Goal: Task Accomplishment & Management: Complete application form

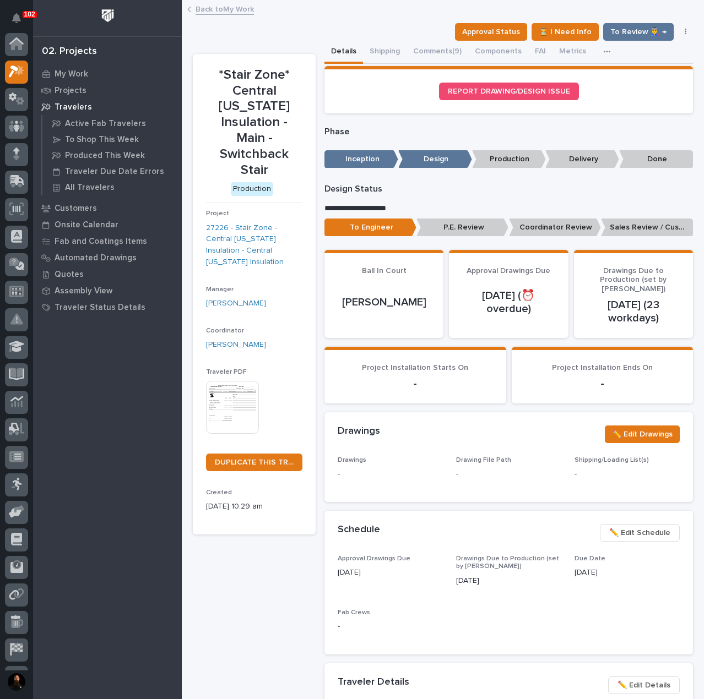
scroll to position [28, 0]
click at [61, 69] on p "My Work" at bounding box center [72, 74] width 34 height 10
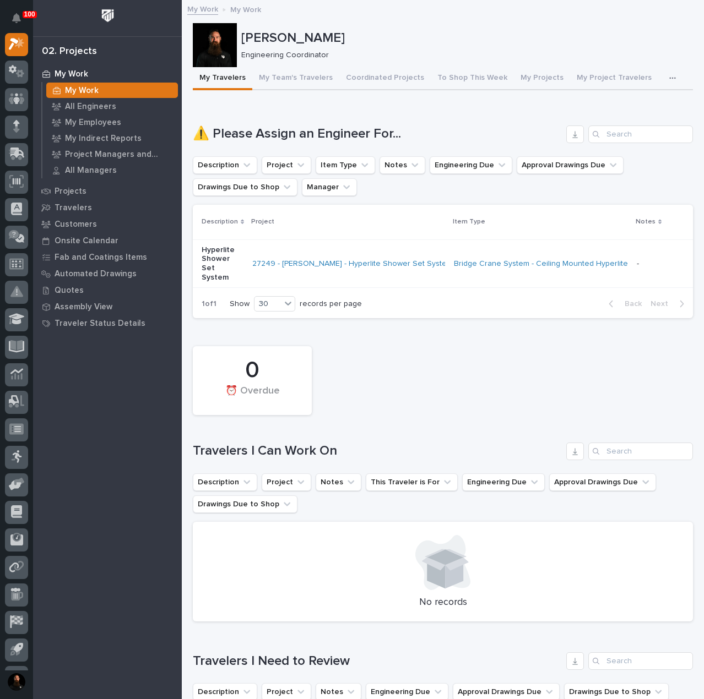
scroll to position [367, 0]
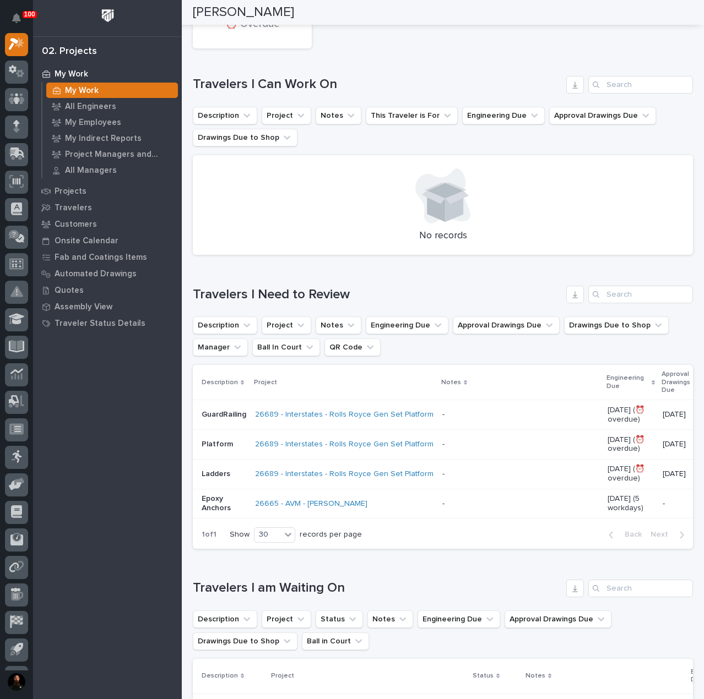
click at [212, 420] on div "GuardRailing" at bounding box center [224, 415] width 45 height 18
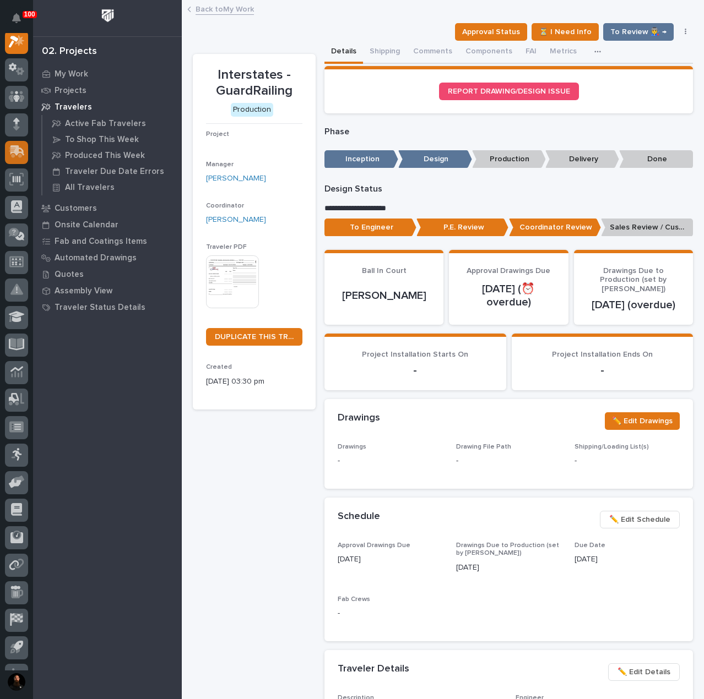
scroll to position [28, 0]
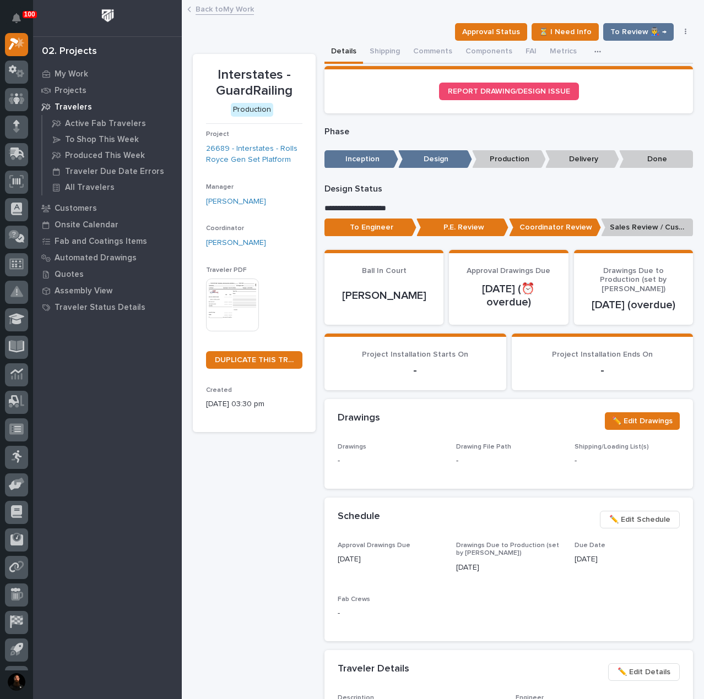
click at [463, 225] on p "P.E. Review" at bounding box center [462, 228] width 92 height 18
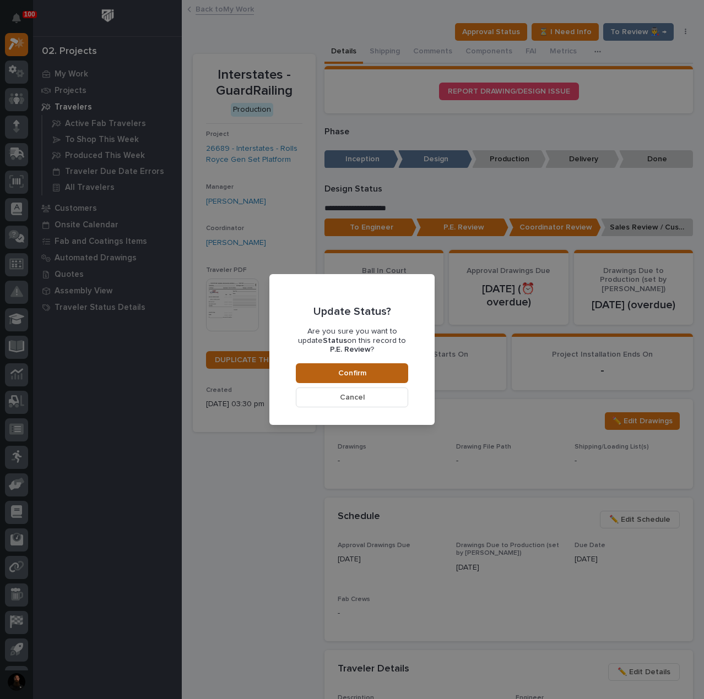
click at [356, 376] on span "Confirm" at bounding box center [352, 373] width 28 height 10
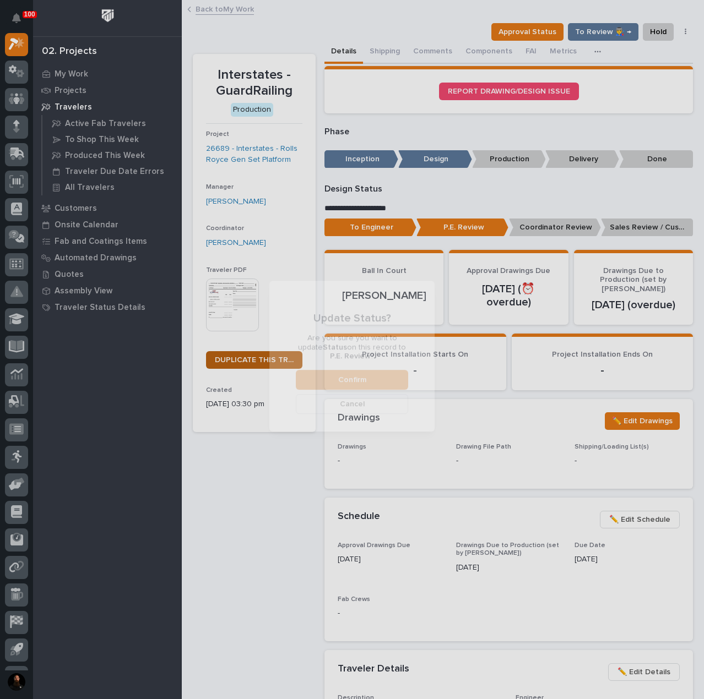
scroll to position [66, 0]
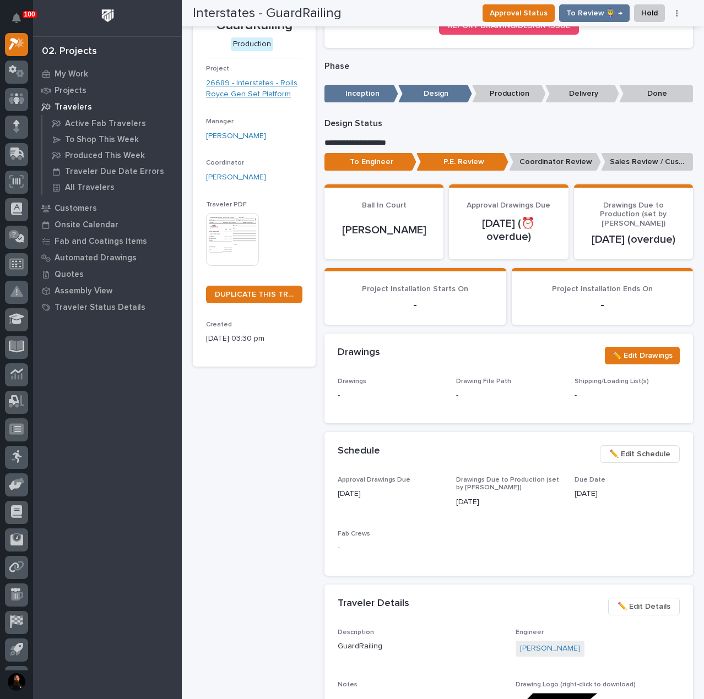
click at [253, 80] on link "26689 - Interstates - Rolls Royce Gen Set Platform" at bounding box center [254, 89] width 96 height 23
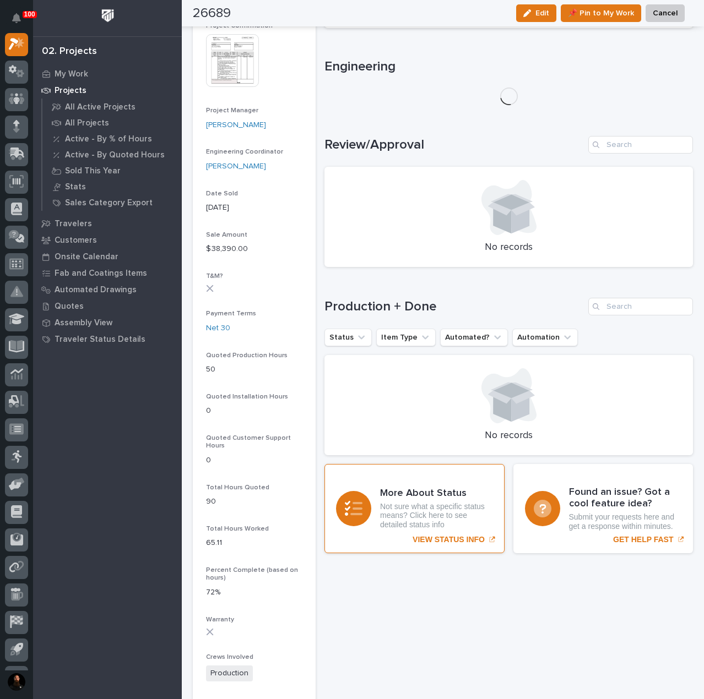
scroll to position [441, 0]
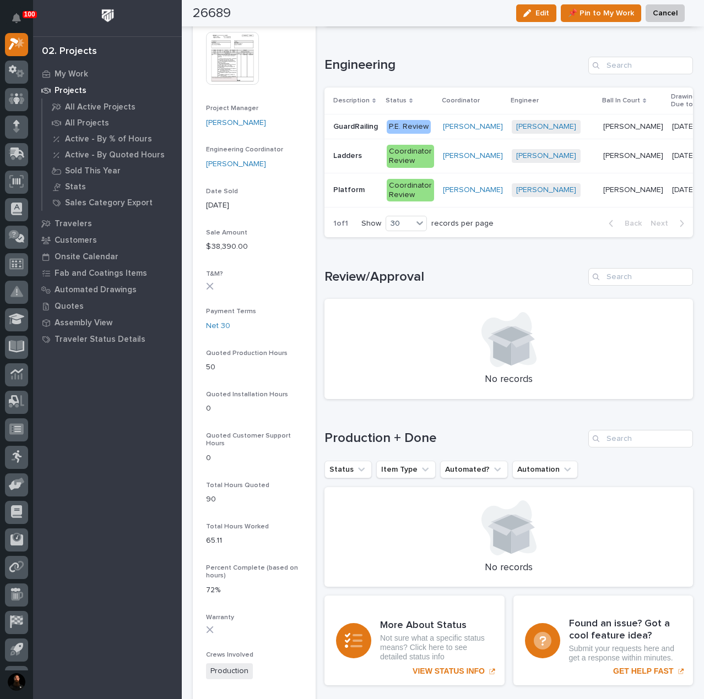
click at [356, 151] on p "Ladders" at bounding box center [348, 155] width 31 height 12
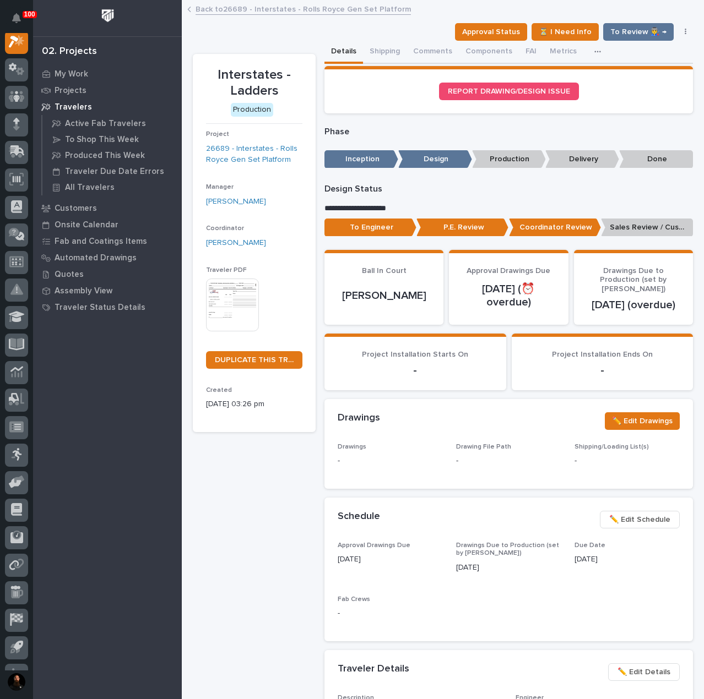
scroll to position [28, 0]
click at [470, 227] on p "P.E. Review" at bounding box center [462, 228] width 92 height 18
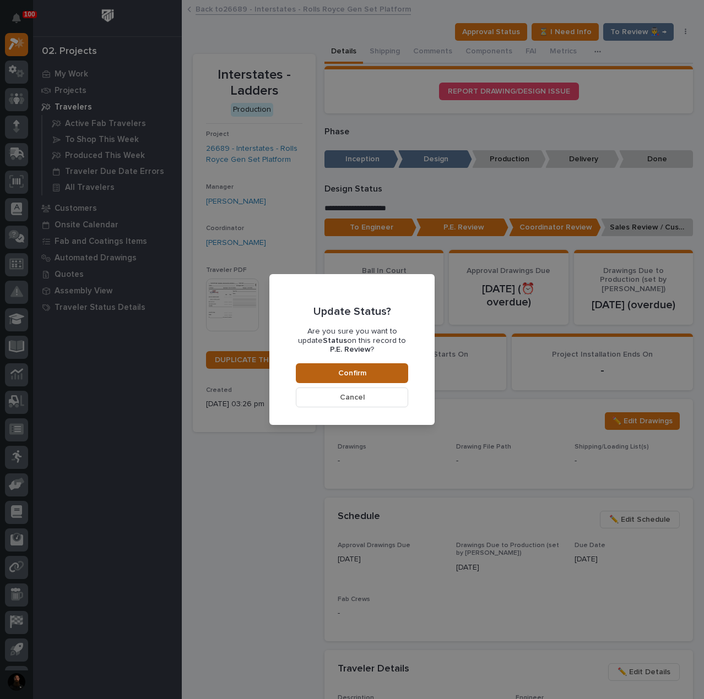
click at [360, 371] on span "Confirm" at bounding box center [352, 373] width 28 height 10
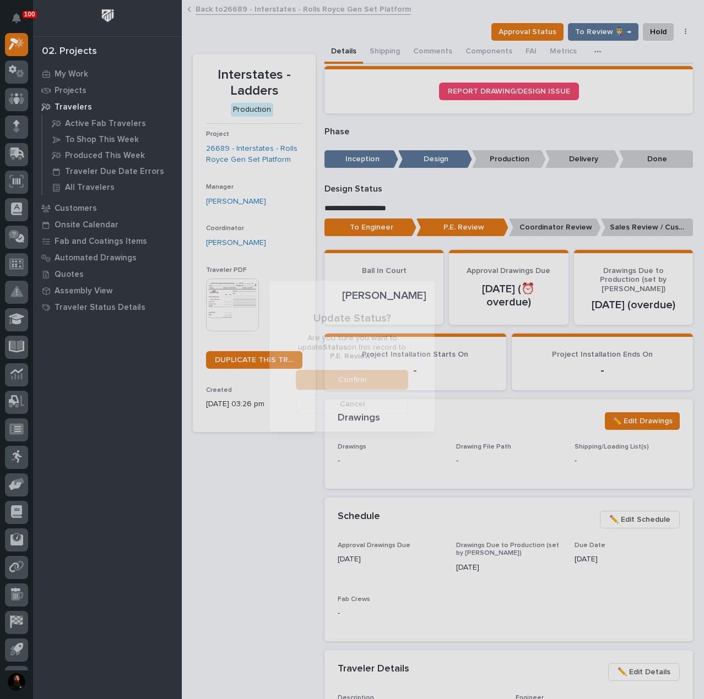
scroll to position [66, 0]
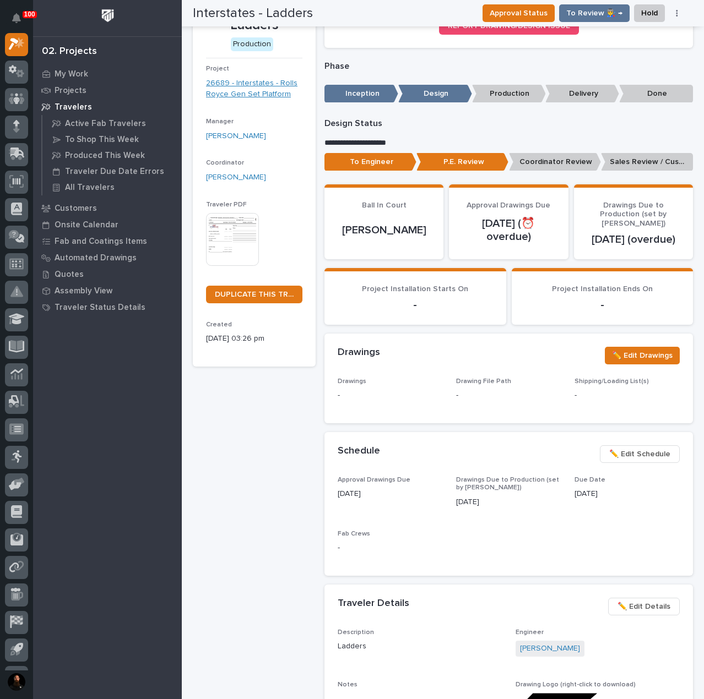
click at [252, 84] on link "26689 - Interstates - Rolls Royce Gen Set Platform" at bounding box center [254, 89] width 96 height 23
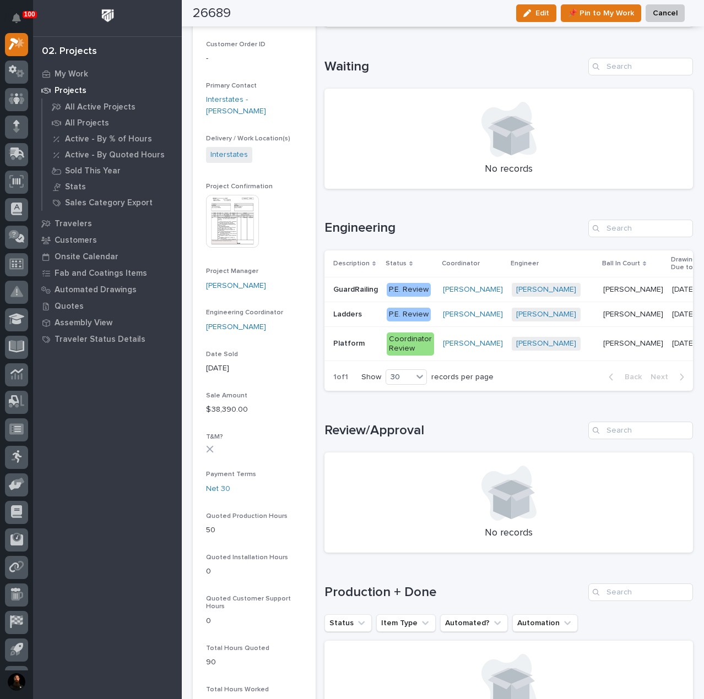
scroll to position [286, 0]
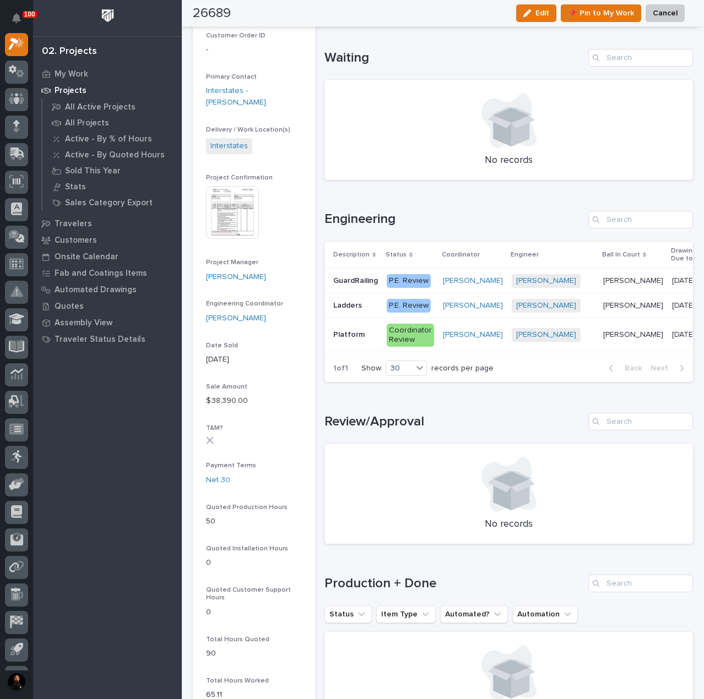
click at [359, 339] on div "Platform Platform" at bounding box center [355, 335] width 45 height 18
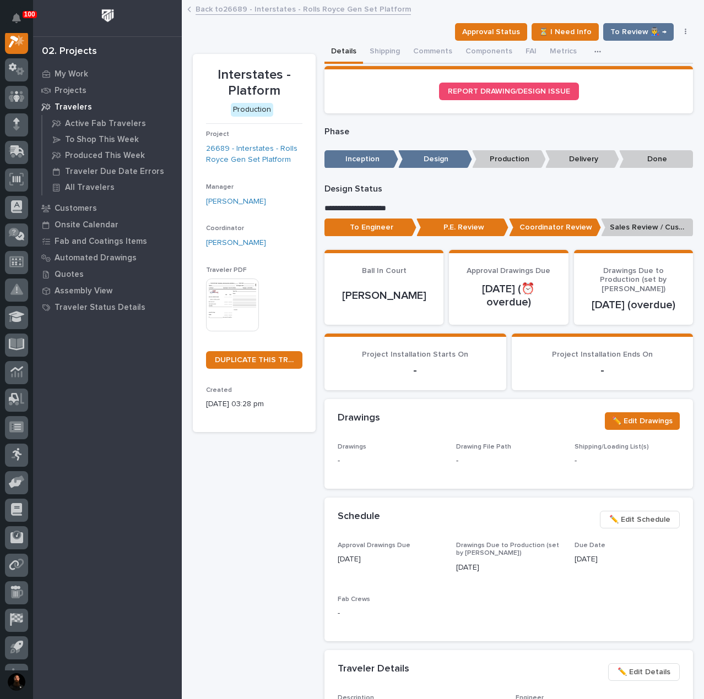
scroll to position [28, 0]
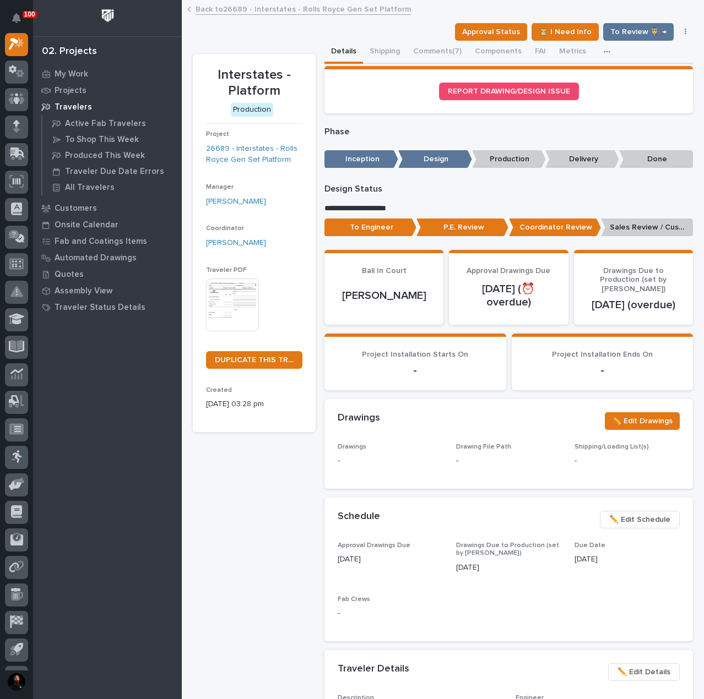
click at [458, 231] on p "P.E. Review" at bounding box center [462, 228] width 92 height 18
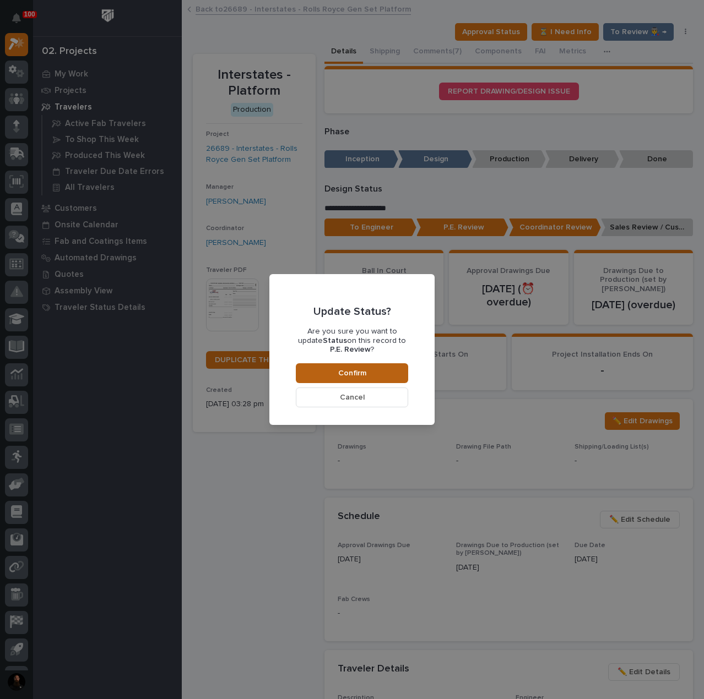
click at [341, 367] on button "Confirm" at bounding box center [352, 373] width 112 height 20
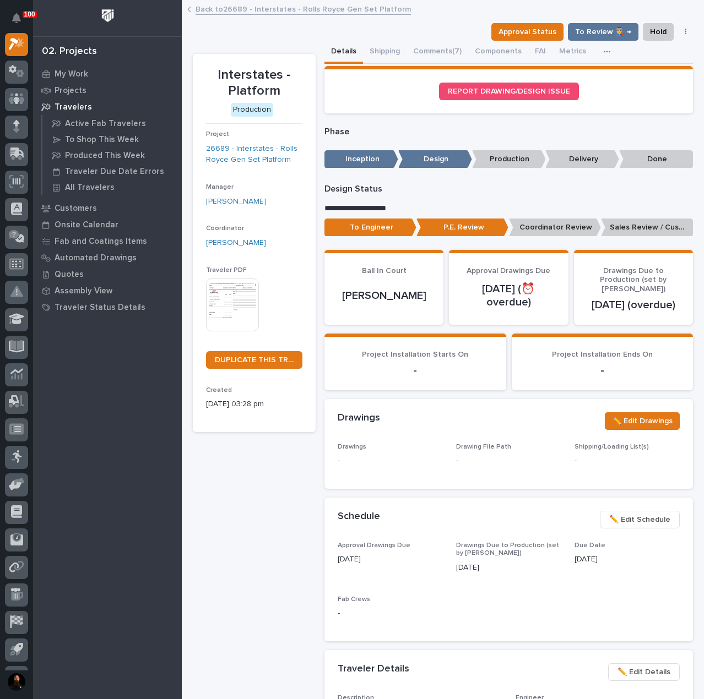
scroll to position [66, 0]
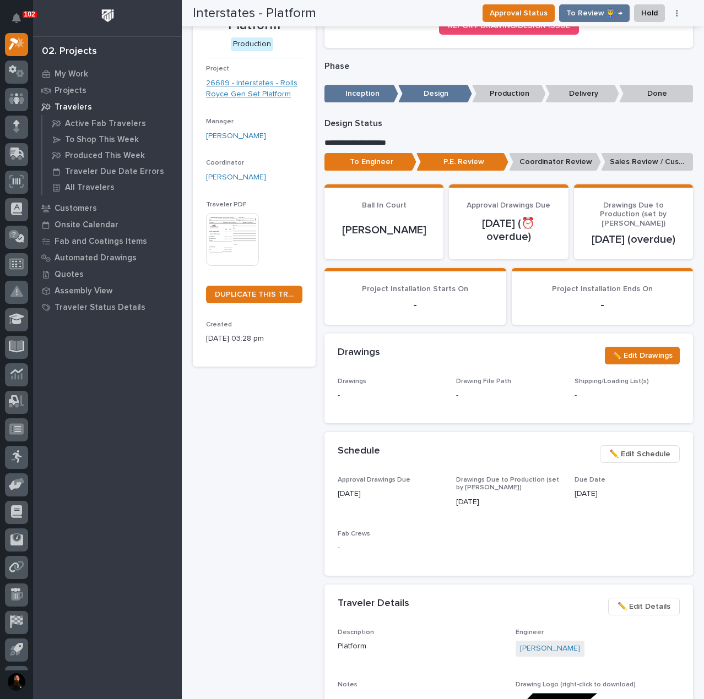
click at [242, 96] on link "26689 - Interstates - Rolls Royce Gen Set Platform" at bounding box center [254, 89] width 96 height 23
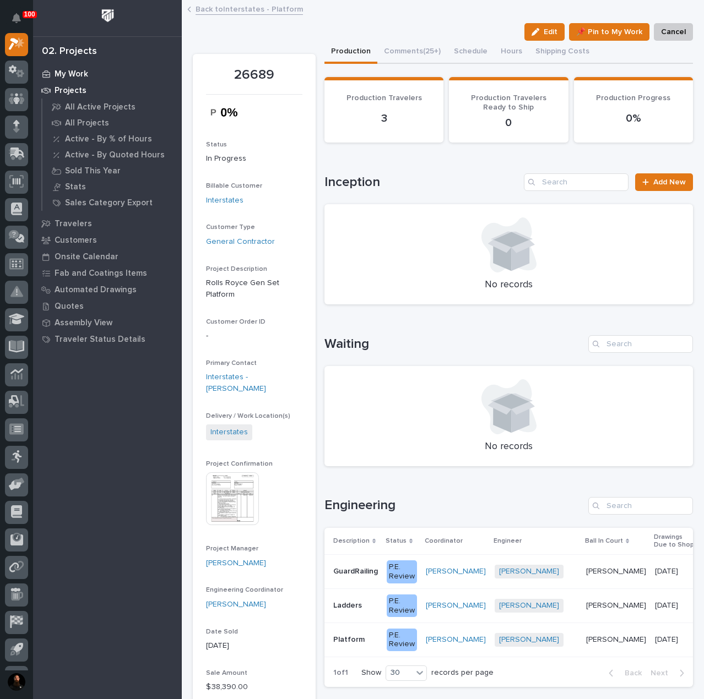
click at [67, 78] on p "My Work" at bounding box center [72, 74] width 34 height 10
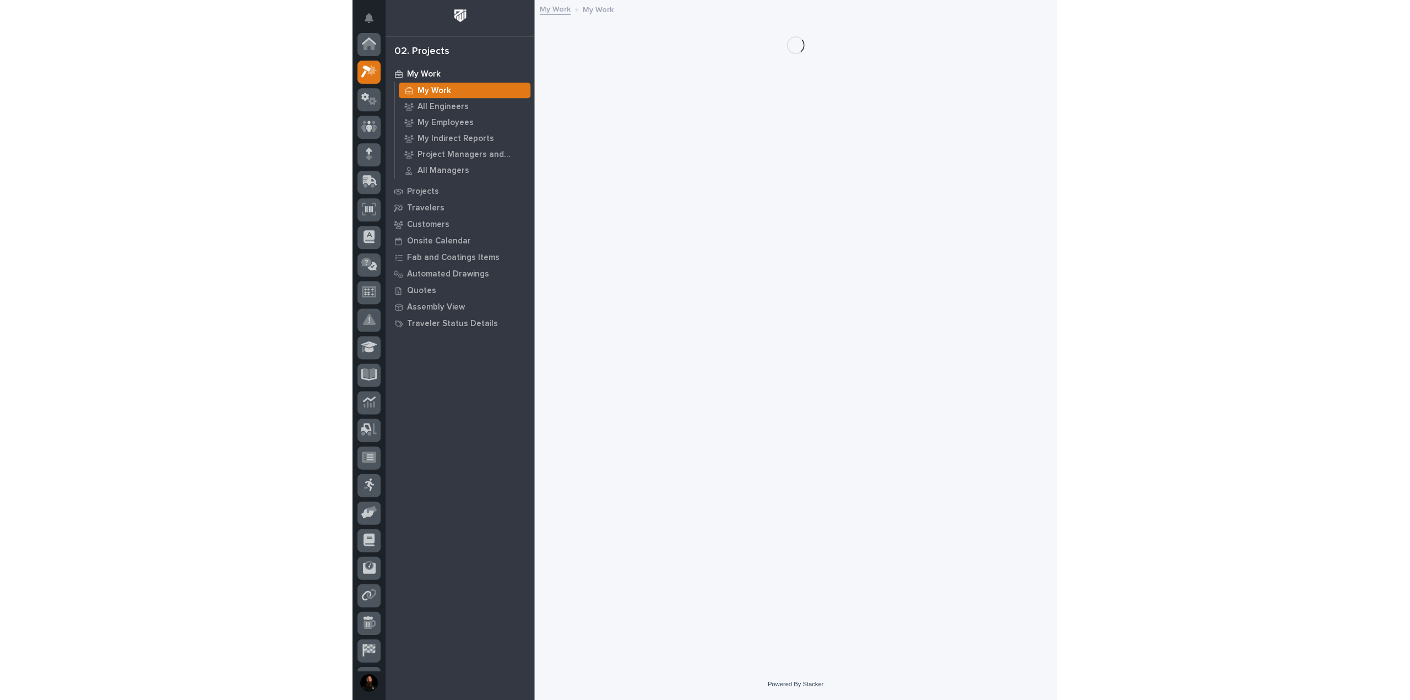
scroll to position [28, 0]
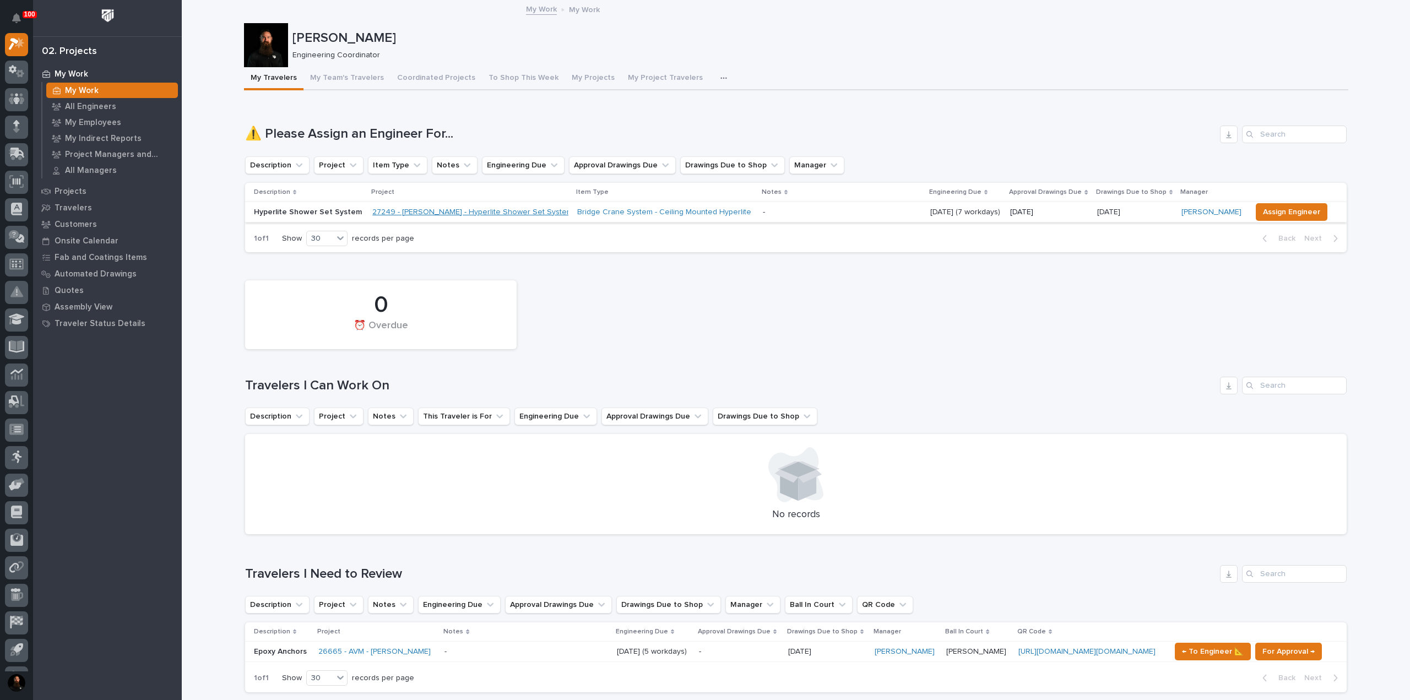
click at [502, 210] on link "27249 - Brinkley RV - Hyperlite Shower Set System" at bounding box center [472, 212] width 200 height 9
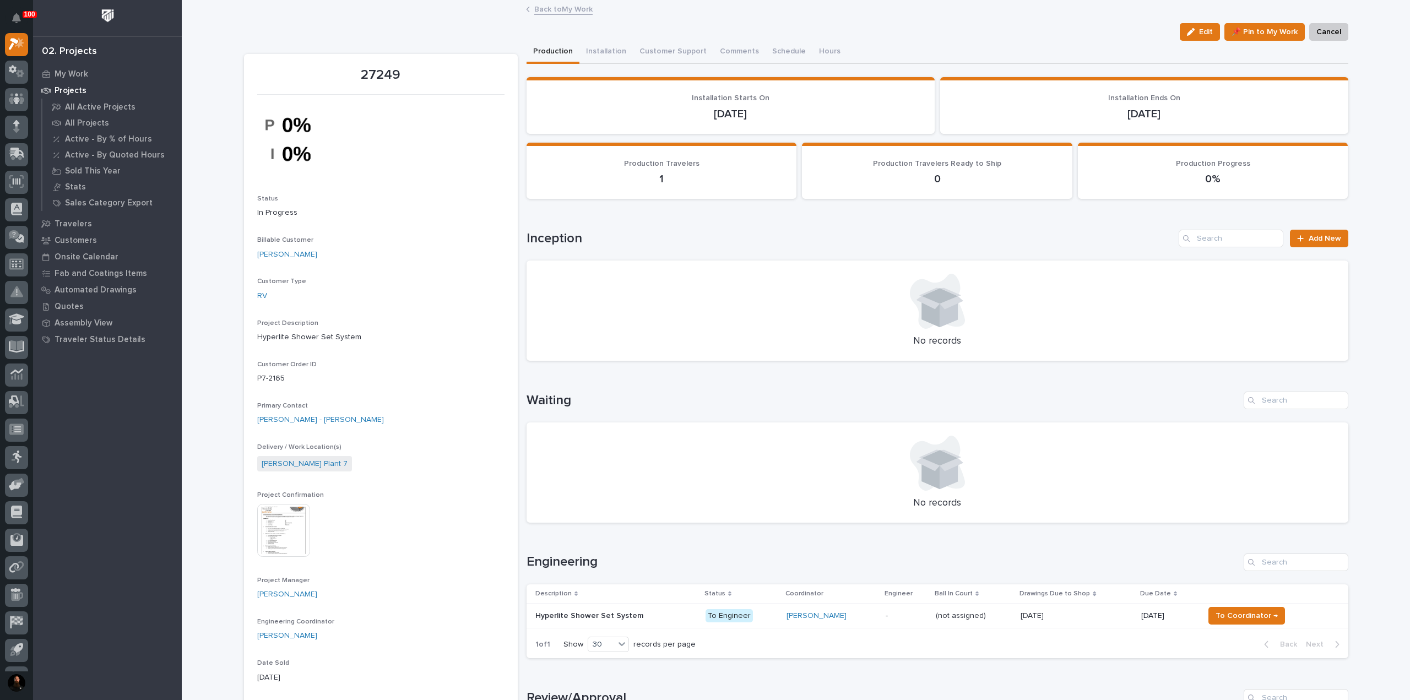
click at [703, 226] on div "Loading... Saving… Inception Add New No records" at bounding box center [937, 289] width 822 height 162
click at [703, 238] on span "Add New" at bounding box center [1325, 239] width 32 height 8
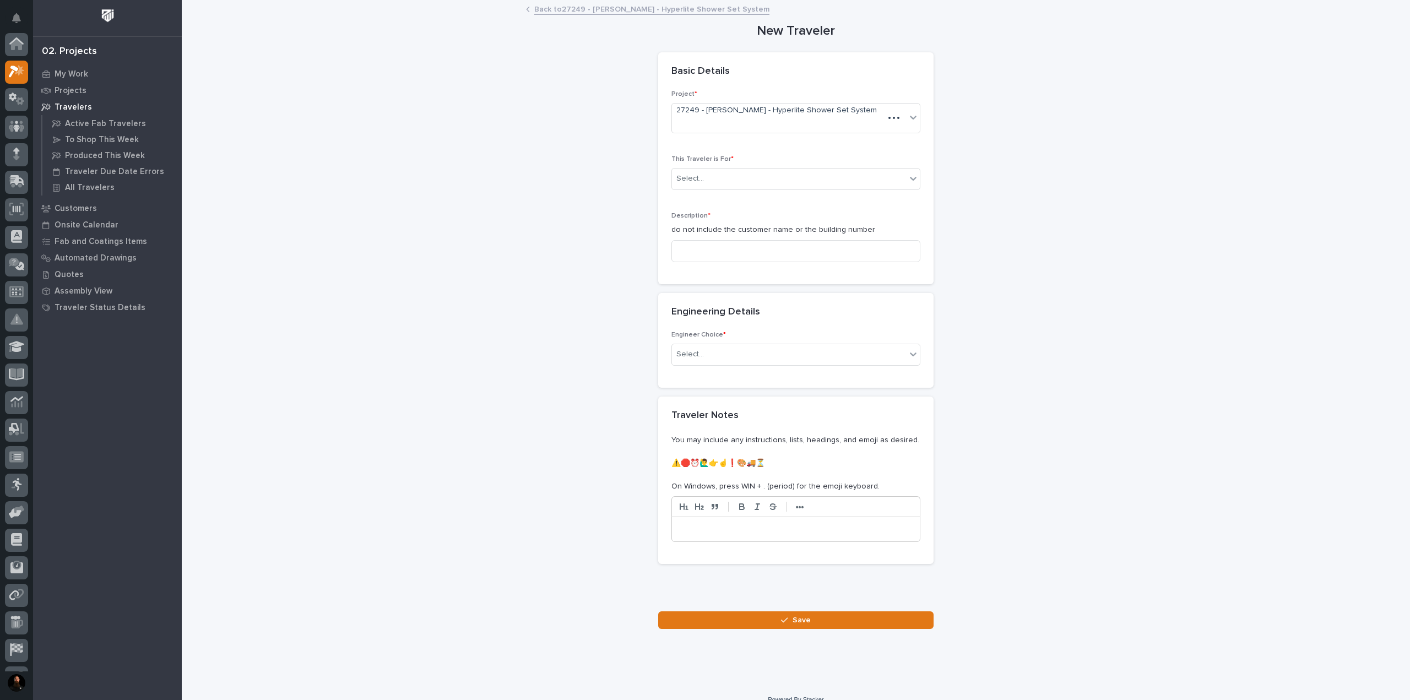
scroll to position [28, 0]
click at [703, 170] on div "Select..." at bounding box center [789, 179] width 234 height 18
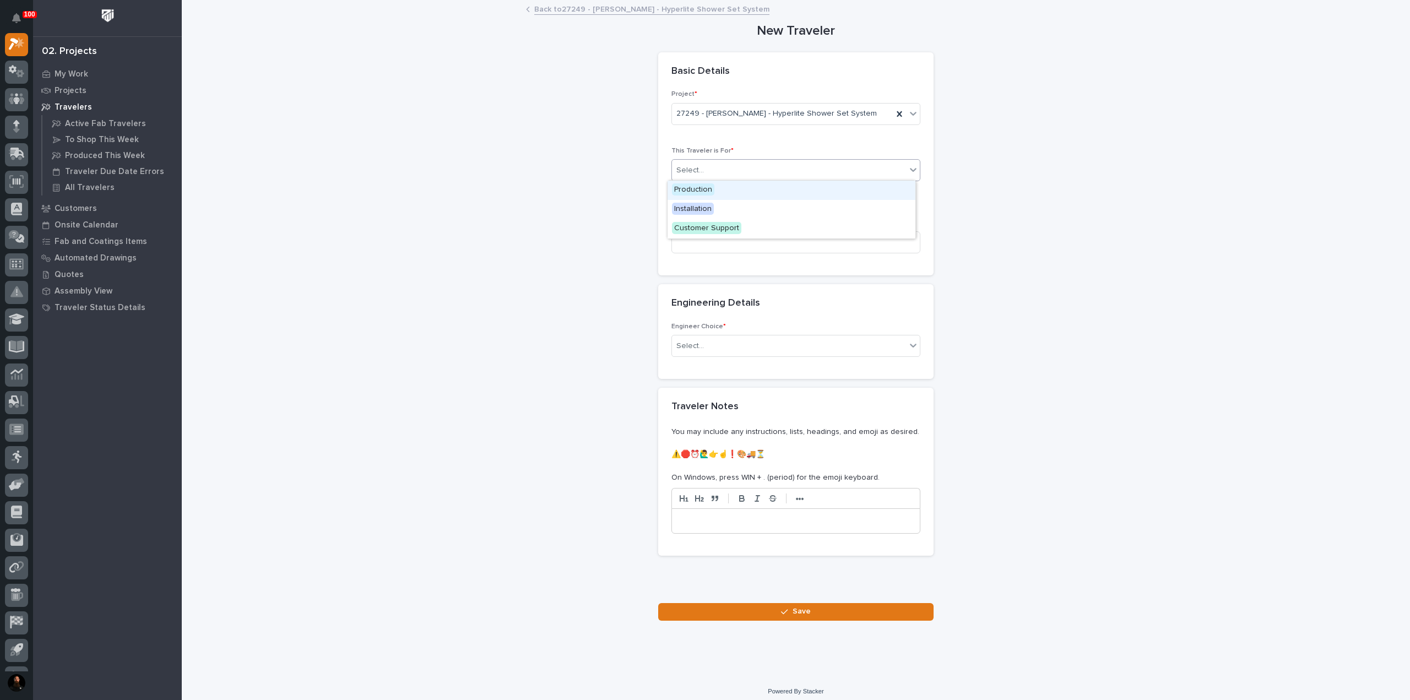
click at [703, 192] on span "Production" at bounding box center [693, 189] width 42 height 12
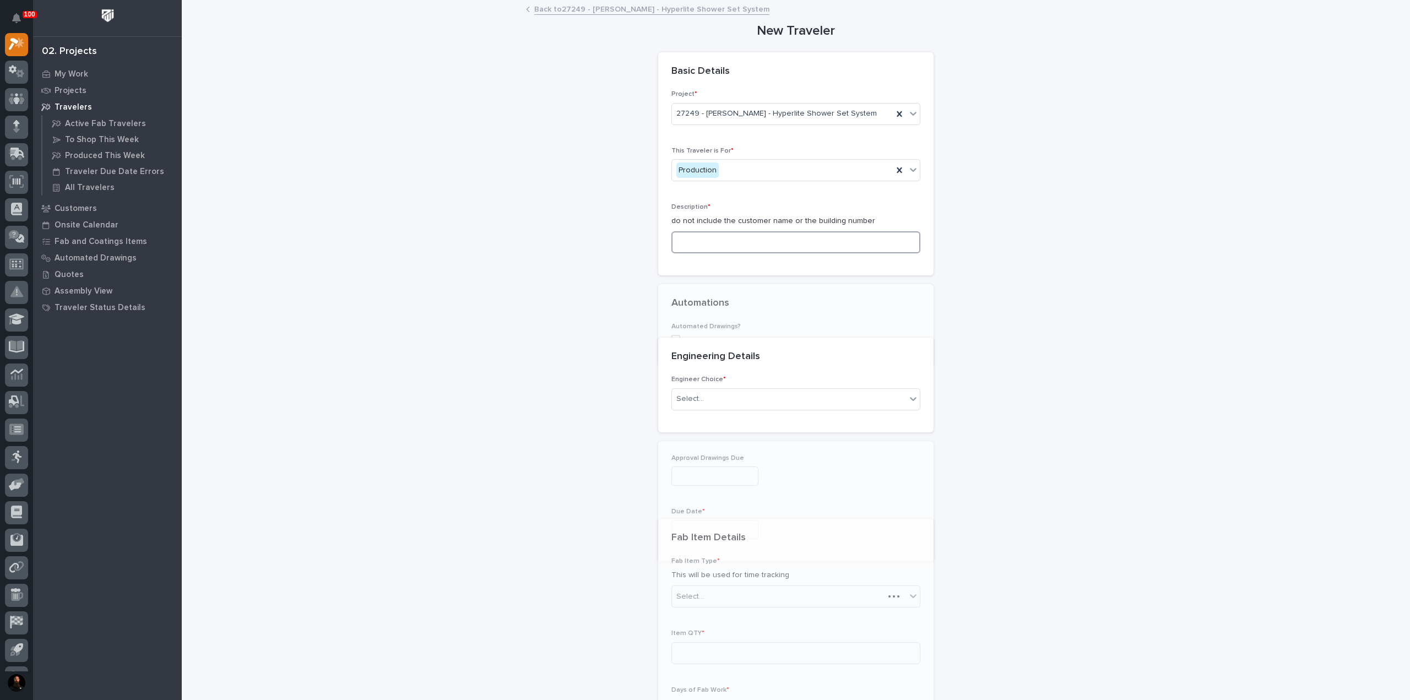
click at [703, 242] on input at bounding box center [795, 242] width 249 height 22
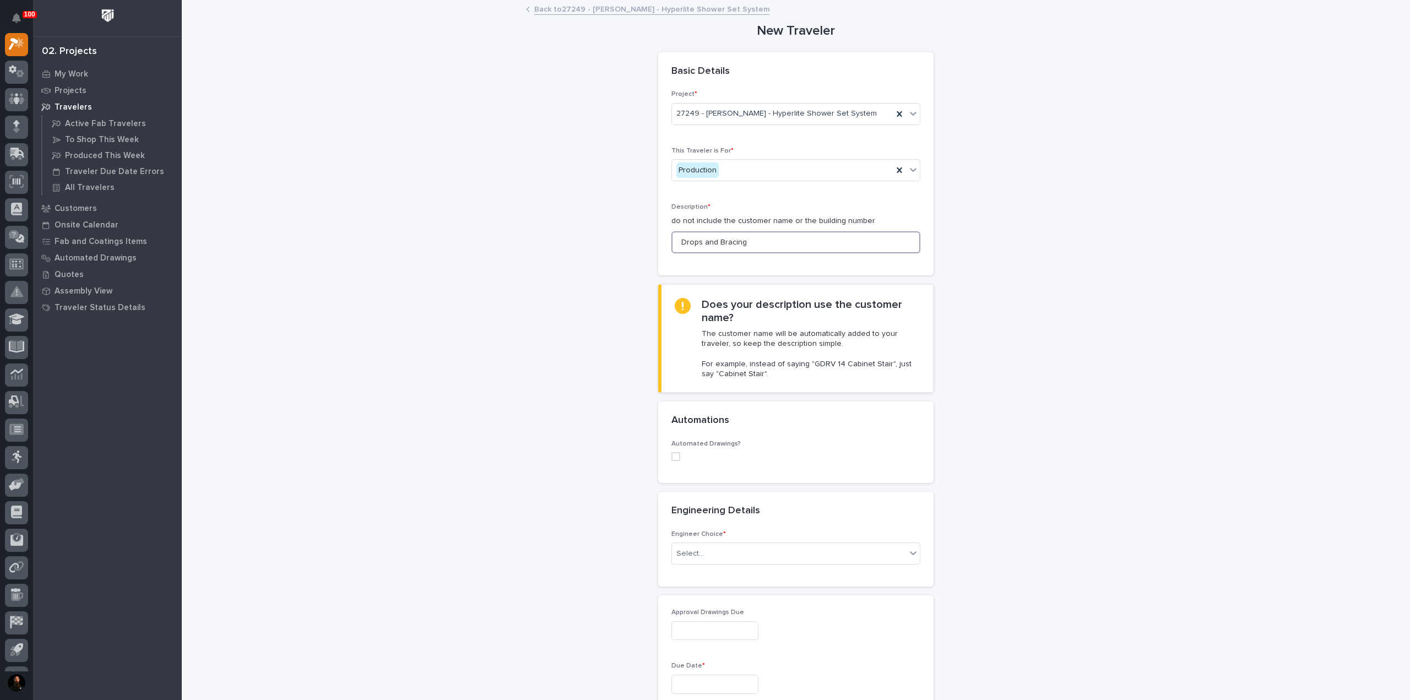
drag, startPoint x: 745, startPoint y: 242, endPoint x: 697, endPoint y: 254, distance: 50.0
click at [697, 254] on div "Description * do not include the customer name or the building number Drops and…" at bounding box center [795, 232] width 249 height 59
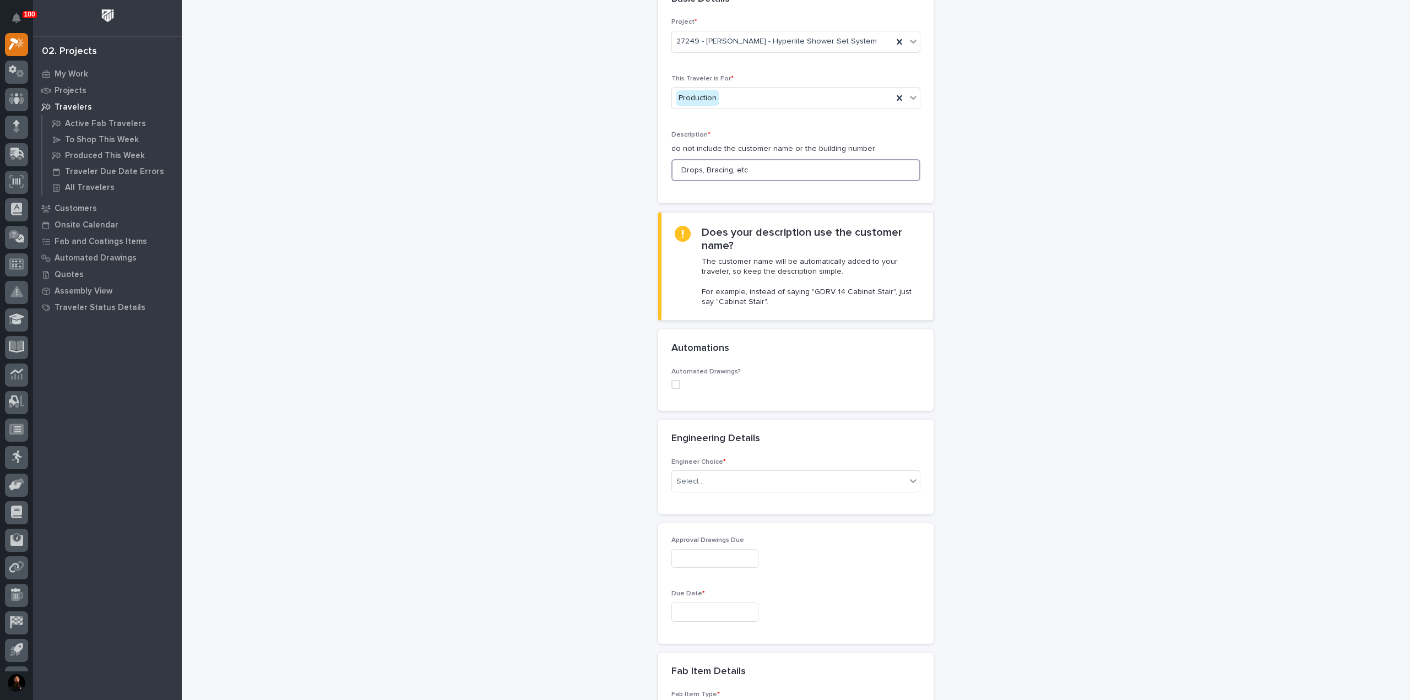
scroll to position [146, 0]
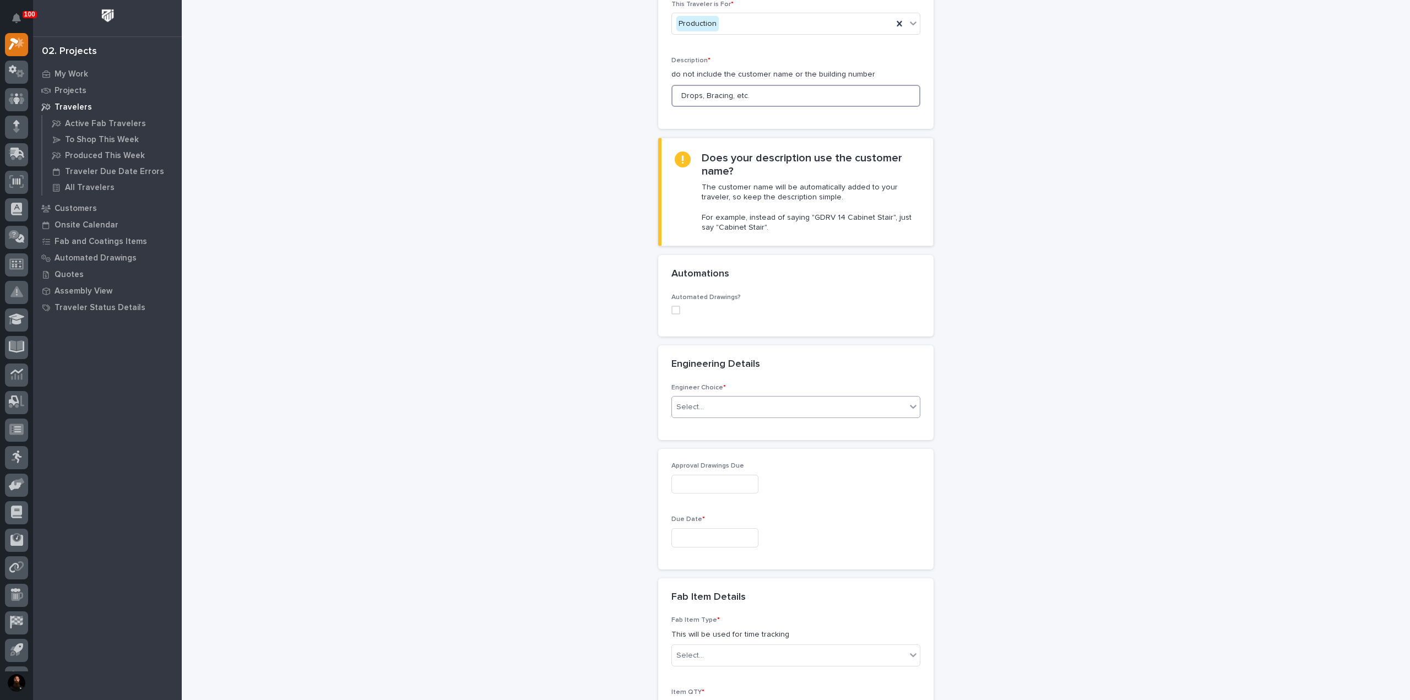
type input "Drops, Bracing, etc."
click at [703, 407] on div "Select..." at bounding box center [789, 407] width 234 height 18
type input "*"
click at [703, 460] on div "I know who will draw this" at bounding box center [791, 464] width 248 height 19
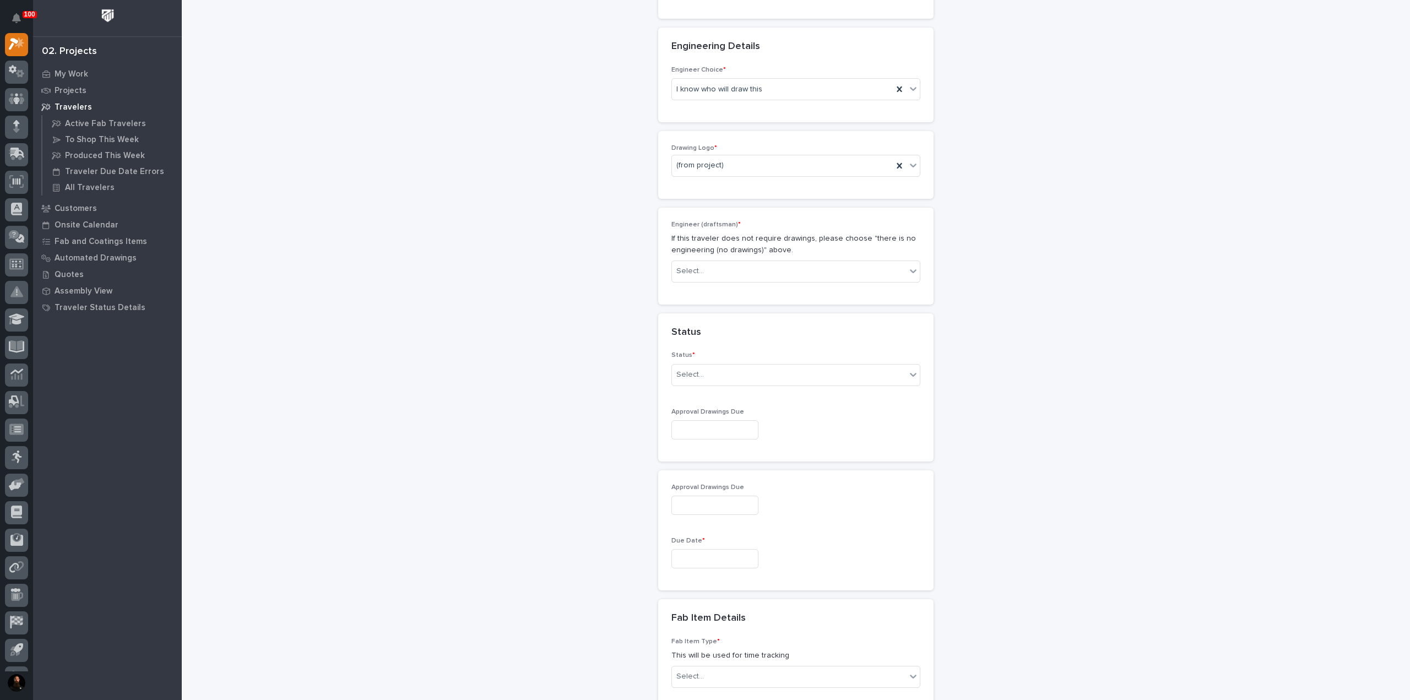
scroll to position [587, 0]
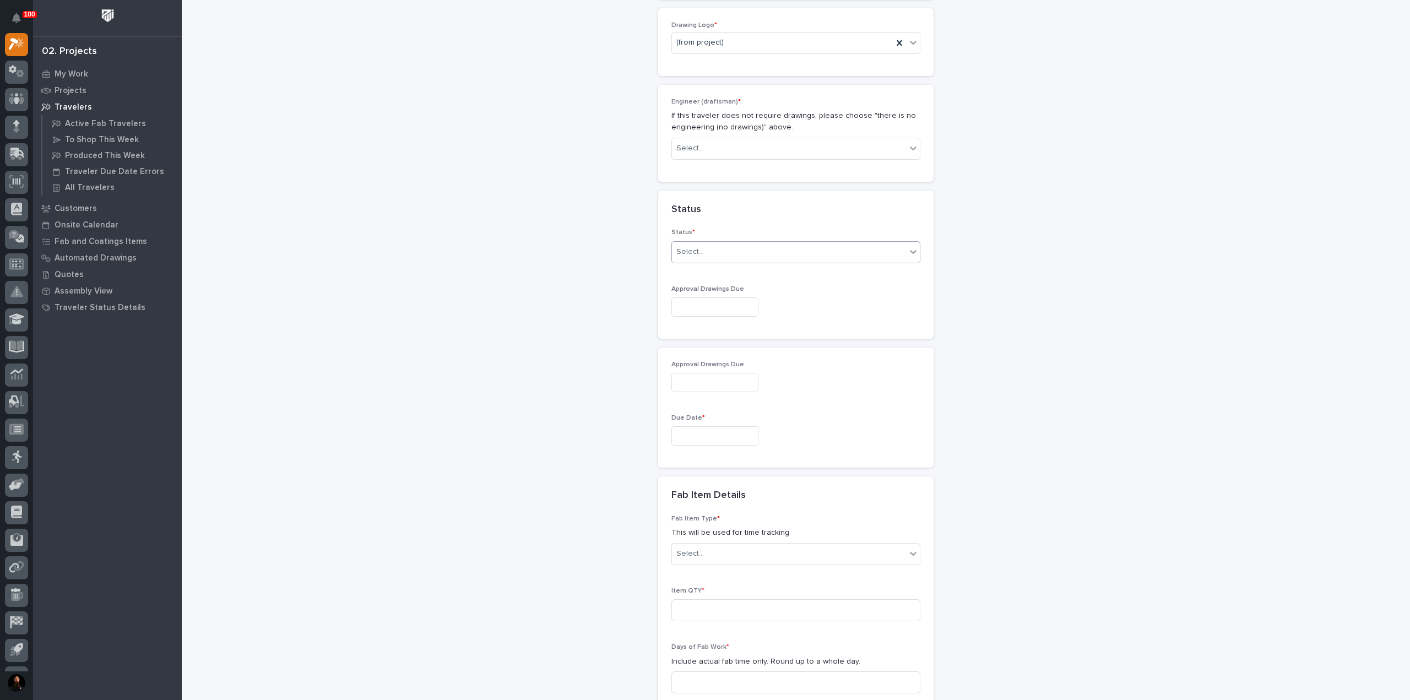
click at [703, 243] on div "Select..." at bounding box center [789, 252] width 234 height 18
click at [703, 301] on div "P.E. Review" at bounding box center [791, 308] width 248 height 19
click at [703, 256] on div "P.E. Review" at bounding box center [782, 252] width 221 height 18
click at [703, 285] on div "To Engineer" at bounding box center [791, 289] width 248 height 19
drag, startPoint x: 709, startPoint y: 320, endPoint x: 706, endPoint y: 310, distance: 10.4
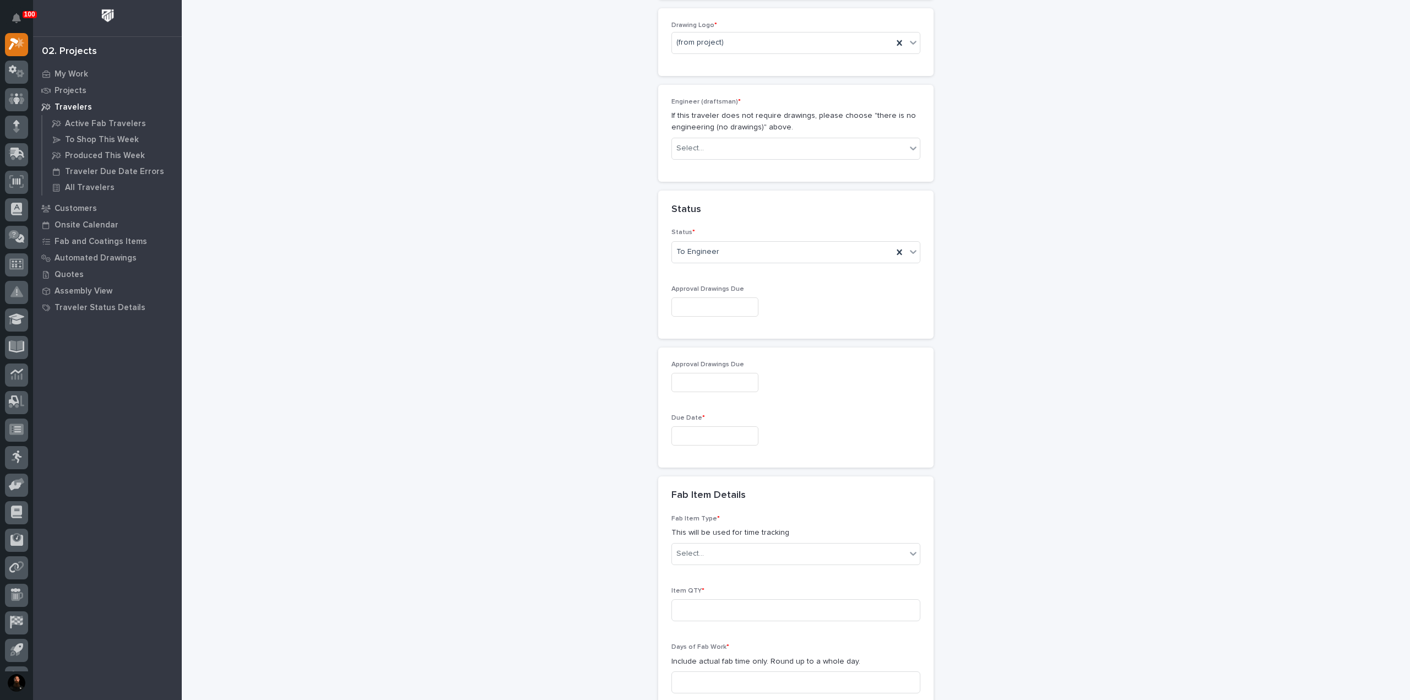
click at [703, 319] on div "Approval Drawings Due" at bounding box center [795, 305] width 249 height 40
click at [703, 310] on input "text" at bounding box center [714, 306] width 87 height 19
click at [703, 251] on div "3" at bounding box center [743, 249] width 15 height 15
type input "**********"
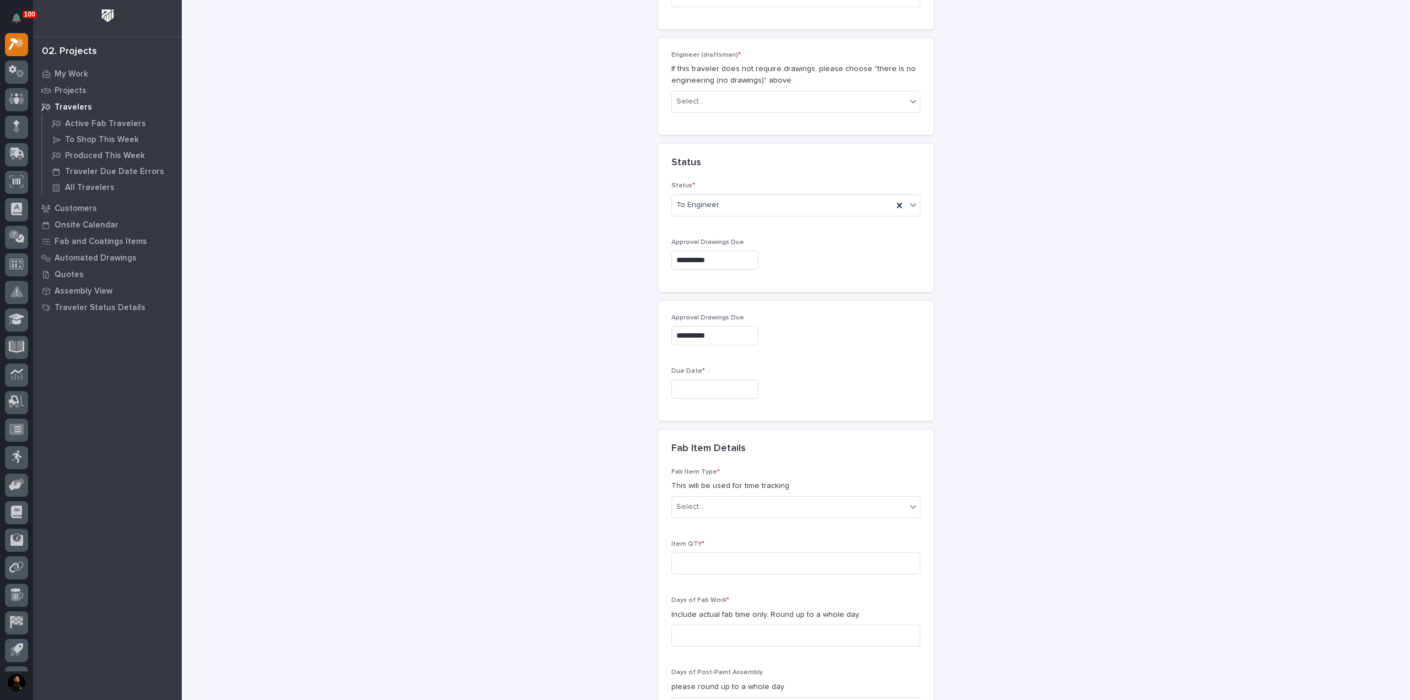
scroll to position [661, 0]
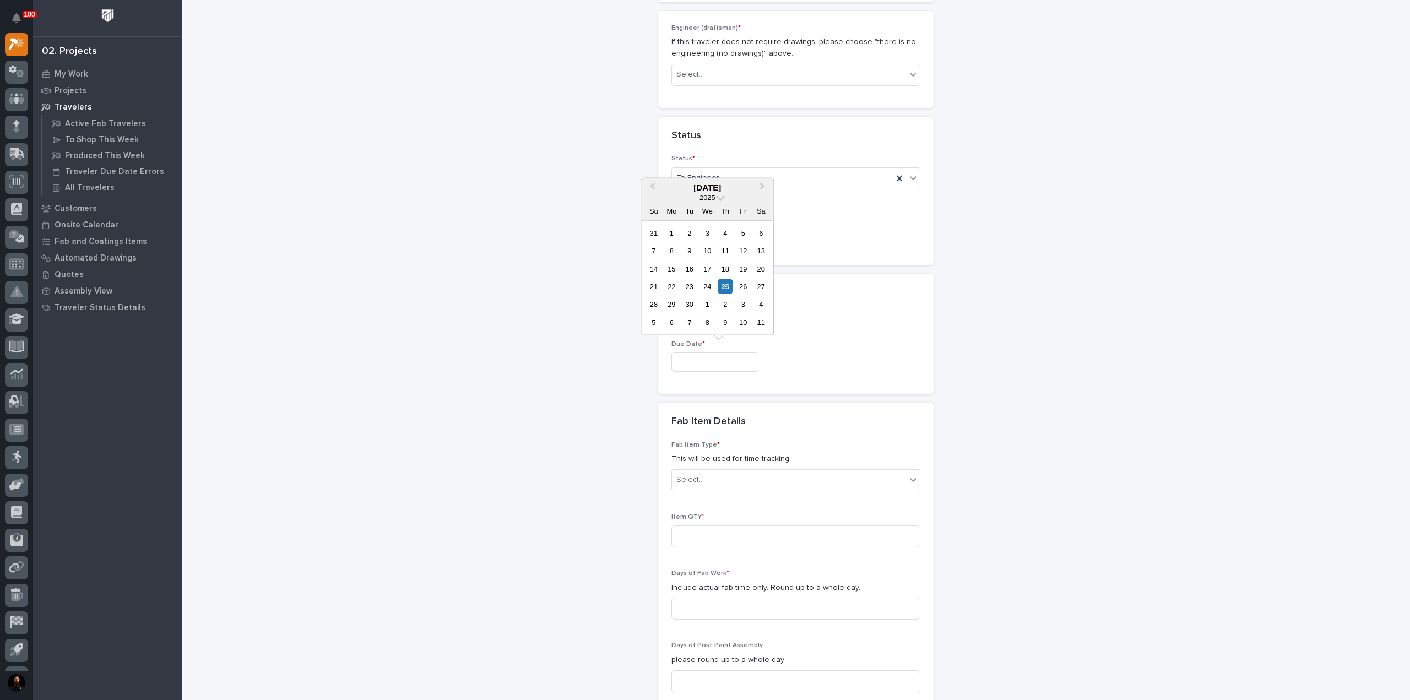
click at [691, 356] on input "text" at bounding box center [714, 361] width 87 height 19
click at [703, 186] on button "Next Month" at bounding box center [763, 188] width 18 height 18
click at [703, 290] on div "23" at bounding box center [725, 286] width 15 height 15
type input "**********"
click at [703, 473] on div "Select..." at bounding box center [789, 480] width 234 height 18
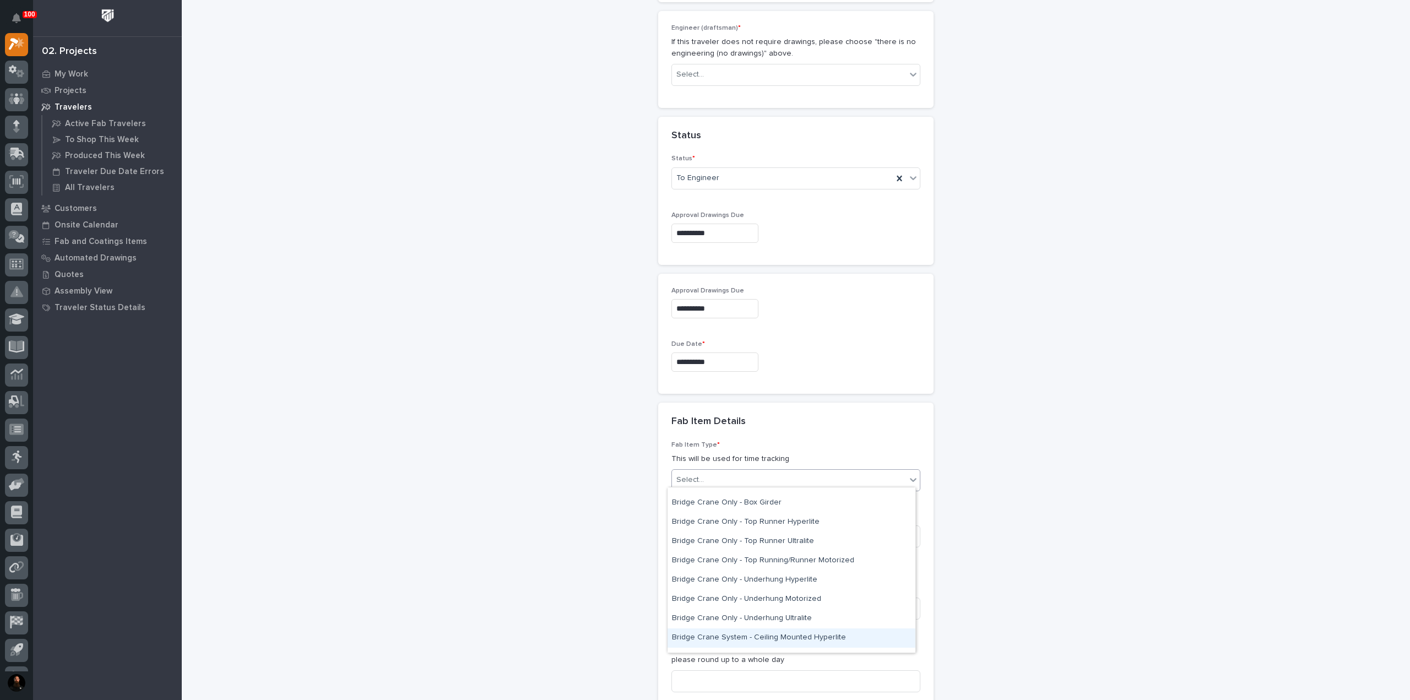
scroll to position [0, 0]
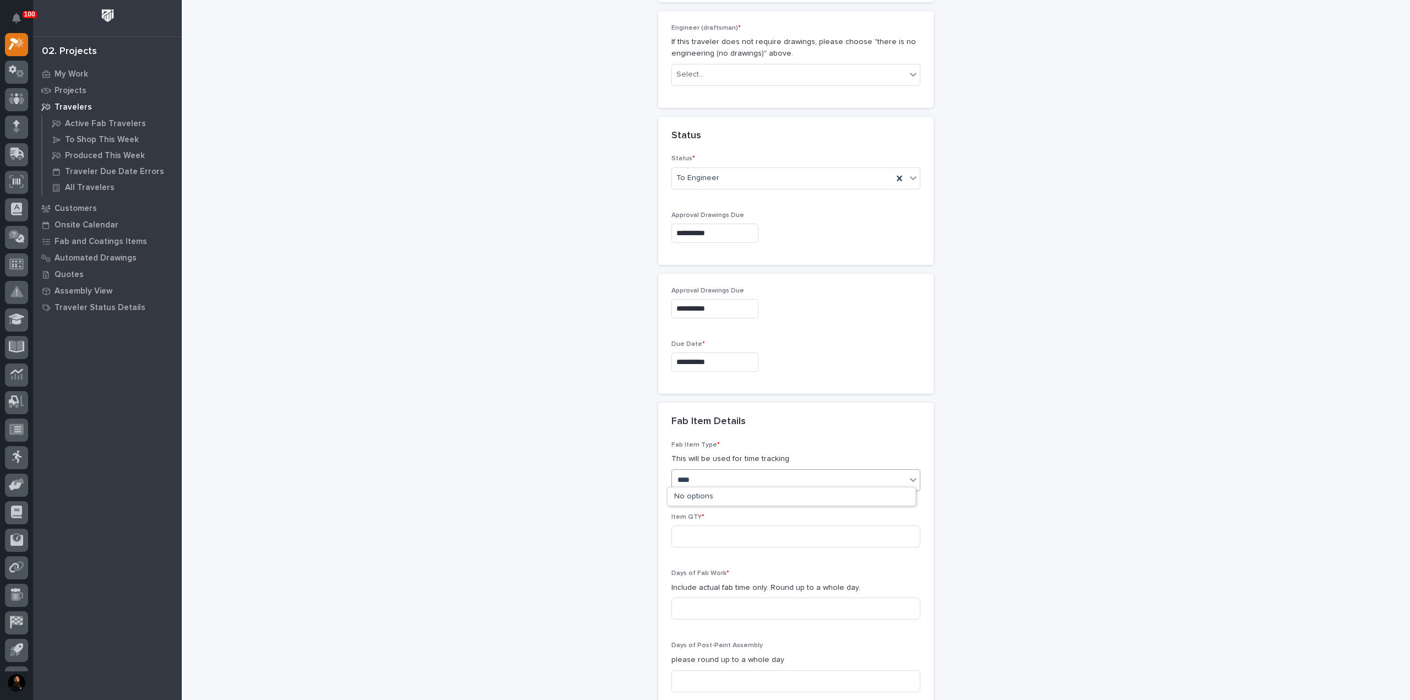
type input "*****"
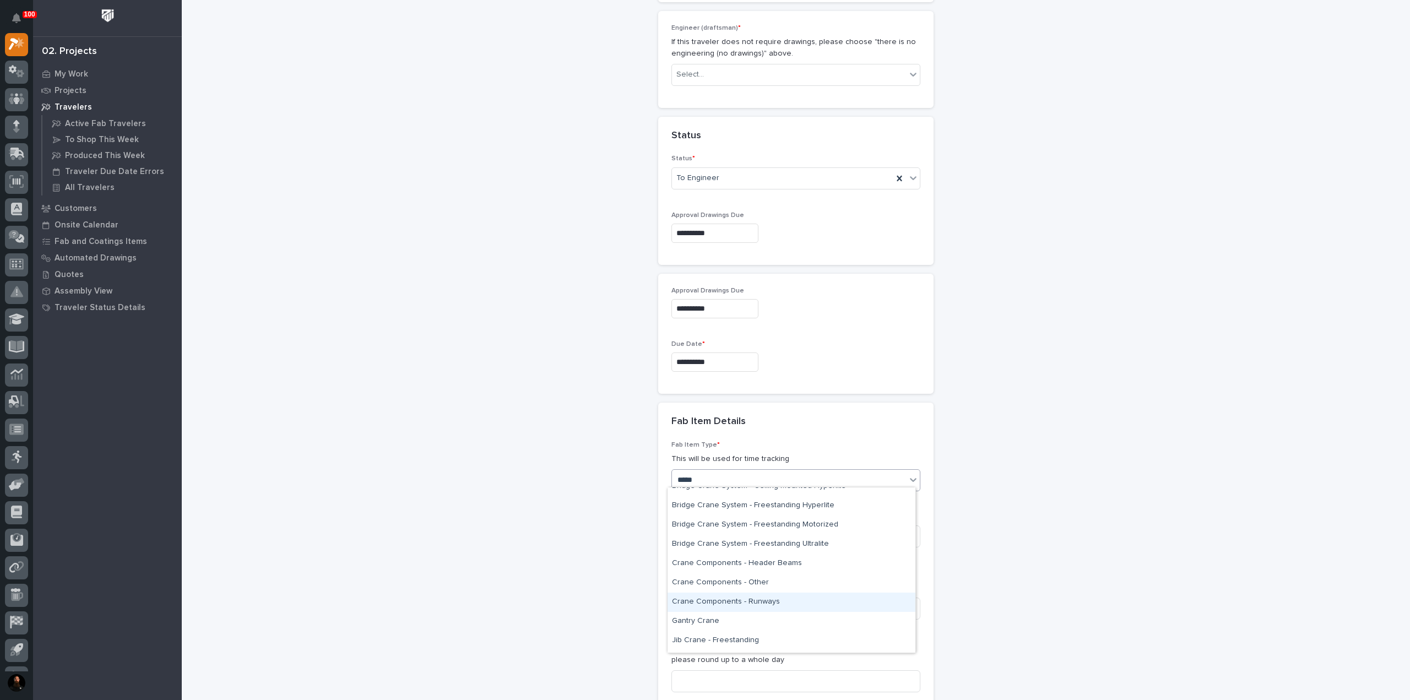
scroll to position [201, 0]
click at [703, 568] on div "Crane Components - Other" at bounding box center [791, 565] width 248 height 19
click at [703, 527] on input at bounding box center [795, 536] width 249 height 22
type input "4"
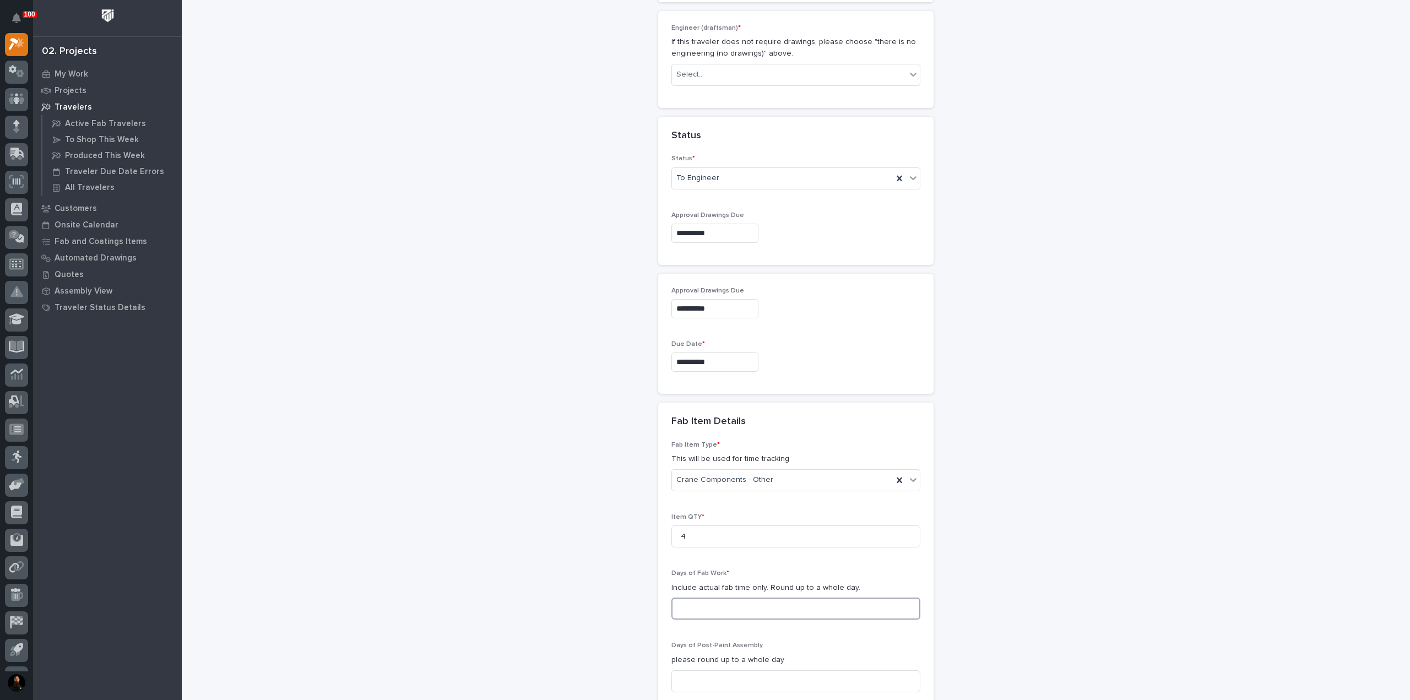
click at [677, 613] on input at bounding box center [795, 609] width 249 height 22
type input "3"
click at [371, 485] on div "**********" at bounding box center [796, 212] width 1104 height 1744
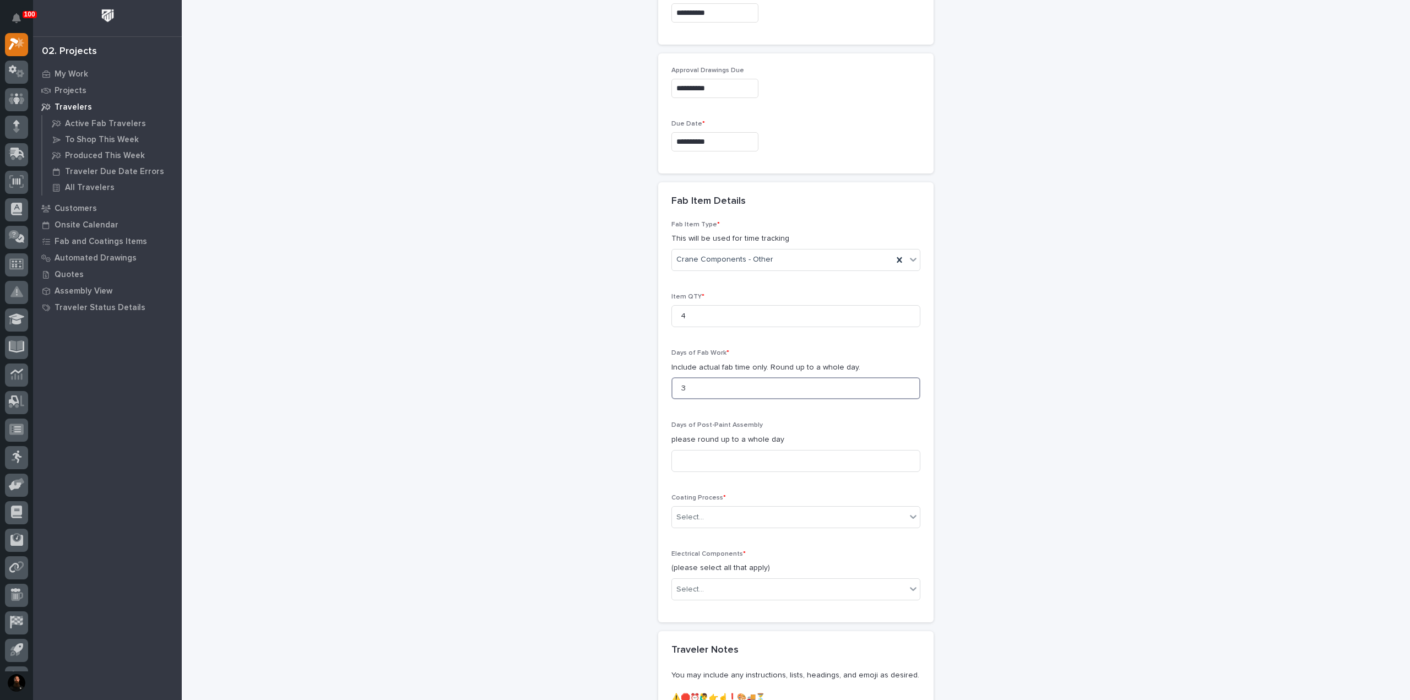
drag, startPoint x: 653, startPoint y: 379, endPoint x: 641, endPoint y: 378, distance: 12.1
drag, startPoint x: 578, startPoint y: 403, endPoint x: 683, endPoint y: 433, distance: 108.9
click at [703, 517] on div "Select..." at bounding box center [789, 517] width 234 height 18
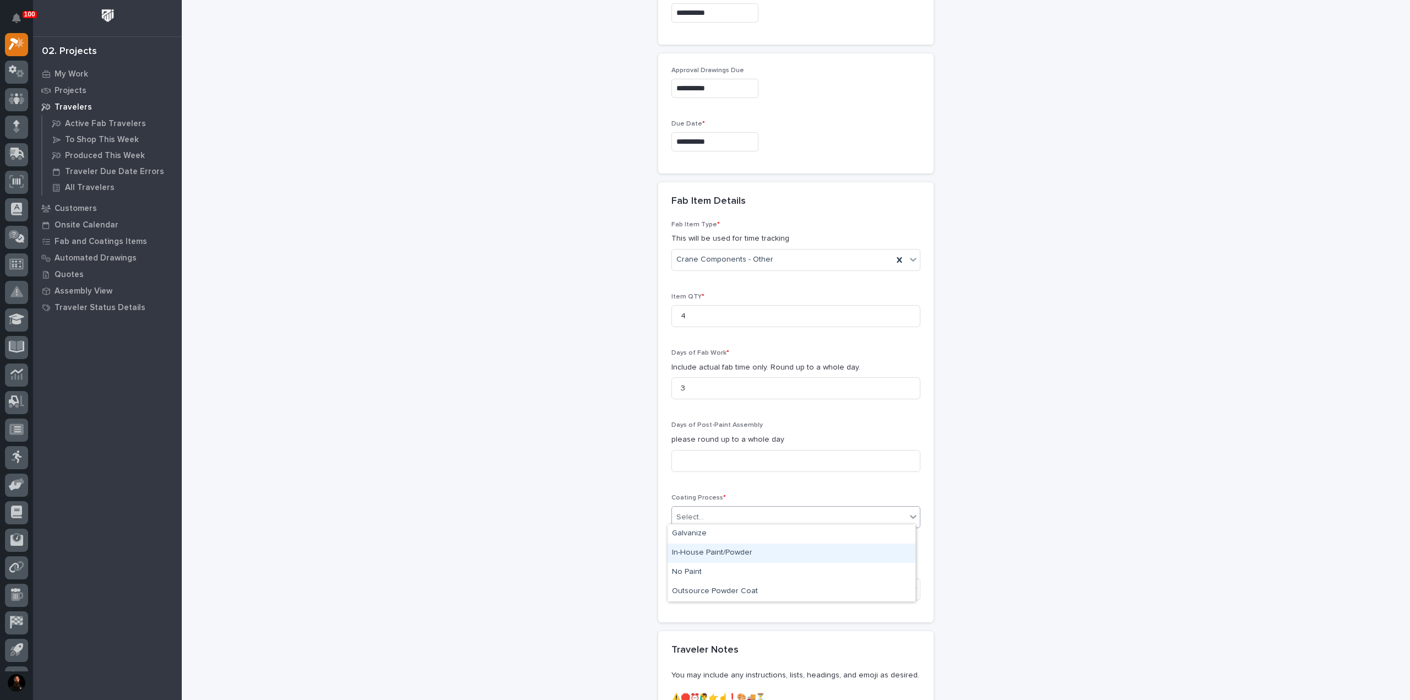
drag, startPoint x: 729, startPoint y: 566, endPoint x: 732, endPoint y: 552, distance: 14.8
click at [703, 552] on div "In-House Paint/Powder" at bounding box center [791, 553] width 248 height 19
click at [703, 587] on div "Select..." at bounding box center [789, 589] width 234 height 18
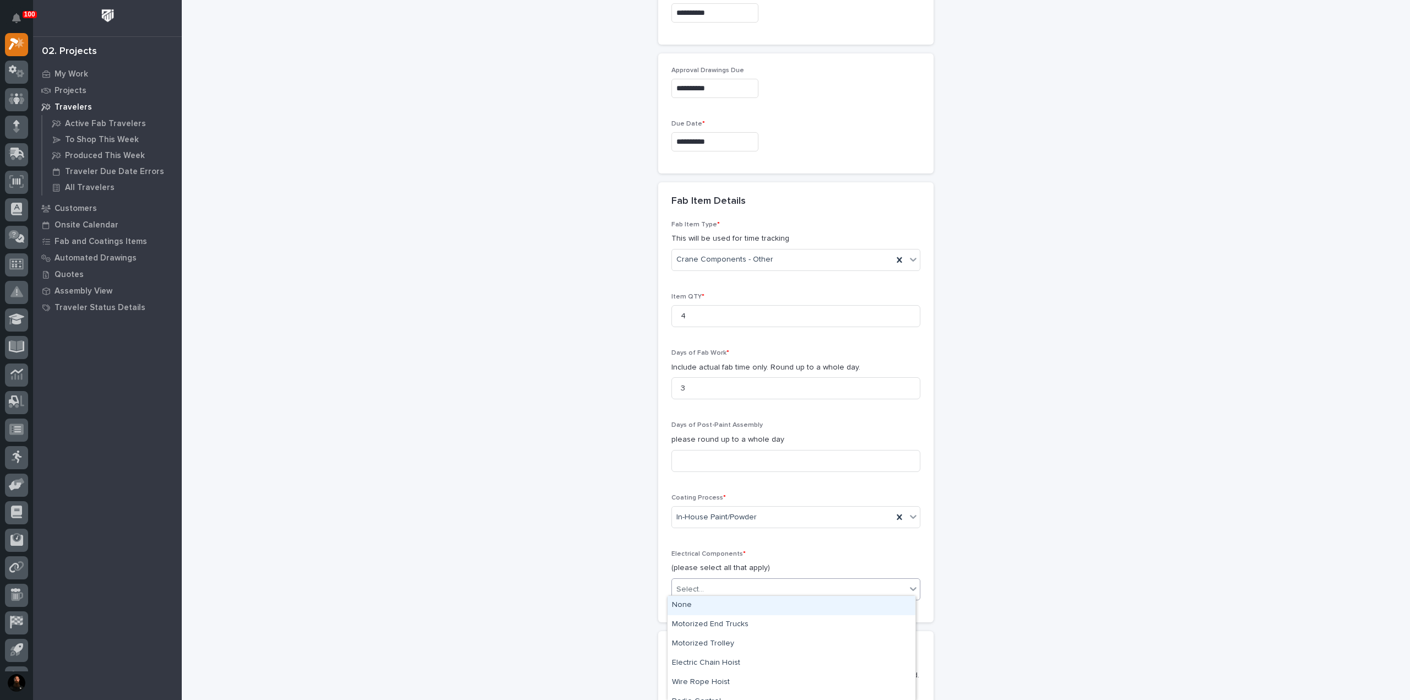
click at [703, 601] on div "None" at bounding box center [791, 605] width 248 height 19
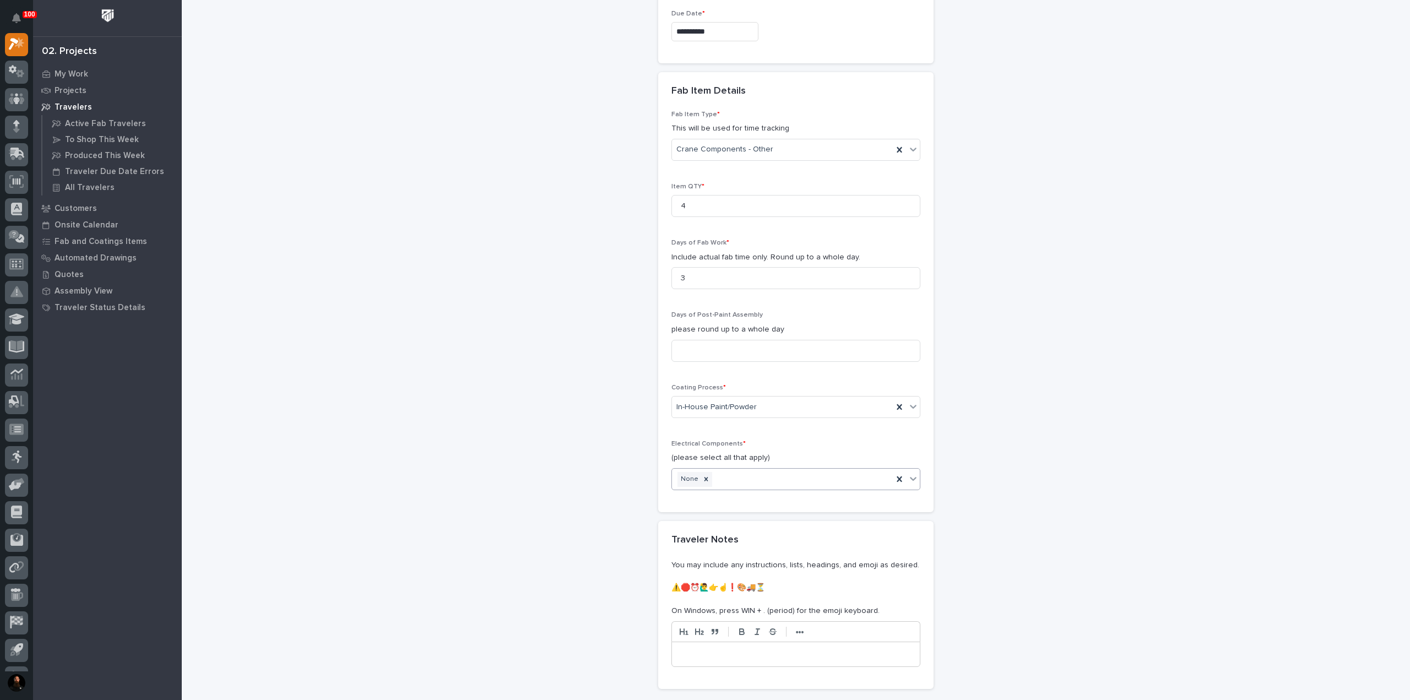
scroll to position [1126, 0]
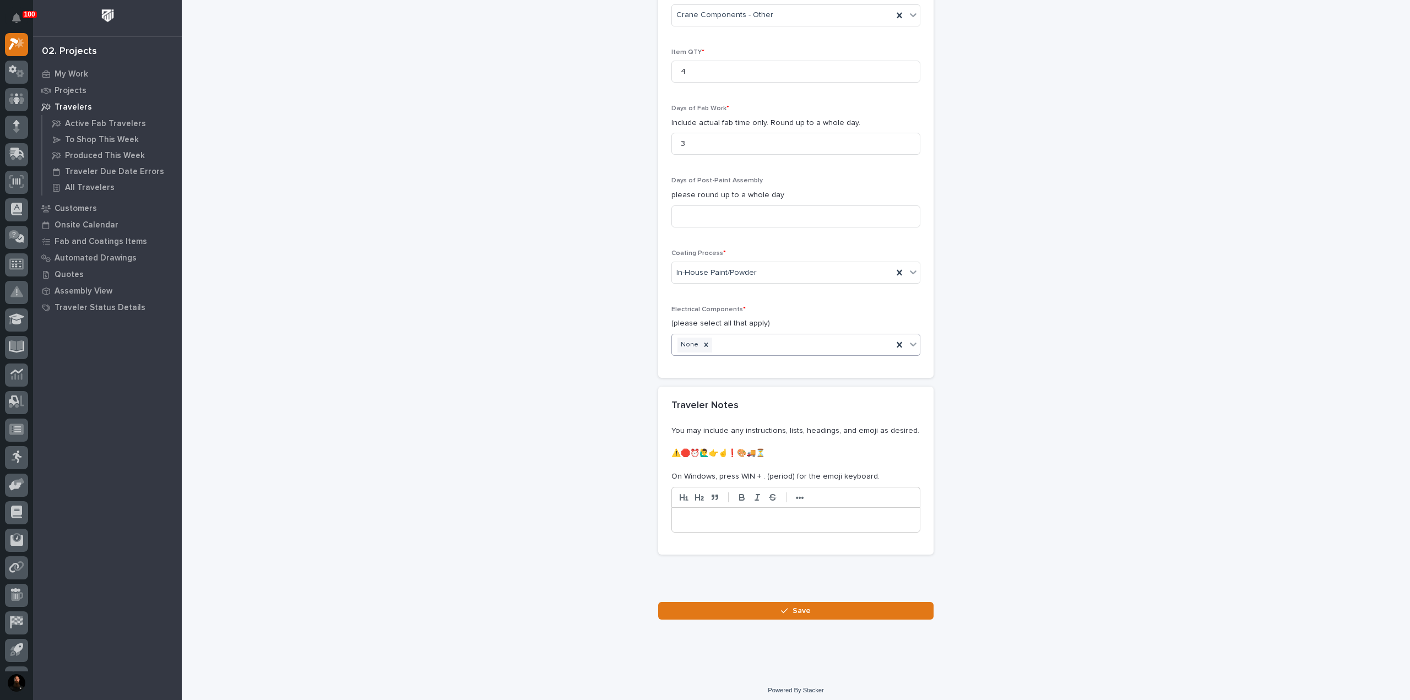
click at [703, 602] on button "Save" at bounding box center [795, 611] width 275 height 18
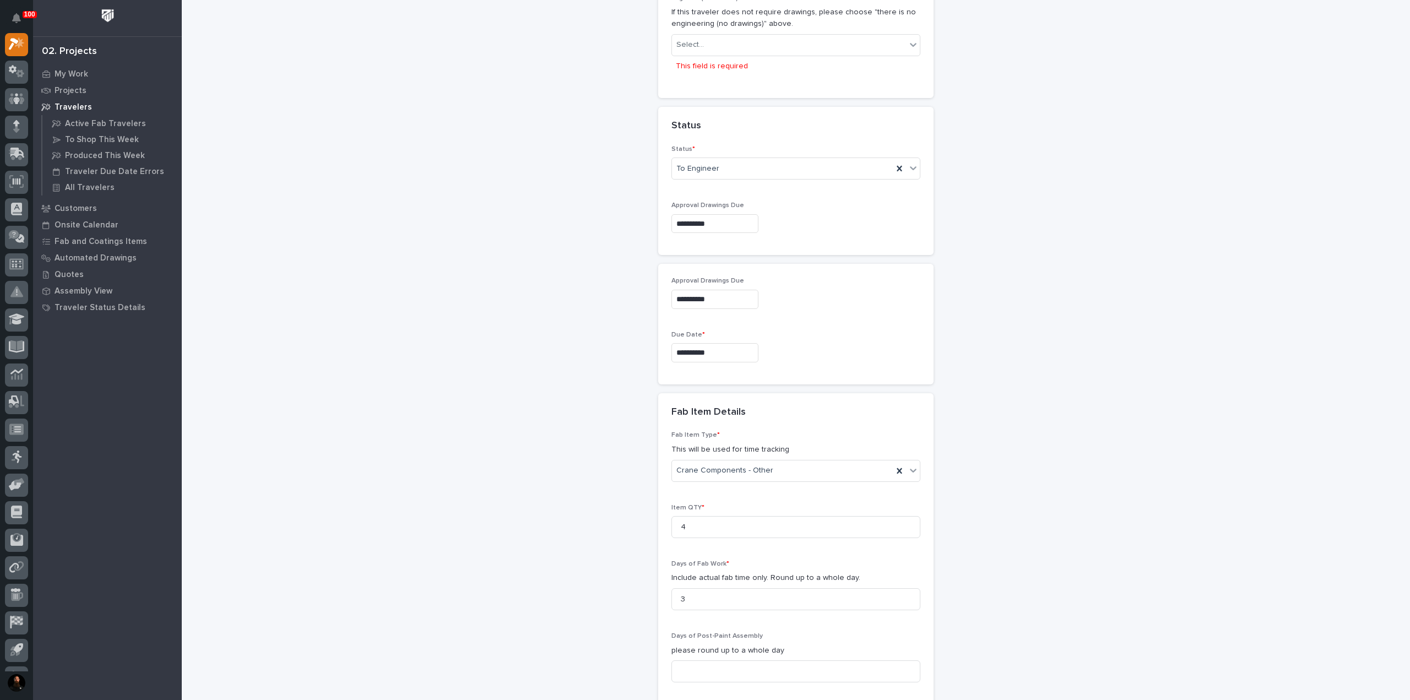
scroll to position [397, 0]
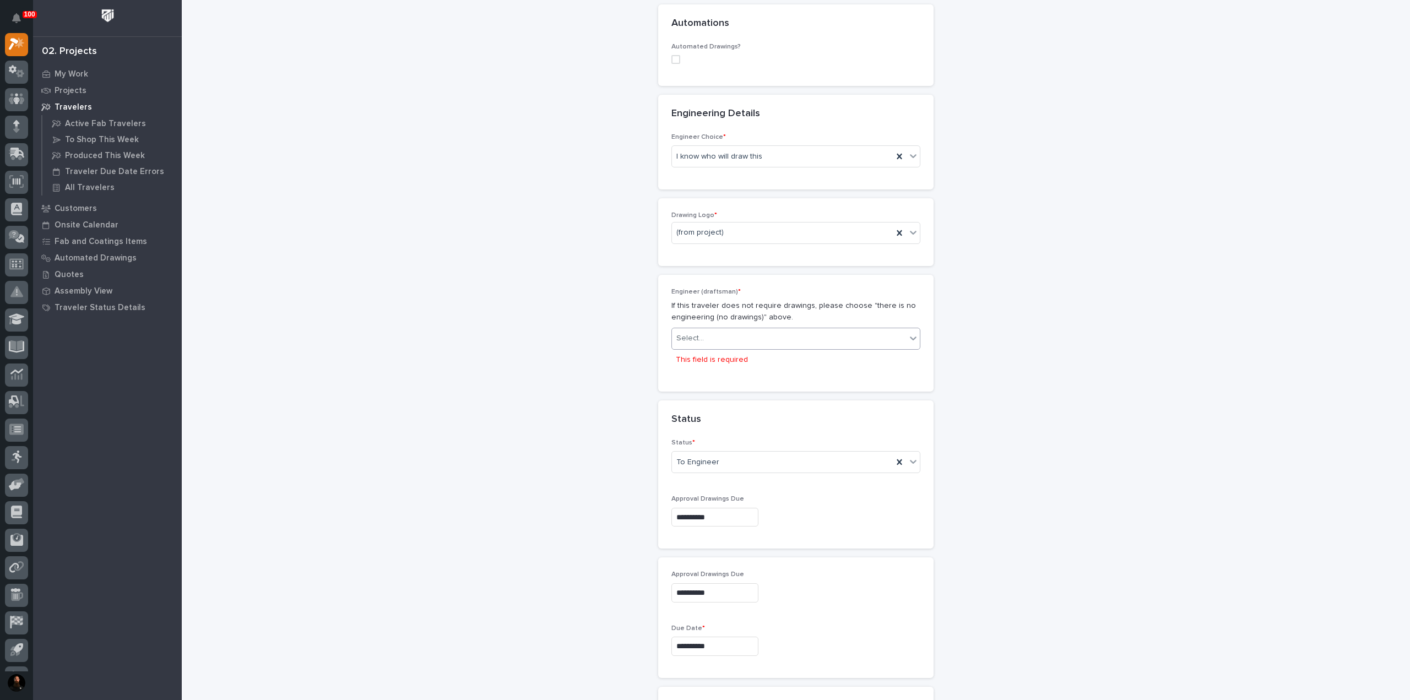
click at [703, 335] on div "Select..." at bounding box center [789, 338] width 234 height 18
type input "**"
click at [703, 355] on div "[PERSON_NAME]" at bounding box center [791, 357] width 248 height 19
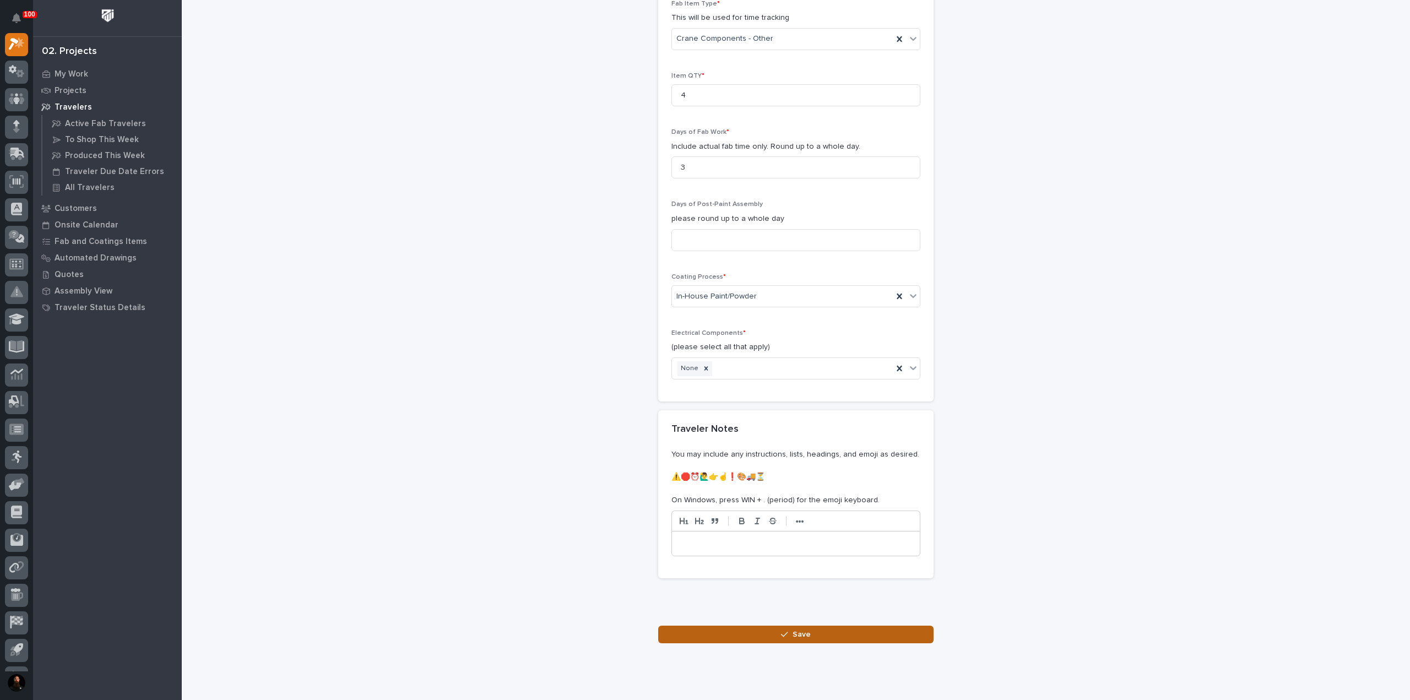
scroll to position [1126, 0]
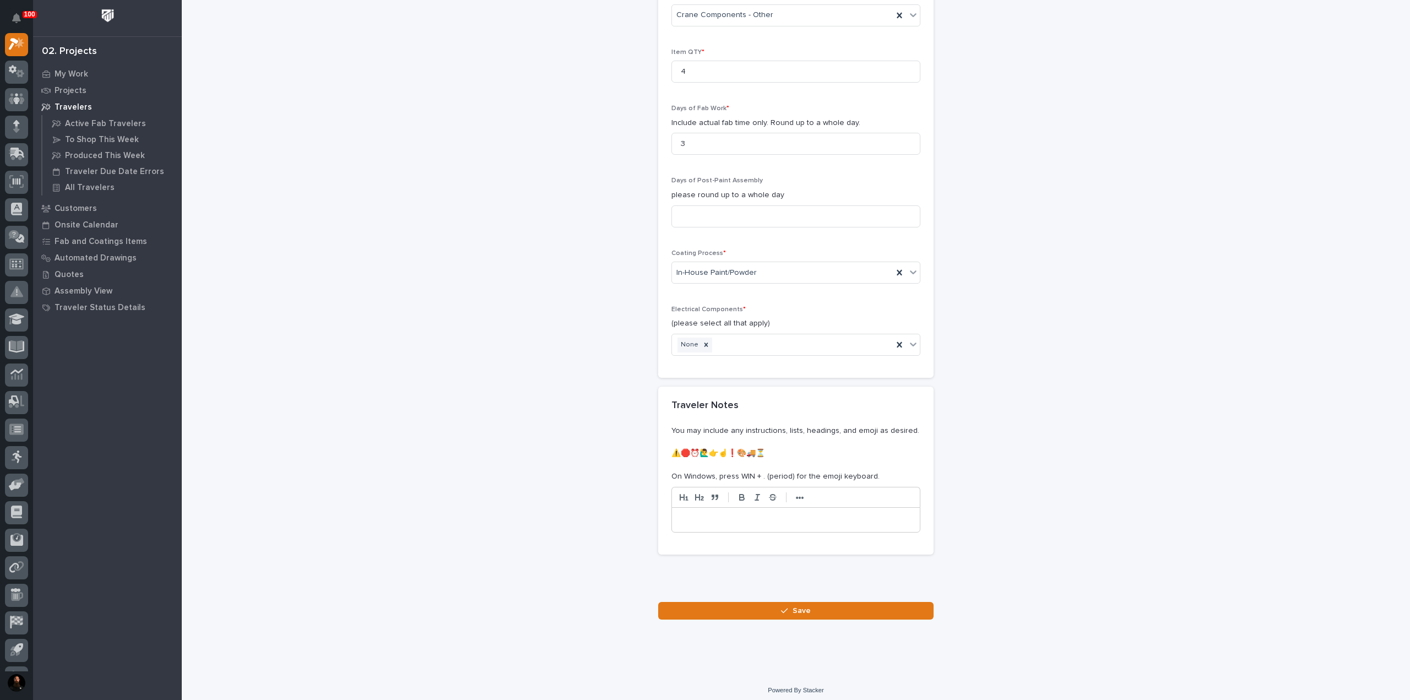
click at [703, 605] on button "Save" at bounding box center [795, 611] width 275 height 18
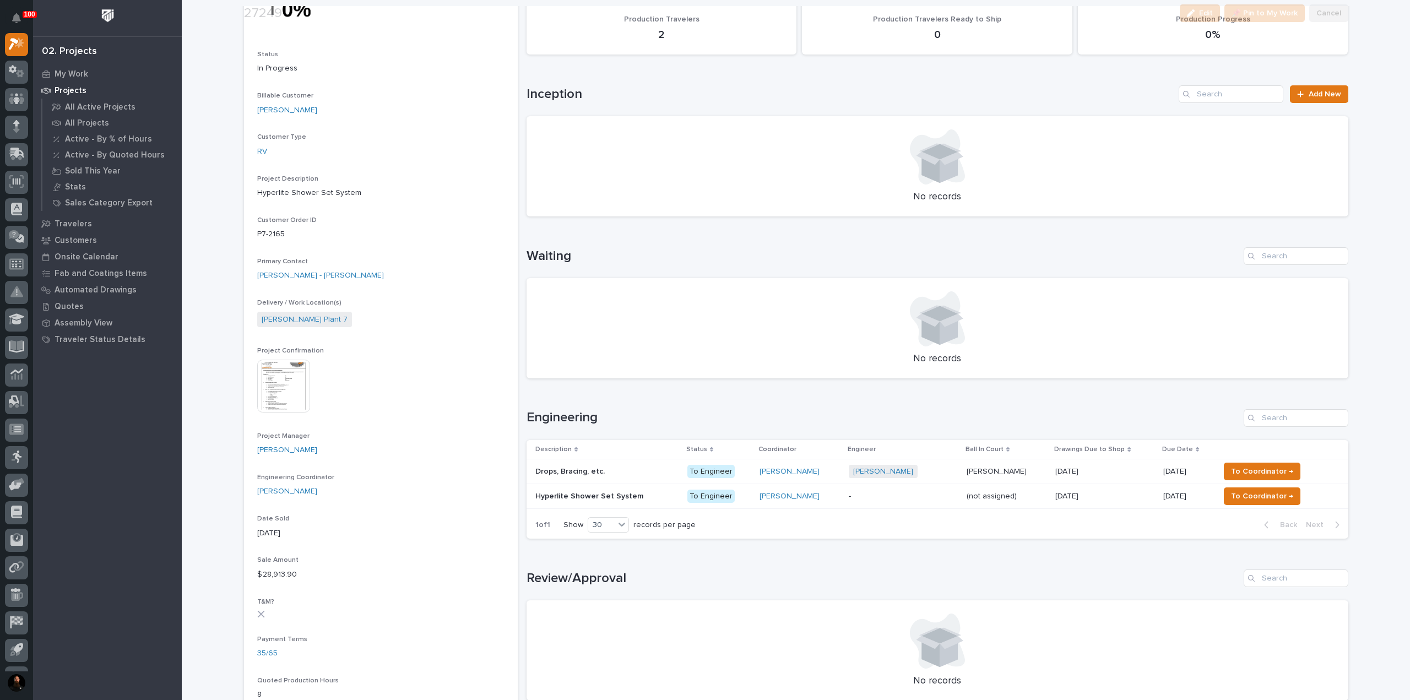
scroll to position [146, 0]
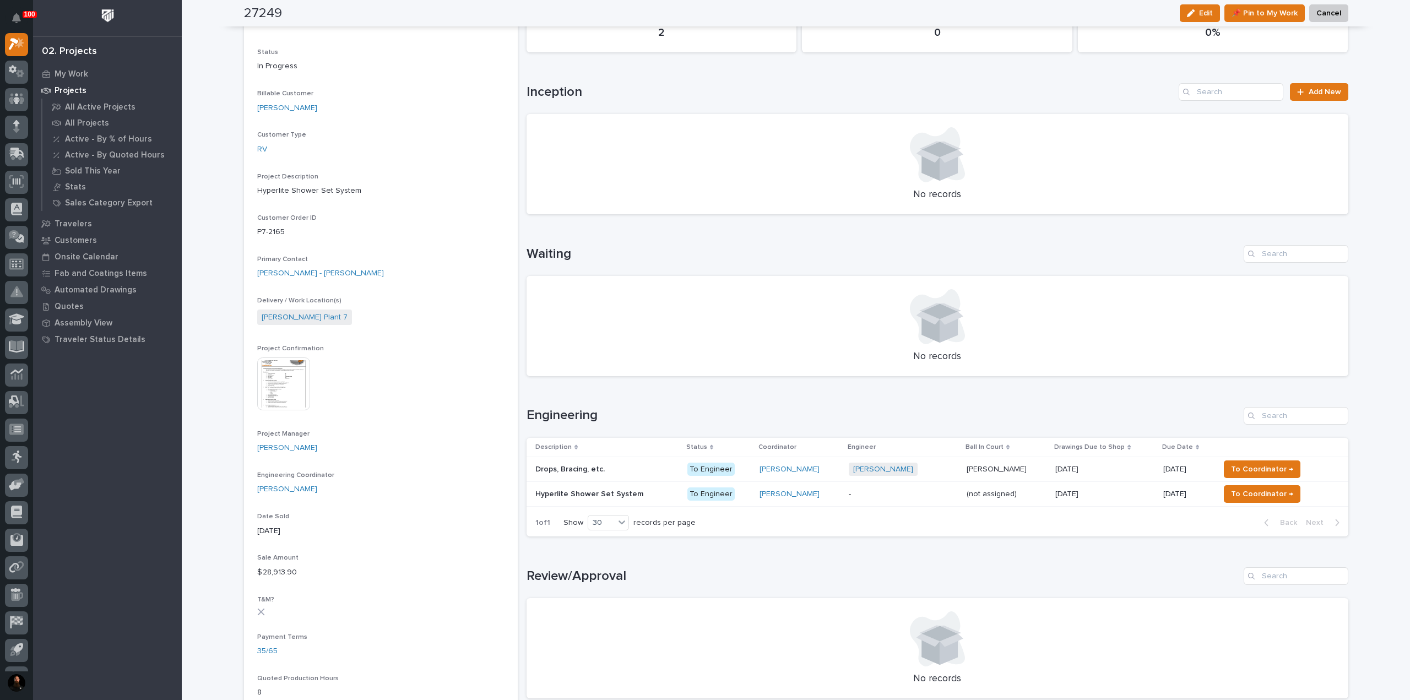
click at [584, 464] on p "Drops, Bracing, etc." at bounding box center [571, 469] width 72 height 12
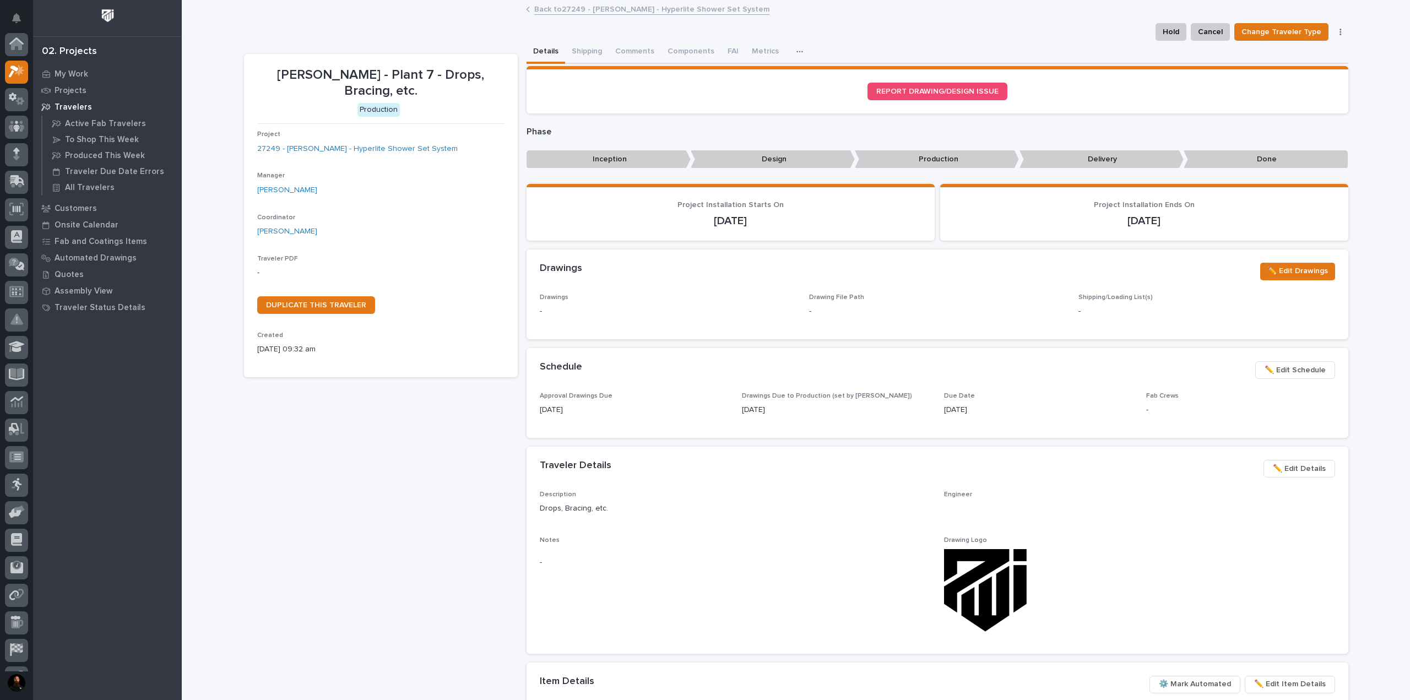
scroll to position [28, 0]
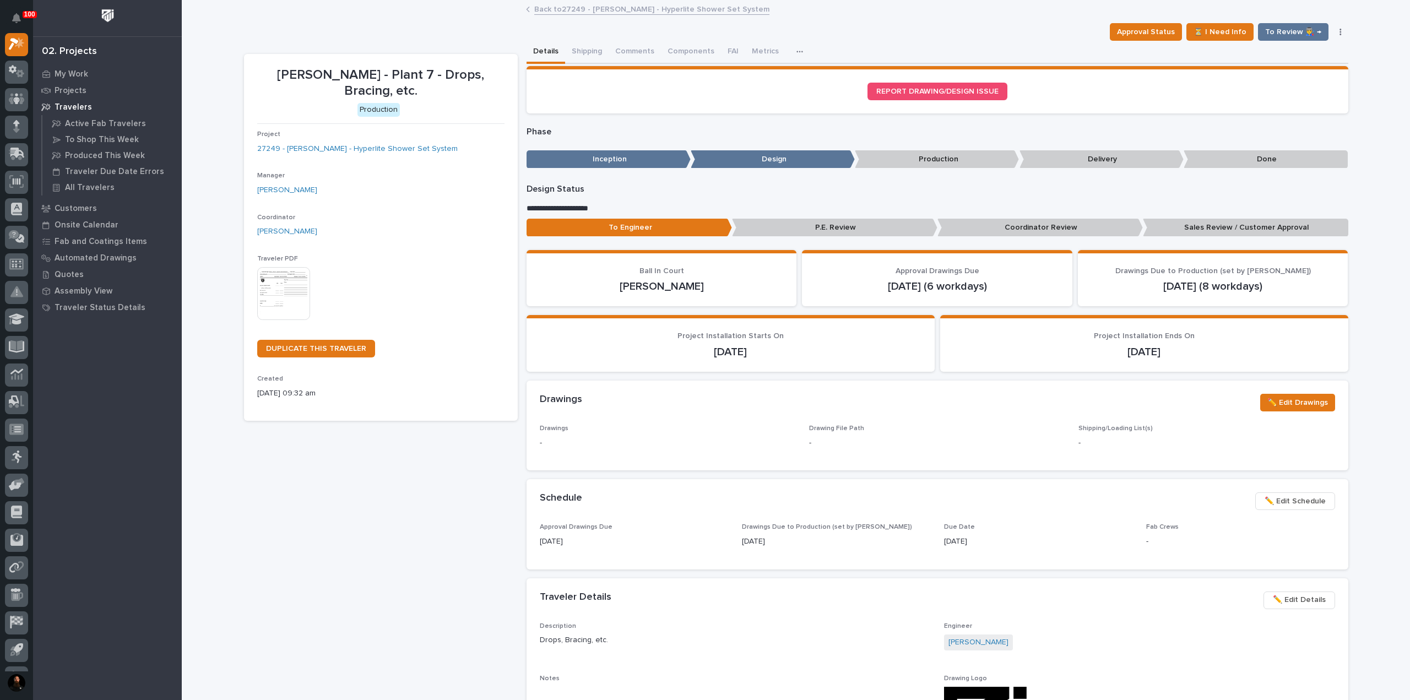
click at [269, 267] on img at bounding box center [283, 293] width 53 height 53
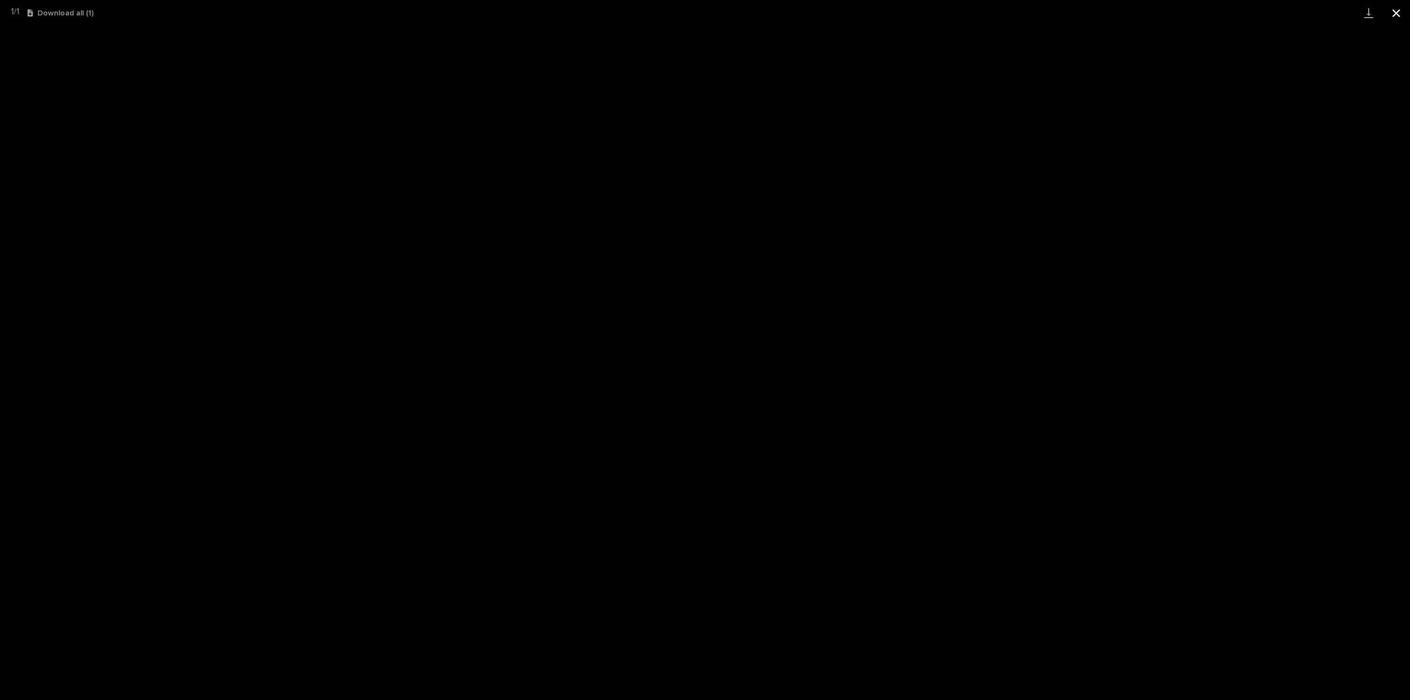
click at [703, 8] on button "Close gallery" at bounding box center [1396, 13] width 28 height 26
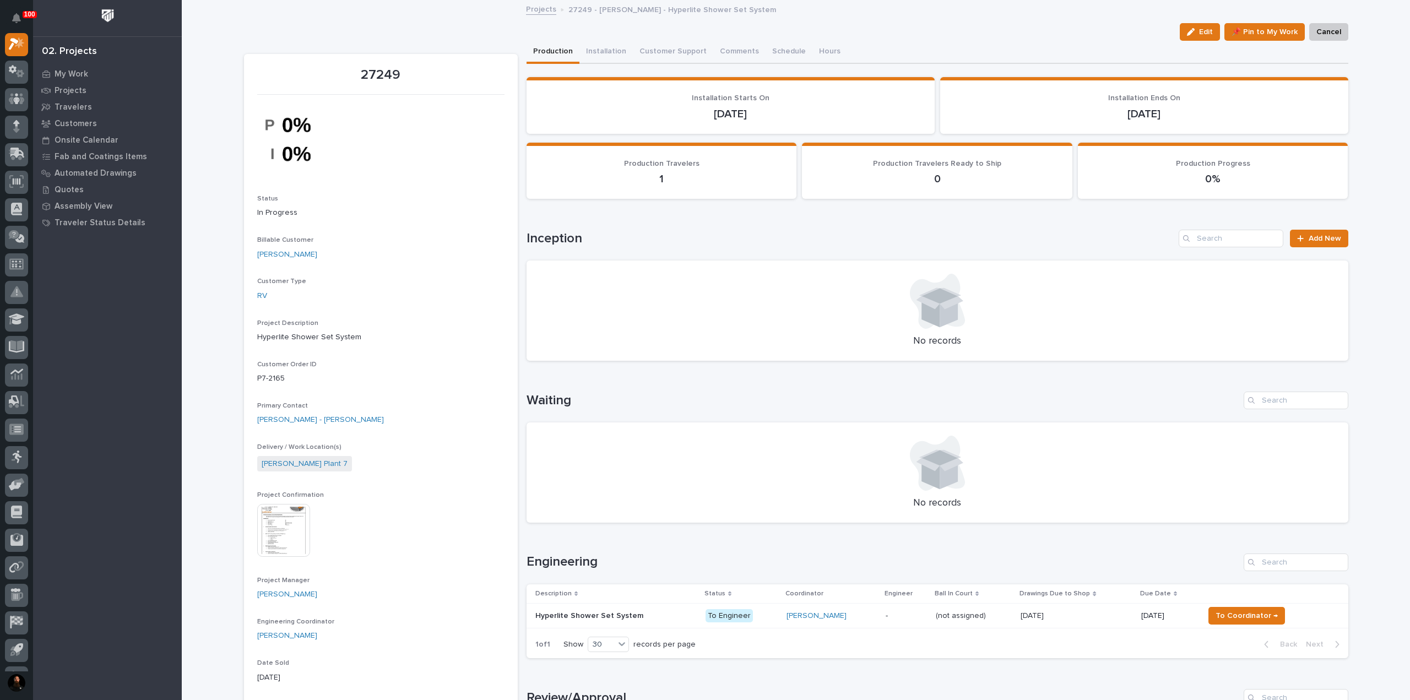
scroll to position [146, 0]
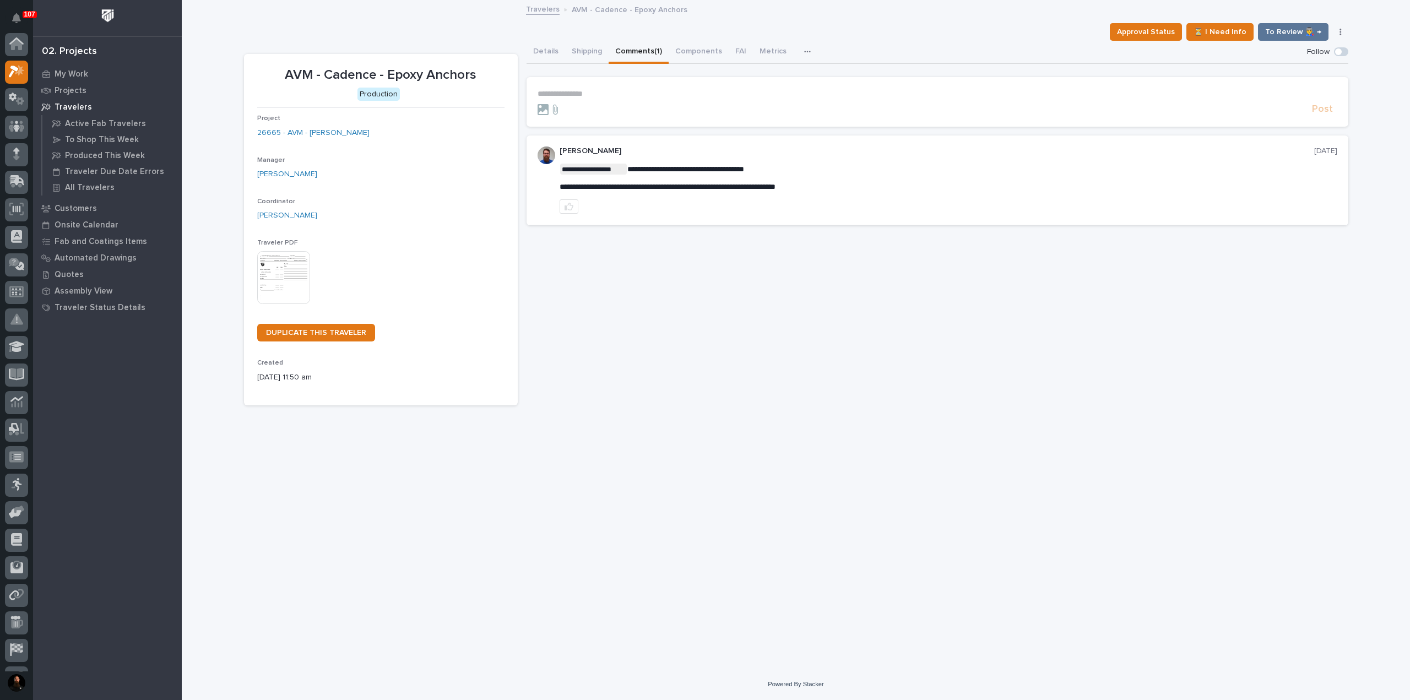
scroll to position [28, 0]
click at [642, 186] on span "**********" at bounding box center [668, 187] width 216 height 8
click at [775, 186] on span "**********" at bounding box center [668, 187] width 216 height 8
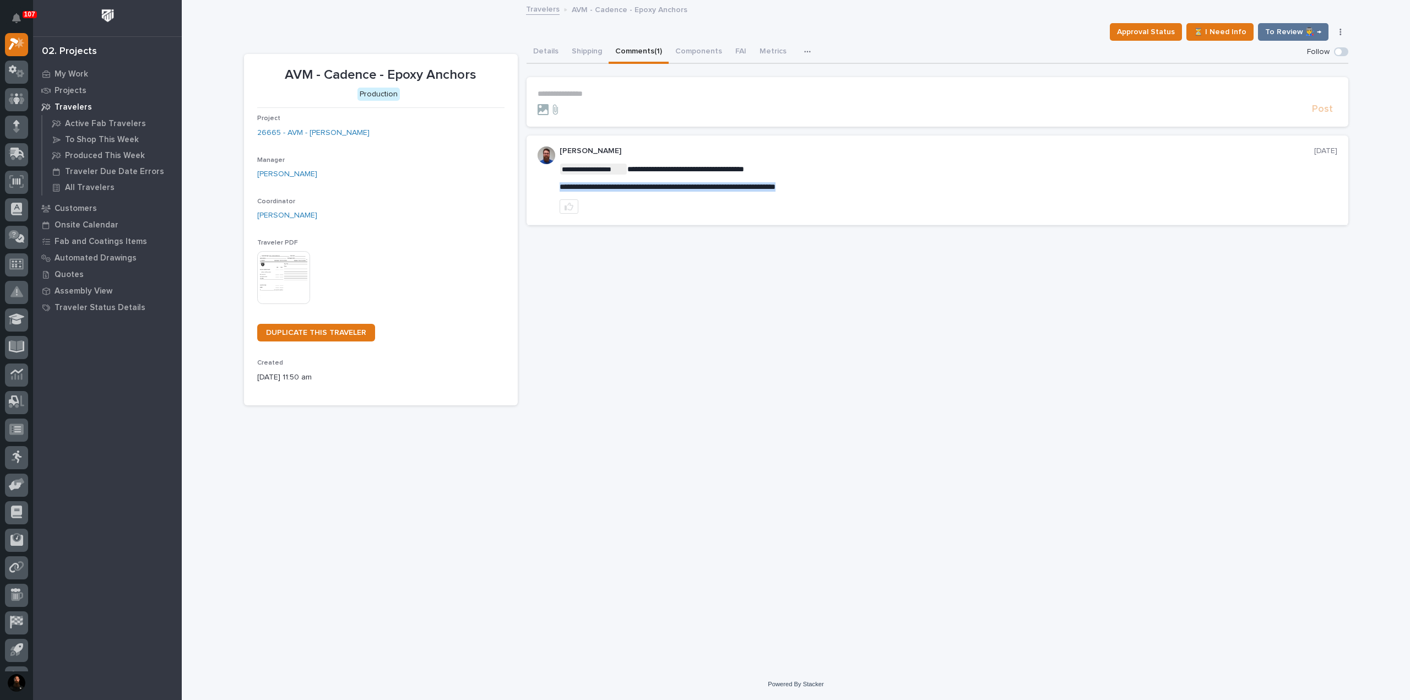
copy div "**********"
click at [819, 166] on p "**********" at bounding box center [949, 169] width 778 height 11
click at [692, 188] on span "**********" at bounding box center [668, 187] width 216 height 8
copy div "**********"
click at [551, 53] on button "Details" at bounding box center [545, 52] width 39 height 23
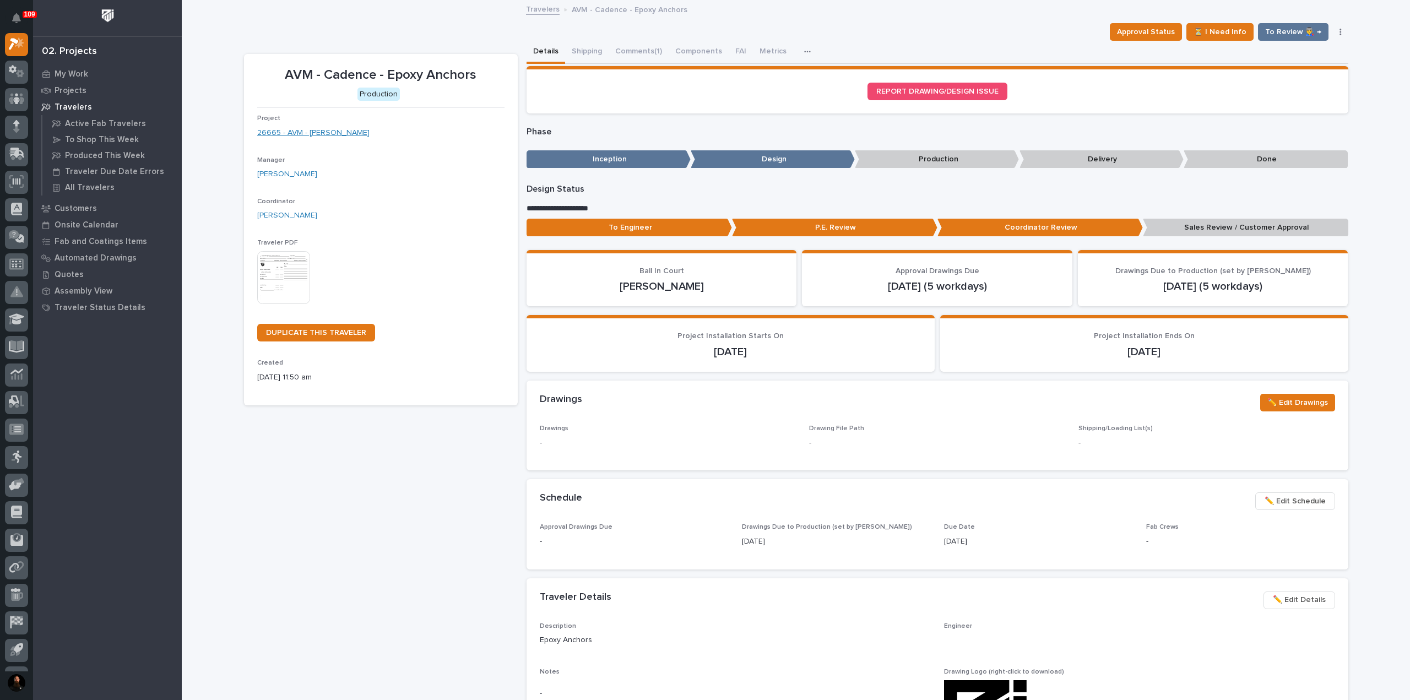
click at [323, 133] on link "26665 - AVM - Cadence Mezzanine" at bounding box center [313, 133] width 112 height 12
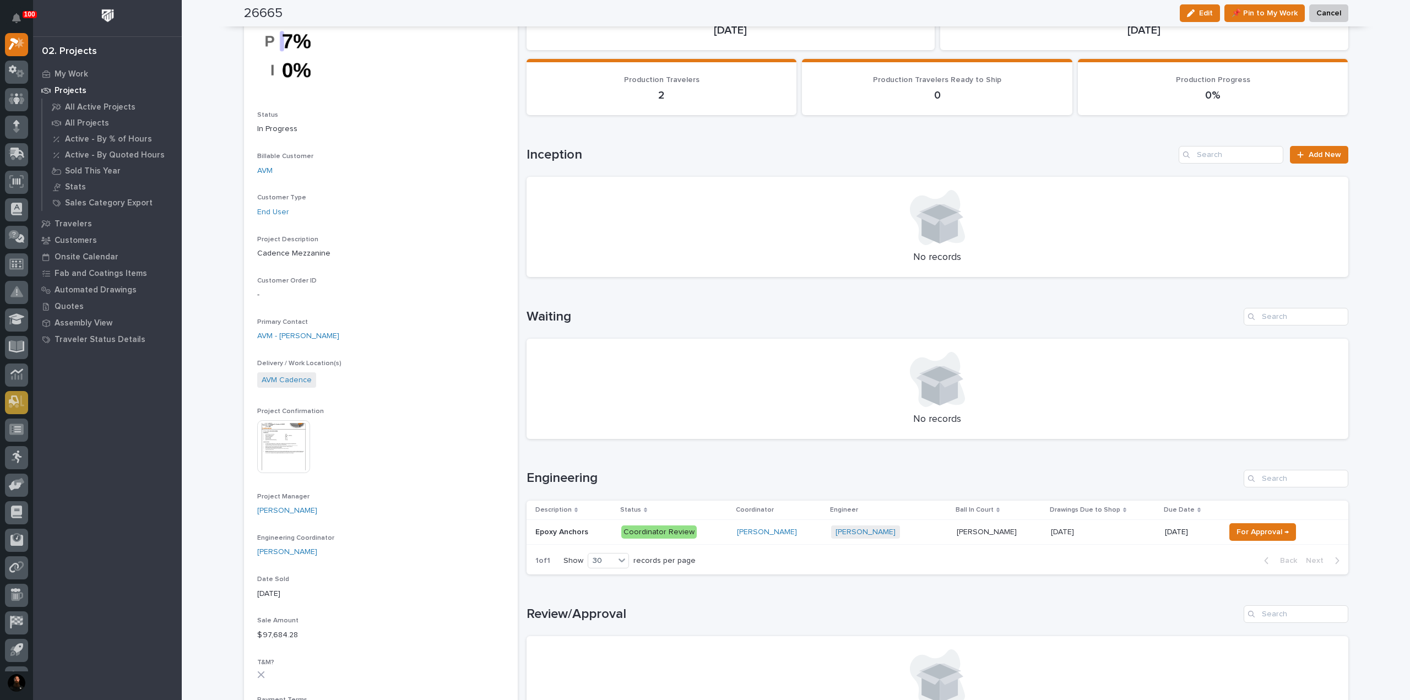
scroll to position [83, 0]
click at [571, 527] on p "Epoxy Anchors" at bounding box center [562, 532] width 55 height 12
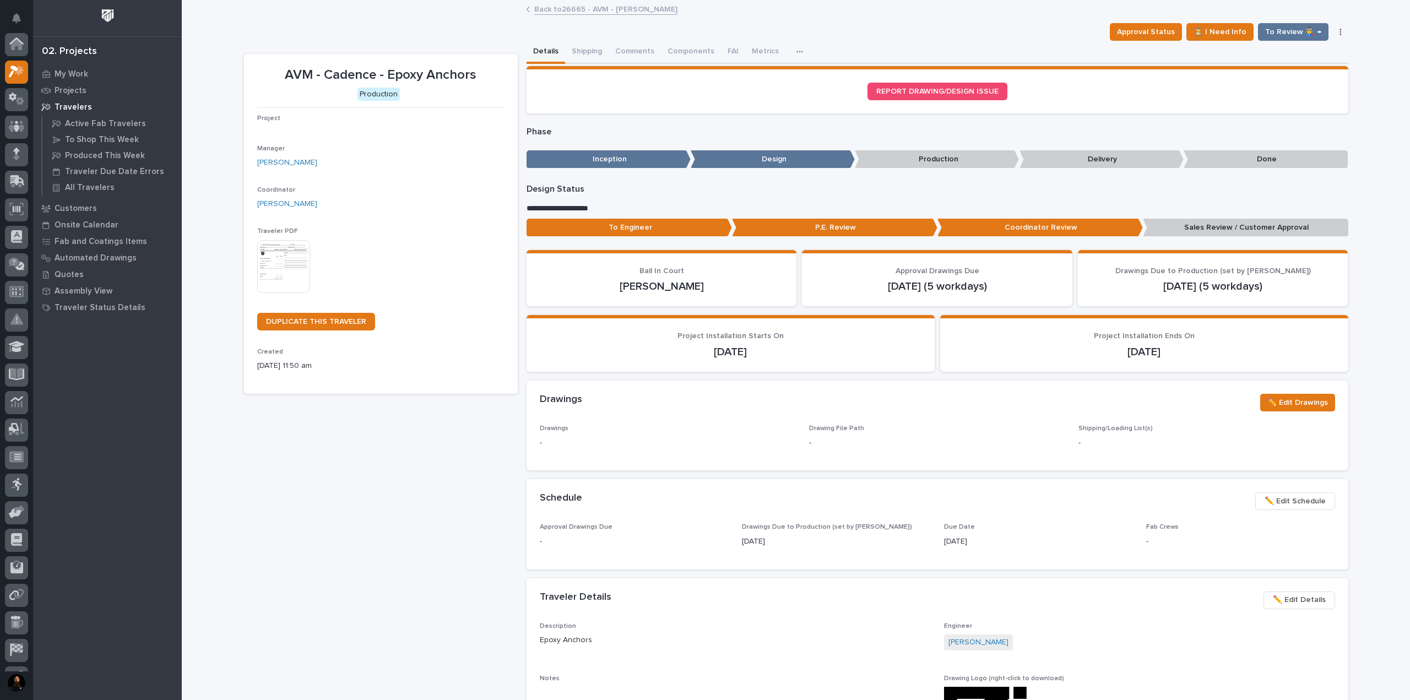
scroll to position [28, 0]
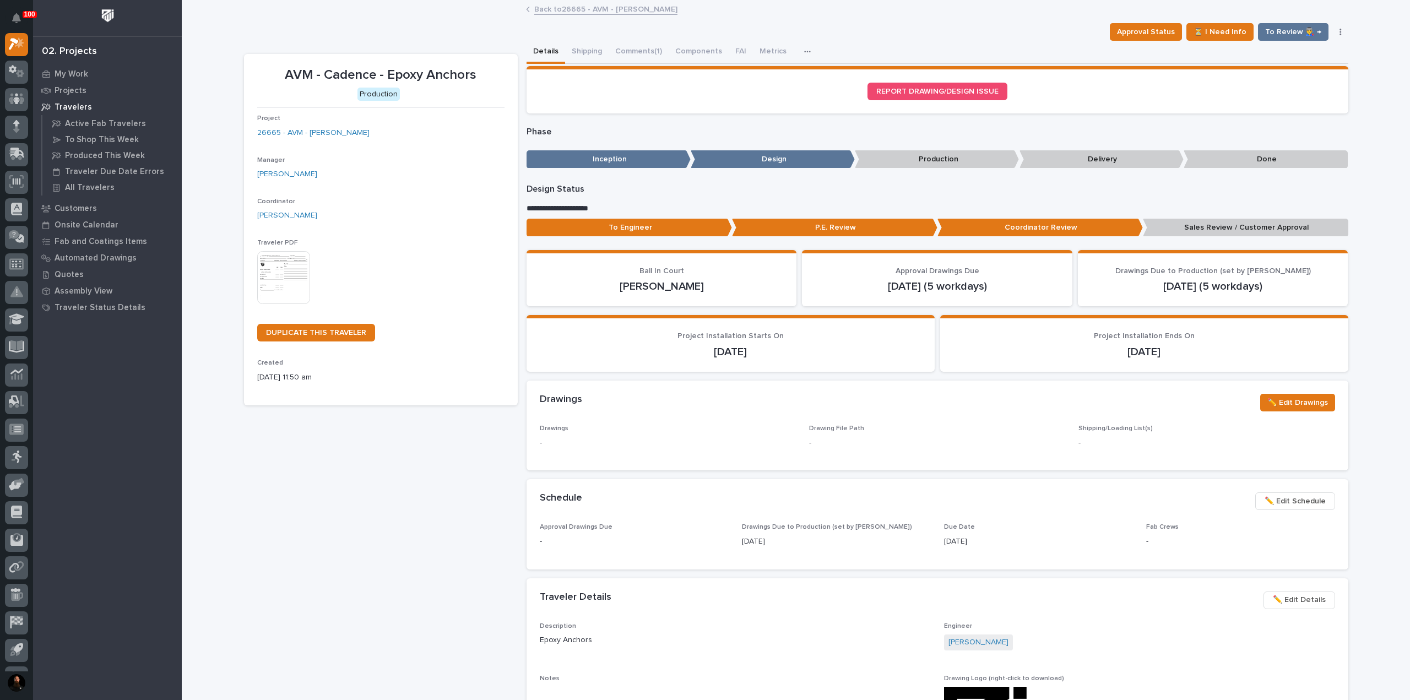
click at [452, 70] on p "AVM - Cadence - Epoxy Anchors" at bounding box center [380, 75] width 247 height 16
click at [450, 54] on section "AVM - Cadence - Epoxy Anchors Production Project 26665 - AVM - Cadence Mezzanin…" at bounding box center [381, 229] width 274 height 351
click at [347, 81] on p "AVM - Cadence - Epoxy Anchors" at bounding box center [380, 75] width 247 height 16
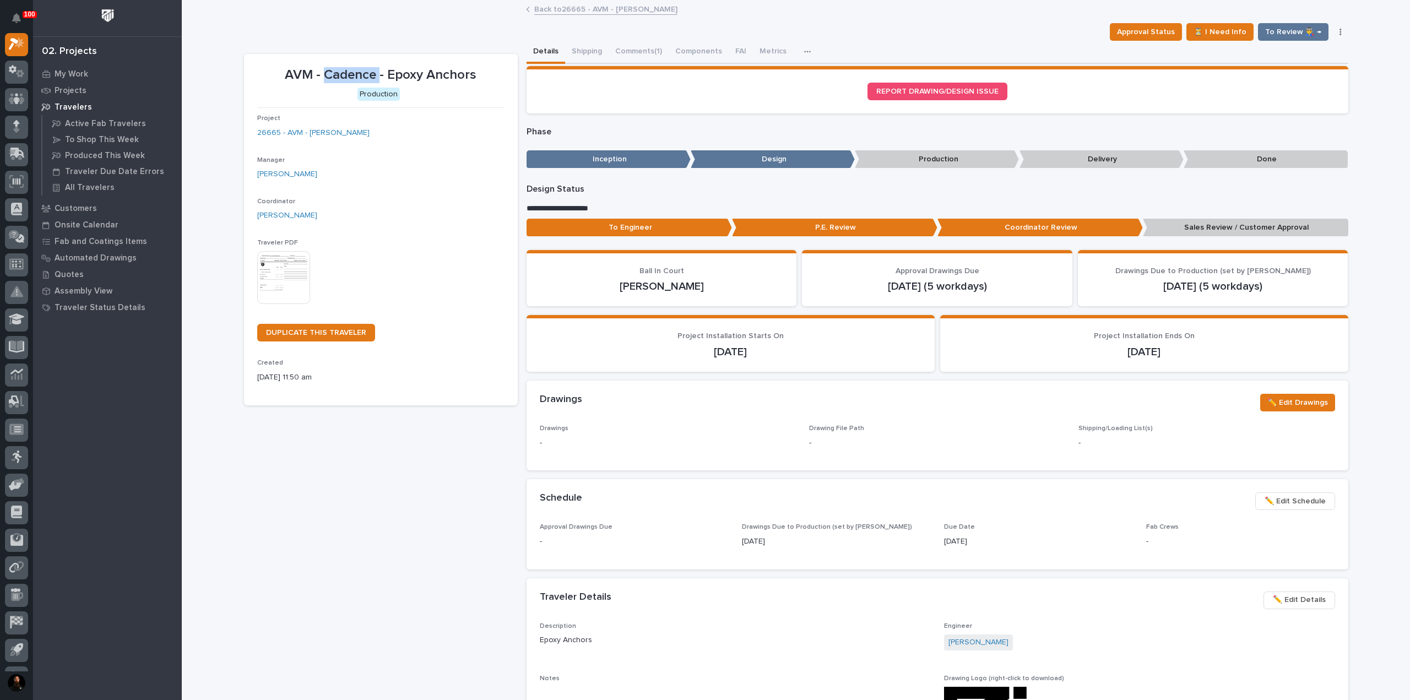
click at [347, 81] on p "AVM - Cadence - Epoxy Anchors" at bounding box center [380, 75] width 247 height 16
drag, startPoint x: 347, startPoint y: 81, endPoint x: 343, endPoint y: 55, distance: 26.2
click at [346, 81] on p "AVM - Cadence - Epoxy Anchors" at bounding box center [380, 75] width 247 height 16
click at [343, 54] on section "AVM - Cadence - Epoxy Anchors Production Project 26665 - AVM - Cadence Mezzanin…" at bounding box center [381, 229] width 274 height 351
click at [336, 134] on link "26665 - AVM - Cadence Mezzanine" at bounding box center [313, 133] width 112 height 12
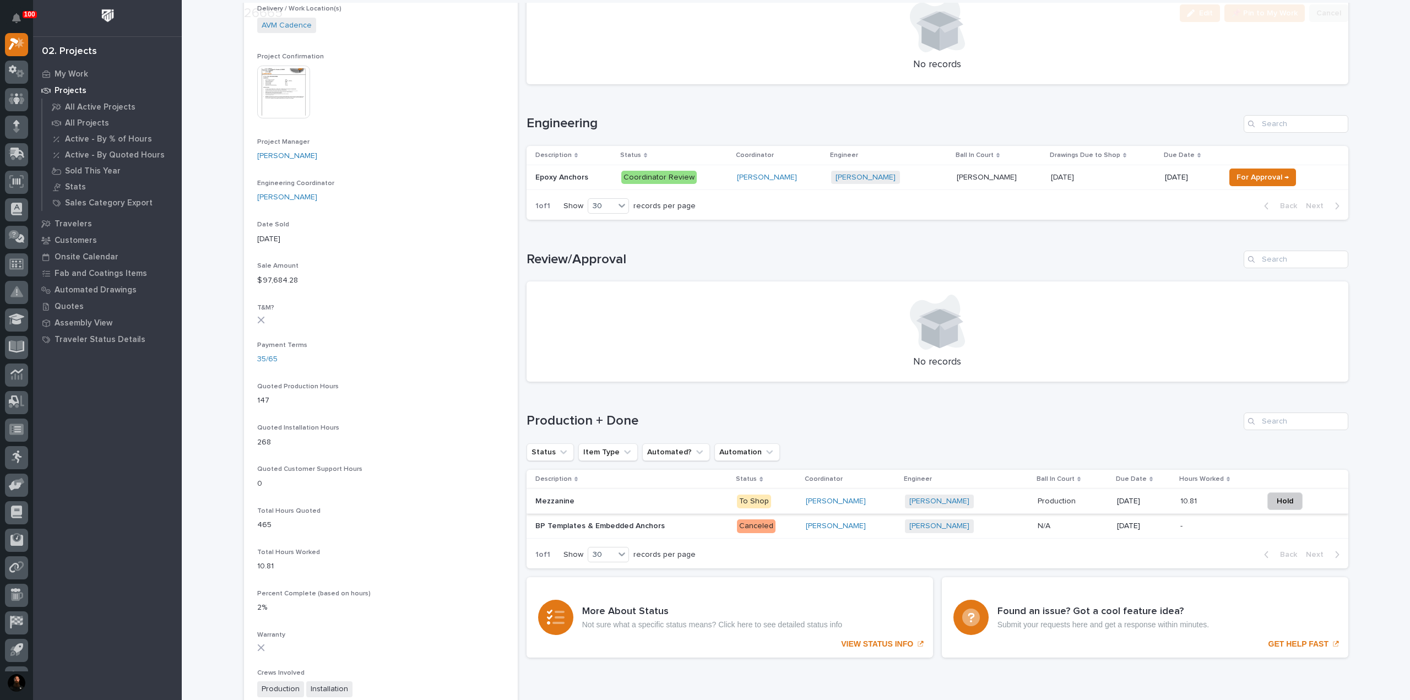
scroll to position [441, 0]
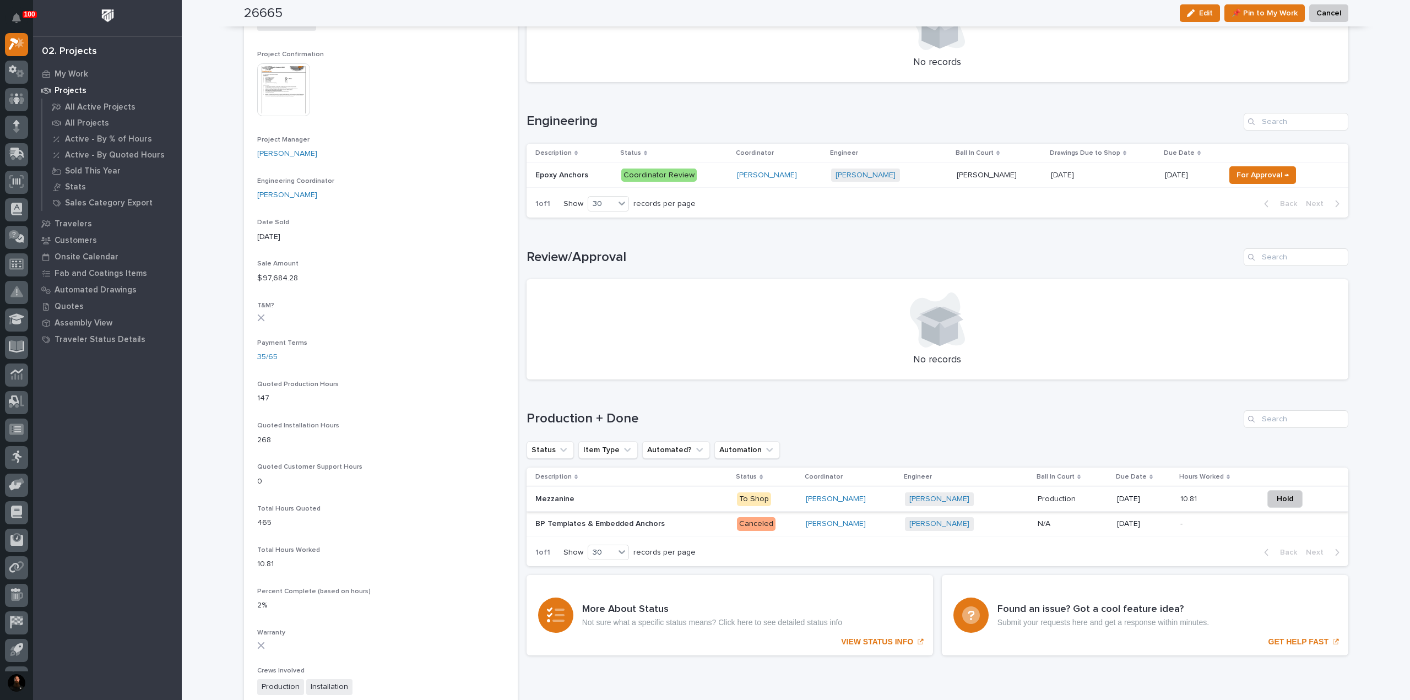
click at [686, 525] on p at bounding box center [631, 523] width 193 height 9
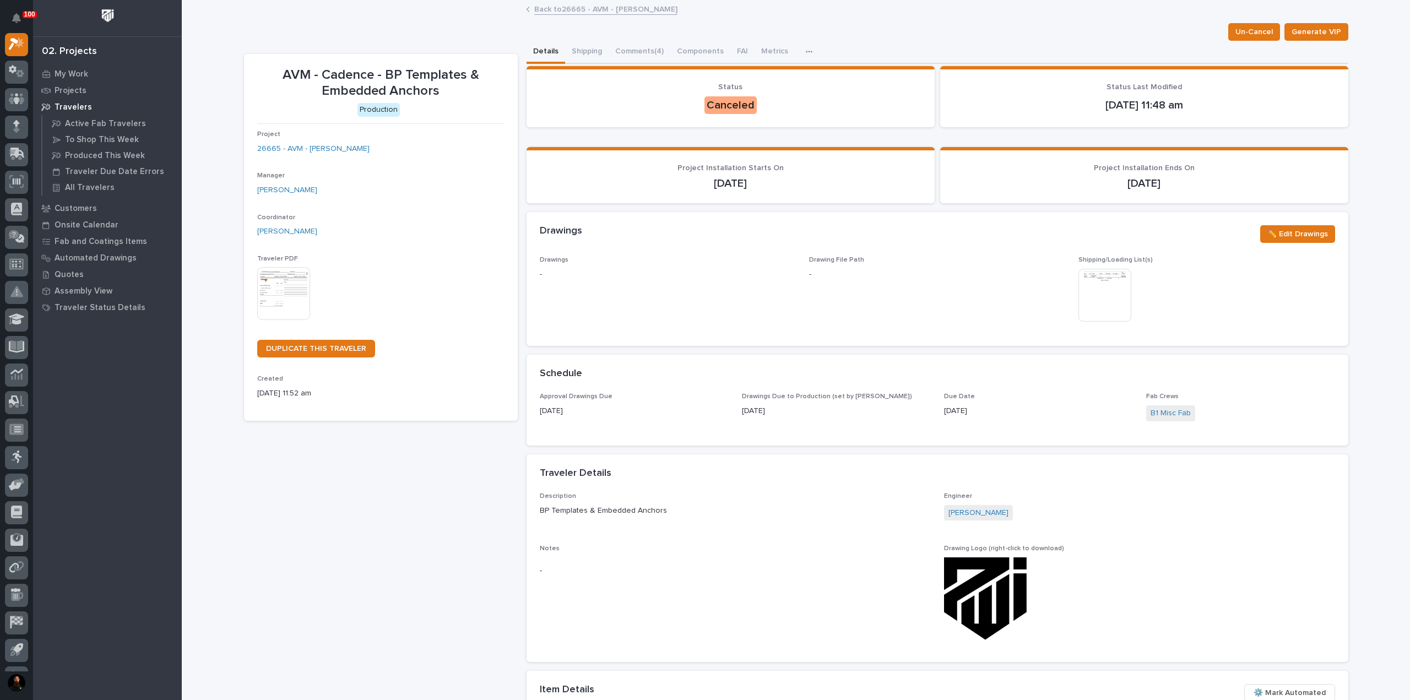
click at [358, 90] on p "AVM - Cadence - BP Templates & Embedded Anchors" at bounding box center [380, 83] width 247 height 32
click at [465, 81] on p "AVM - Cadence - BP Templates & Embedded Anchors" at bounding box center [380, 83] width 247 height 32
click at [467, 90] on p "AVM - Cadence - BP Templates & Embedded Anchors" at bounding box center [380, 83] width 247 height 32
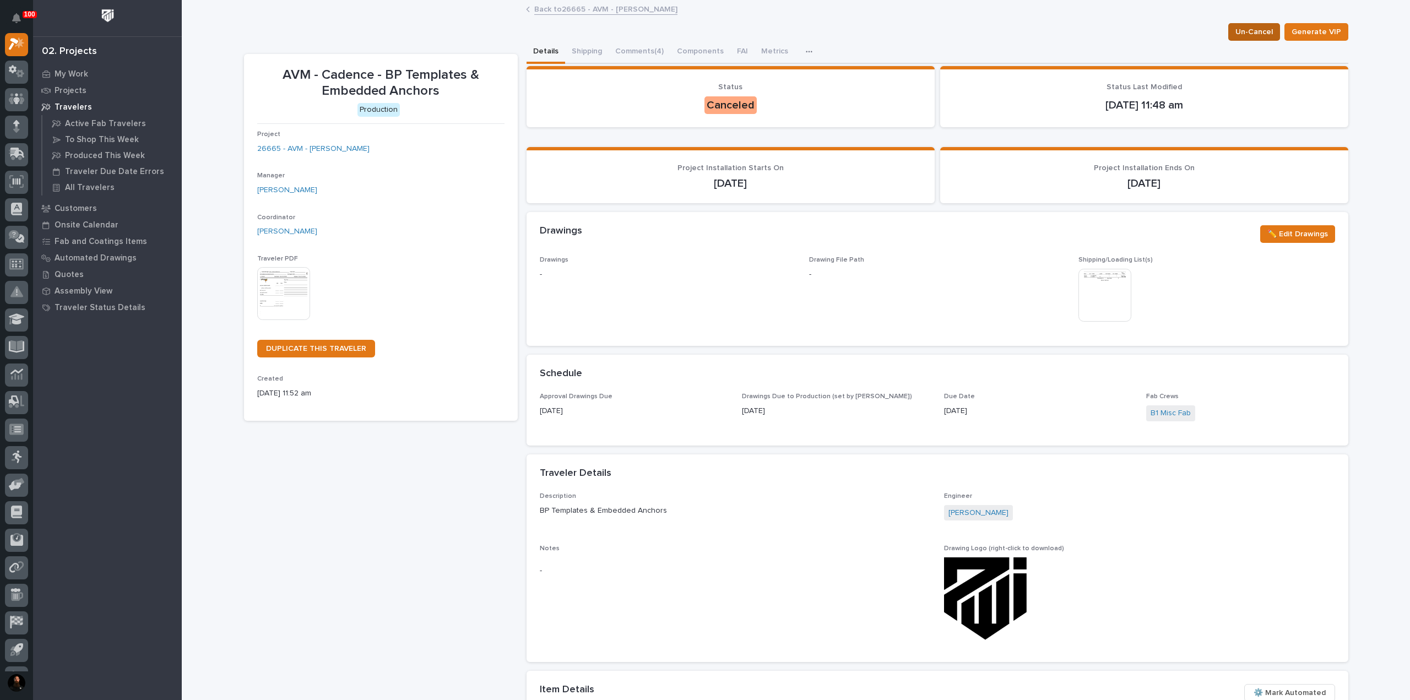
click at [1264, 31] on span "Un-Cancel" at bounding box center [1253, 31] width 37 height 13
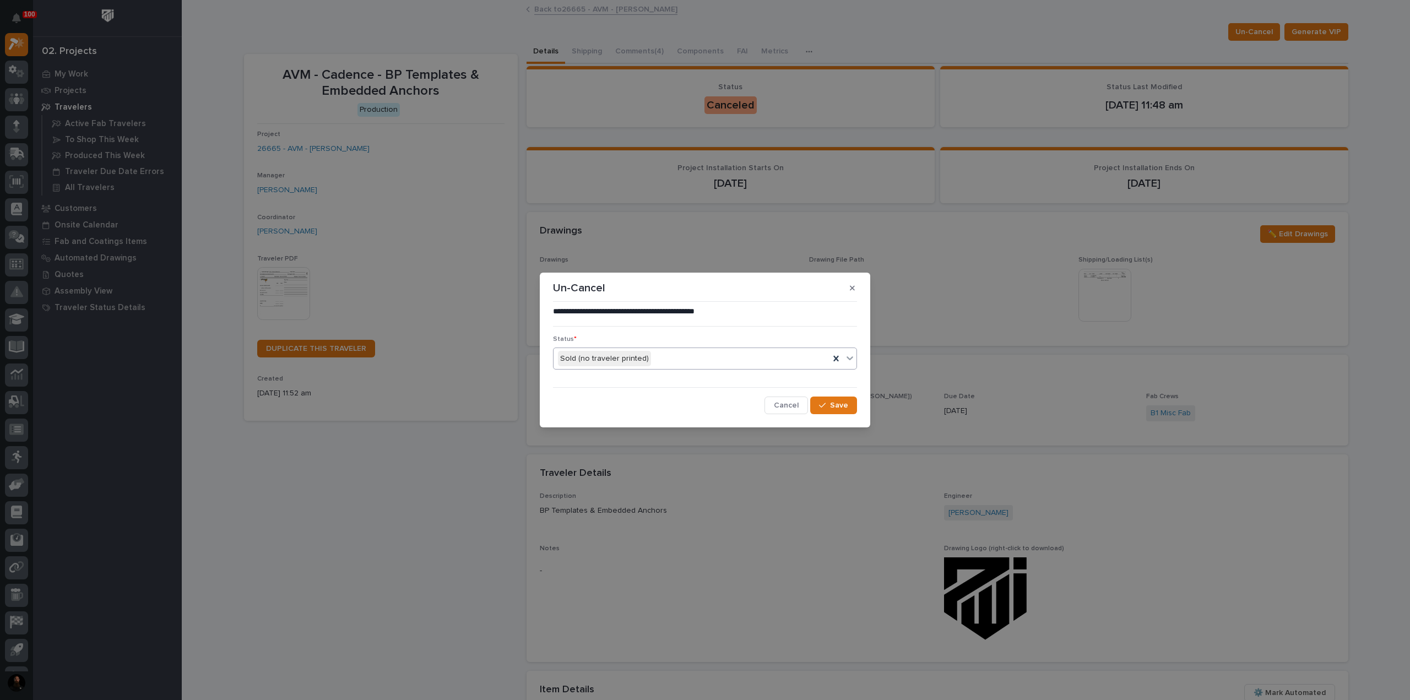
click at [727, 362] on div "Sold (no traveler printed)" at bounding box center [691, 359] width 276 height 18
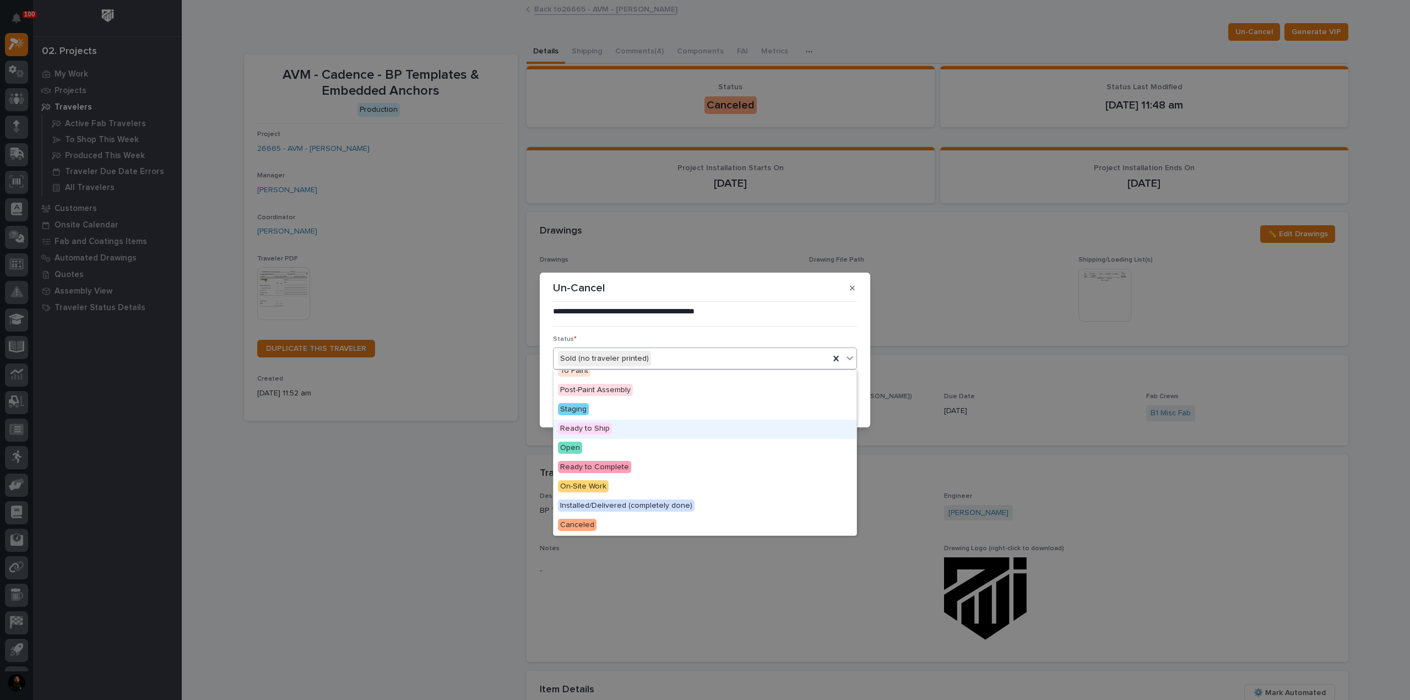
scroll to position [146, 0]
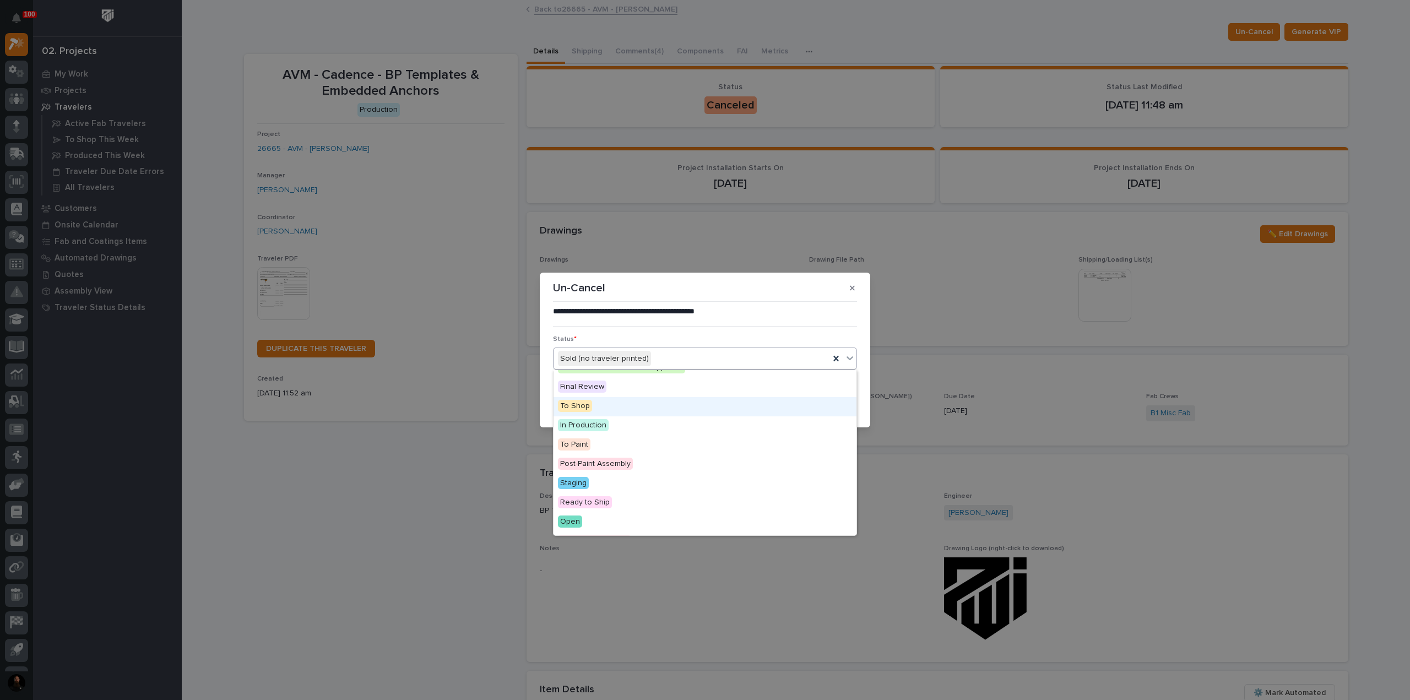
drag, startPoint x: 604, startPoint y: 407, endPoint x: 609, endPoint y: 412, distance: 7.4
click at [604, 407] on div "To Shop" at bounding box center [704, 406] width 303 height 19
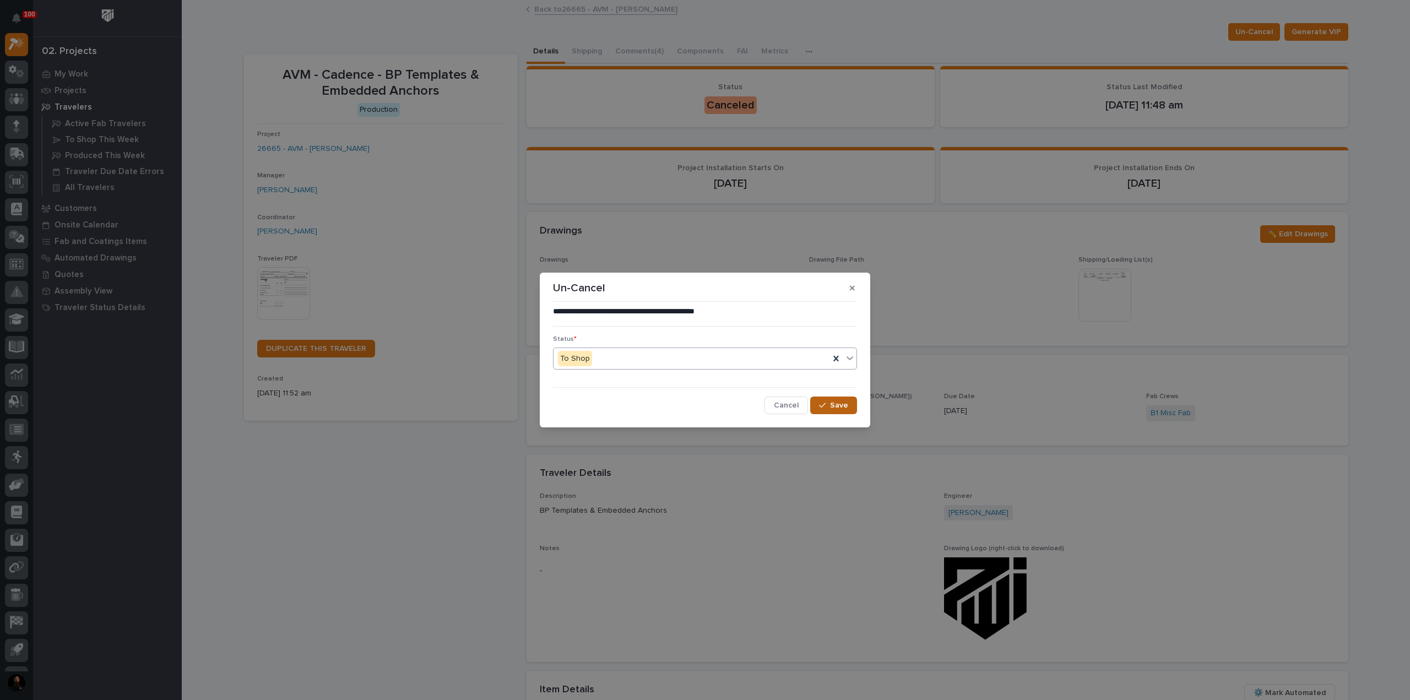
click at [822, 399] on button "Save" at bounding box center [833, 406] width 47 height 18
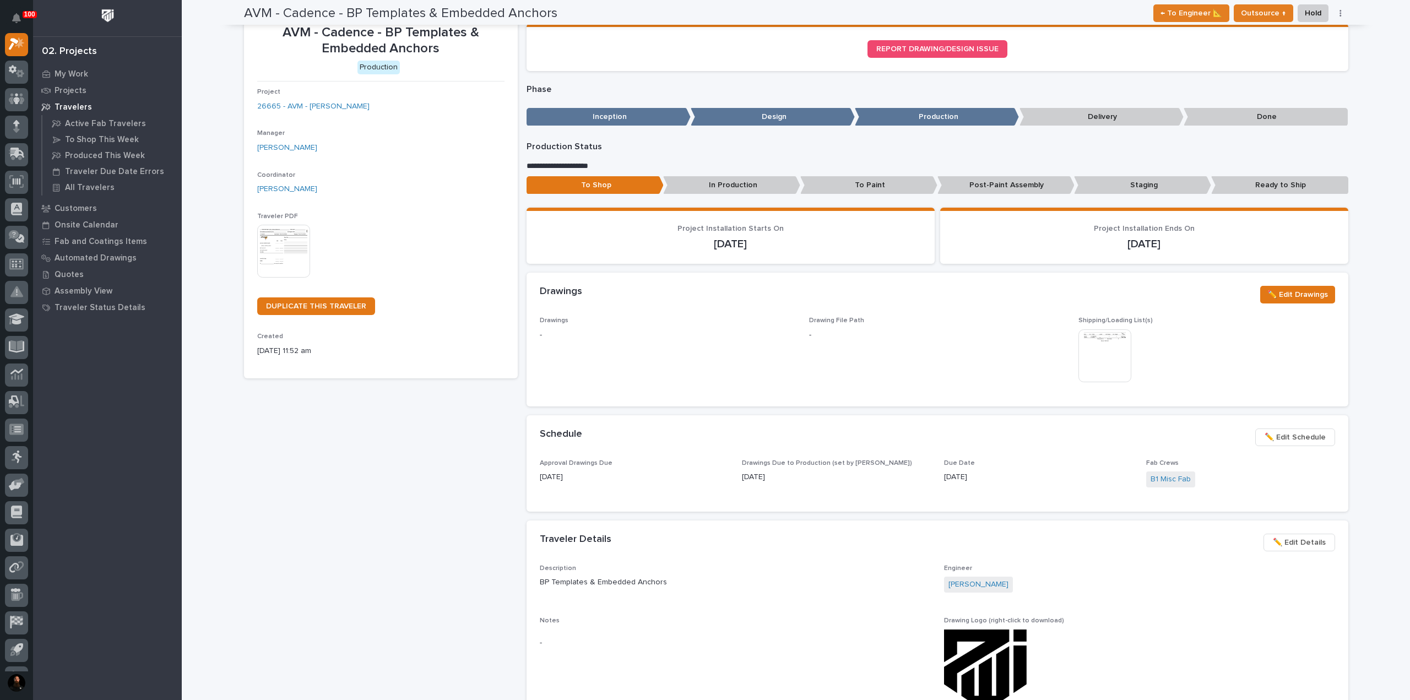
scroll to position [0, 0]
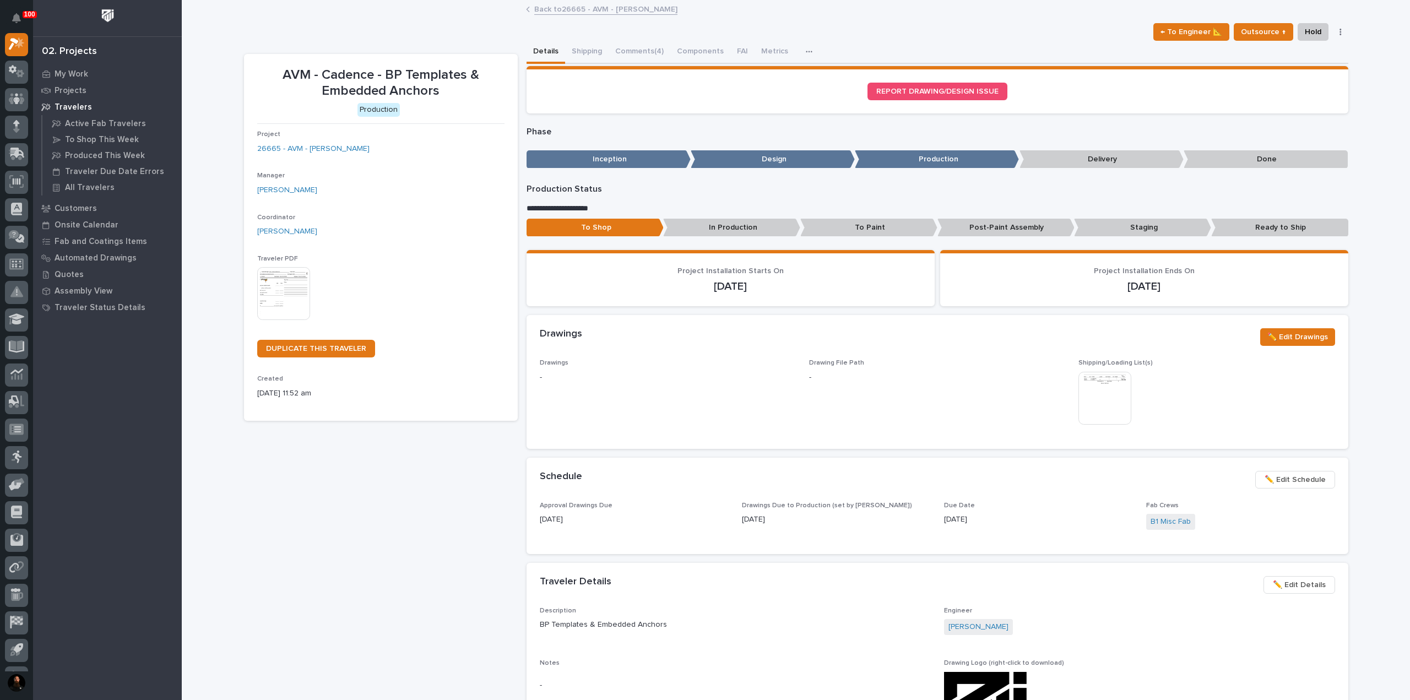
click at [401, 89] on p "AVM - Cadence - BP Templates & Embedded Anchors" at bounding box center [380, 83] width 247 height 32
drag, startPoint x: 401, startPoint y: 89, endPoint x: 414, endPoint y: 90, distance: 12.1
click at [404, 89] on p "AVM - Cadence - BP Templates & Embedded Anchors" at bounding box center [380, 83] width 247 height 32
click at [464, 89] on p "AVM - Cadence - BP Templates & Embedded Anchors" at bounding box center [380, 83] width 247 height 32
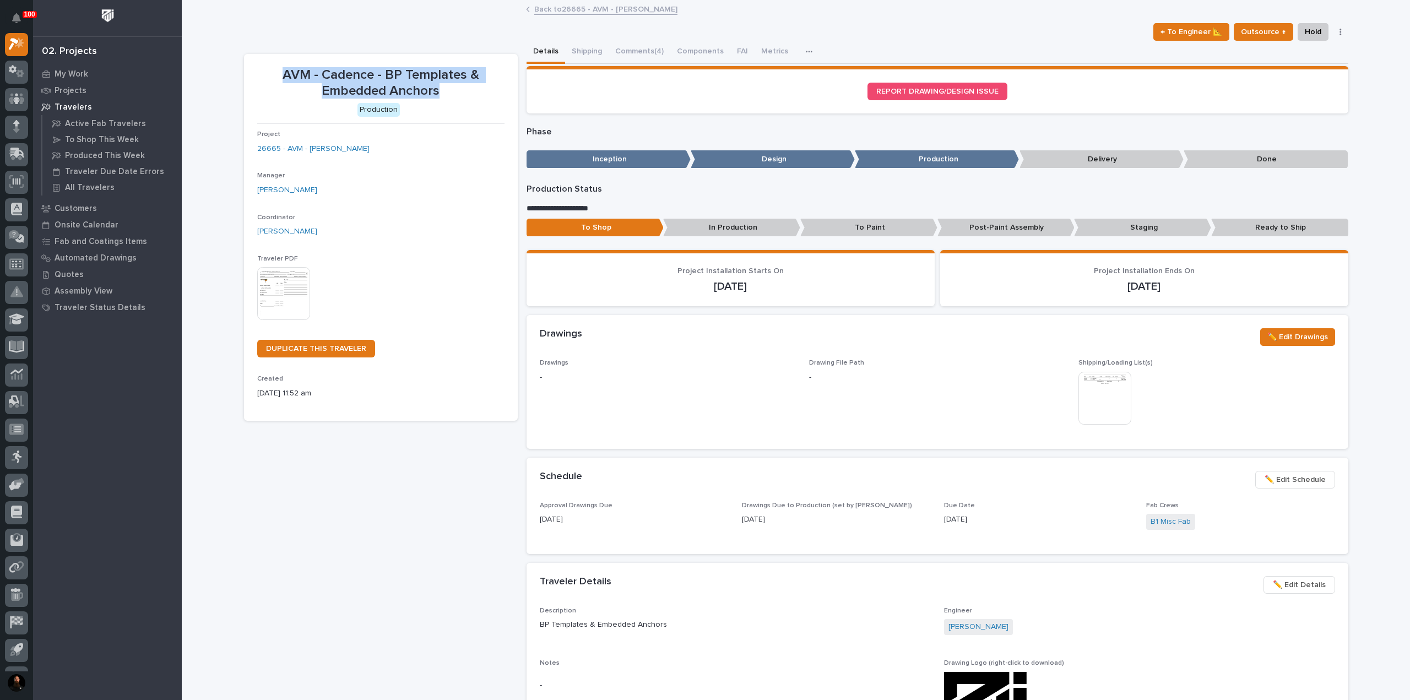
drag, startPoint x: 459, startPoint y: 90, endPoint x: 273, endPoint y: 67, distance: 187.1
click at [273, 67] on p "AVM - Cadence - BP Templates & Embedded Anchors" at bounding box center [380, 83] width 247 height 32
click at [281, 69] on p "AVM - Cadence - BP Templates & Embedded Anchors" at bounding box center [380, 83] width 247 height 32
click at [476, 75] on p "AVM - Cadence - BP Templates & Embedded Anchors" at bounding box center [380, 83] width 247 height 32
click at [441, 91] on p "AVM - Cadence - BP Templates & Embedded Anchors" at bounding box center [380, 83] width 247 height 32
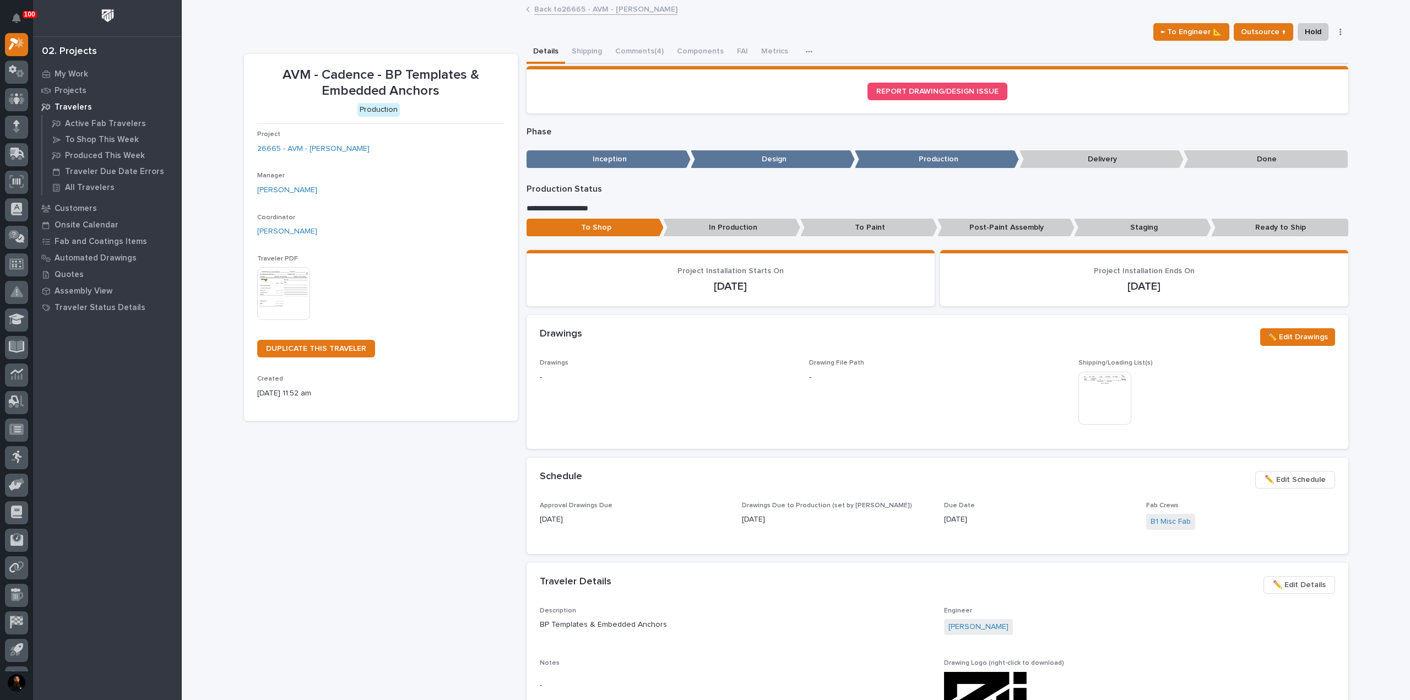
click at [440, 91] on p "AVM - Cadence - BP Templates & Embedded Anchors" at bounding box center [380, 83] width 247 height 32
click at [449, 88] on p "AVM - Cadence - BP Templates & Embedded Anchors" at bounding box center [380, 83] width 247 height 32
click at [450, 90] on p "AVM - Cadence - BP Templates & Embedded Anchors" at bounding box center [380, 83] width 247 height 32
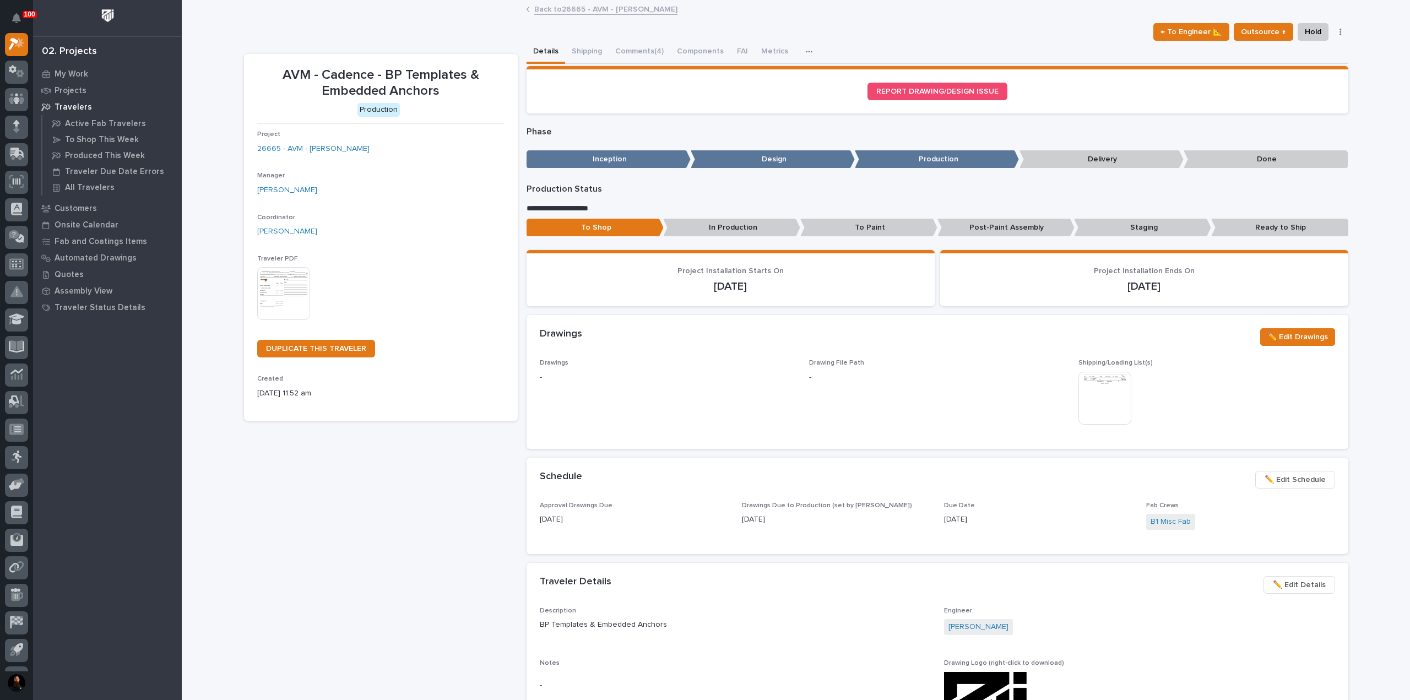
click at [448, 83] on p "AVM - Cadence - BP Templates & Embedded Anchors" at bounding box center [380, 83] width 247 height 32
drag, startPoint x: 448, startPoint y: 83, endPoint x: 450, endPoint y: 91, distance: 9.1
click at [448, 84] on p "AVM - Cadence - BP Templates & Embedded Anchors" at bounding box center [380, 83] width 247 height 32
click at [450, 91] on p "AVM - Cadence - BP Templates & Embedded Anchors" at bounding box center [380, 83] width 247 height 32
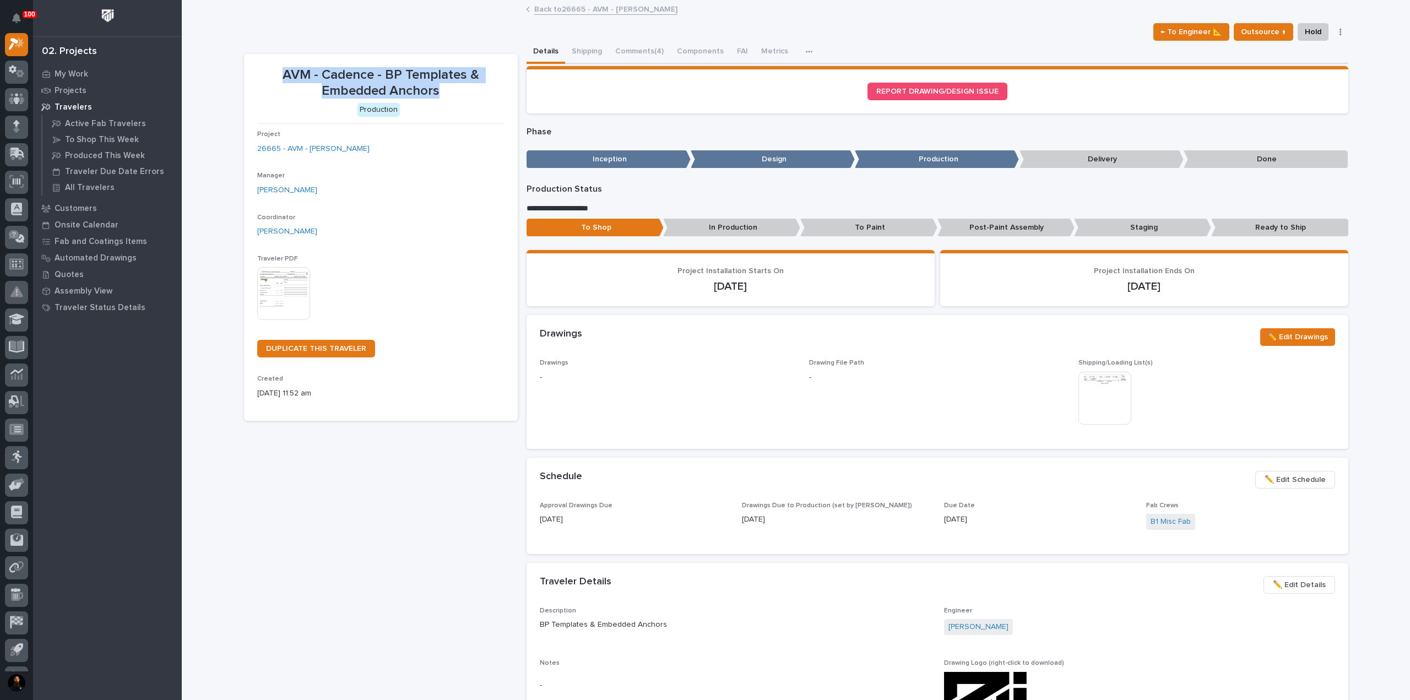
drag, startPoint x: 447, startPoint y: 89, endPoint x: 256, endPoint y: 74, distance: 192.2
click at [257, 74] on p "AVM - Cadence - BP Templates & Embedded Anchors" at bounding box center [380, 83] width 247 height 32
drag, startPoint x: 446, startPoint y: 93, endPoint x: 476, endPoint y: 91, distance: 30.4
click at [476, 91] on p "AVM - Cadence - BP Templates & Embedded Anchors" at bounding box center [380, 83] width 247 height 32
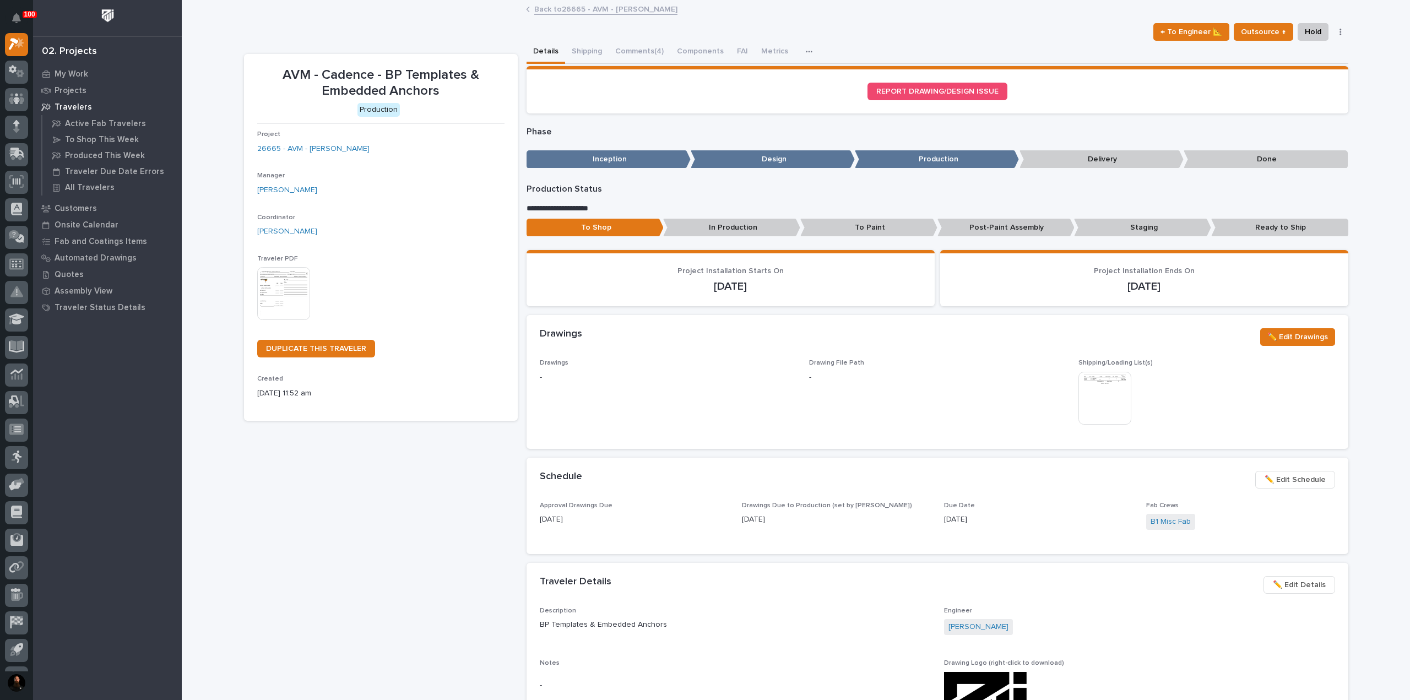
click at [435, 90] on p "AVM - Cadence - BP Templates & Embedded Anchors" at bounding box center [380, 83] width 247 height 32
click at [434, 90] on p "AVM - Cadence - BP Templates & Embedded Anchors" at bounding box center [380, 83] width 247 height 32
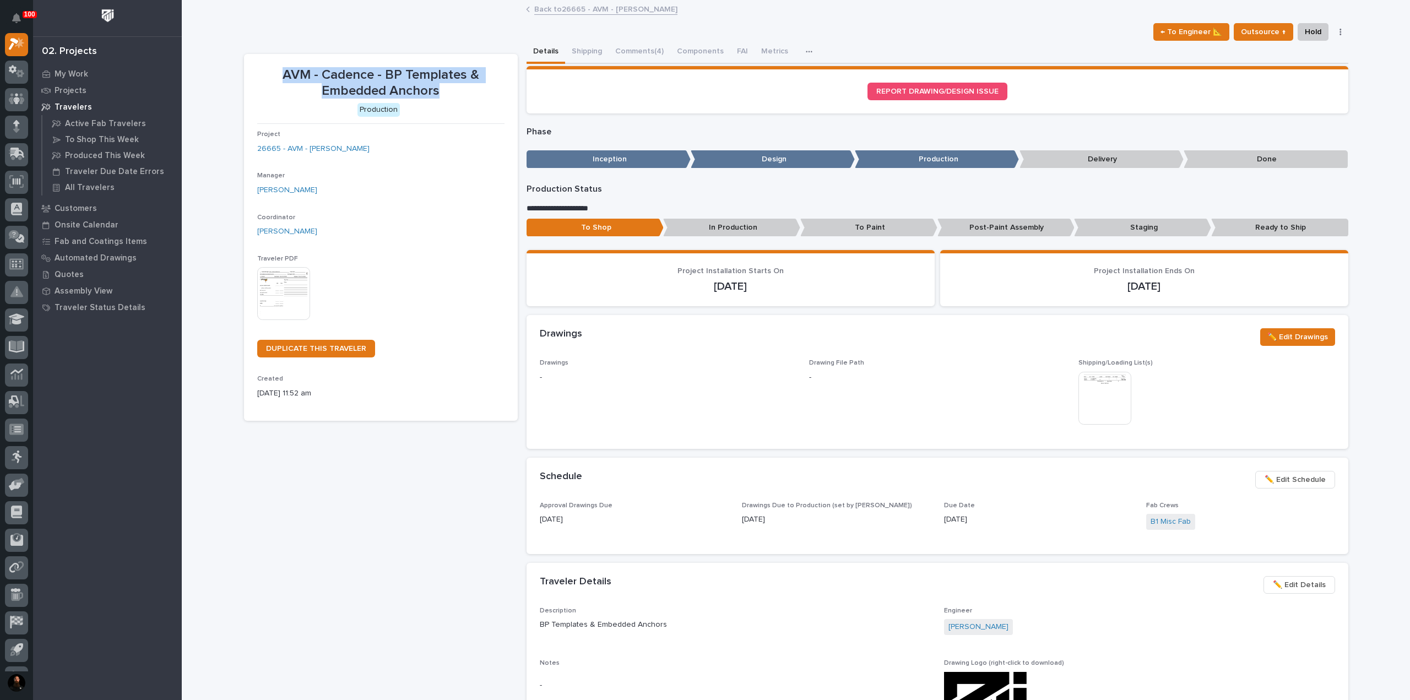
click at [441, 90] on p "AVM - Cadence - BP Templates & Embedded Anchors" at bounding box center [380, 83] width 247 height 32
click at [397, 84] on p "AVM - Cadence - BP Templates & Embedded Anchors" at bounding box center [380, 83] width 247 height 32
click at [397, 85] on p "AVM - Cadence - BP Templates & Embedded Anchors" at bounding box center [380, 83] width 247 height 32
click at [433, 86] on p "AVM - Cadence - BP Templates & Embedded Anchors" at bounding box center [380, 83] width 247 height 32
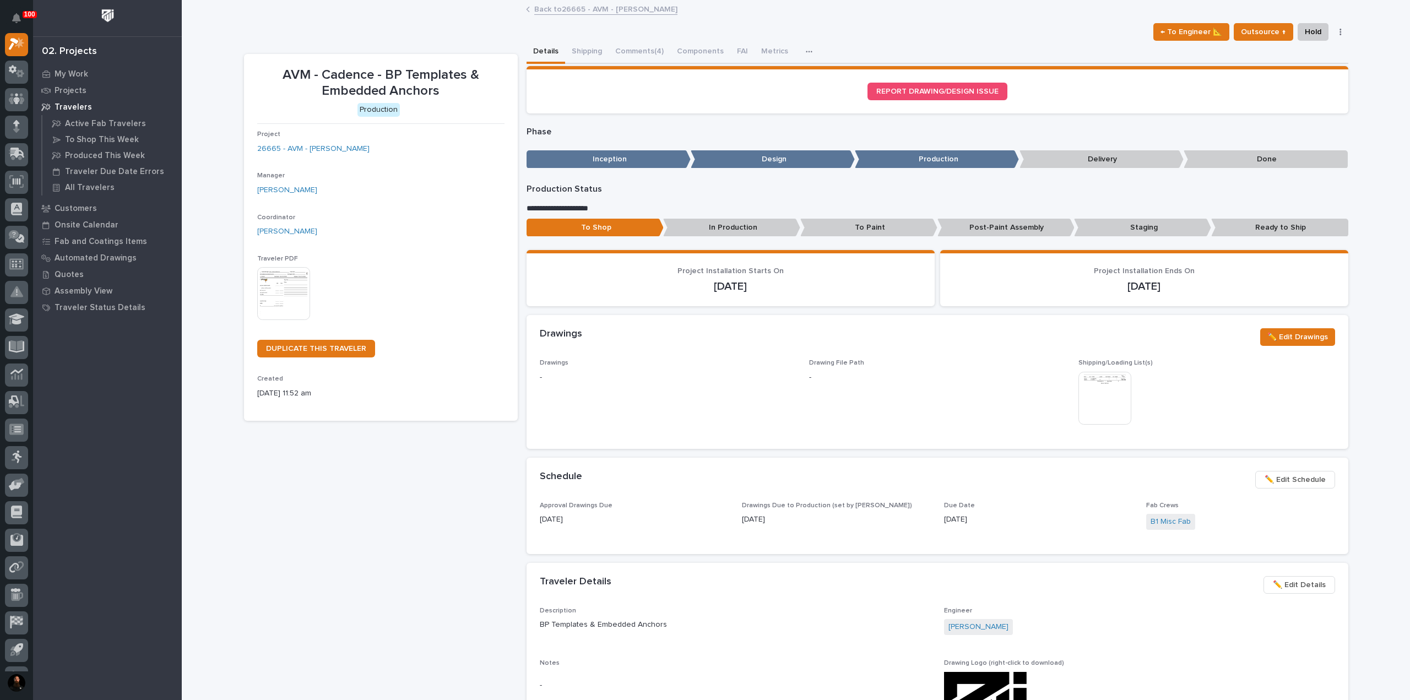
click at [428, 73] on p "AVM - Cadence - BP Templates & Embedded Anchors" at bounding box center [380, 83] width 247 height 32
click at [427, 73] on p "AVM - Cadence - BP Templates & Embedded Anchors" at bounding box center [380, 83] width 247 height 32
click at [427, 68] on p "AVM - Cadence - BP Templates & Embedded Anchors" at bounding box center [380, 83] width 247 height 32
click at [446, 88] on p "AVM - Cadence - BP Templates & Embedded Anchors" at bounding box center [380, 83] width 247 height 32
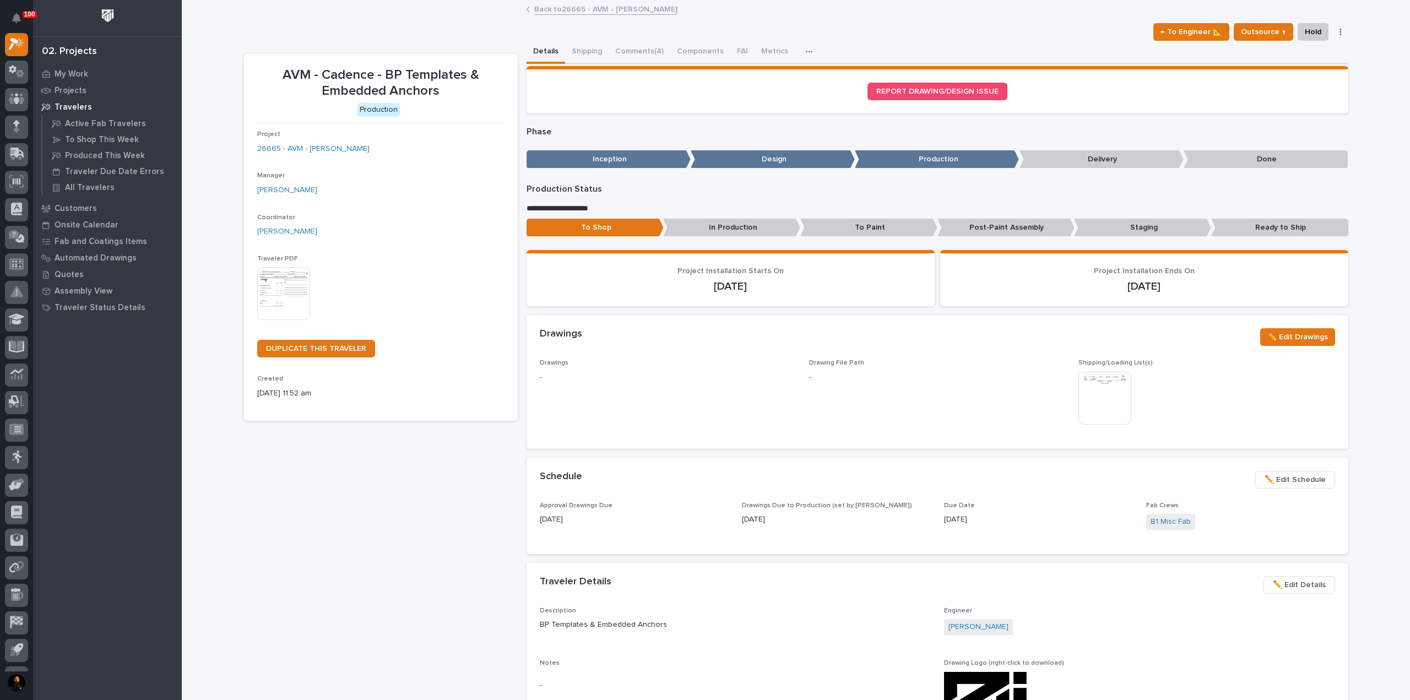
click at [446, 88] on p "AVM - Cadence - BP Templates & Embedded Anchors" at bounding box center [380, 83] width 247 height 32
click at [444, 75] on p "AVM - Cadence - BP Templates & Embedded Anchors" at bounding box center [380, 83] width 247 height 32
click at [419, 88] on p "AVM - Cadence - BP Templates & Embedded Anchors" at bounding box center [380, 83] width 247 height 32
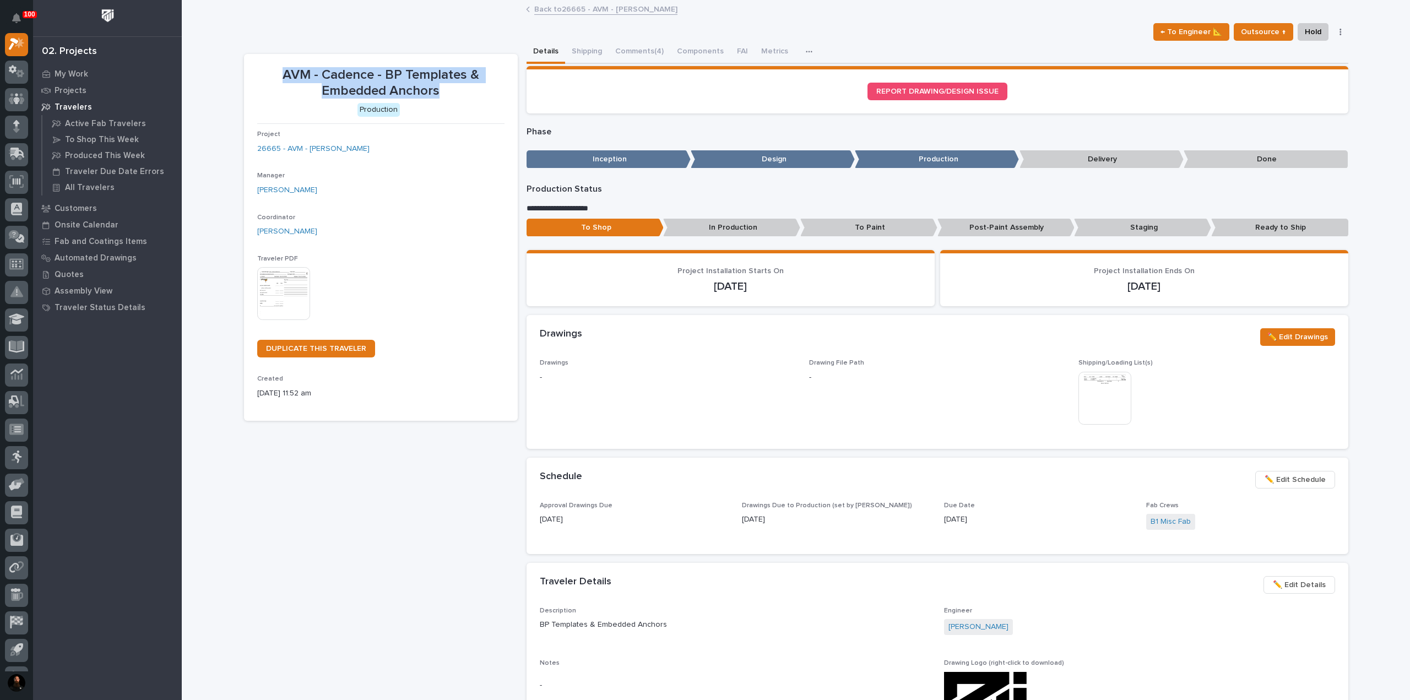
drag, startPoint x: 419, startPoint y: 88, endPoint x: 461, endPoint y: 86, distance: 41.9
click at [422, 88] on p "AVM - Cadence - BP Templates & Embedded Anchors" at bounding box center [380, 83] width 247 height 32
click at [461, 86] on p "AVM - Cadence - BP Templates & Embedded Anchors" at bounding box center [380, 83] width 247 height 32
click at [442, 73] on p "AVM - Cadence - BP Templates & Embedded Anchors" at bounding box center [380, 83] width 247 height 32
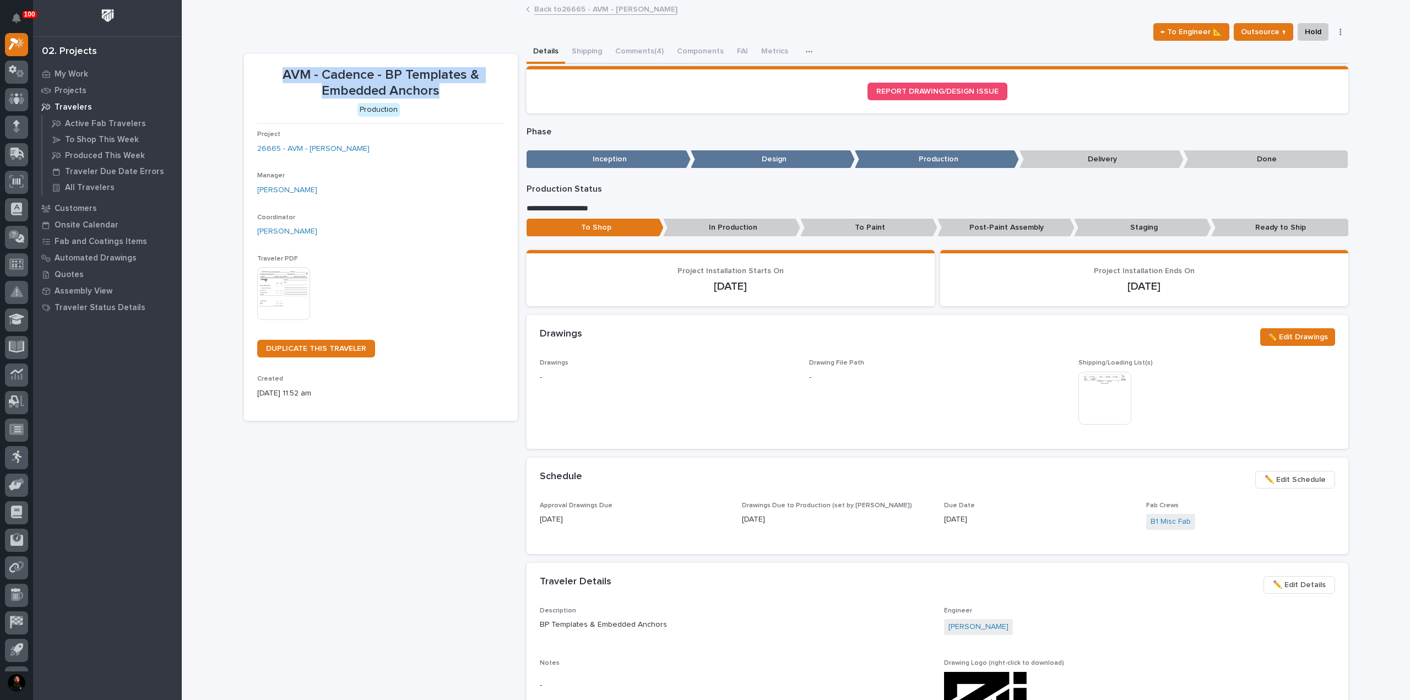
click at [442, 73] on p "AVM - Cadence - BP Templates & Embedded Anchors" at bounding box center [380, 83] width 247 height 32
click at [457, 94] on p "AVM - Cadence - BP Templates & Embedded Anchors" at bounding box center [380, 83] width 247 height 32
click at [431, 82] on p "AVM - Cadence - BP Templates & Embedded Anchors" at bounding box center [380, 83] width 247 height 32
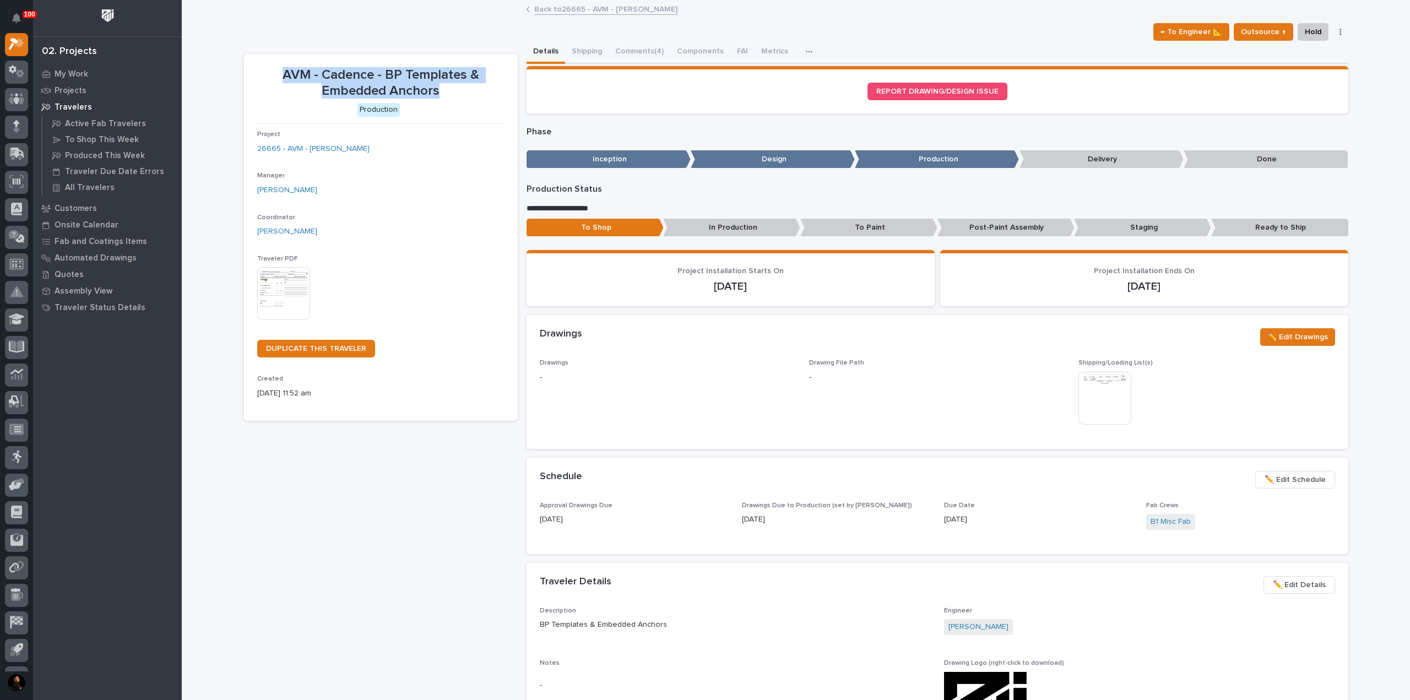
click at [431, 82] on p "AVM - Cadence - BP Templates & Embedded Anchors" at bounding box center [380, 83] width 247 height 32
click at [446, 89] on p "AVM - Cadence - BP Templates & Embedded Anchors" at bounding box center [380, 83] width 247 height 32
drag, startPoint x: 449, startPoint y: 91, endPoint x: 463, endPoint y: 90, distance: 14.4
click at [469, 90] on p "AVM - Cadence - BP Templates & Embedded Anchors" at bounding box center [380, 83] width 247 height 32
click at [400, 75] on p "AVM - Cadence - BP Templates & Embedded Anchors" at bounding box center [380, 83] width 247 height 32
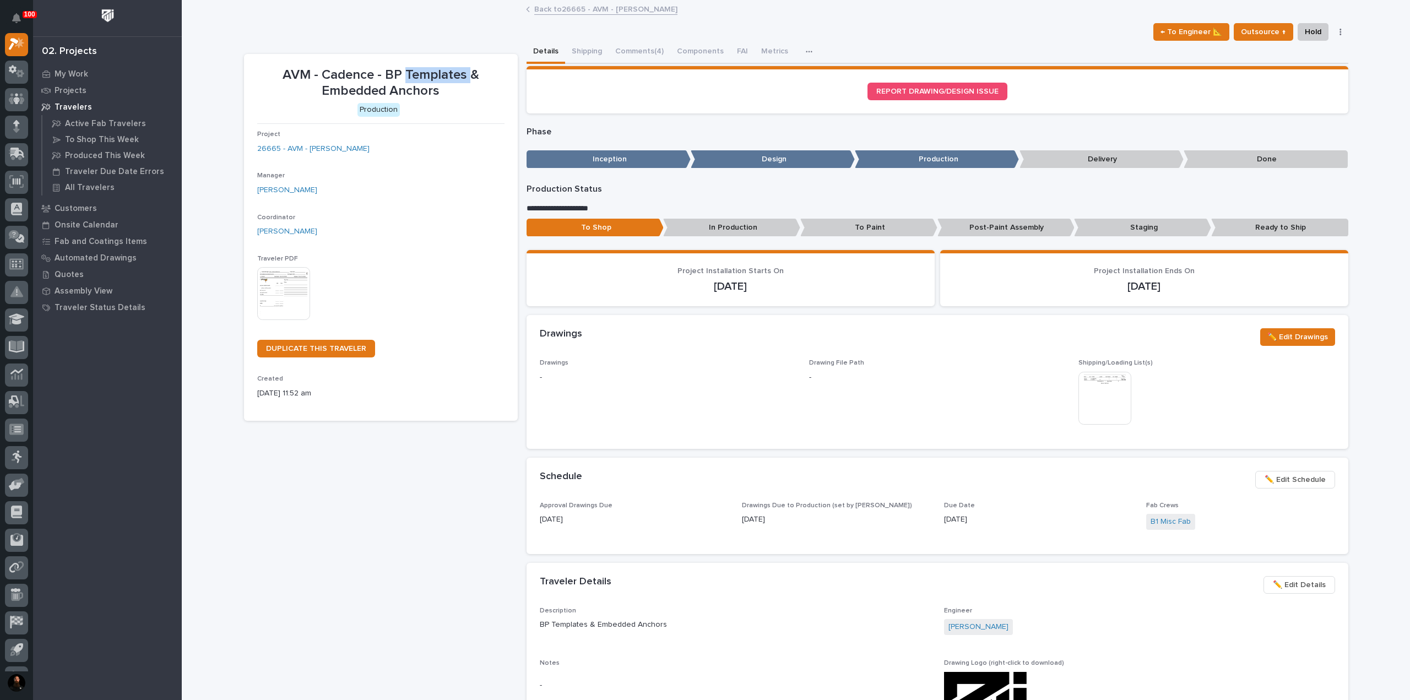
click at [400, 75] on p "AVM - Cadence - BP Templates & Embedded Anchors" at bounding box center [380, 83] width 247 height 32
click at [471, 88] on p "AVM - Cadence - BP Templates & Embedded Anchors" at bounding box center [380, 83] width 247 height 32
click at [400, 82] on p "AVM - Cadence - BP Templates & Embedded Anchors" at bounding box center [380, 83] width 247 height 32
click at [399, 82] on p "AVM - Cadence - BP Templates & Embedded Anchors" at bounding box center [380, 83] width 247 height 32
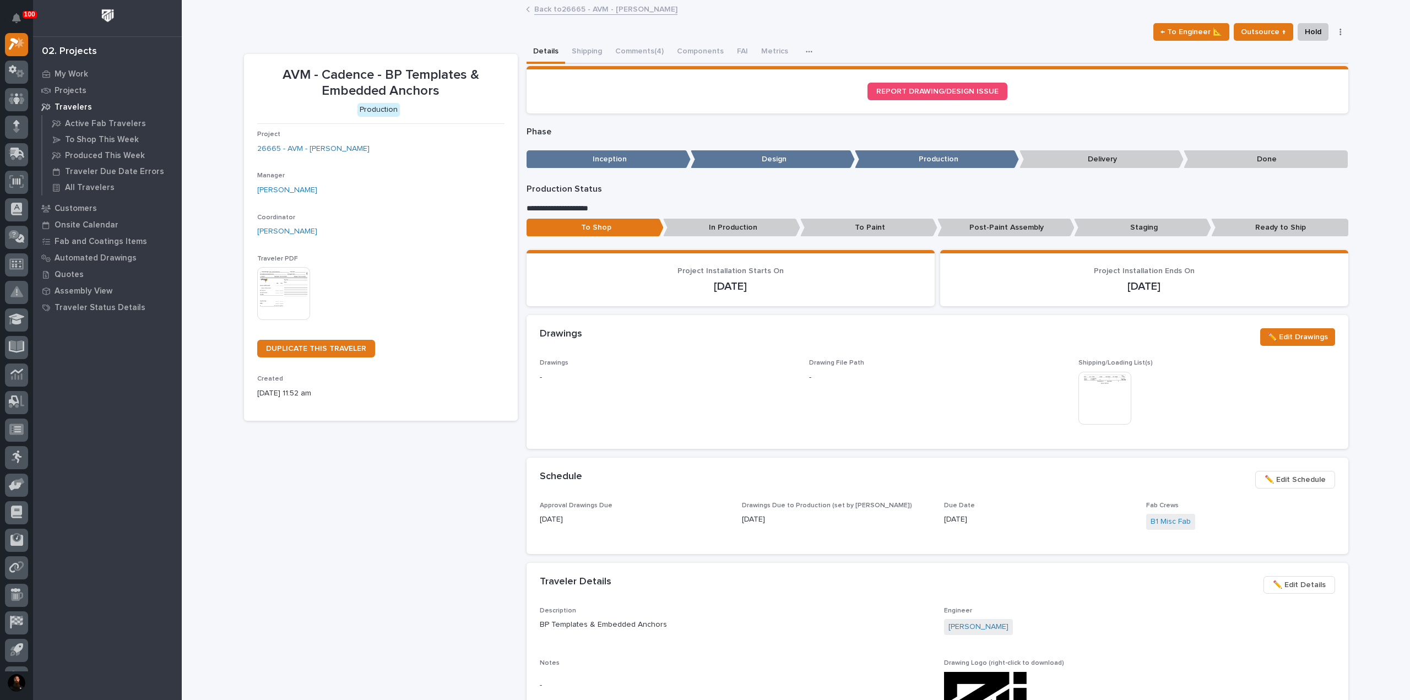
click at [400, 80] on p "AVM - Cadence - BP Templates & Embedded Anchors" at bounding box center [380, 83] width 247 height 32
click at [411, 81] on p "AVM - Cadence - BP Templates & Embedded Anchors" at bounding box center [380, 83] width 247 height 32
click at [419, 88] on p "AVM - Cadence - BP Templates & Embedded Anchors" at bounding box center [380, 83] width 247 height 32
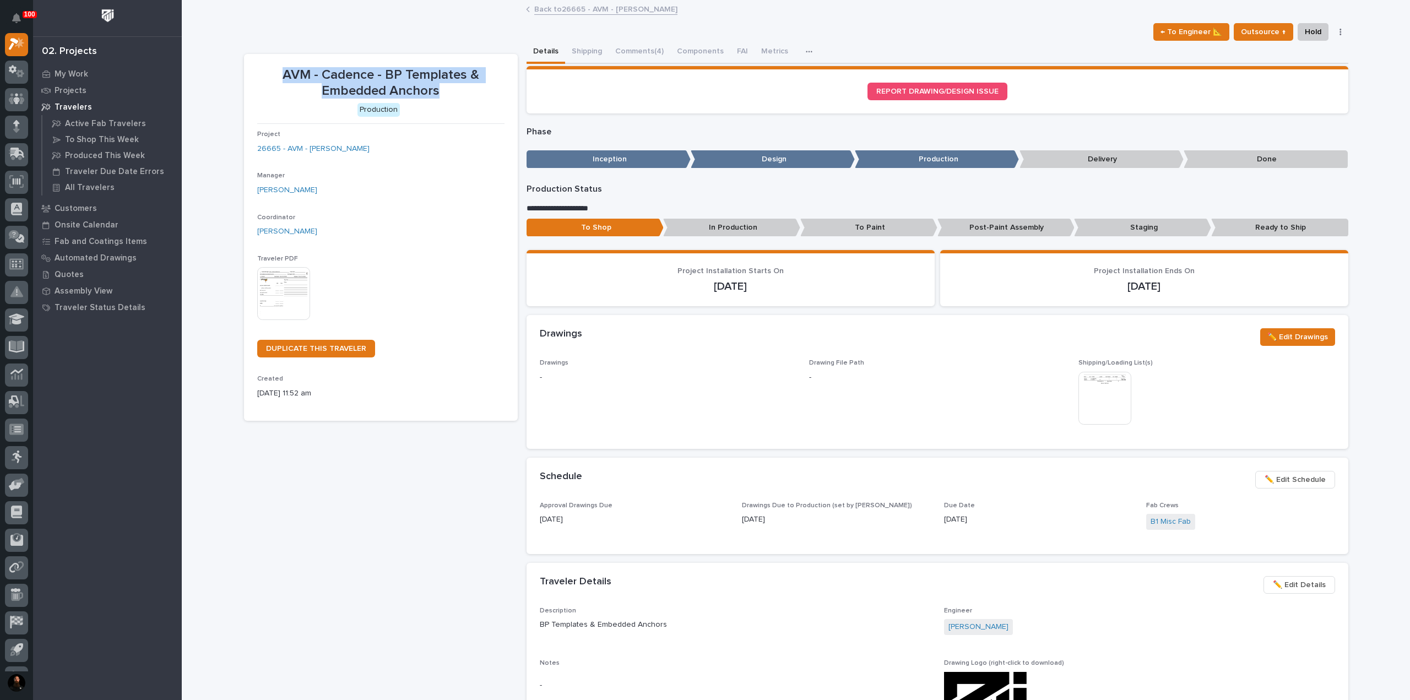
click at [419, 88] on p "AVM - Cadence - BP Templates & Embedded Anchors" at bounding box center [380, 83] width 247 height 32
click at [474, 92] on p "AVM - Cadence - BP Templates & Embedded Anchors" at bounding box center [380, 83] width 247 height 32
click at [458, 80] on p "AVM - Cadence - BP Templates & Embedded Anchors" at bounding box center [380, 83] width 247 height 32
click at [357, 88] on p "AVM - Cadence - BP Templates & Embedded Anchors" at bounding box center [380, 83] width 247 height 32
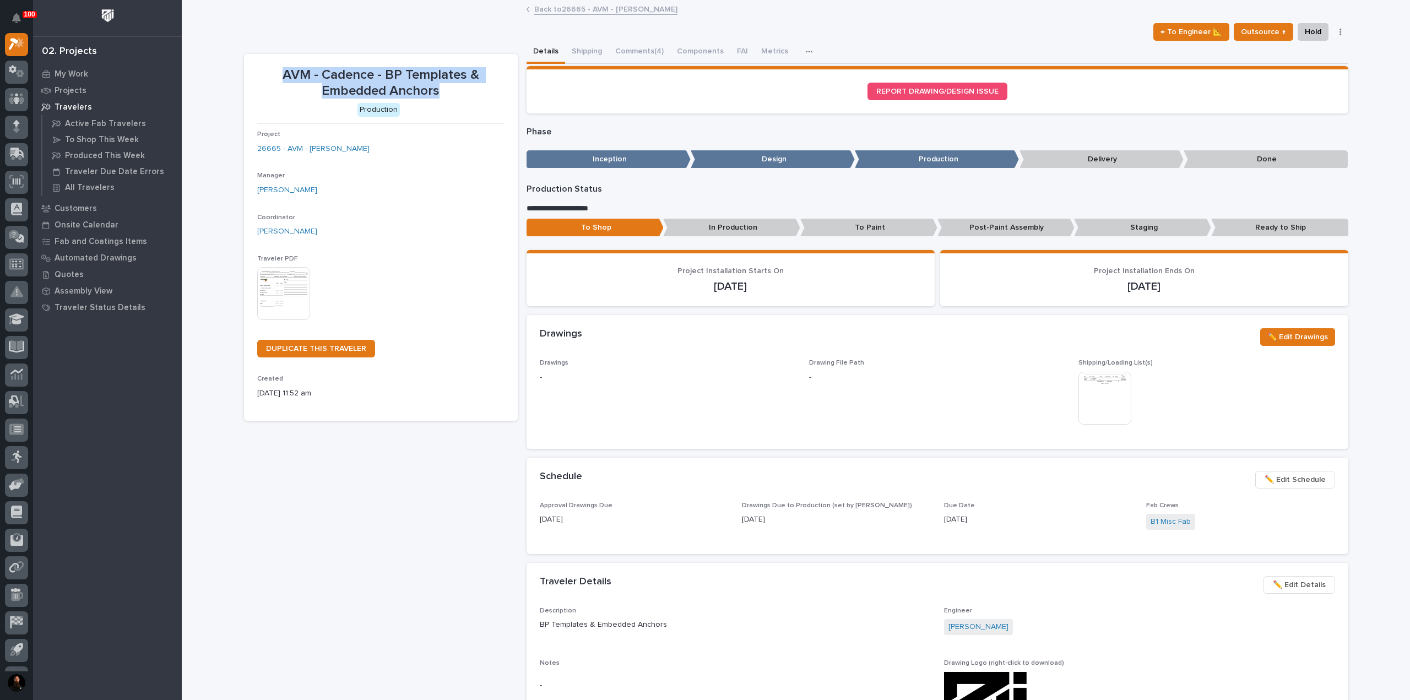
click at [357, 88] on p "AVM - Cadence - BP Templates & Embedded Anchors" at bounding box center [380, 83] width 247 height 32
drag, startPoint x: 371, startPoint y: 81, endPoint x: 383, endPoint y: 82, distance: 12.2
click at [372, 81] on p "AVM - Cadence - BP Templates & Embedded Anchors" at bounding box center [380, 83] width 247 height 32
click at [444, 90] on p "AVM - Cadence - BP Templates & Embedded Anchors" at bounding box center [380, 83] width 247 height 32
drag, startPoint x: 439, startPoint y: 93, endPoint x: 282, endPoint y: 66, distance: 159.2
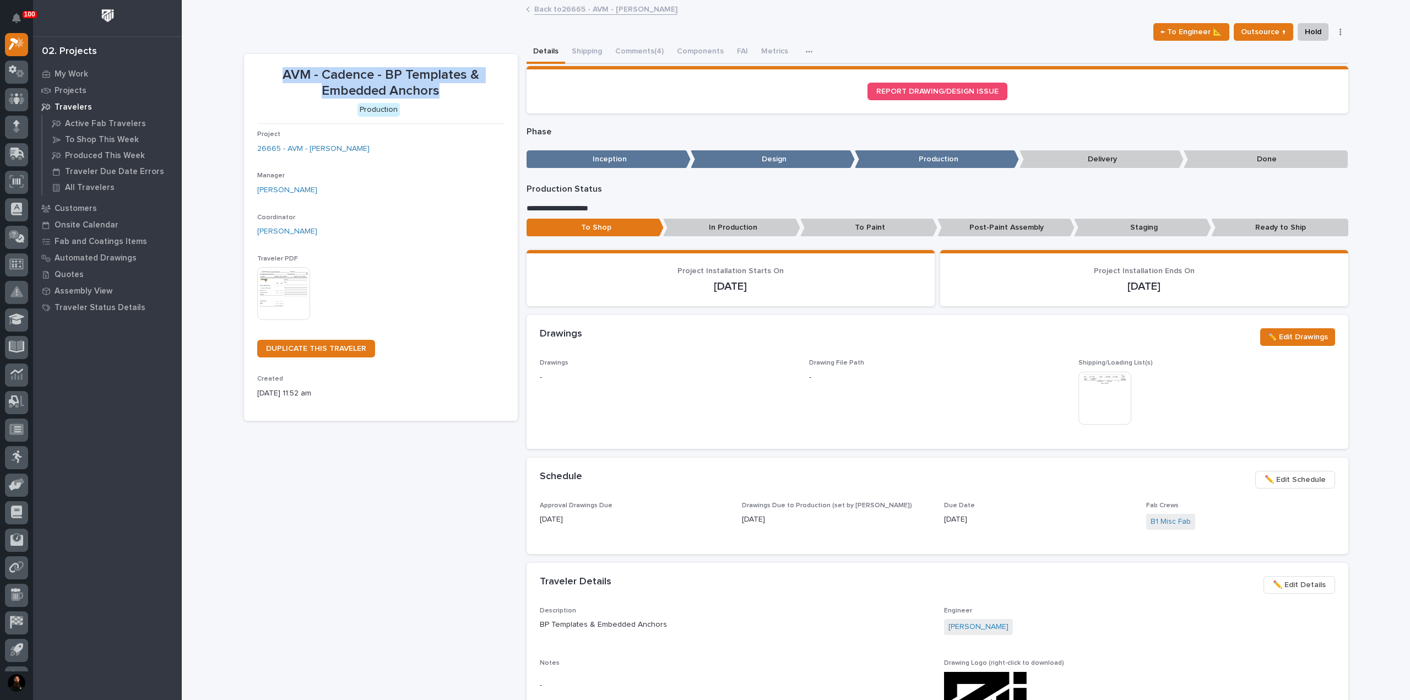
click at [279, 66] on div "AVM - Cadence - BP Templates & Embedded Anchors" at bounding box center [380, 82] width 247 height 34
click at [287, 70] on p "AVM - Cadence - BP Templates & Embedded Anchors" at bounding box center [380, 83] width 247 height 32
click at [308, 76] on p "AVM - Cadence - BP Templates & Embedded Anchors" at bounding box center [380, 83] width 247 height 32
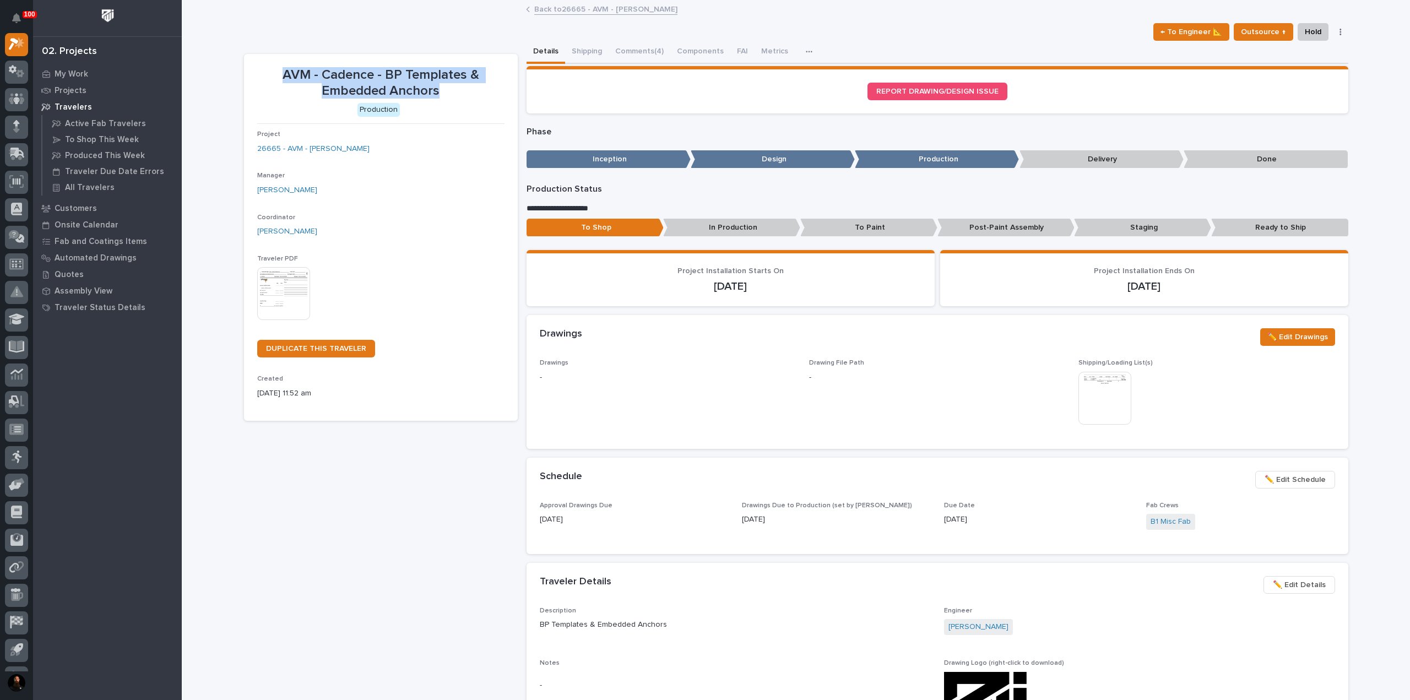
click at [308, 69] on p "AVM - Cadence - BP Templates & Embedded Anchors" at bounding box center [380, 83] width 247 height 32
click at [349, 79] on p "AVM - Cadence - BP Templates & Embedded Anchors" at bounding box center [380, 83] width 247 height 32
click at [450, 83] on p "AVM - Cadence - BP Templates & Embedded Anchors" at bounding box center [380, 83] width 247 height 32
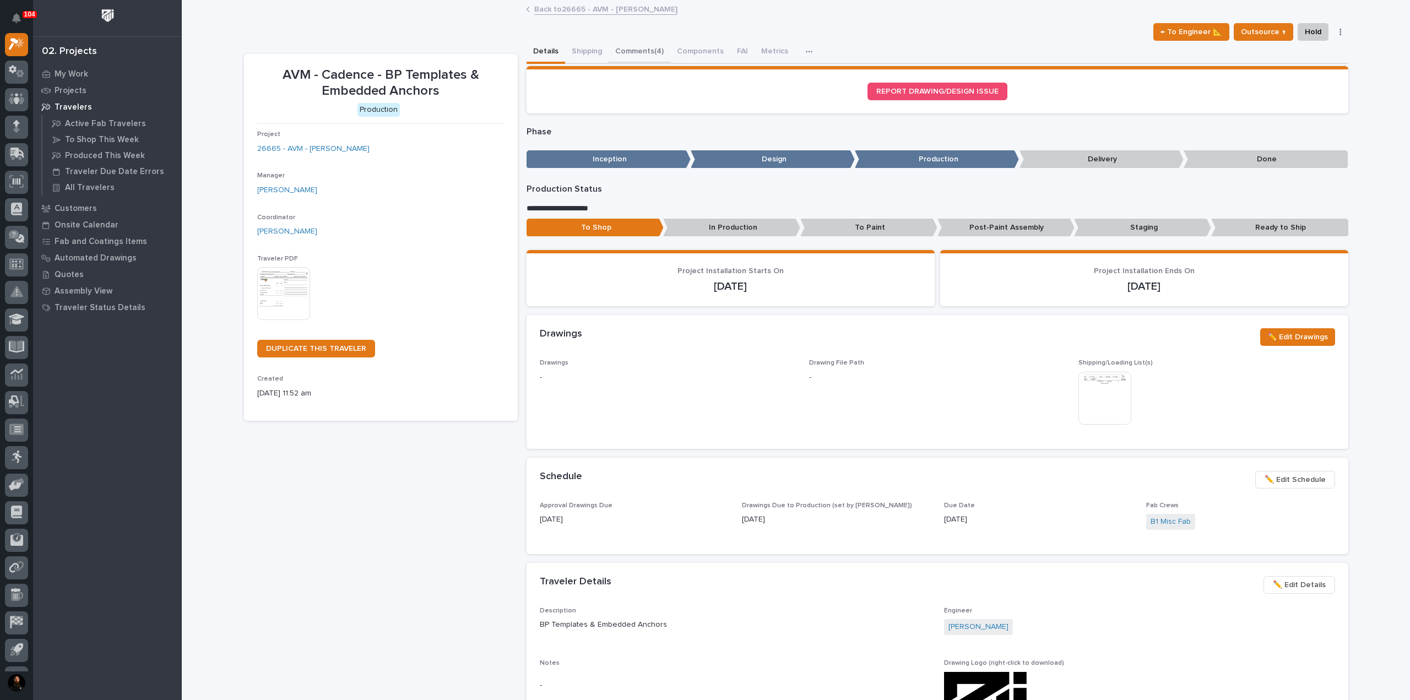
click at [636, 49] on button "Comments (4)" at bounding box center [640, 52] width 62 height 23
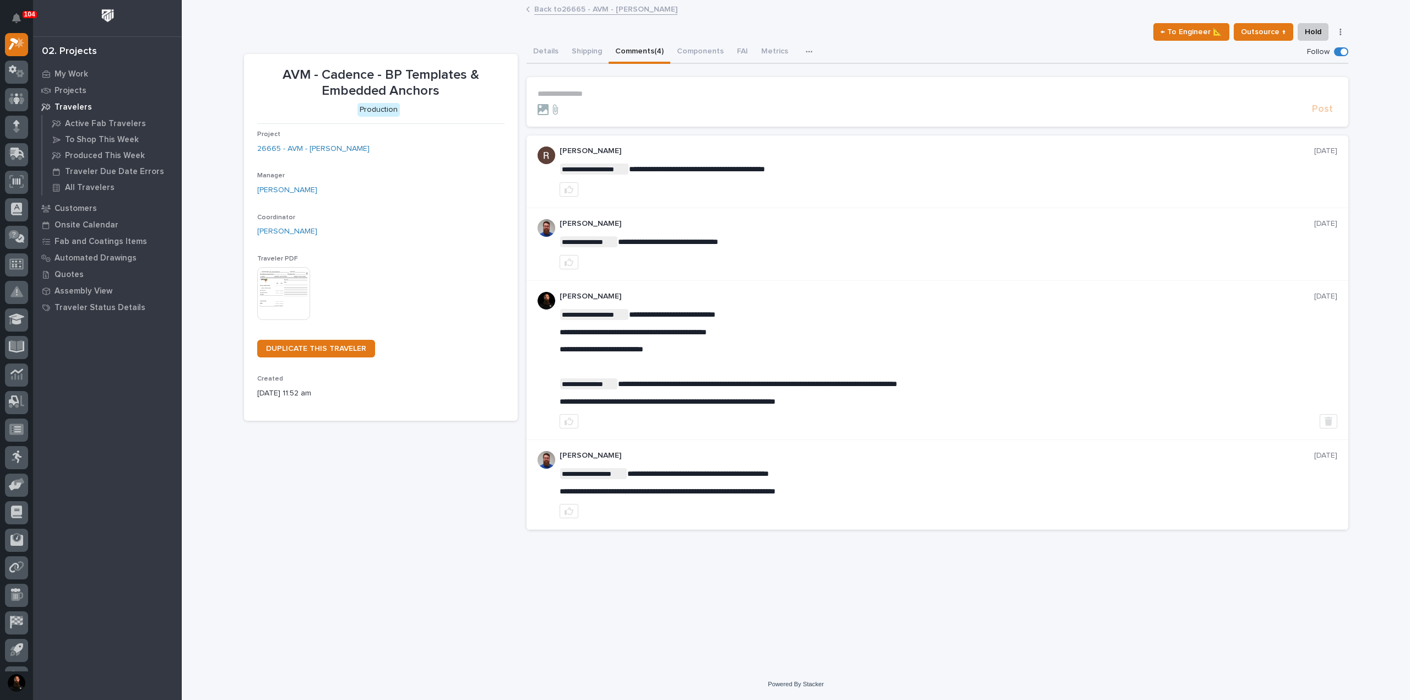
click at [628, 97] on p "**********" at bounding box center [938, 93] width 800 height 9
click at [584, 91] on p "**********" at bounding box center [938, 93] width 800 height 9
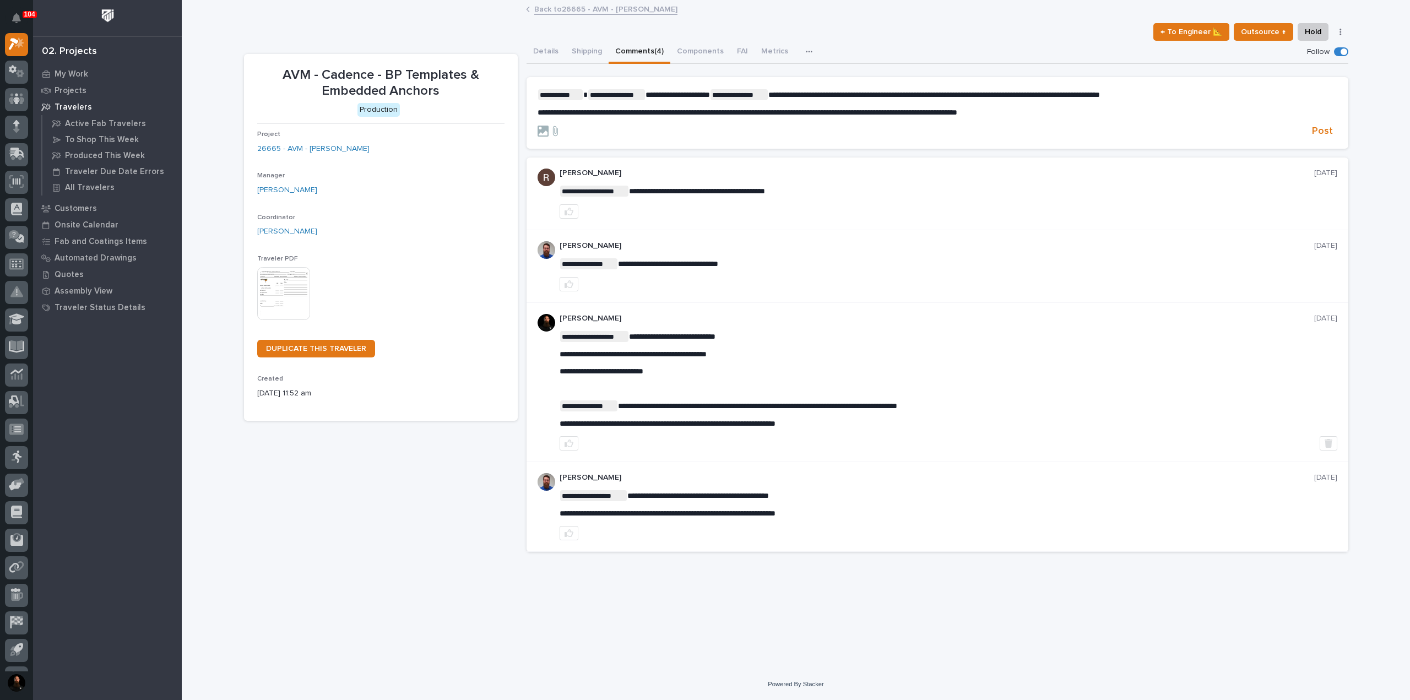
drag, startPoint x: 924, startPoint y: 112, endPoint x: 930, endPoint y: 112, distance: 6.1
click at [924, 112] on span "**********" at bounding box center [748, 112] width 420 height 8
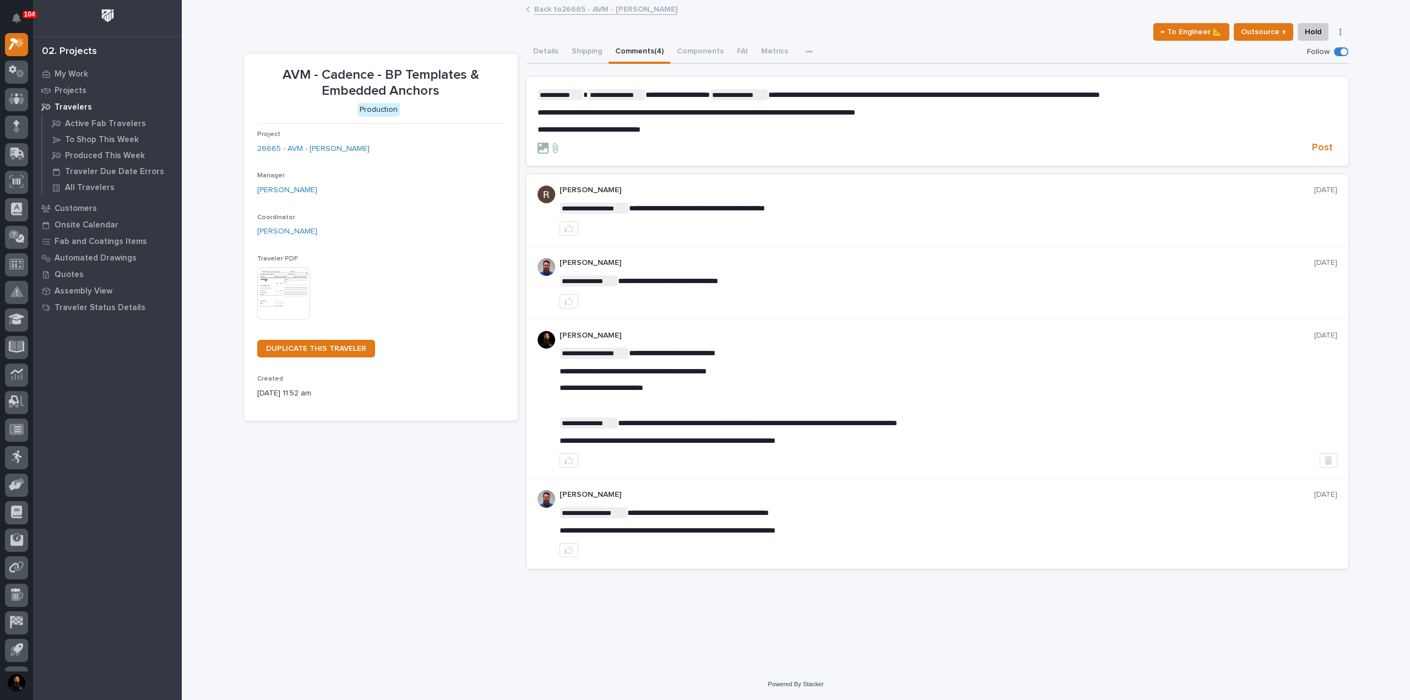
click at [788, 129] on p "**********" at bounding box center [938, 129] width 800 height 9
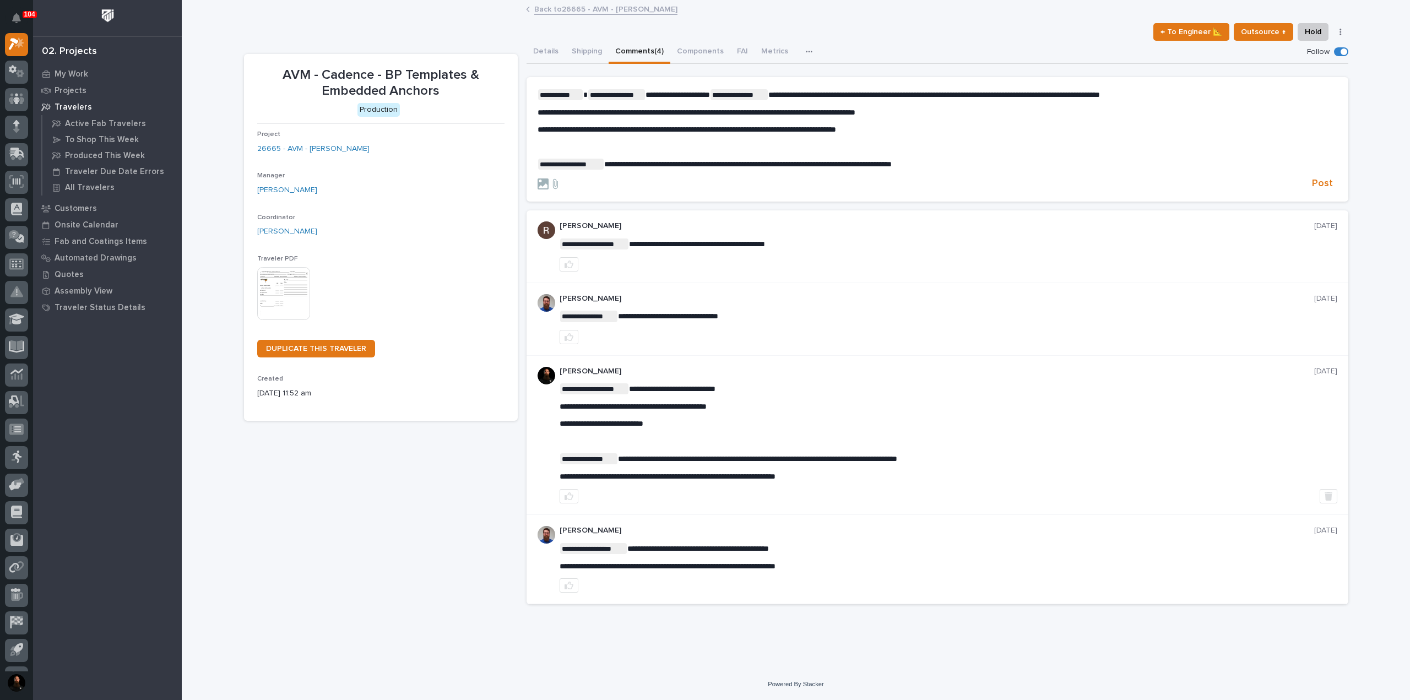
click at [1066, 164] on p "**********" at bounding box center [938, 164] width 800 height 11
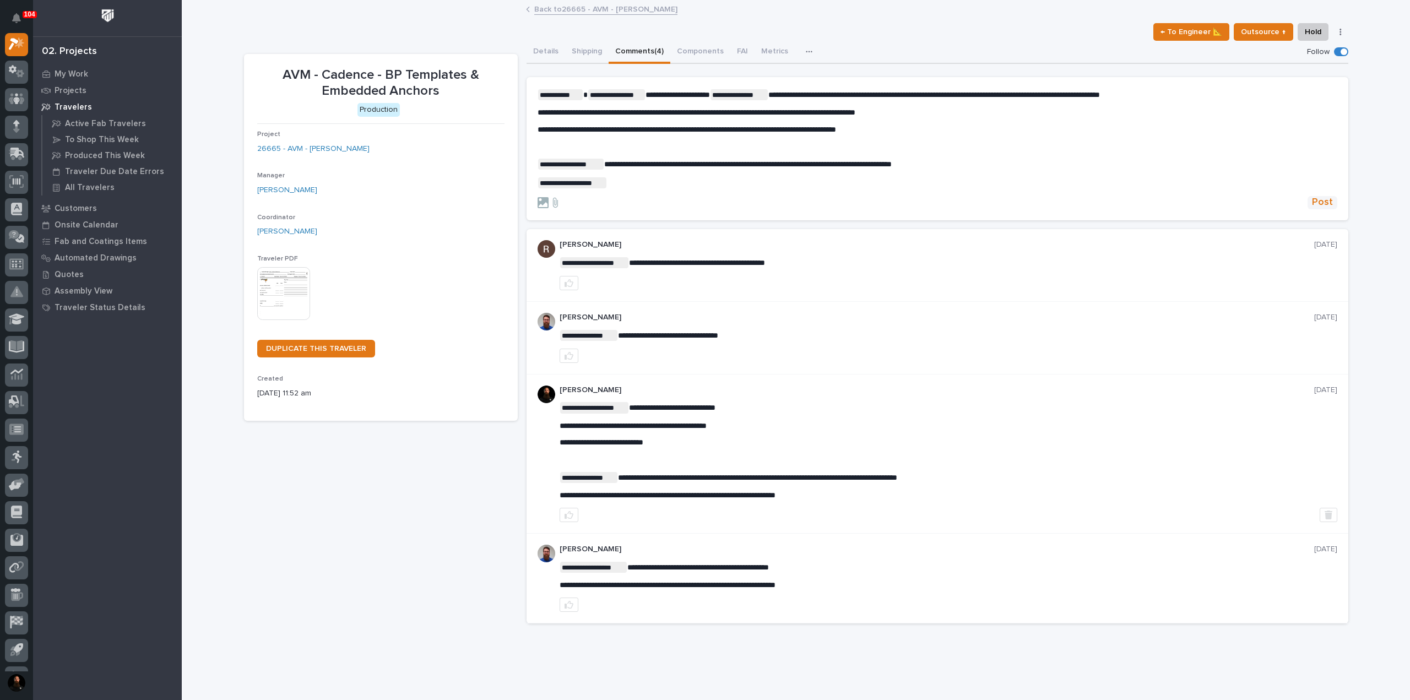
click at [1324, 202] on span "Post" at bounding box center [1322, 202] width 21 height 13
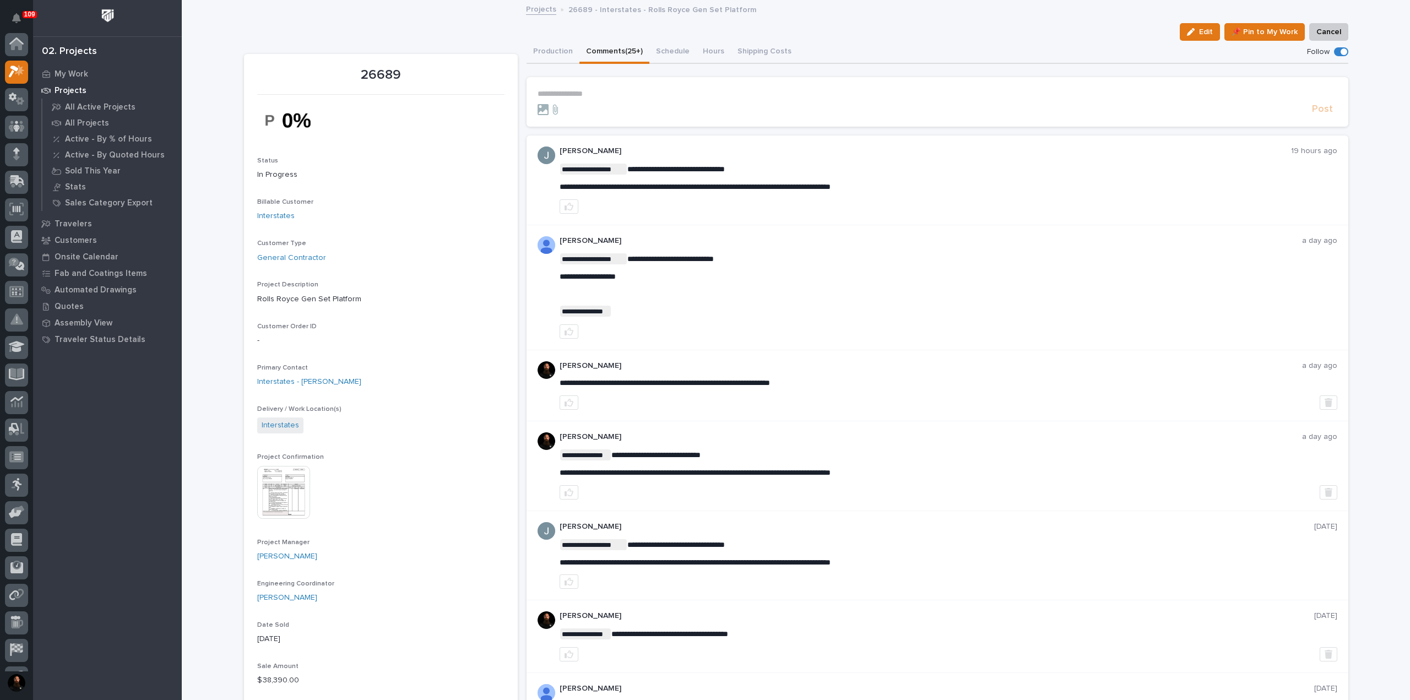
scroll to position [28, 0]
click at [548, 49] on button "Production" at bounding box center [552, 52] width 53 height 23
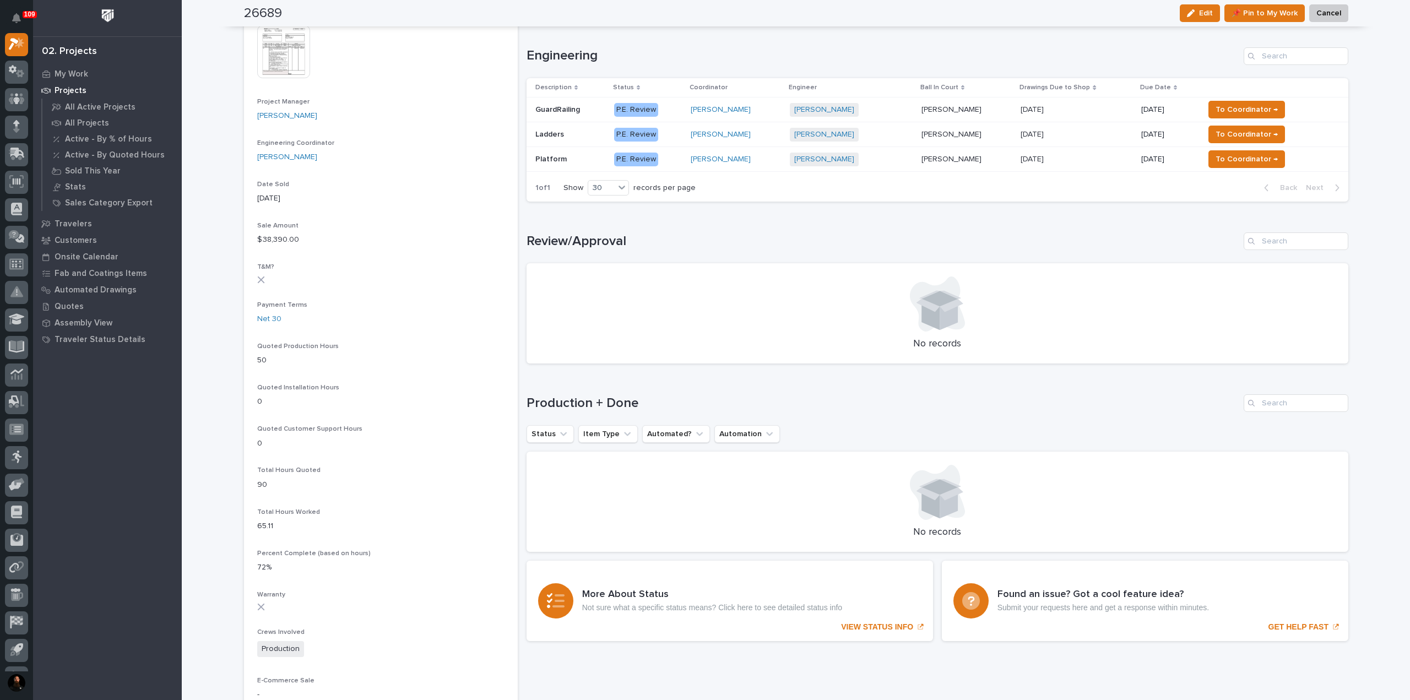
scroll to position [514, 0]
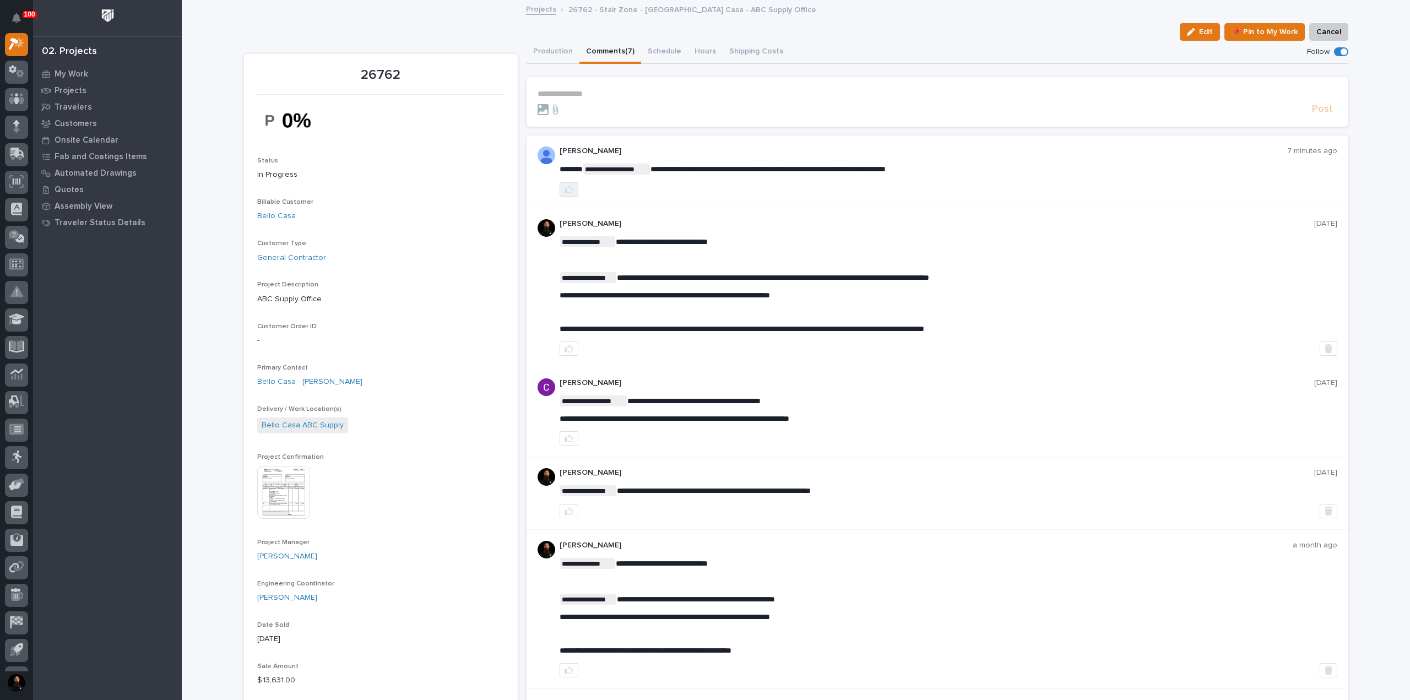
click at [566, 190] on icon "button" at bounding box center [568, 189] width 9 height 9
click at [588, 91] on p "**********" at bounding box center [938, 93] width 800 height 9
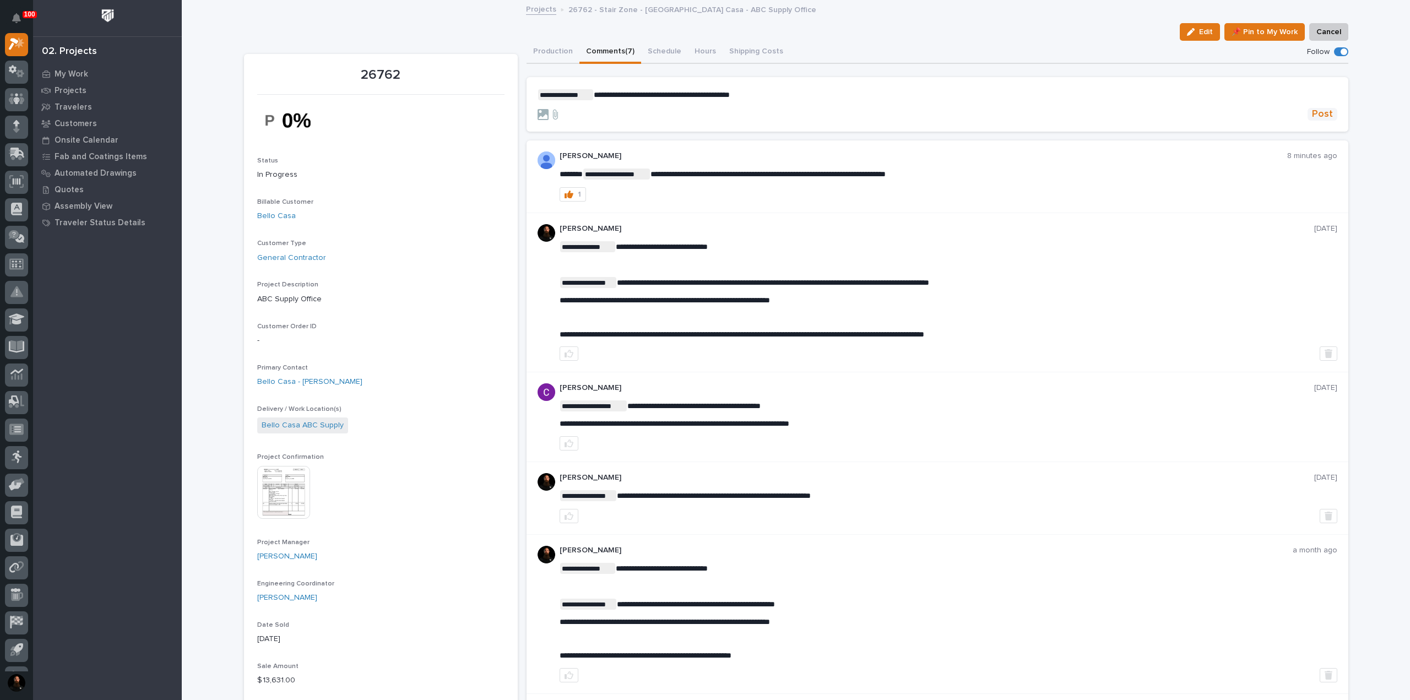
drag, startPoint x: 1329, startPoint y: 107, endPoint x: 1323, endPoint y: 110, distance: 7.0
click at [1326, 108] on button "Post" at bounding box center [1322, 114] width 30 height 13
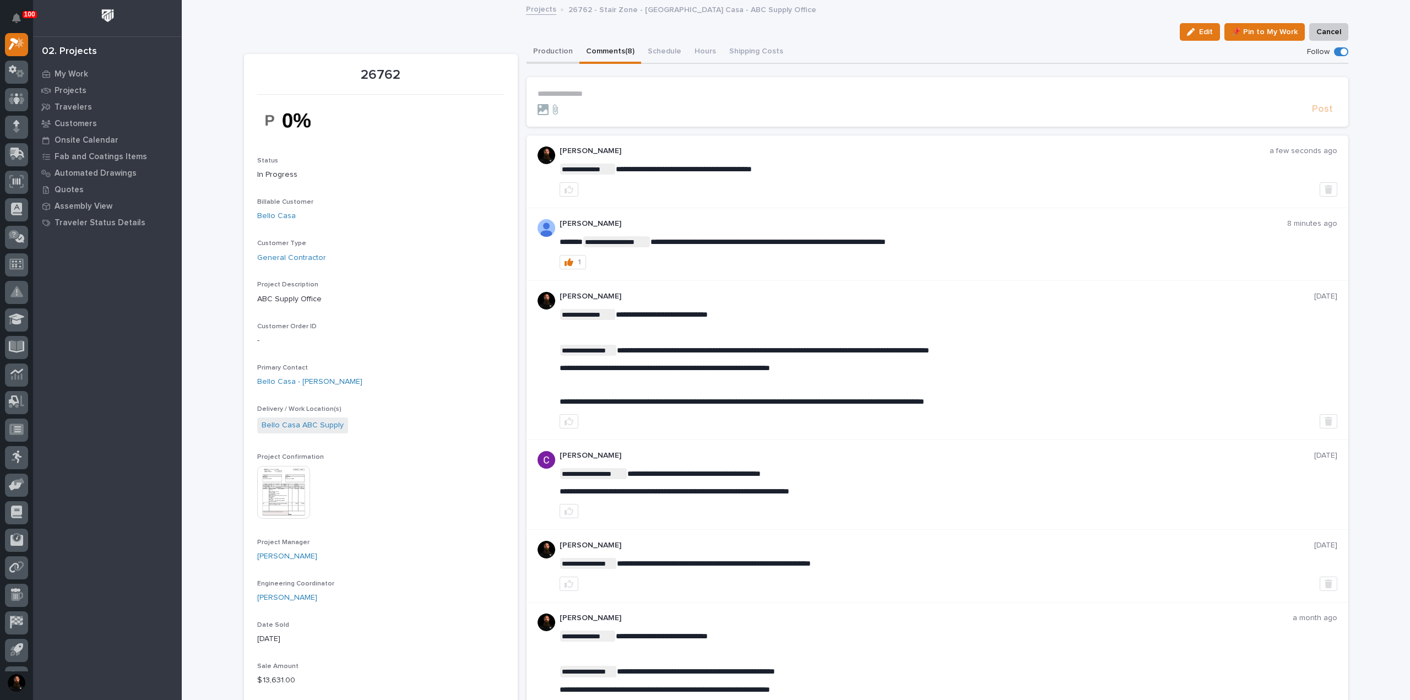
click at [566, 53] on button "Production" at bounding box center [552, 52] width 53 height 23
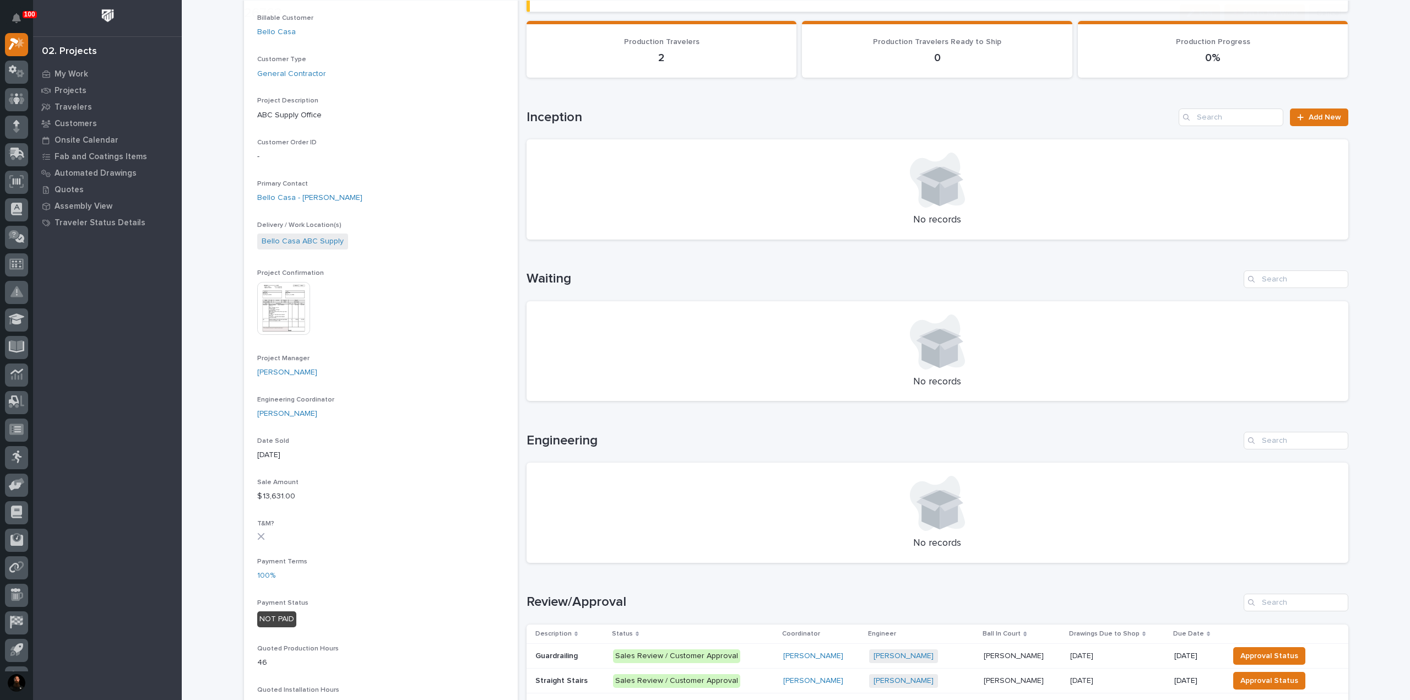
scroll to position [367, 0]
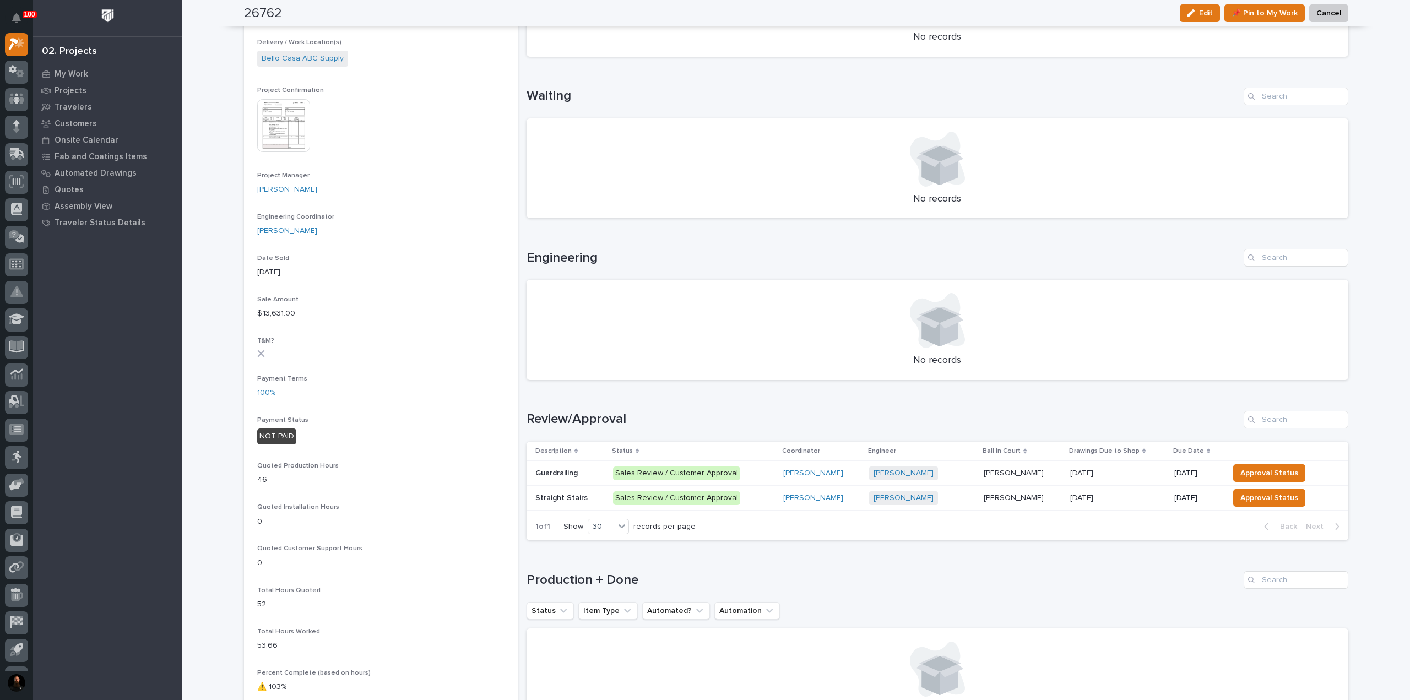
click at [563, 486] on td "Straight Stairs Straight Stairs" at bounding box center [567, 498] width 82 height 25
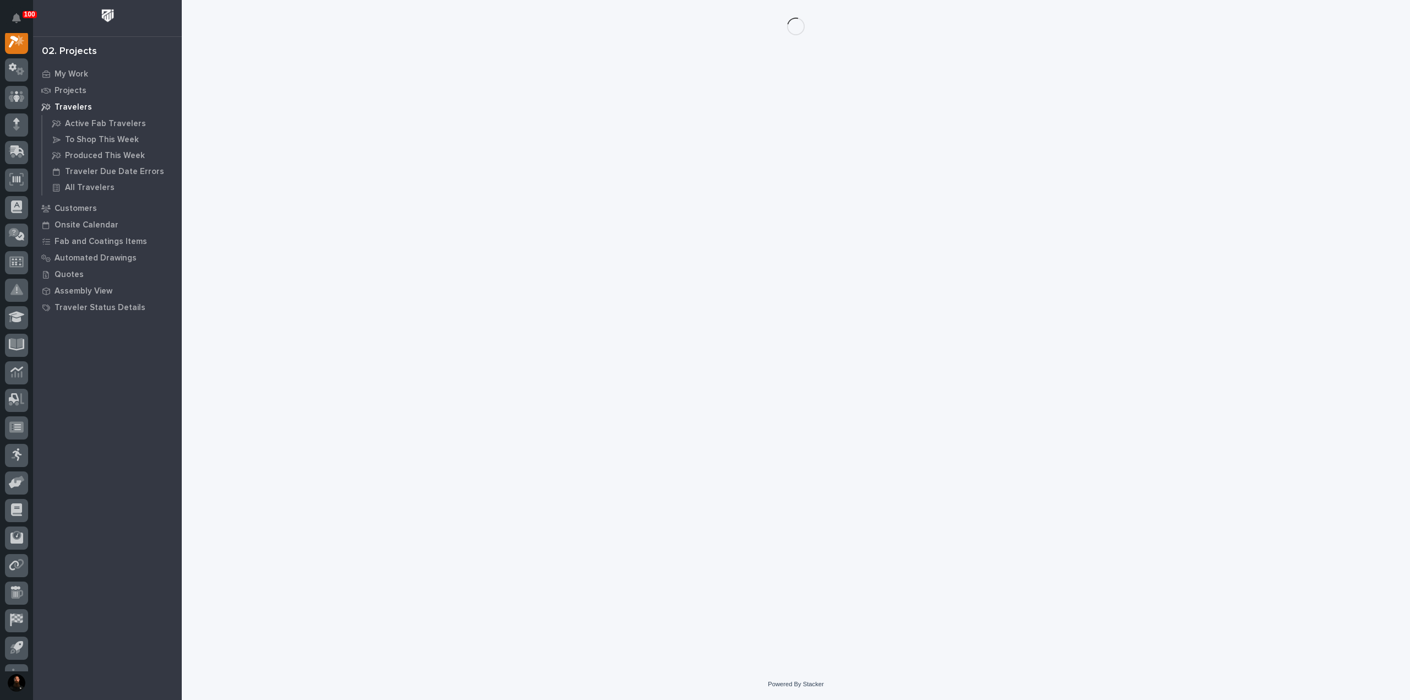
scroll to position [28, 0]
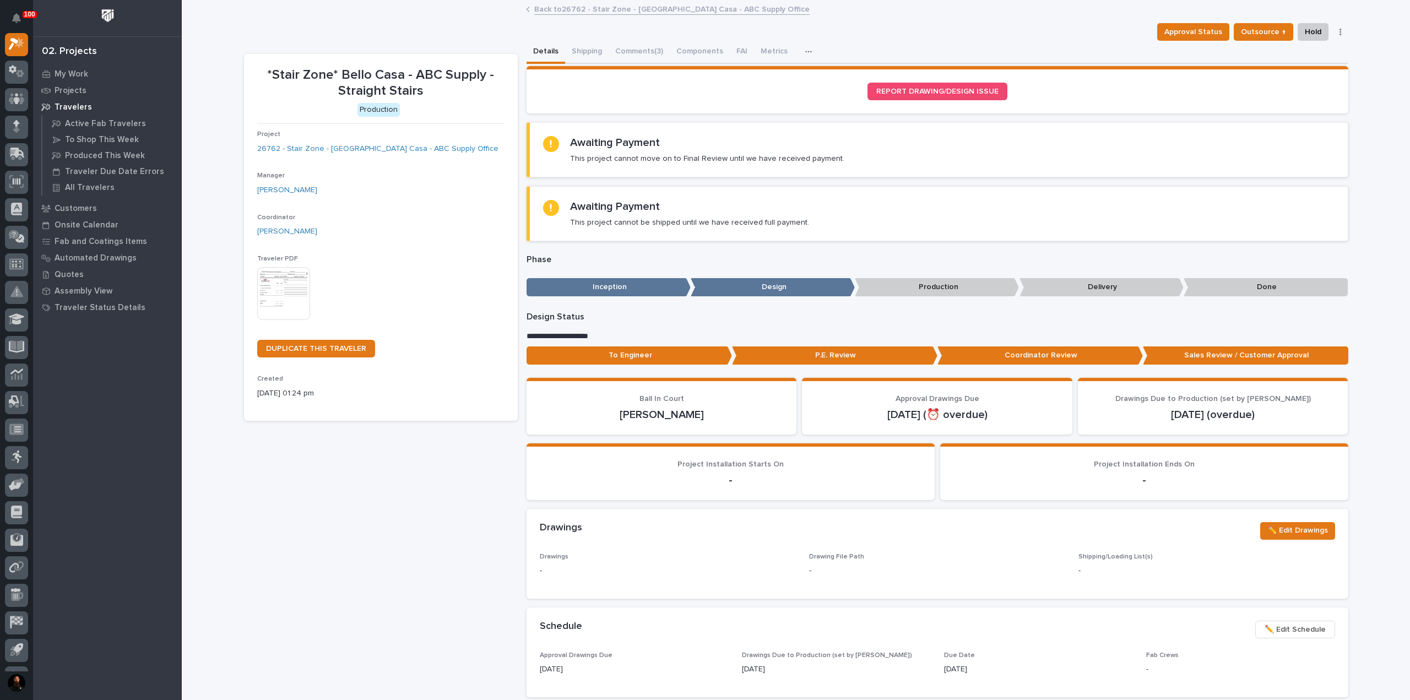
click at [653, 359] on p "To Engineer" at bounding box center [628, 355] width 205 height 18
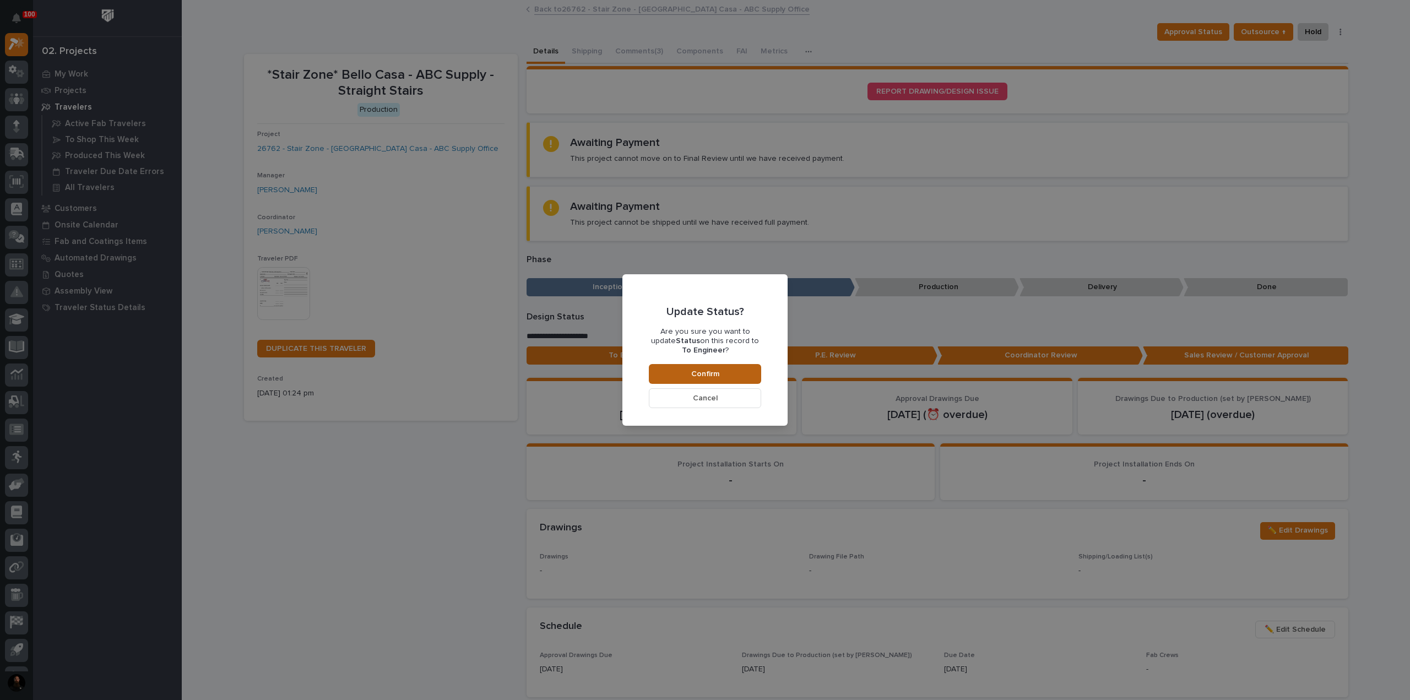
click at [700, 376] on span "Confirm" at bounding box center [705, 374] width 28 height 10
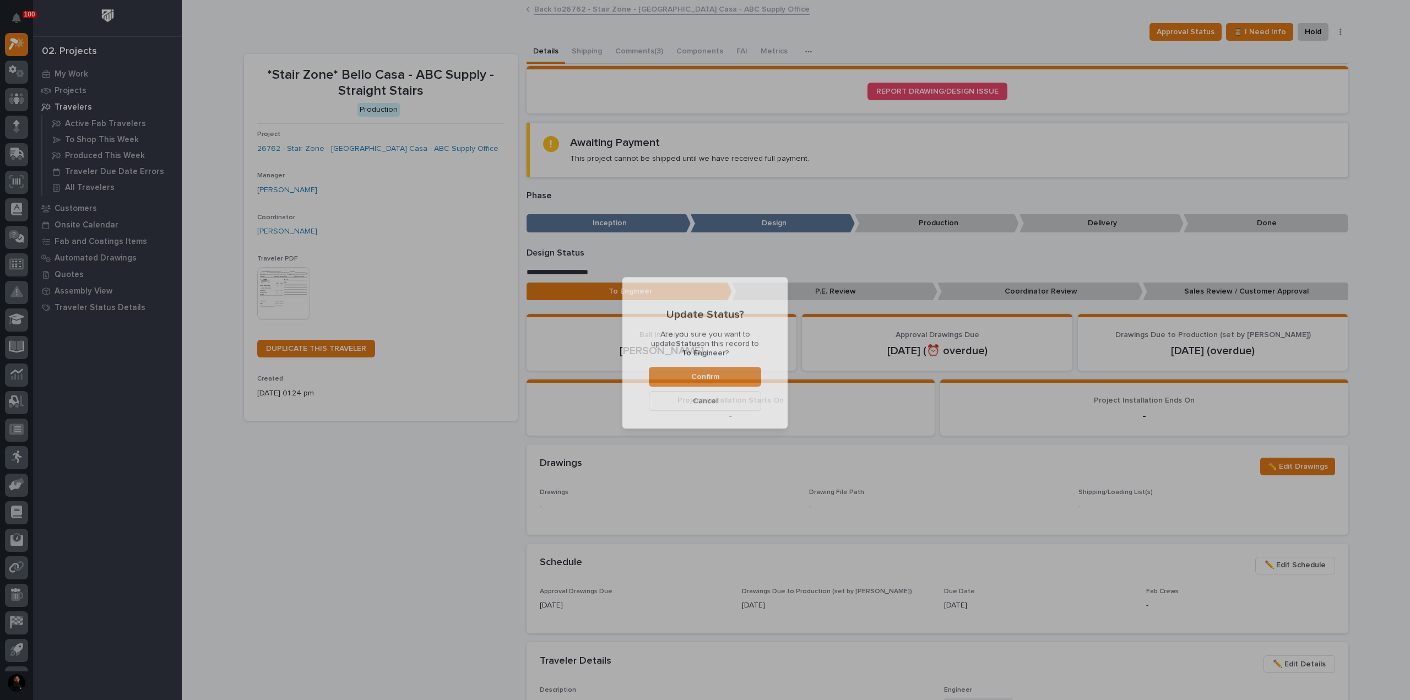
scroll to position [66, 0]
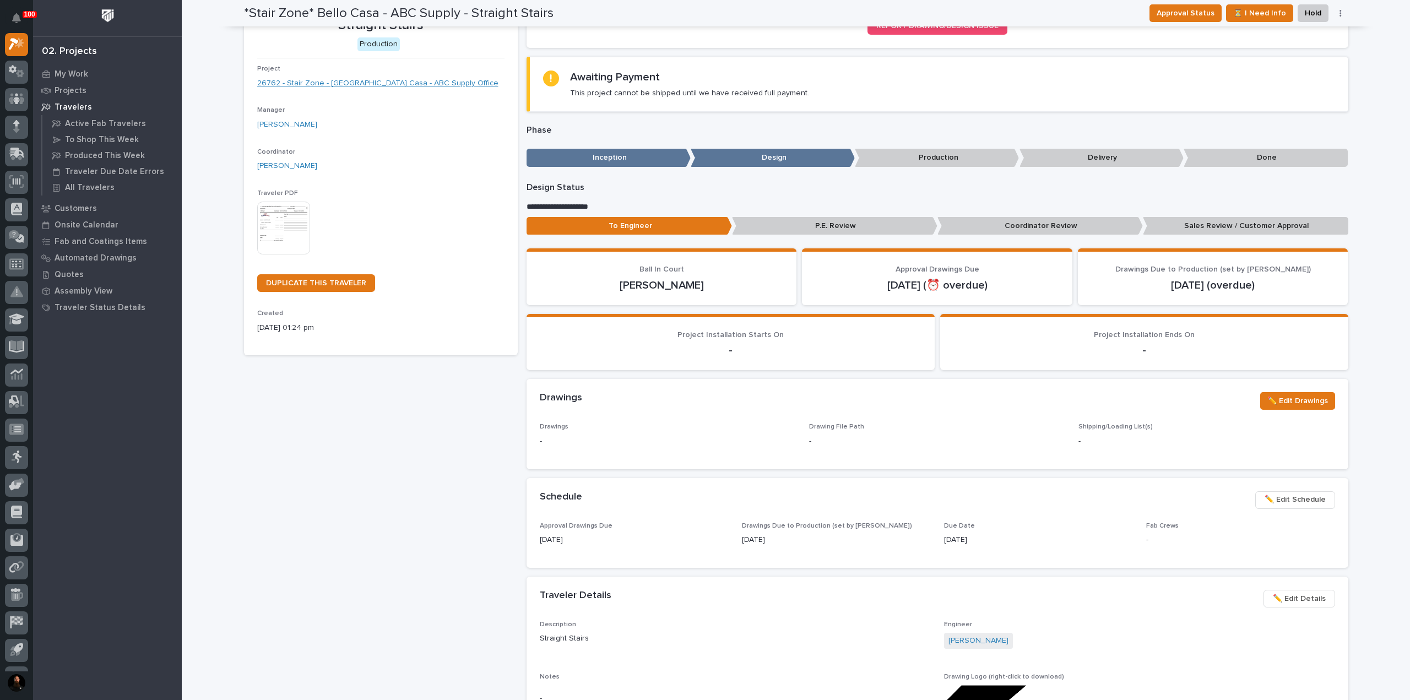
click at [386, 80] on link "26762 - Stair Zone - [GEOGRAPHIC_DATA] Casa - ABC Supply Office" at bounding box center [377, 84] width 241 height 12
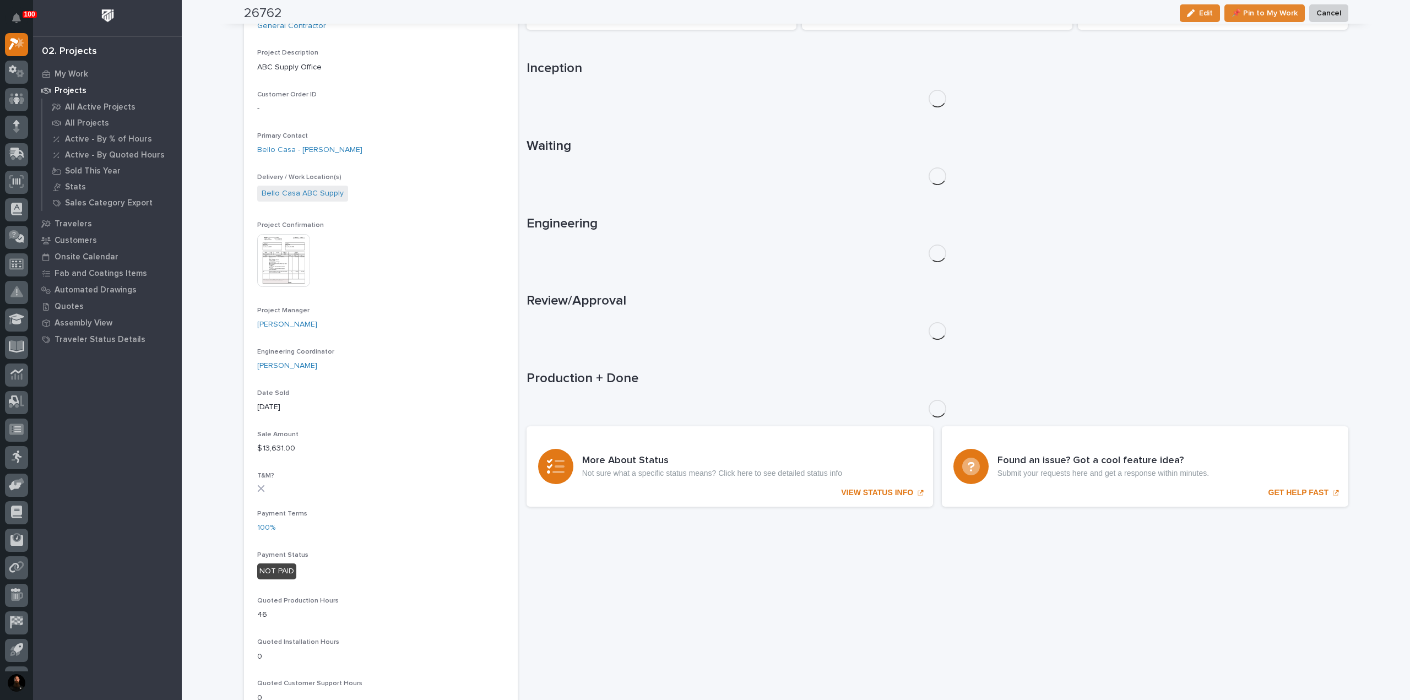
scroll to position [441, 0]
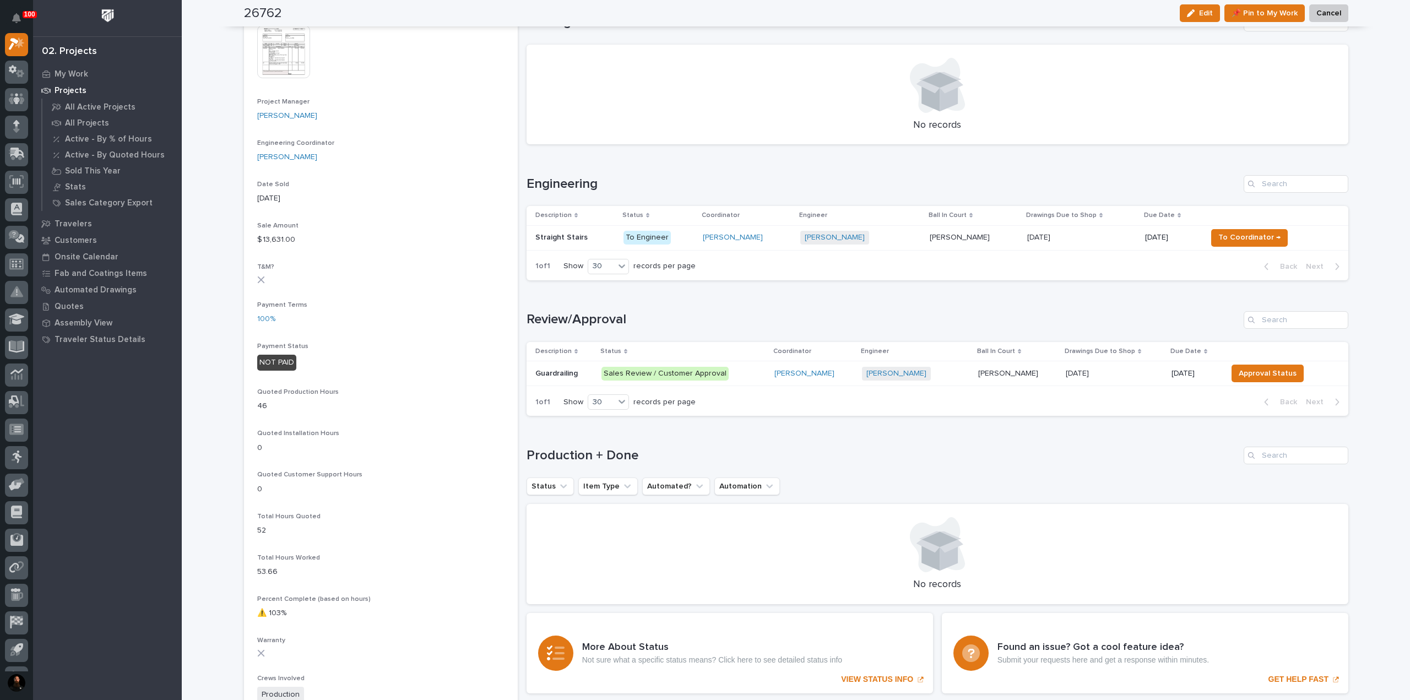
click at [567, 367] on p "Guardrailing" at bounding box center [557, 373] width 45 height 12
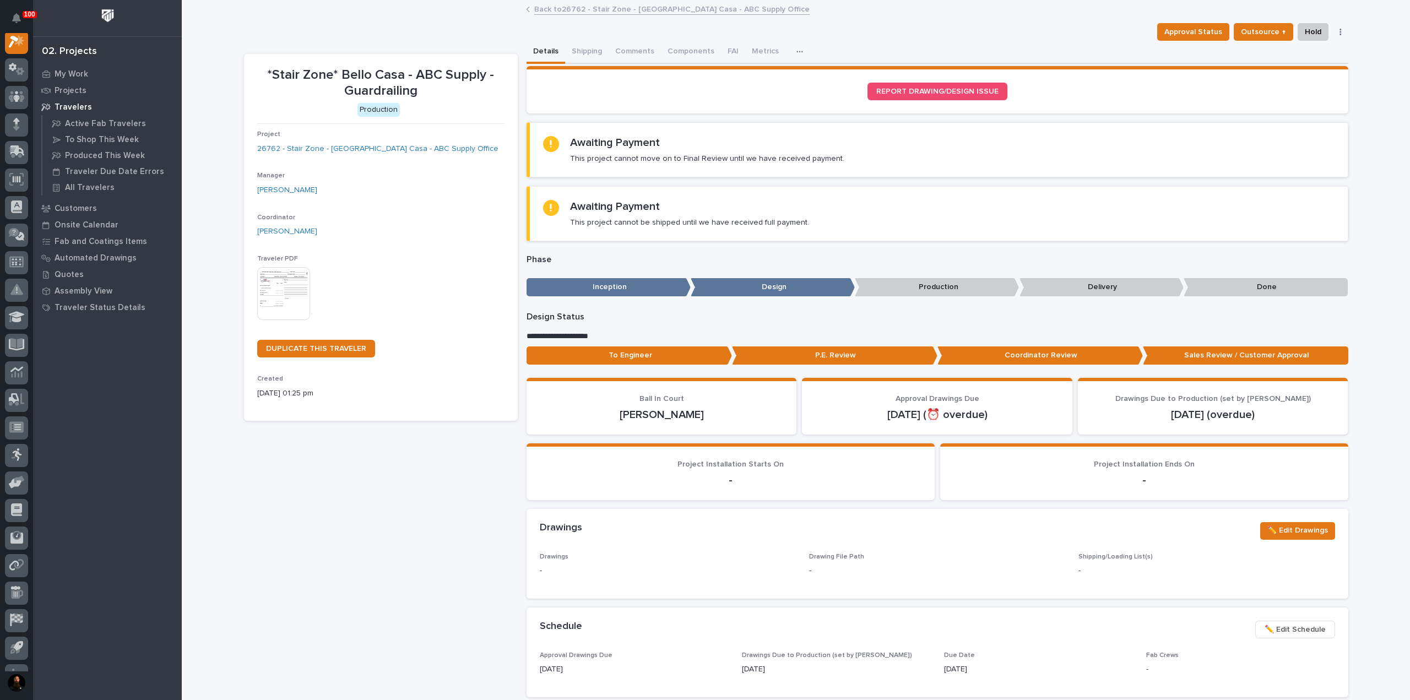
scroll to position [28, 0]
click at [663, 362] on p "To Engineer" at bounding box center [628, 355] width 205 height 18
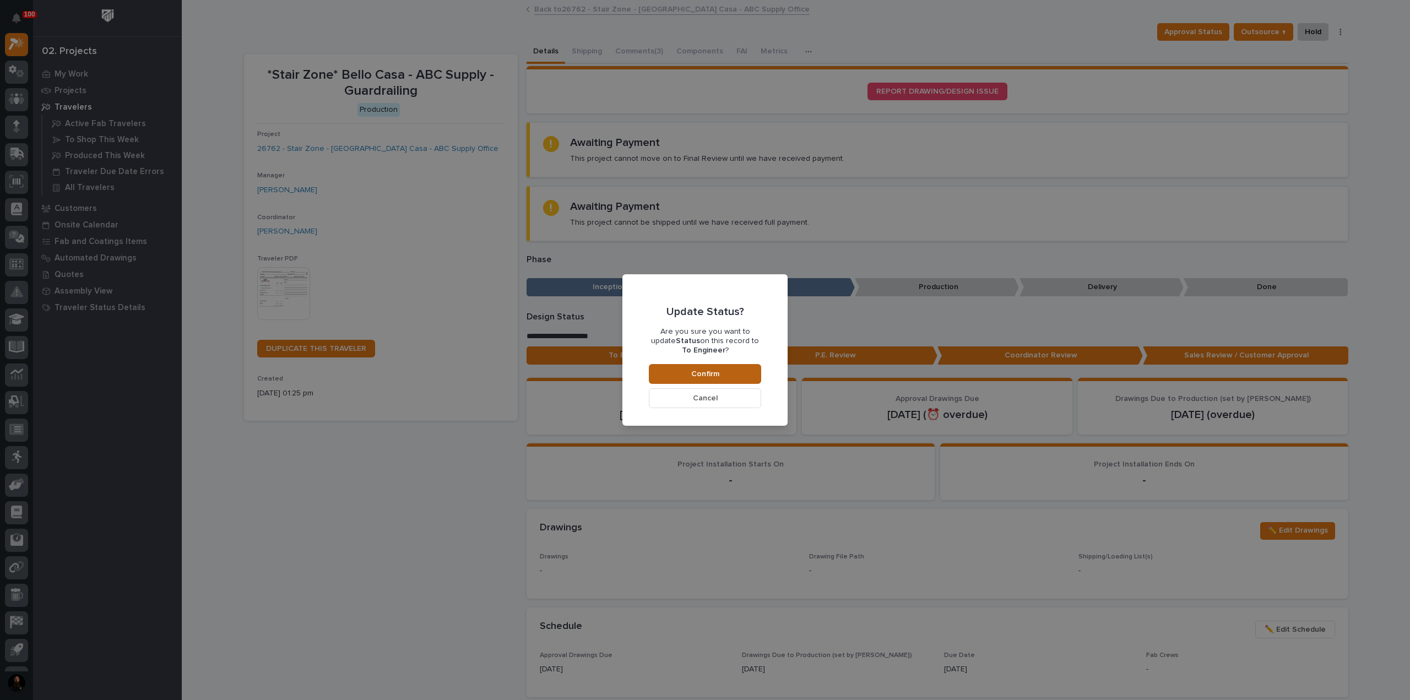
click at [736, 375] on button "Confirm" at bounding box center [705, 374] width 112 height 20
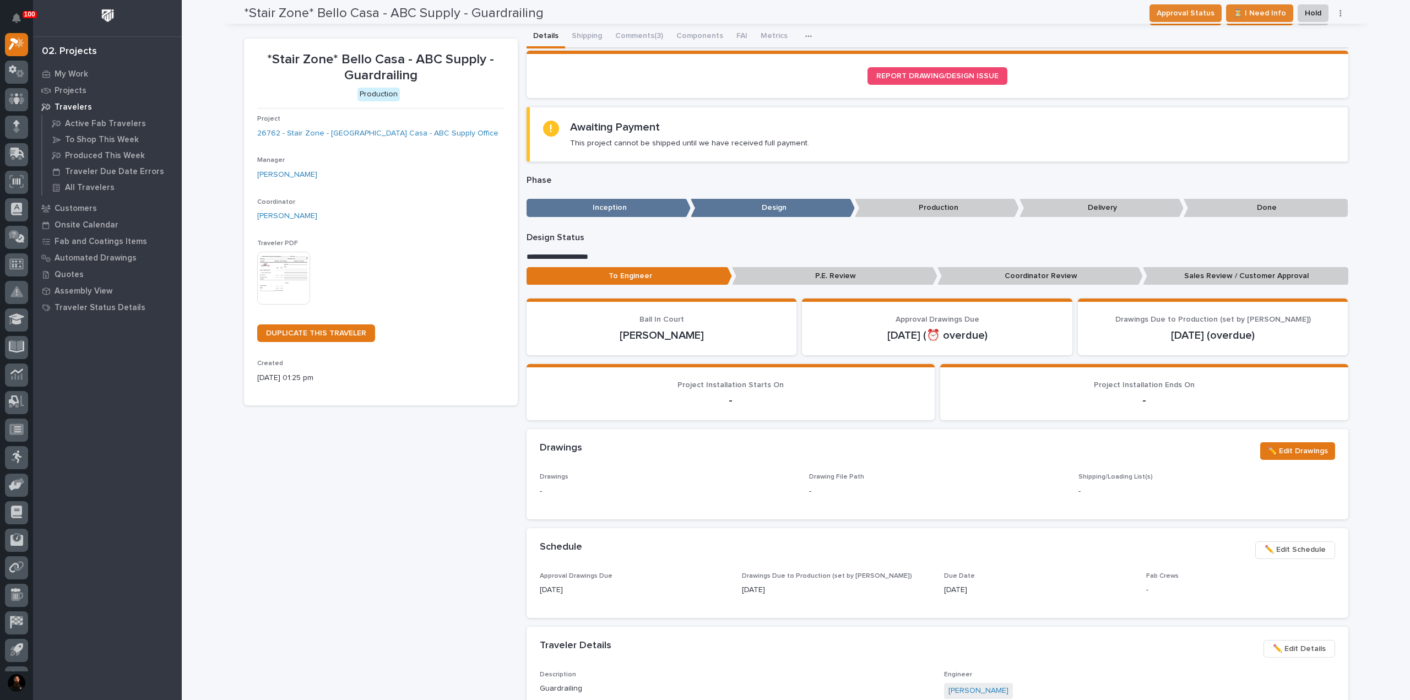
scroll to position [0, 0]
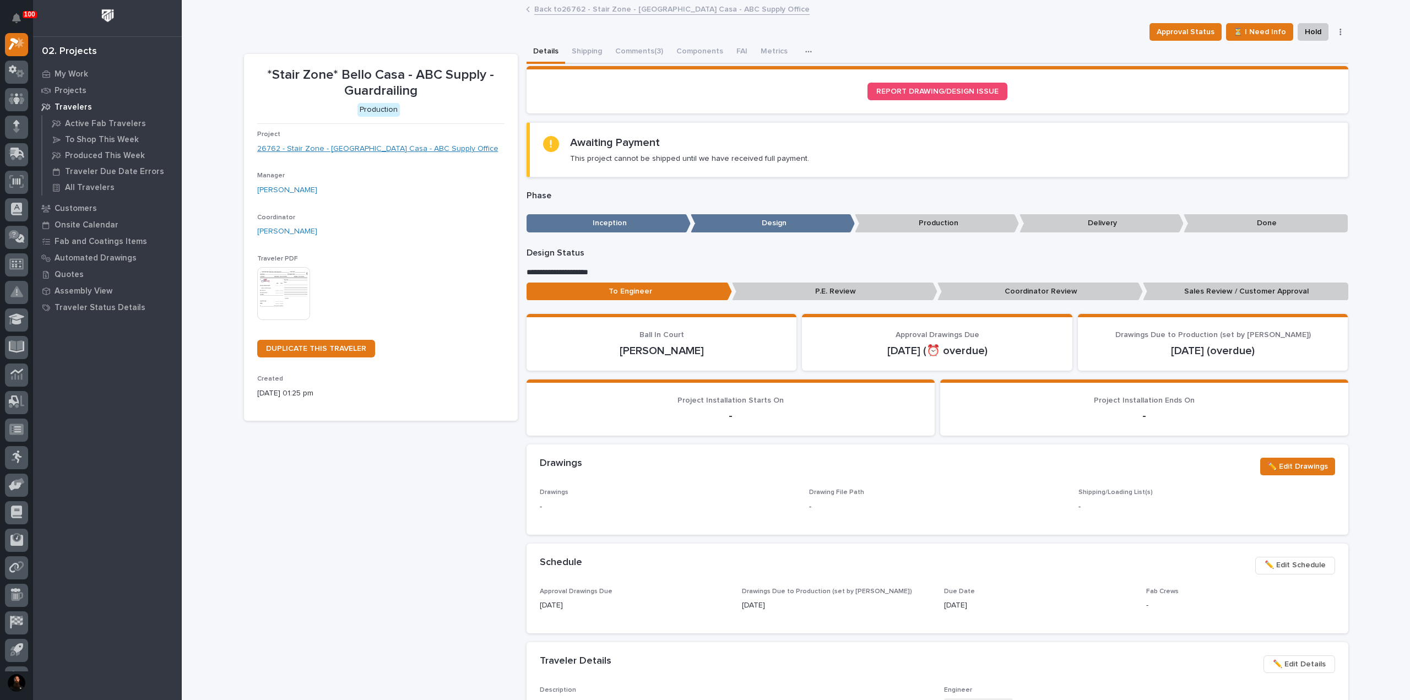
click at [399, 148] on link "26762 - Stair Zone - [GEOGRAPHIC_DATA] Casa - ABC Supply Office" at bounding box center [377, 149] width 241 height 12
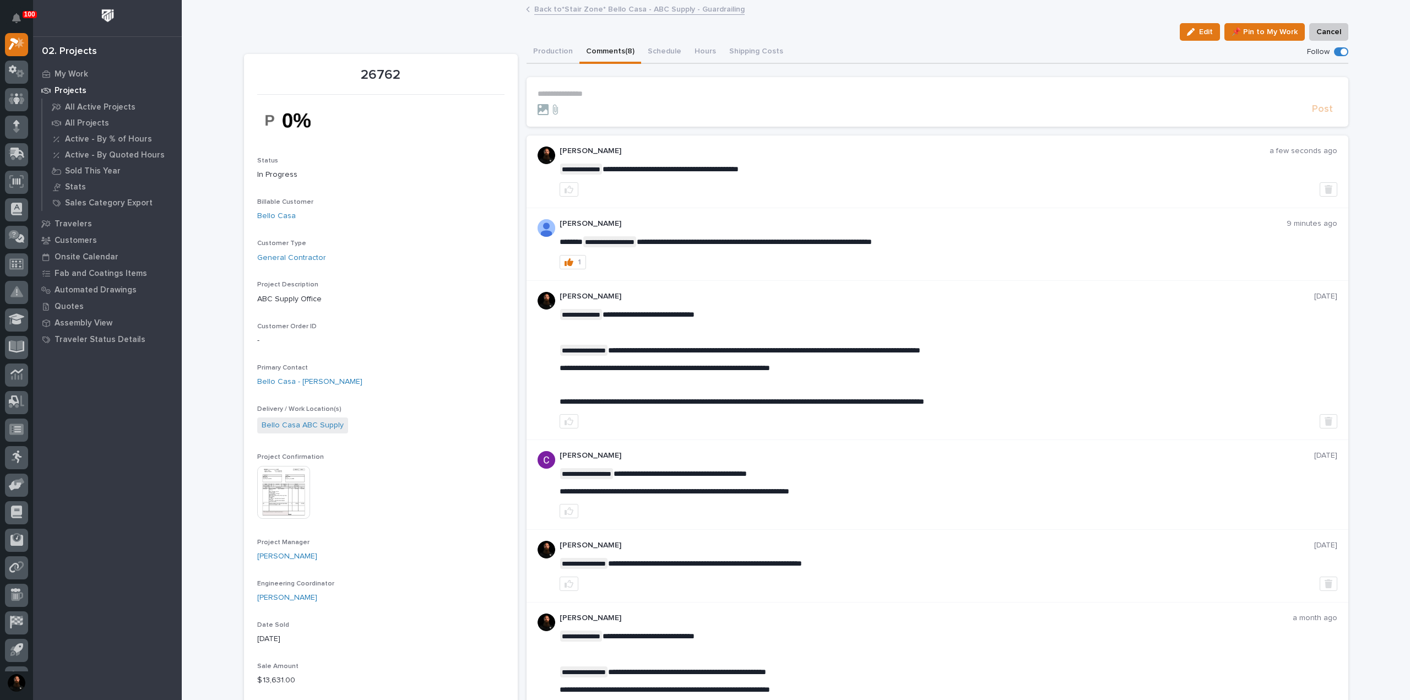
click at [621, 55] on button "Comments (8)" at bounding box center [610, 52] width 62 height 23
click at [708, 314] on span "**********" at bounding box center [662, 315] width 92 height 8
click at [719, 317] on p "**********" at bounding box center [949, 314] width 778 height 11
click at [853, 378] on div "**********" at bounding box center [949, 357] width 778 height 97
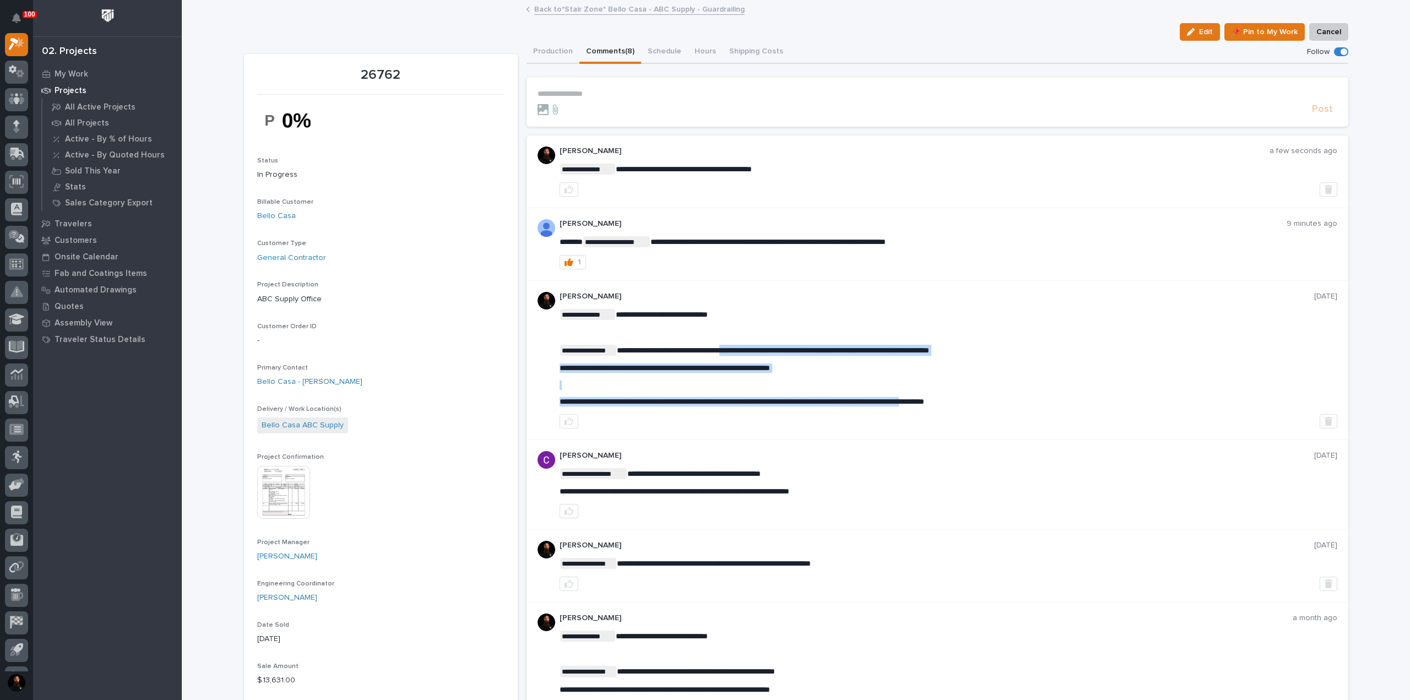
drag, startPoint x: 968, startPoint y: 393, endPoint x: 731, endPoint y: 341, distance: 242.3
click at [731, 341] on div "**********" at bounding box center [949, 357] width 778 height 97
drag, startPoint x: 1002, startPoint y: 405, endPoint x: 736, endPoint y: 348, distance: 272.6
click at [736, 348] on div "**********" at bounding box center [949, 357] width 778 height 97
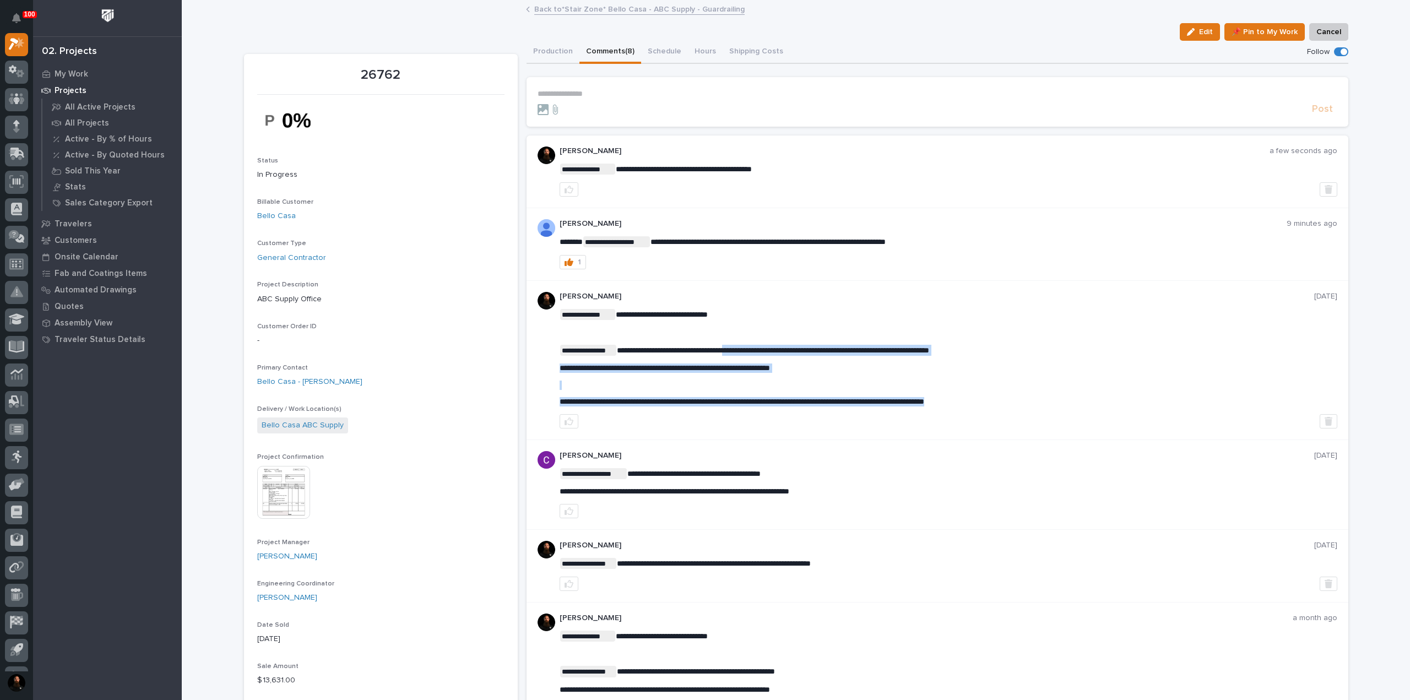
click at [770, 366] on span "**********" at bounding box center [665, 368] width 210 height 8
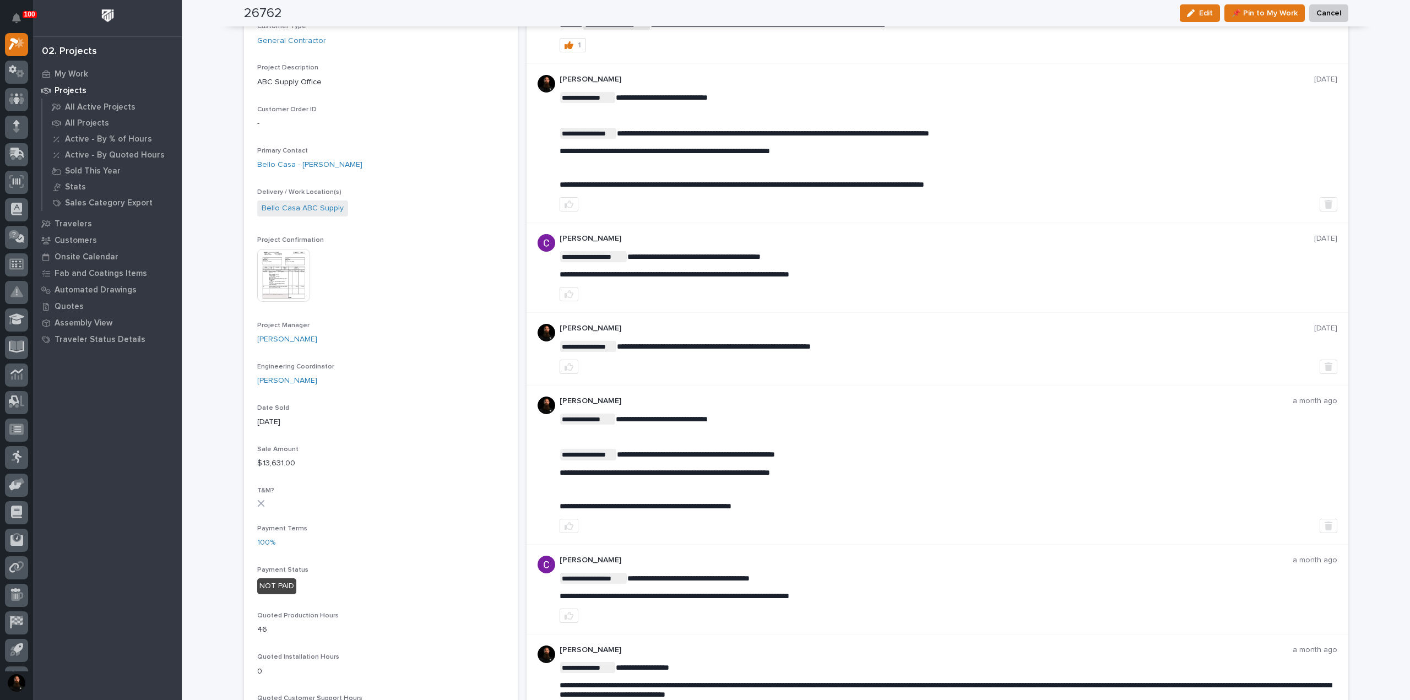
scroll to position [220, 0]
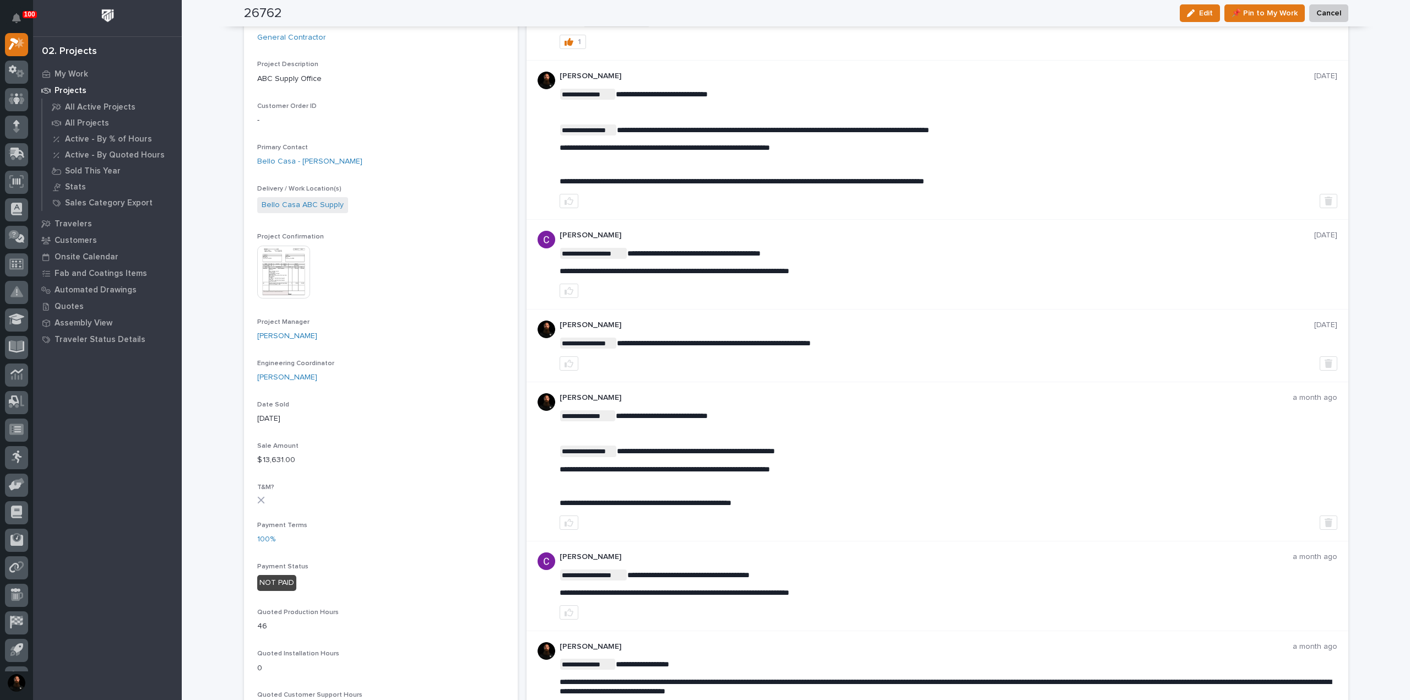
click at [273, 278] on img at bounding box center [283, 272] width 53 height 53
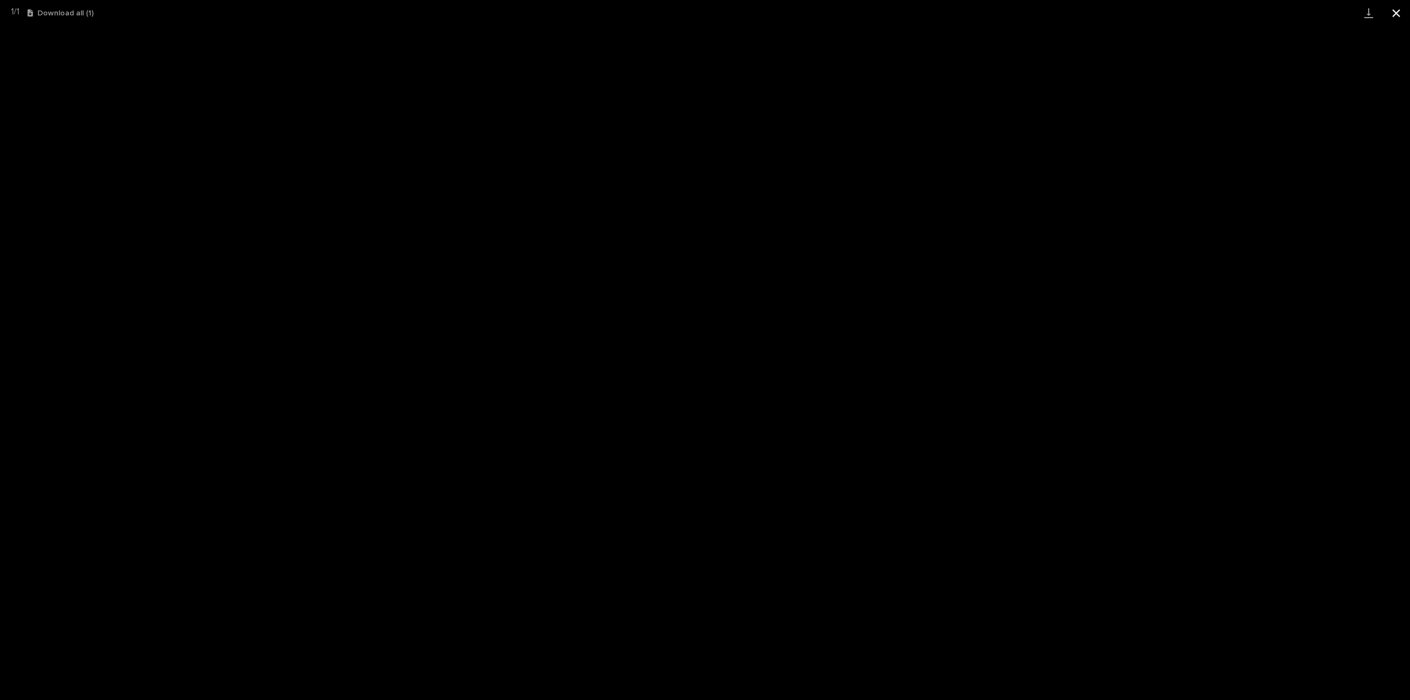
click at [1394, 19] on button "Close gallery" at bounding box center [1396, 13] width 28 height 26
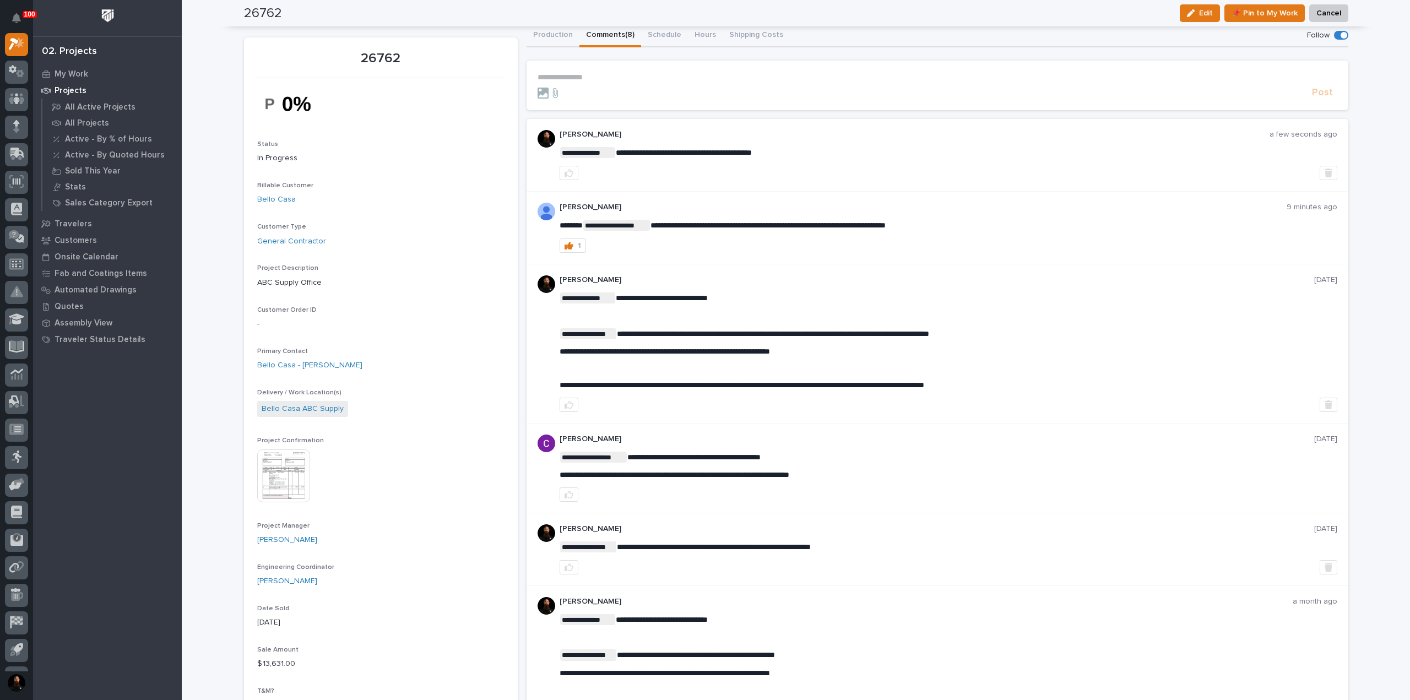
scroll to position [0, 0]
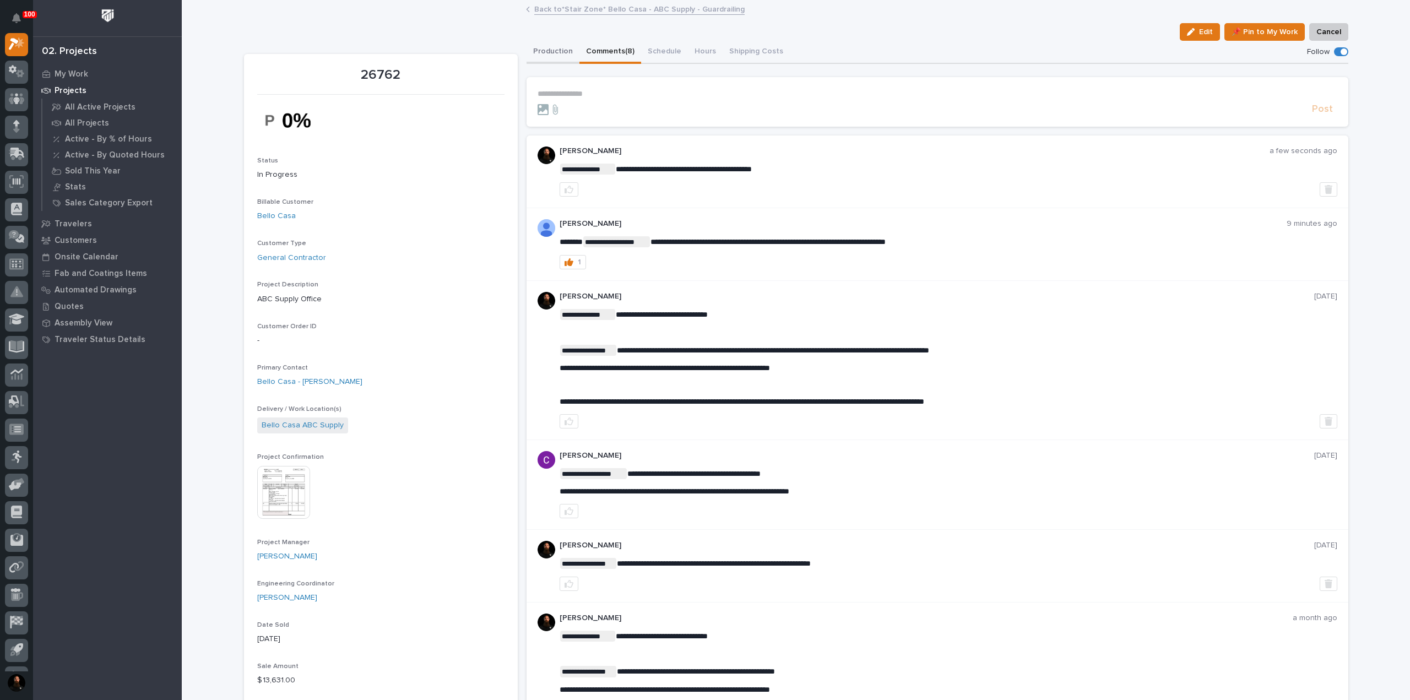
click at [554, 49] on button "Production" at bounding box center [552, 52] width 53 height 23
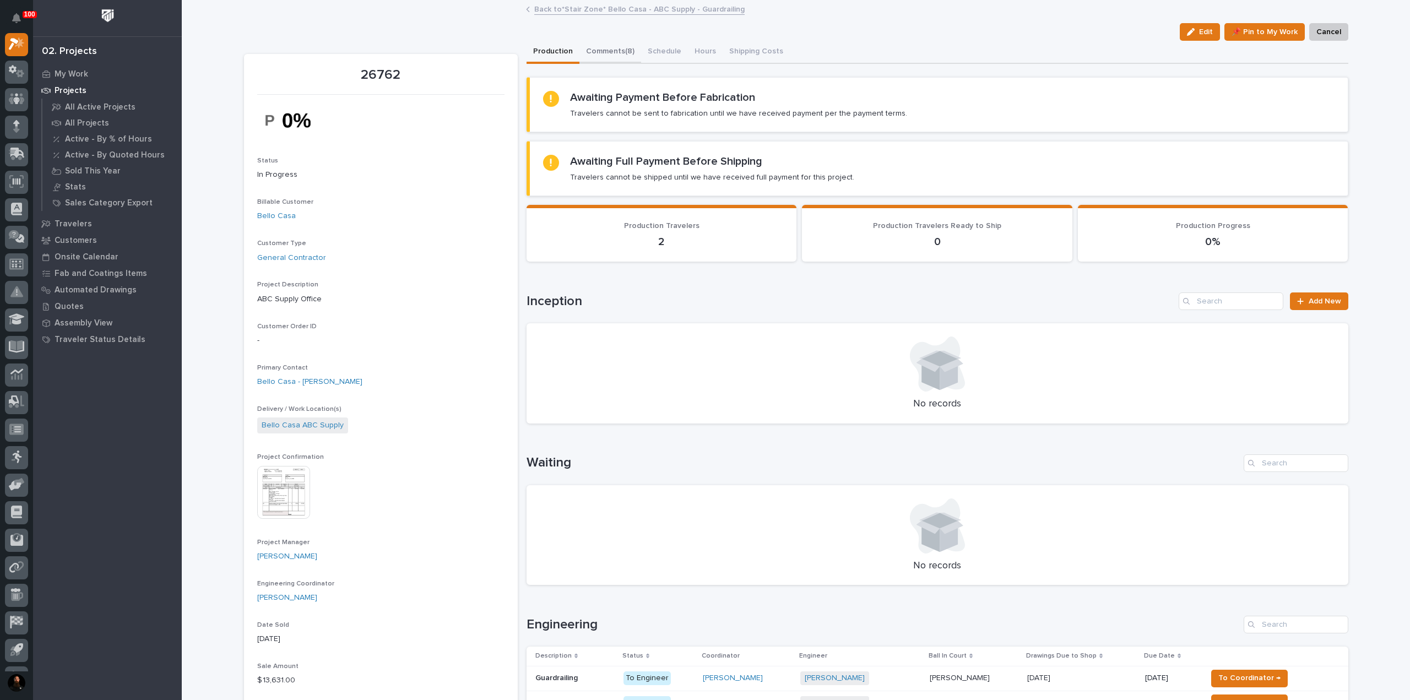
click at [606, 59] on button "Comments (8)" at bounding box center [610, 52] width 62 height 23
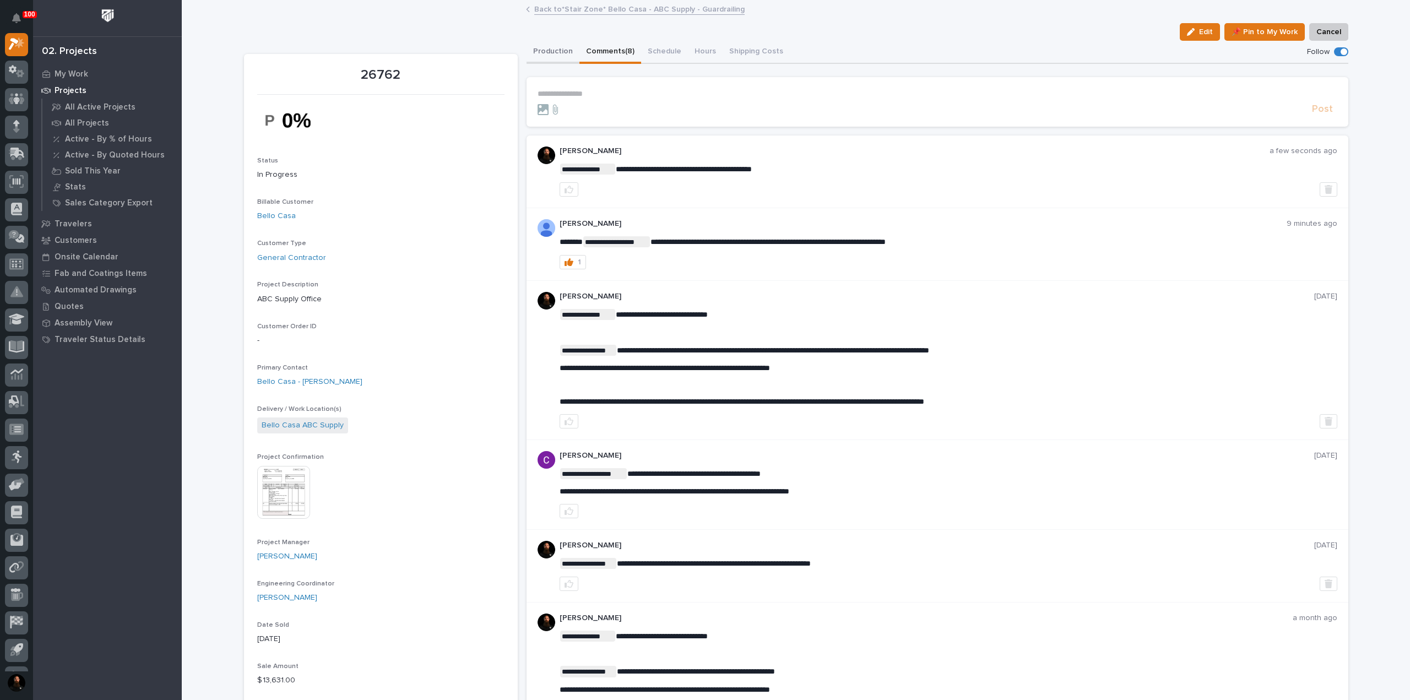
click at [560, 51] on button "Production" at bounding box center [552, 52] width 53 height 23
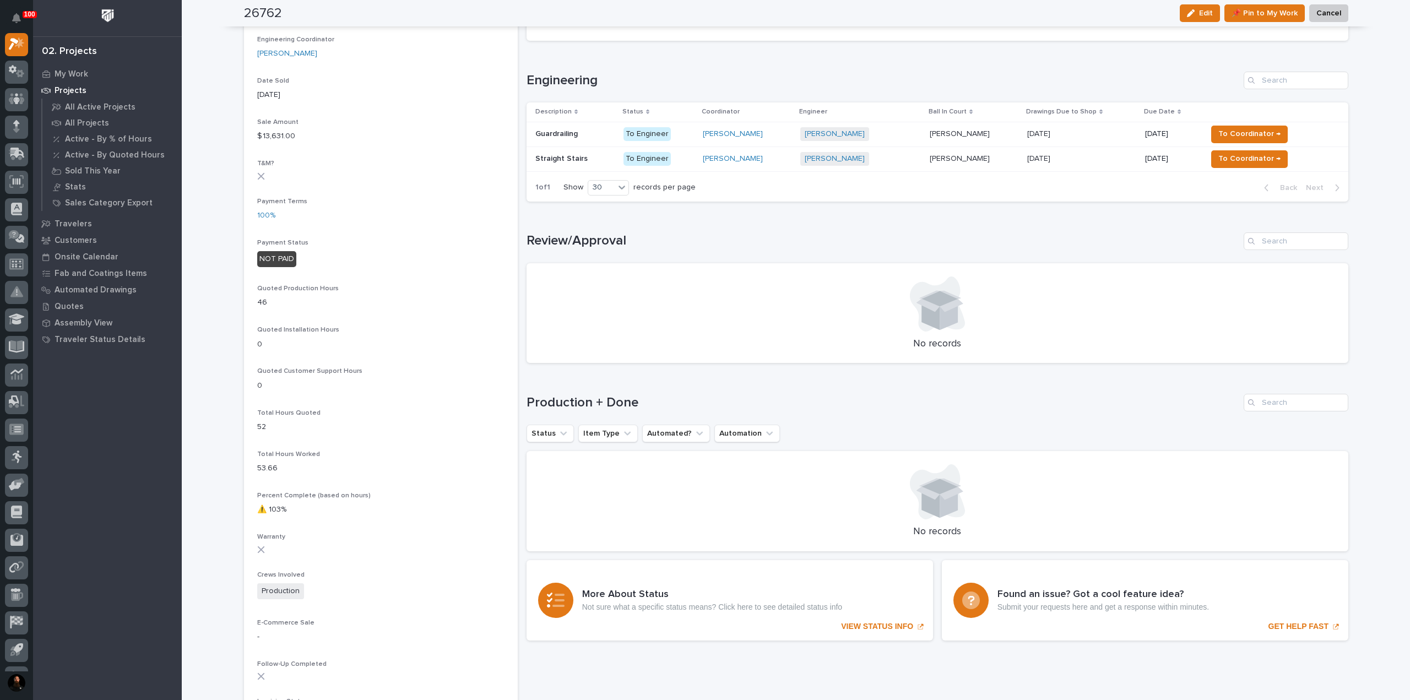
scroll to position [441, 0]
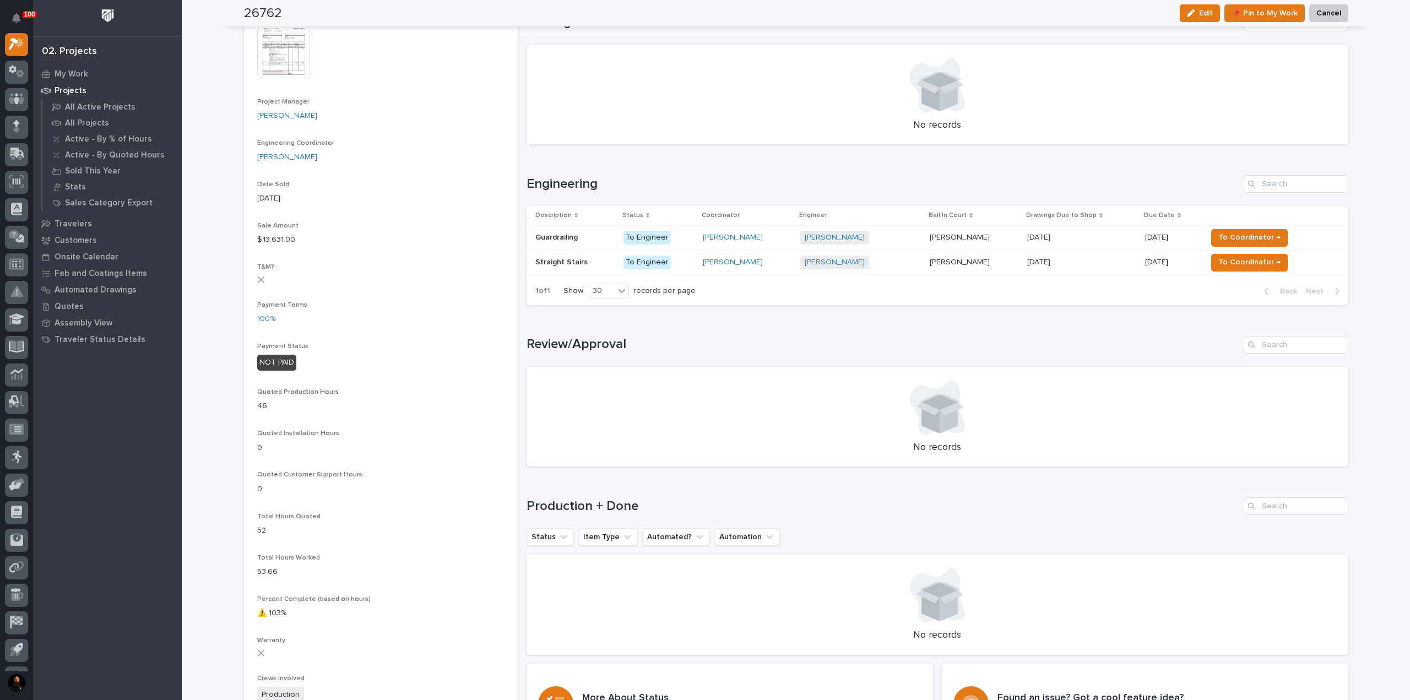
click at [567, 256] on p "Straight Stairs" at bounding box center [562, 262] width 55 height 12
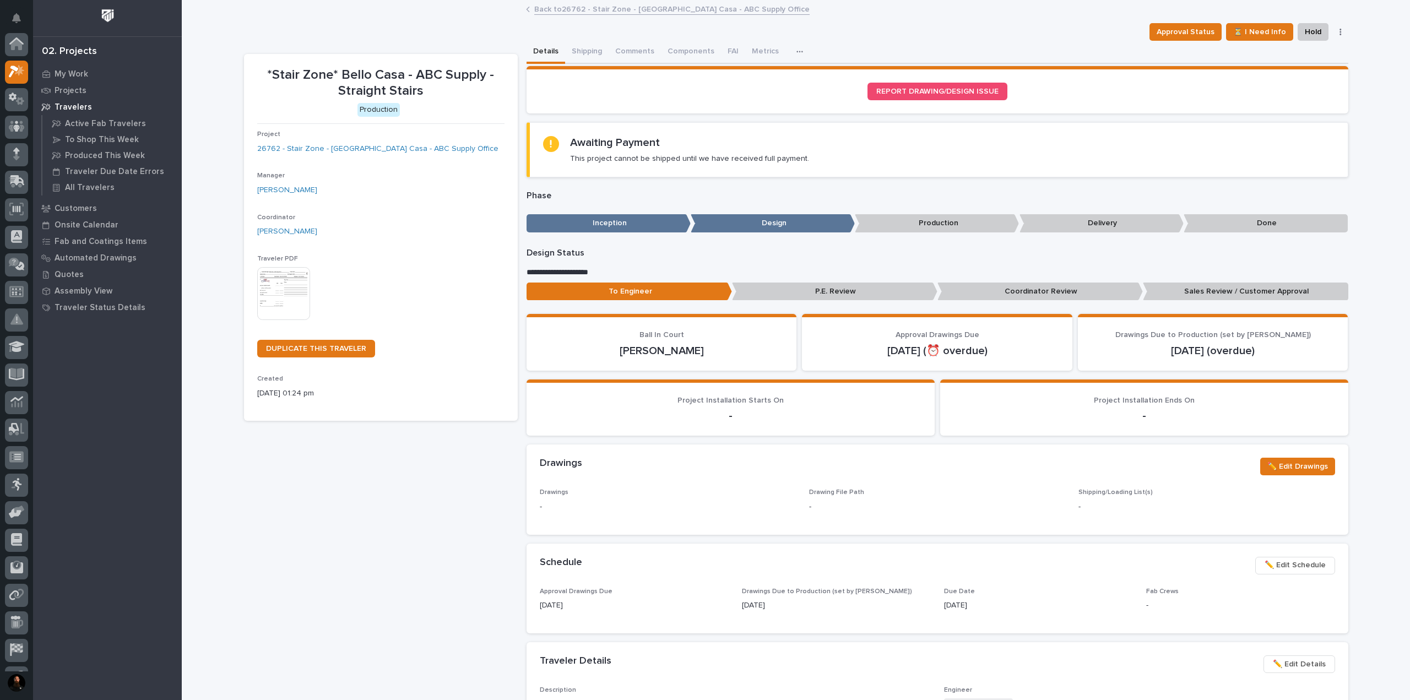
scroll to position [28, 0]
click at [616, 52] on button "Comments (3)" at bounding box center [639, 52] width 61 height 23
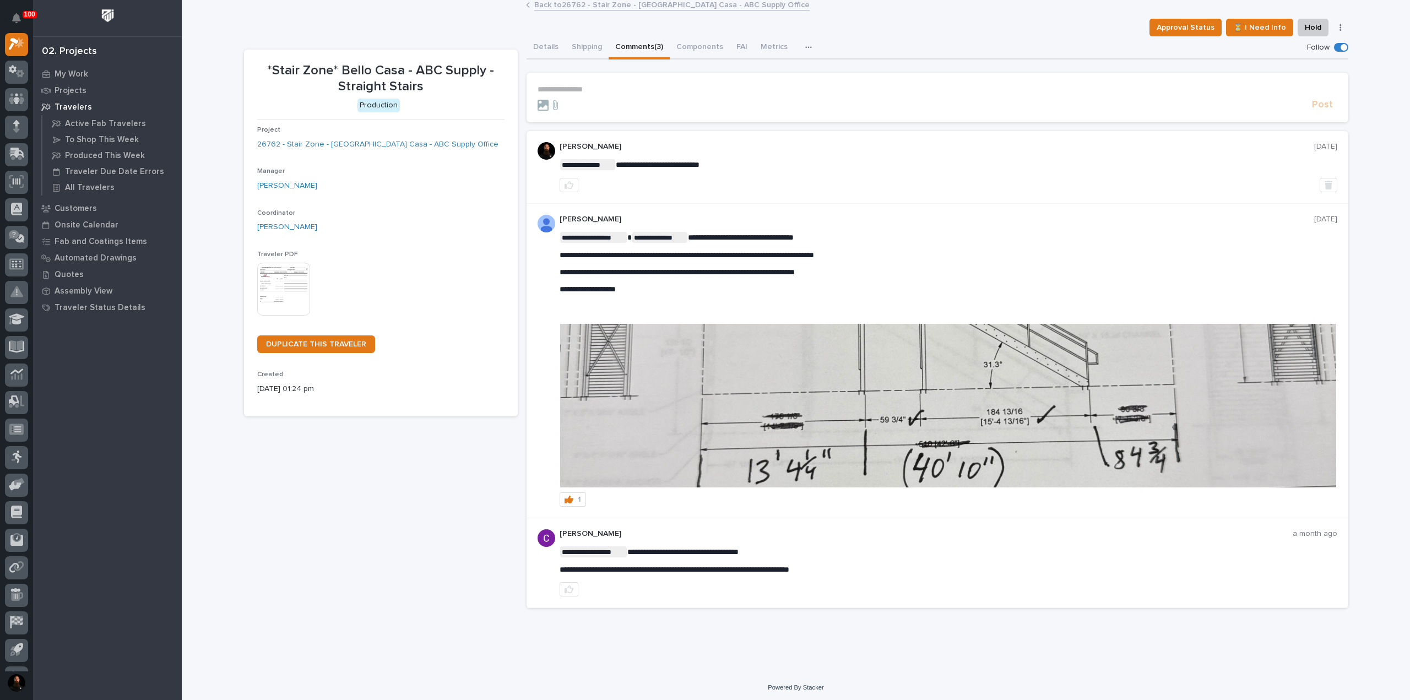
scroll to position [6, 0]
click at [355, 139] on link "26762 - Stair Zone - Bello Casa - ABC Supply Office" at bounding box center [377, 144] width 241 height 12
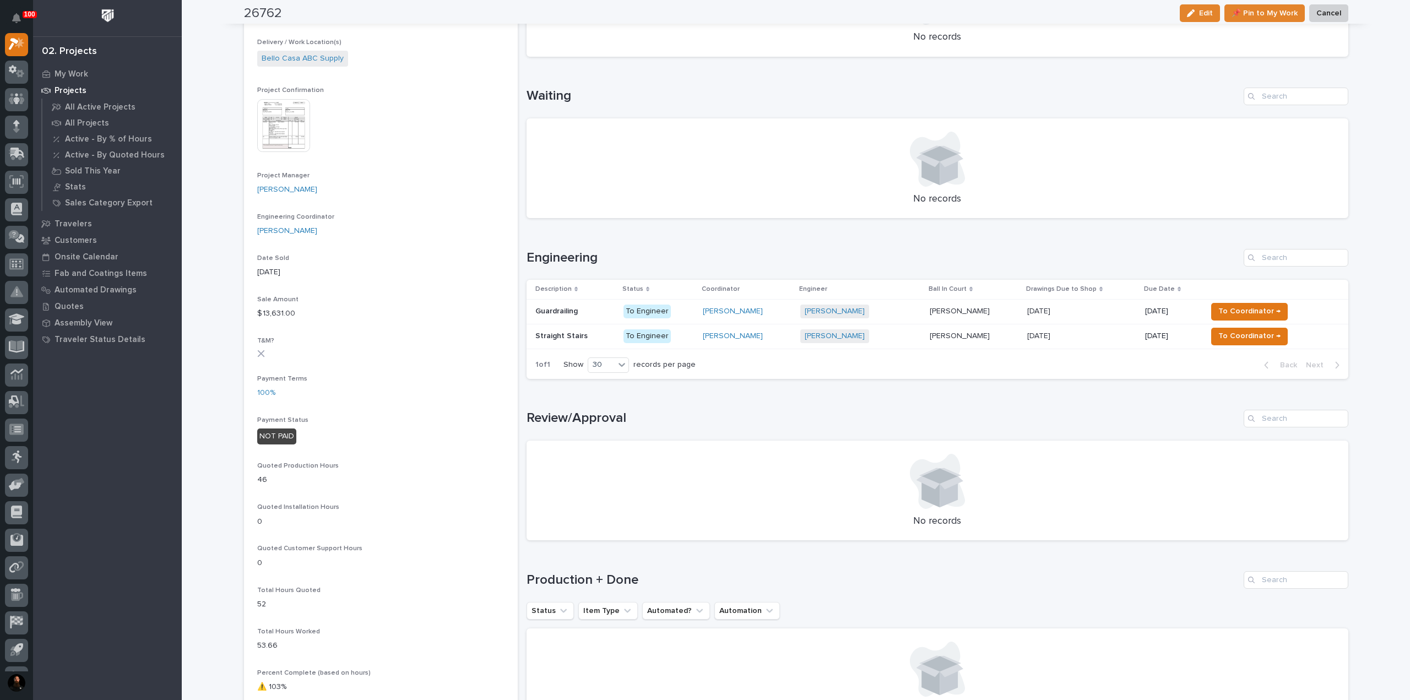
scroll to position [367, 0]
click at [569, 330] on p "Straight Stairs" at bounding box center [562, 335] width 55 height 12
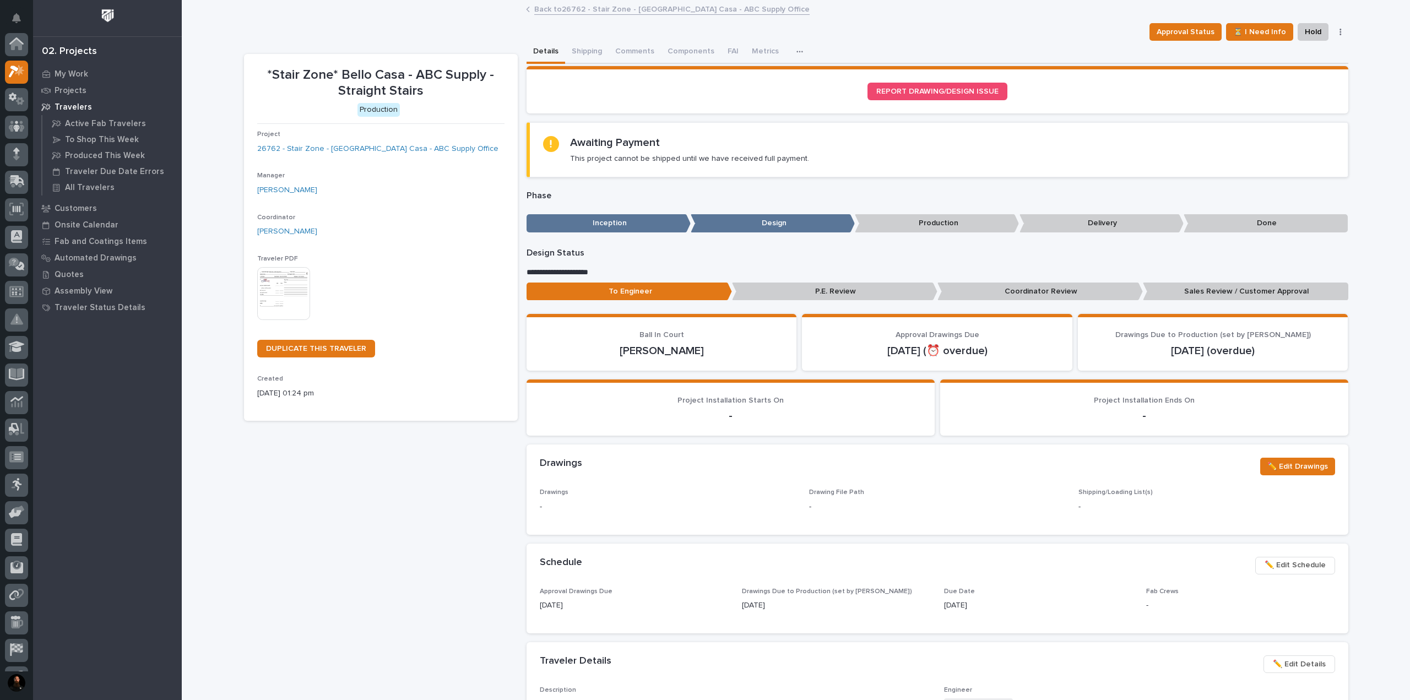
scroll to position [28, 0]
click at [648, 48] on button "Comments (3)" at bounding box center [639, 52] width 61 height 23
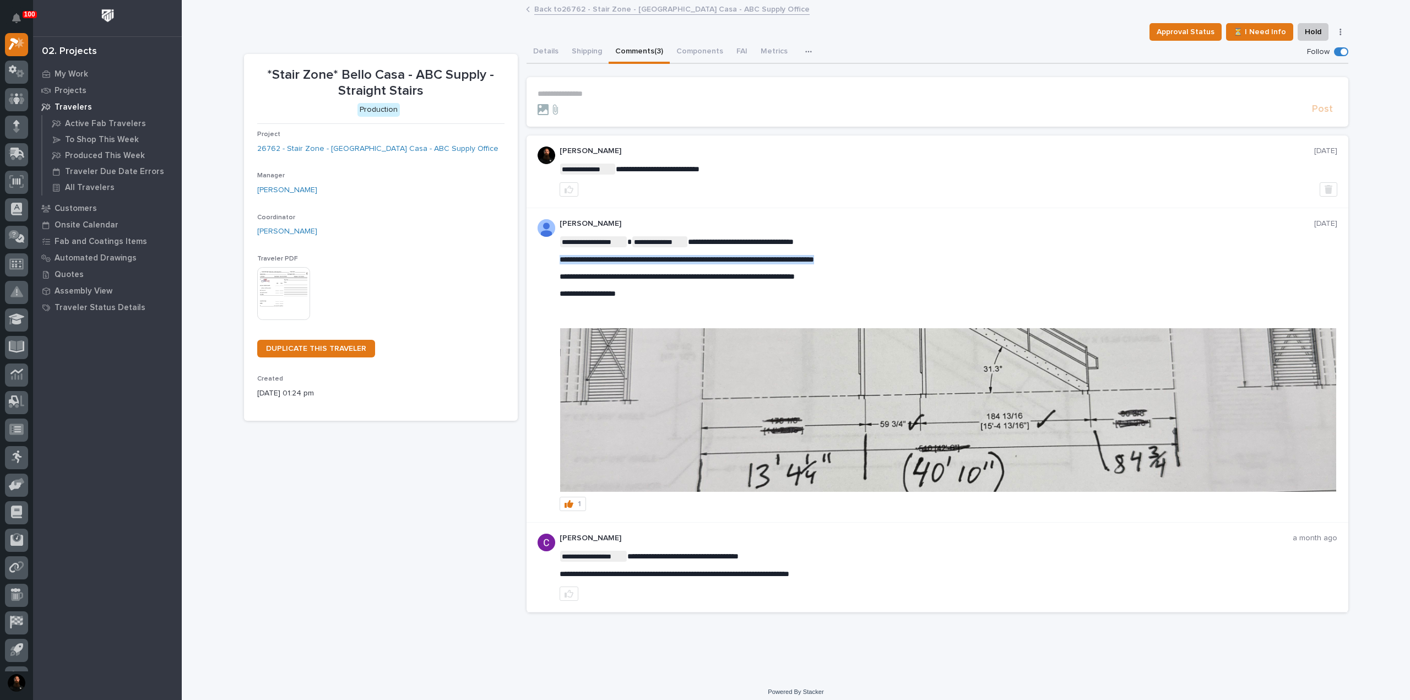
click at [760, 256] on p "**********" at bounding box center [949, 259] width 778 height 9
click at [760, 274] on span "**********" at bounding box center [677, 277] width 235 height 8
drag, startPoint x: 757, startPoint y: 285, endPoint x: 742, endPoint y: 242, distance: 45.5
click at [740, 240] on div "**********" at bounding box center [949, 275] width 778 height 79
click at [768, 310] on p "﻿" at bounding box center [949, 310] width 778 height 9
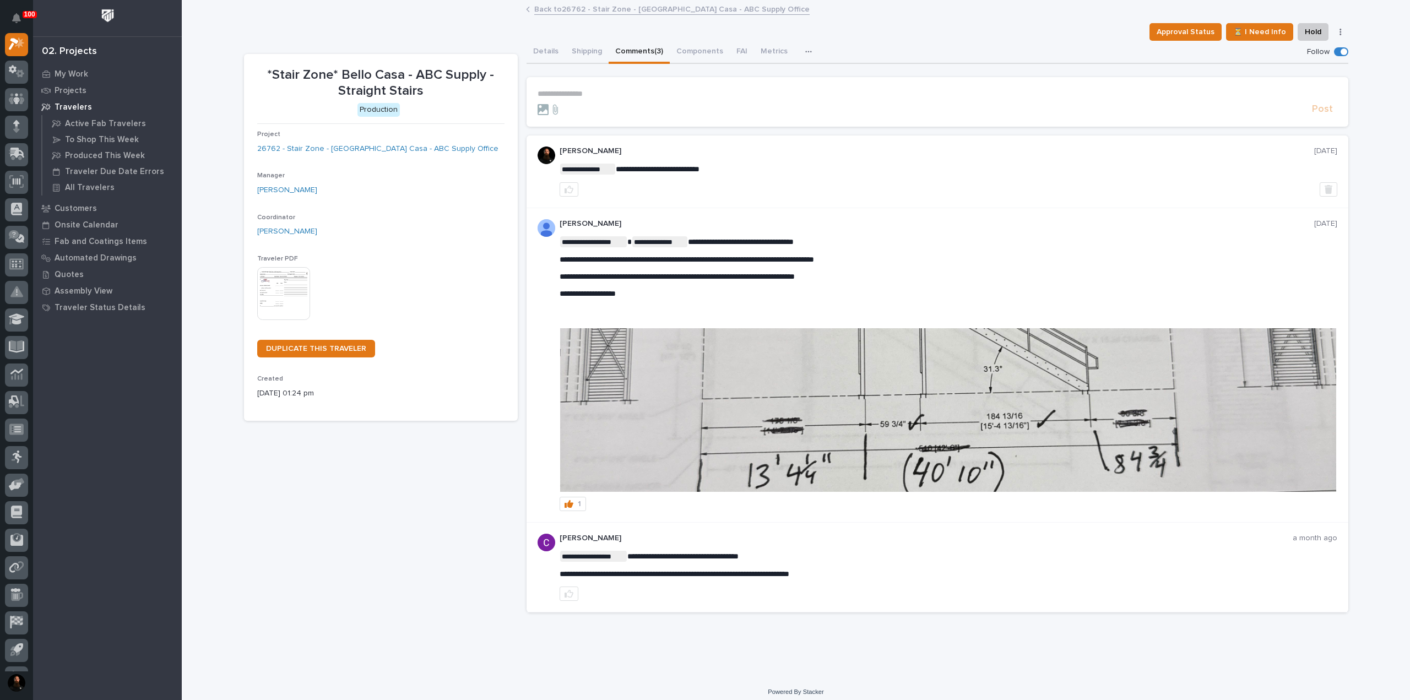
click at [728, 428] on img at bounding box center [948, 410] width 776 height 164
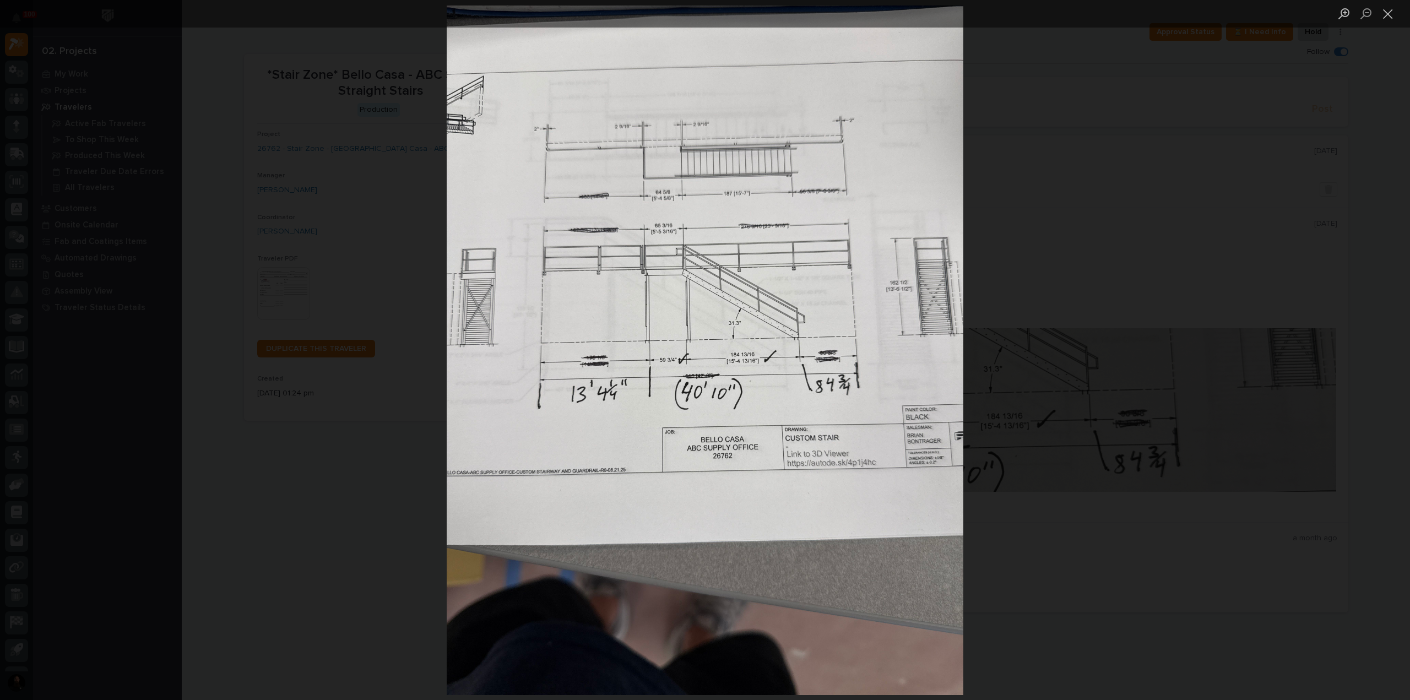
click at [1092, 460] on div "Lightbox" at bounding box center [705, 350] width 1410 height 700
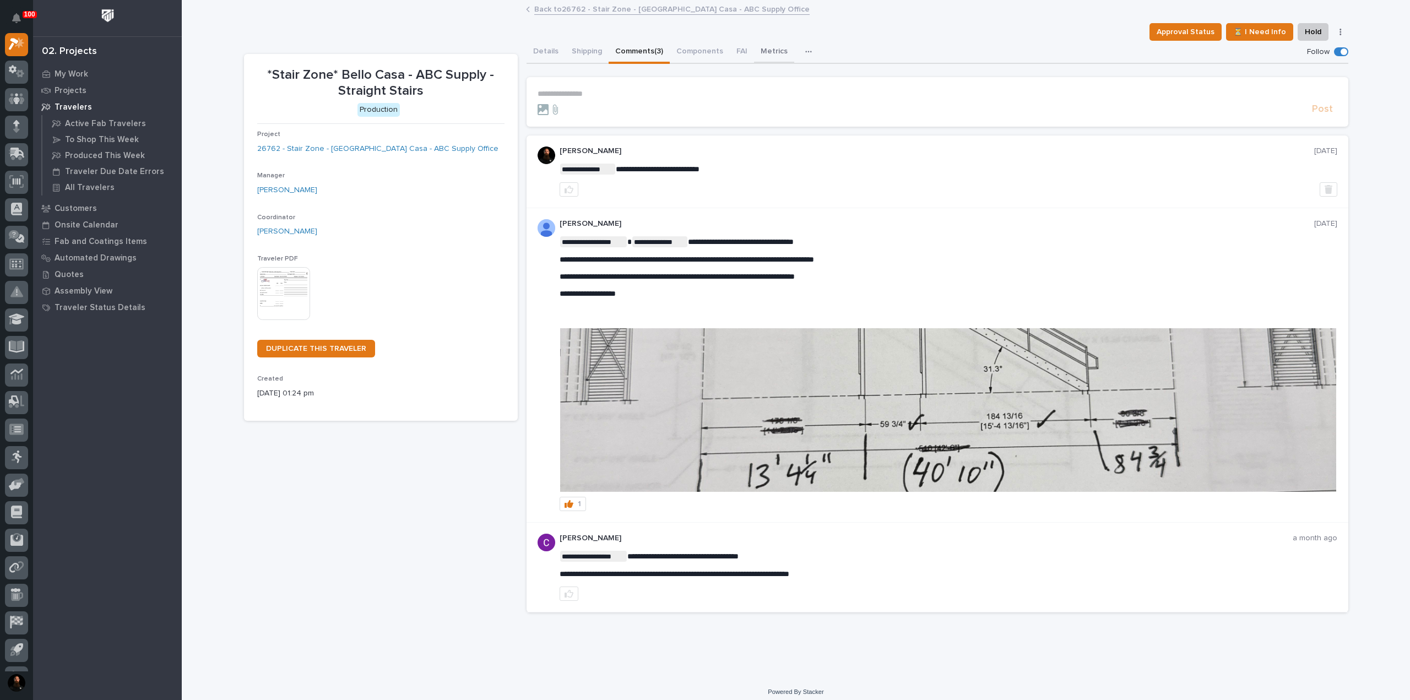
click at [758, 48] on button "Metrics" at bounding box center [774, 52] width 40 height 23
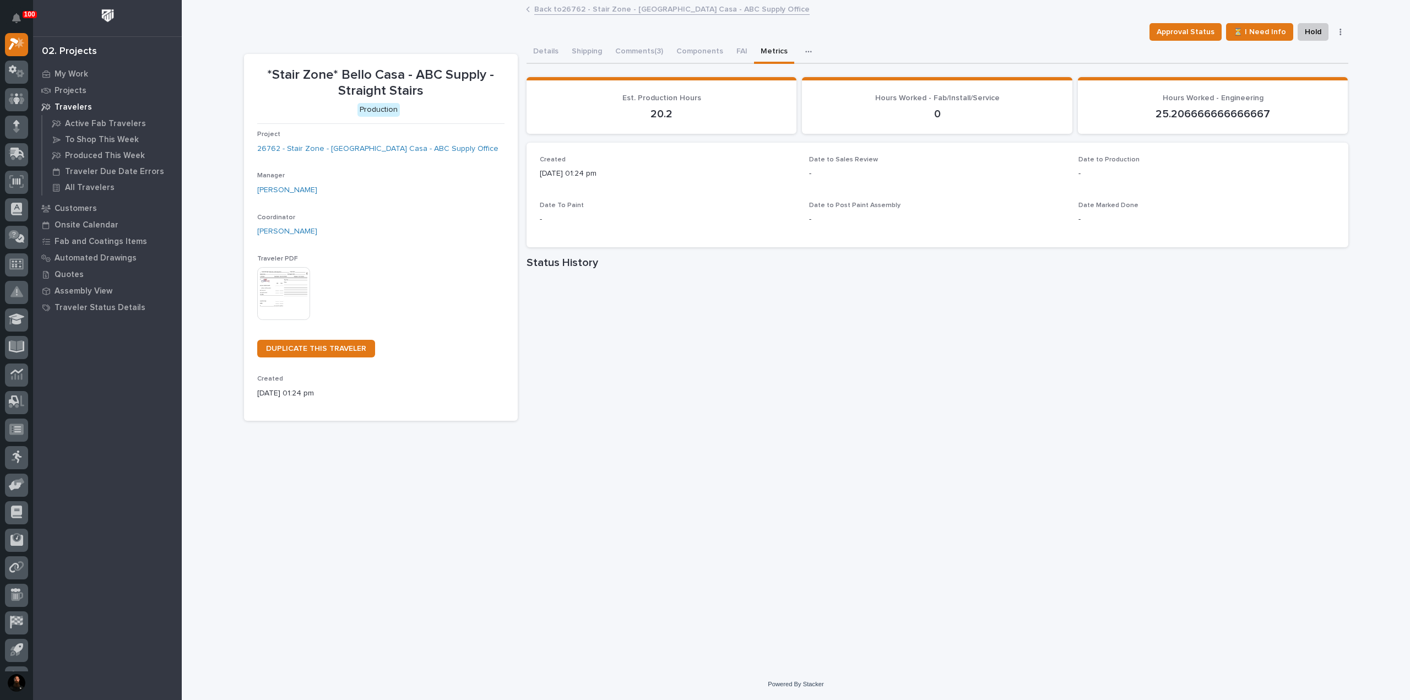
click at [805, 50] on icon "button" at bounding box center [808, 52] width 7 height 8
click at [768, 44] on button "Metrics" at bounding box center [774, 52] width 40 height 23
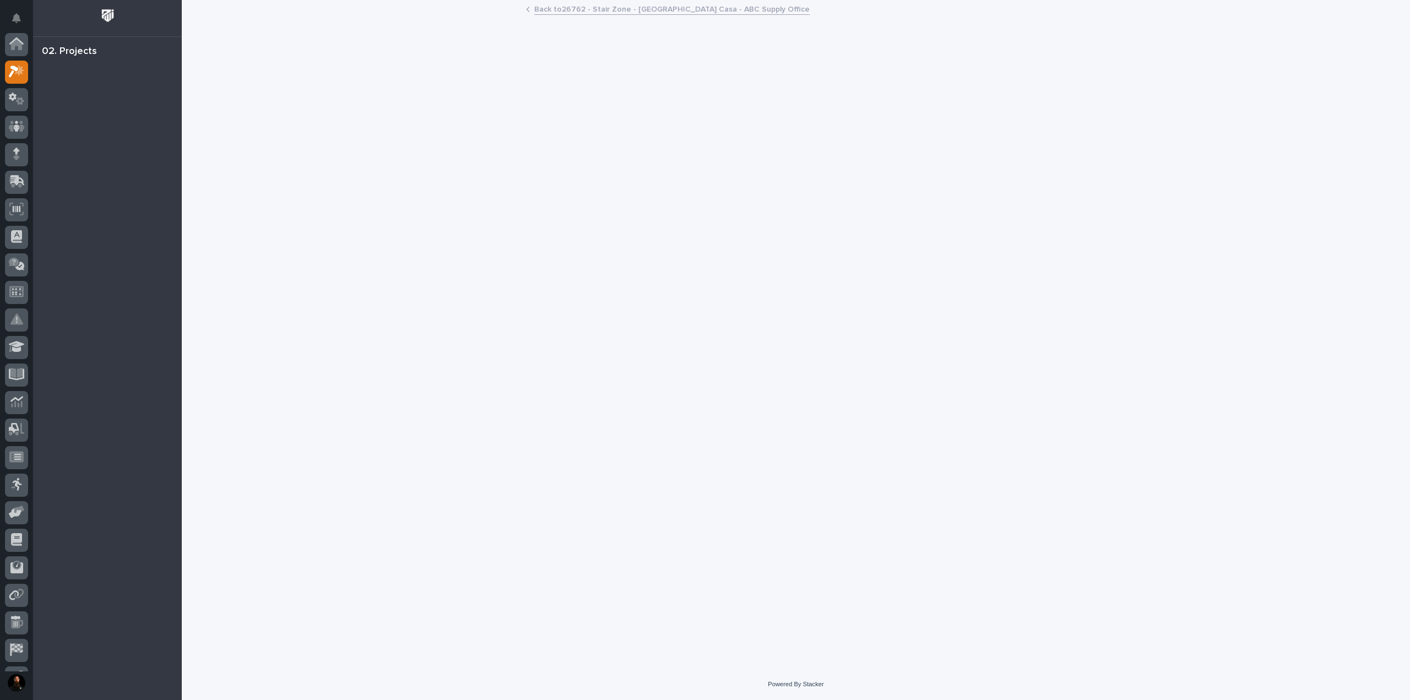
scroll to position [28, 0]
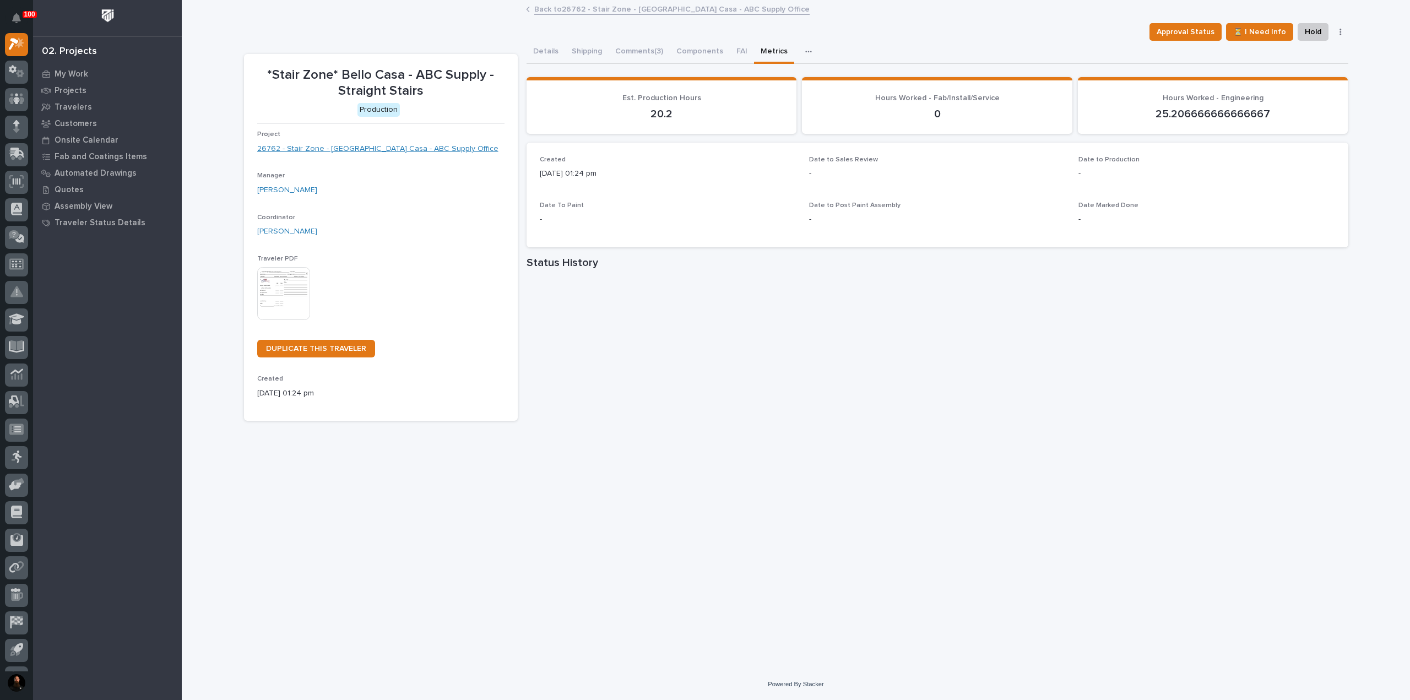
click at [377, 153] on link "26762 - Stair Zone - [GEOGRAPHIC_DATA] Casa - ABC Supply Office" at bounding box center [377, 149] width 241 height 12
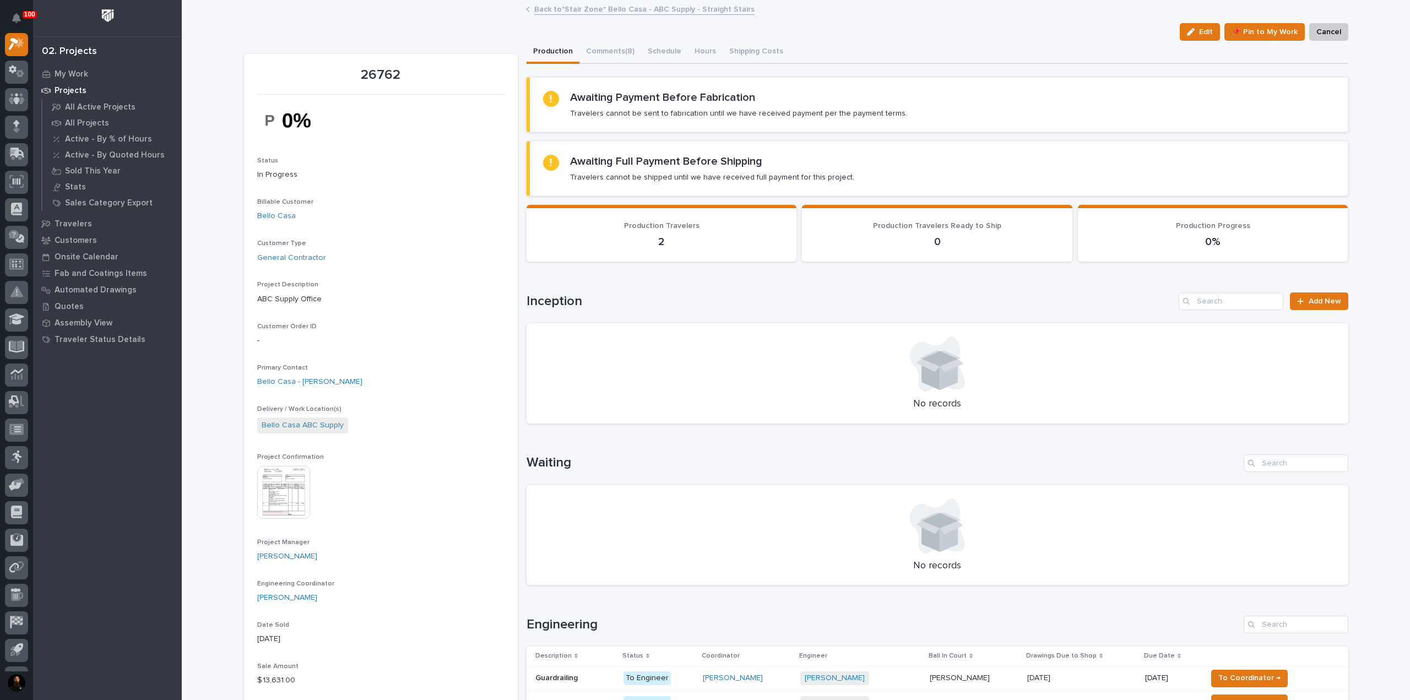
scroll to position [220, 0]
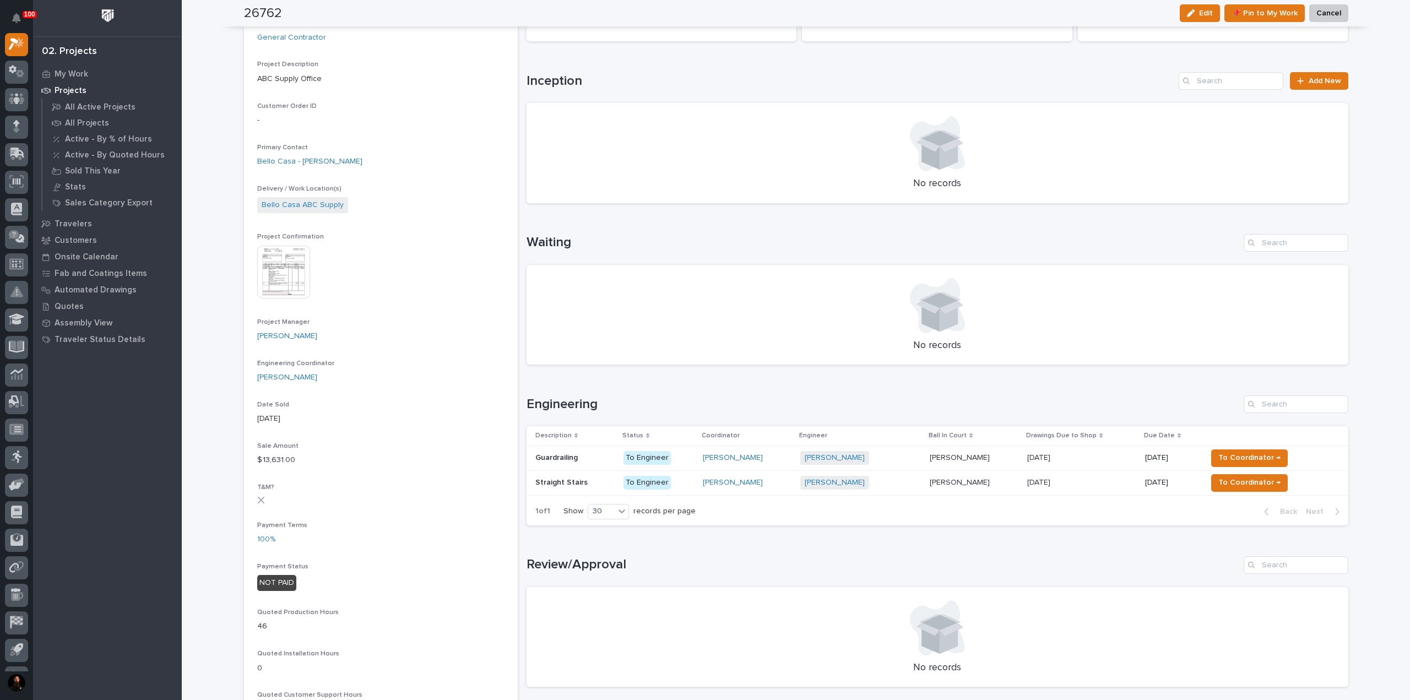
click at [582, 457] on p at bounding box center [574, 457] width 79 height 9
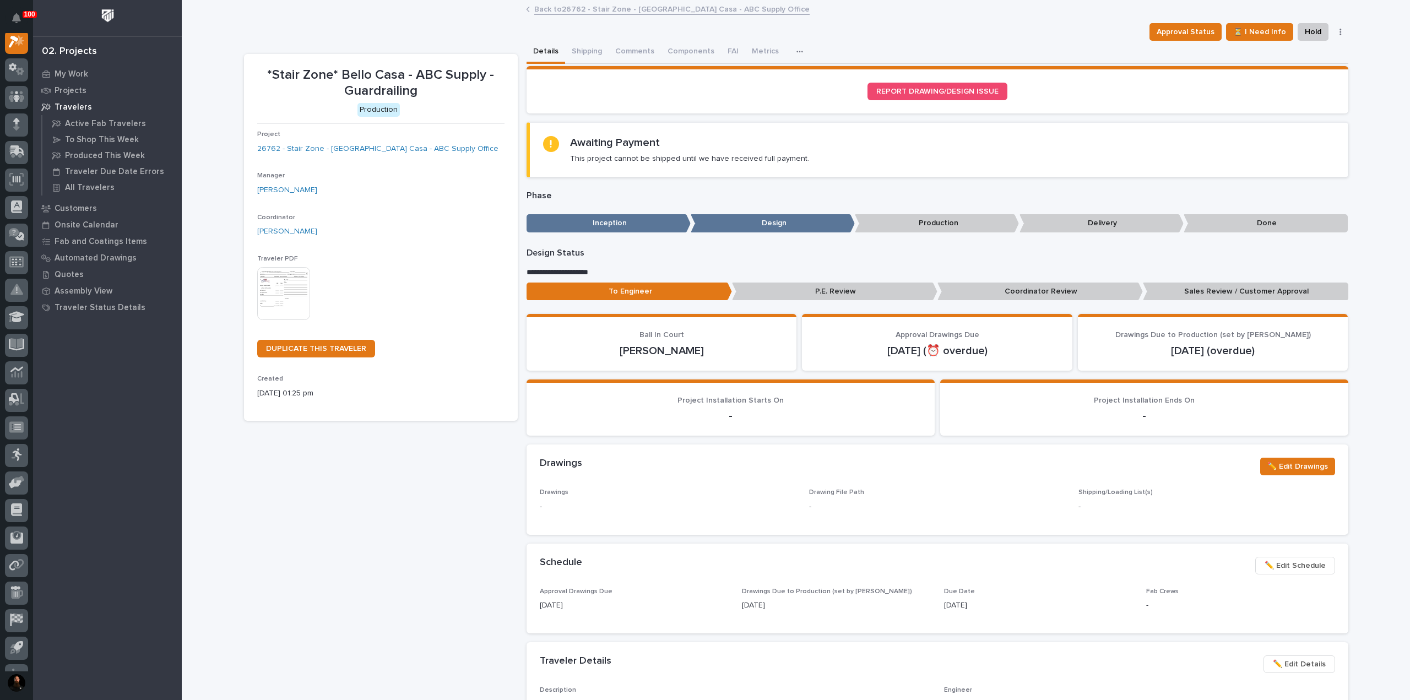
scroll to position [28, 0]
click at [758, 50] on button "Metrics" at bounding box center [774, 52] width 40 height 23
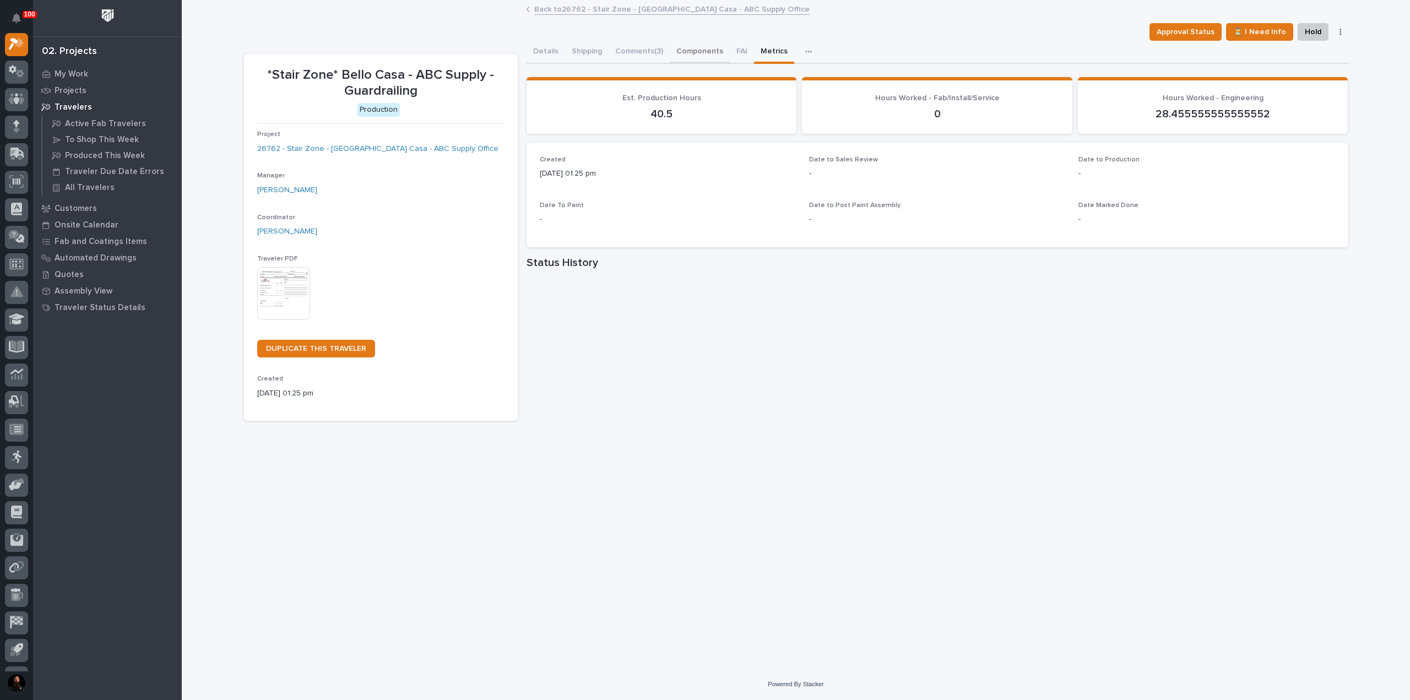
click at [717, 48] on button "Components" at bounding box center [700, 52] width 60 height 23
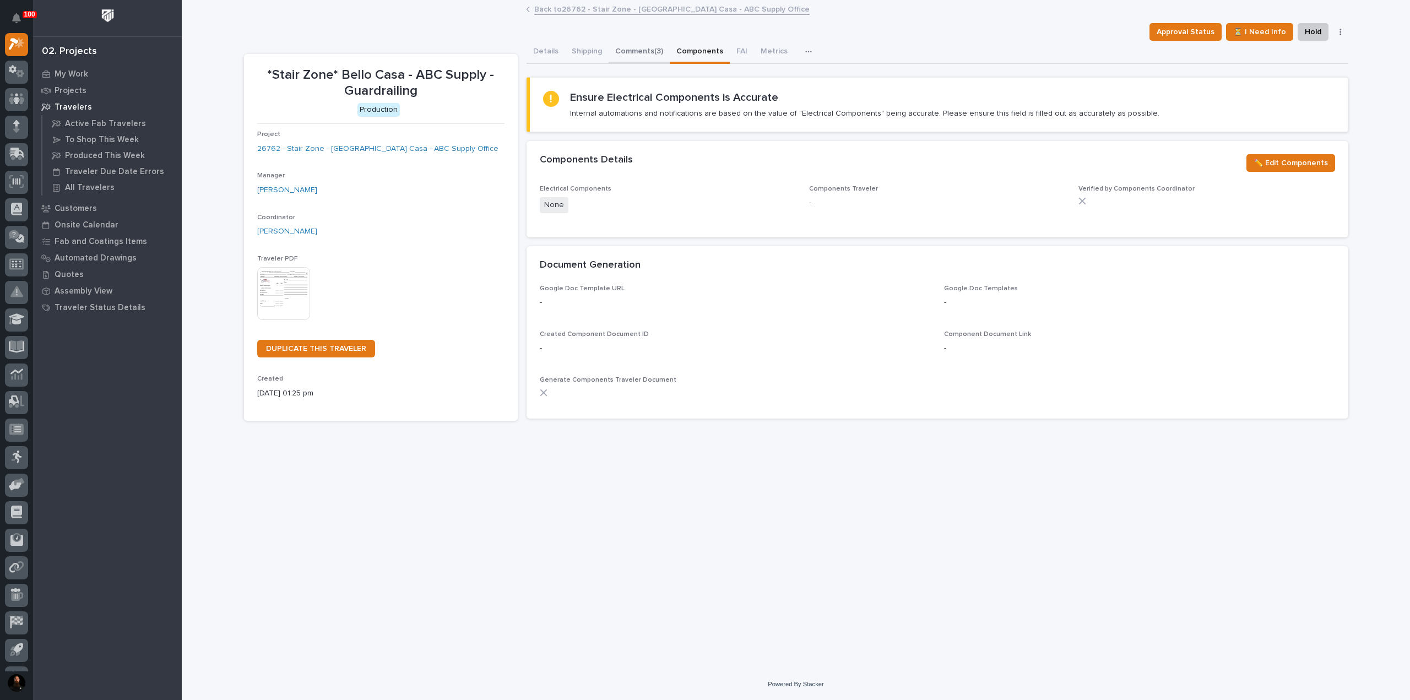
click at [649, 51] on button "Comments (3)" at bounding box center [639, 52] width 61 height 23
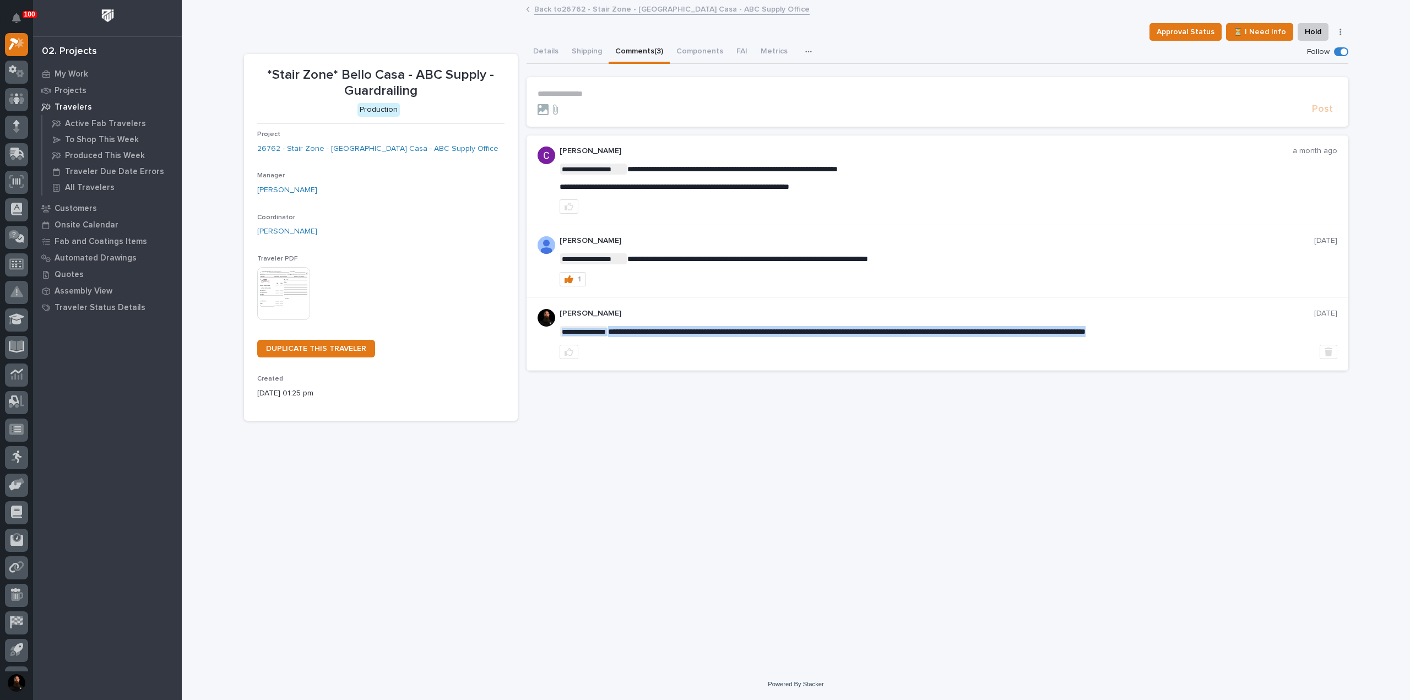
click at [698, 331] on span "**********" at bounding box center [846, 332] width 477 height 8
click at [705, 310] on p "[PERSON_NAME]" at bounding box center [937, 313] width 754 height 9
click at [734, 335] on div "**********" at bounding box center [949, 334] width 778 height 50
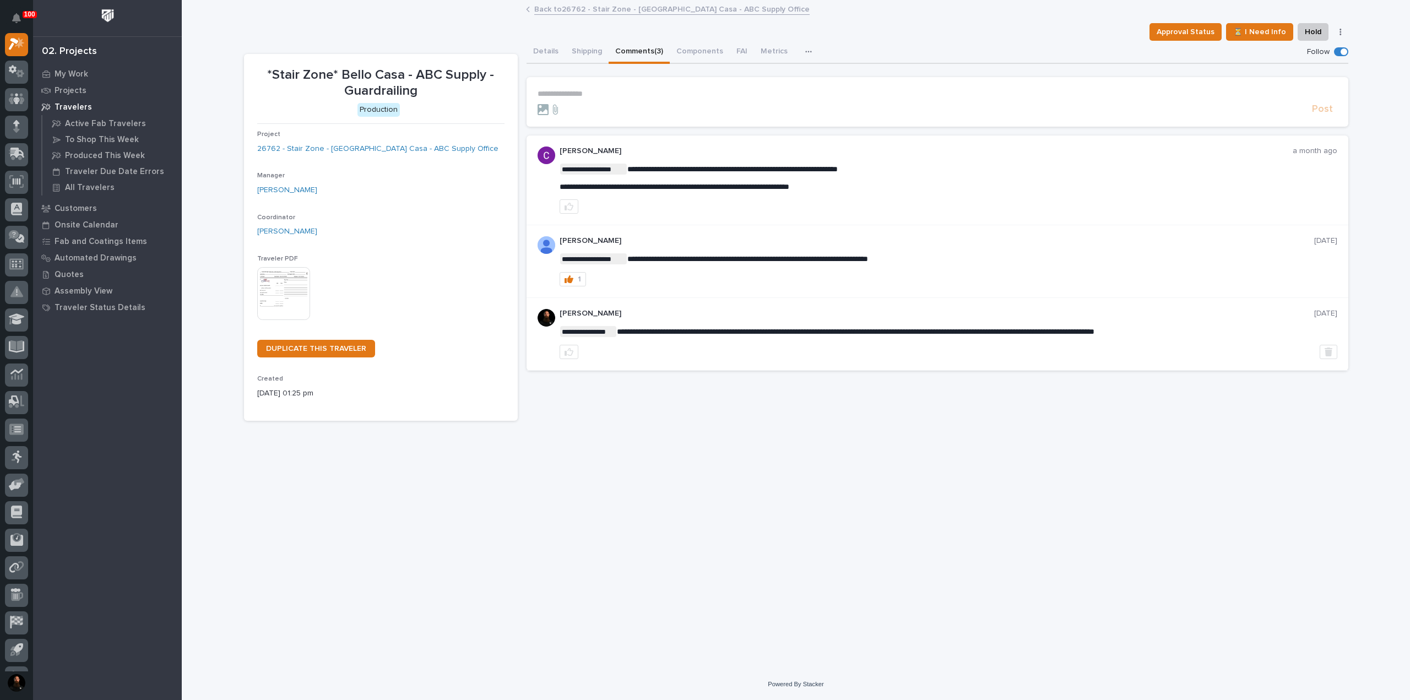
click at [732, 328] on span "**********" at bounding box center [855, 332] width 477 height 8
click at [730, 321] on div "**********" at bounding box center [949, 334] width 778 height 50
click at [726, 328] on span "**********" at bounding box center [855, 332] width 477 height 8
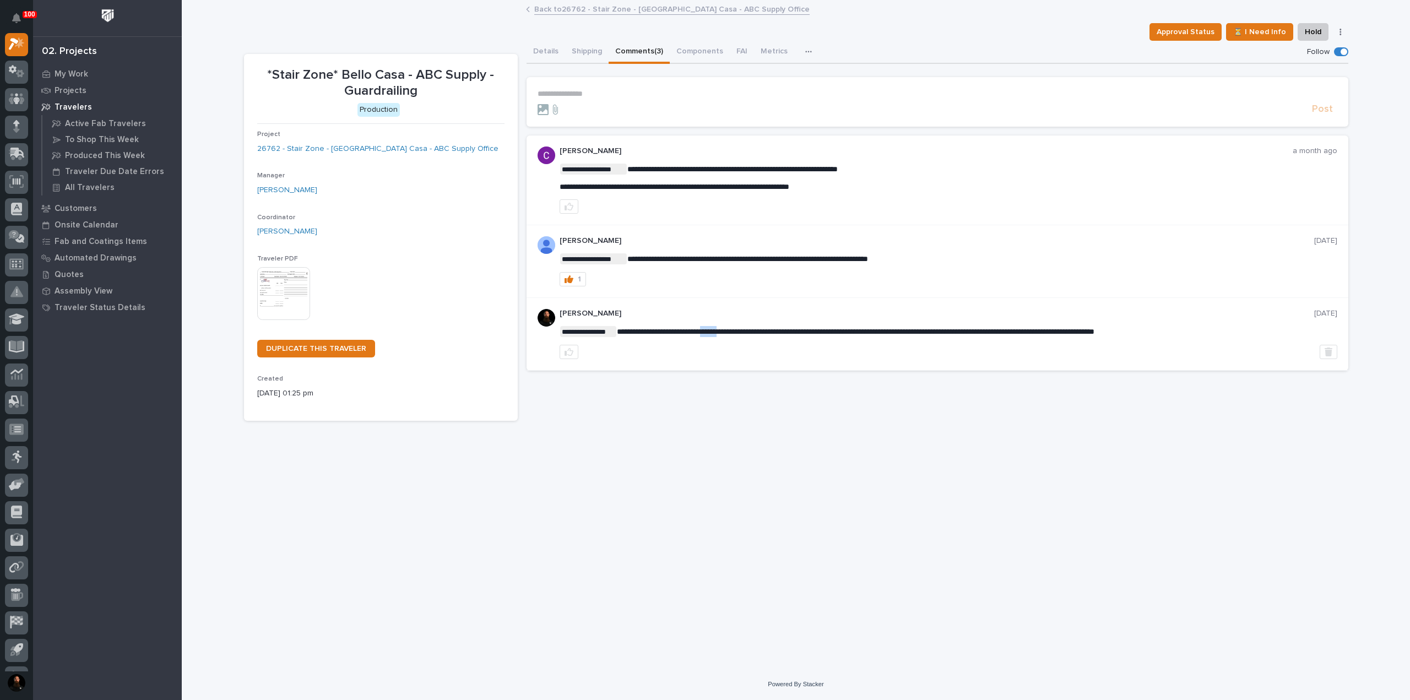
click at [726, 328] on span "**********" at bounding box center [855, 332] width 477 height 8
click at [726, 317] on div "**********" at bounding box center [949, 334] width 778 height 50
click at [702, 330] on span "**********" at bounding box center [855, 332] width 477 height 8
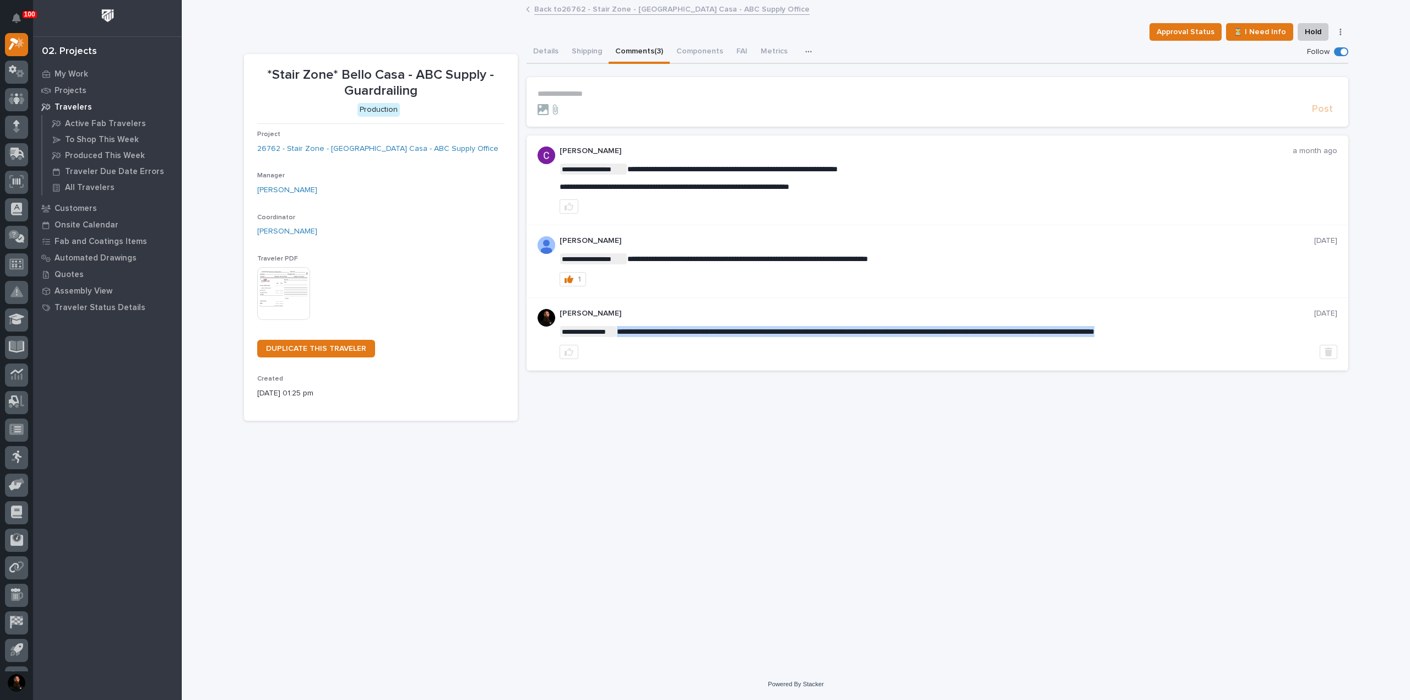
drag, startPoint x: 702, startPoint y: 330, endPoint x: 707, endPoint y: 319, distance: 12.1
click at [702, 330] on span "**********" at bounding box center [855, 332] width 477 height 8
click at [707, 319] on div "**********" at bounding box center [949, 334] width 778 height 50
click at [372, 148] on link "26762 - Stair Zone - [GEOGRAPHIC_DATA] Casa - ABC Supply Office" at bounding box center [377, 149] width 241 height 12
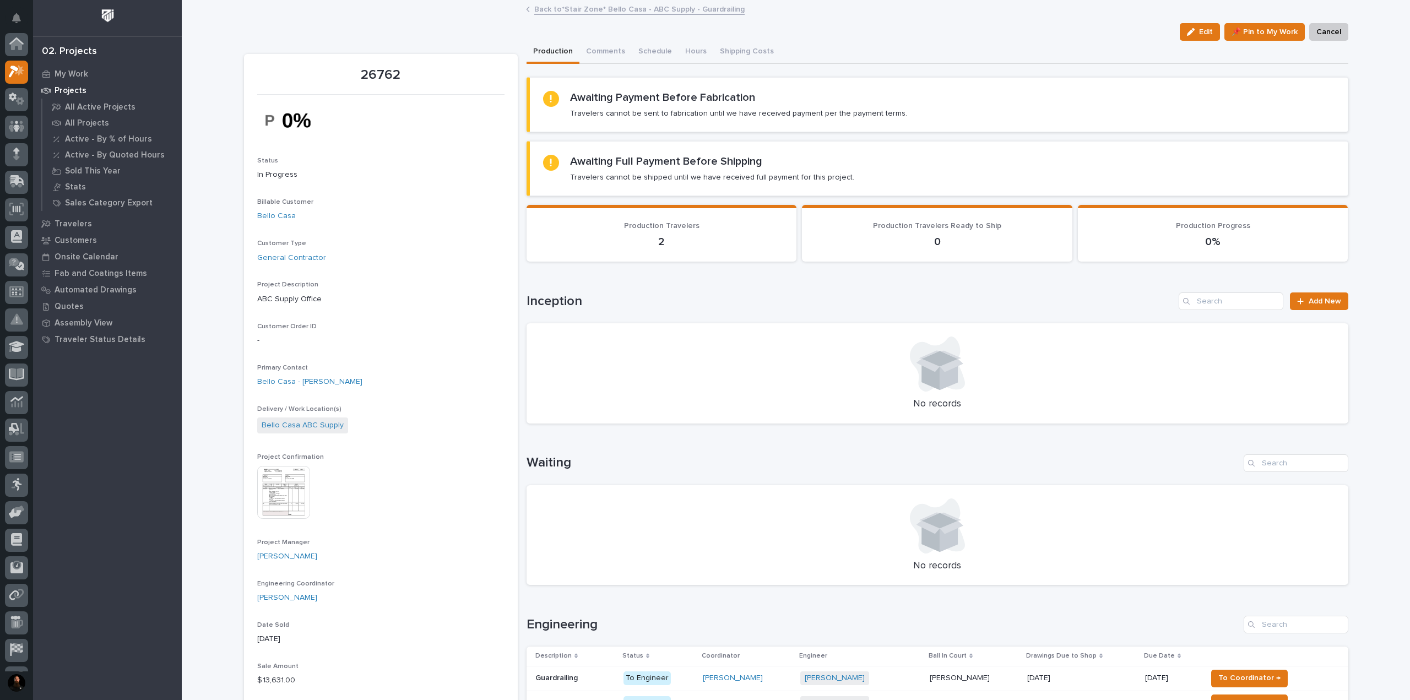
scroll to position [28, 0]
click at [594, 56] on button "Comments (8)" at bounding box center [610, 52] width 62 height 23
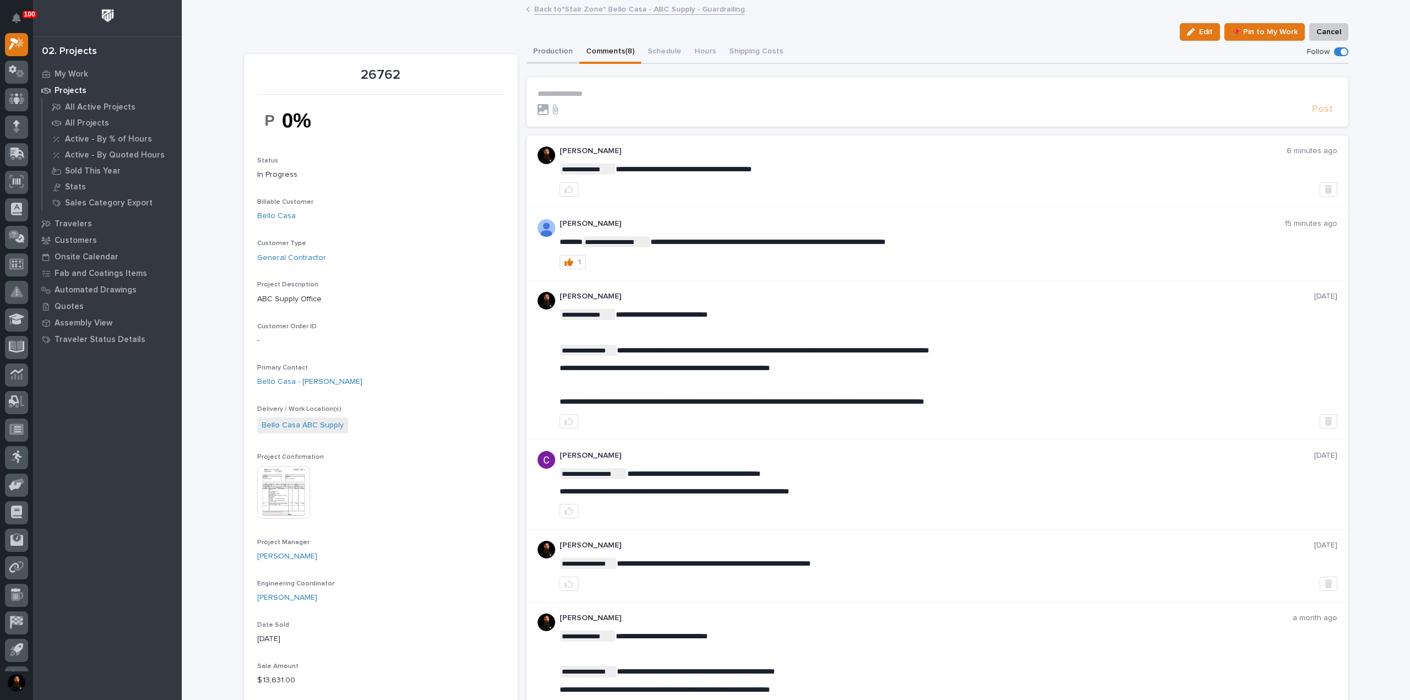
click at [544, 49] on button "Production" at bounding box center [552, 52] width 53 height 23
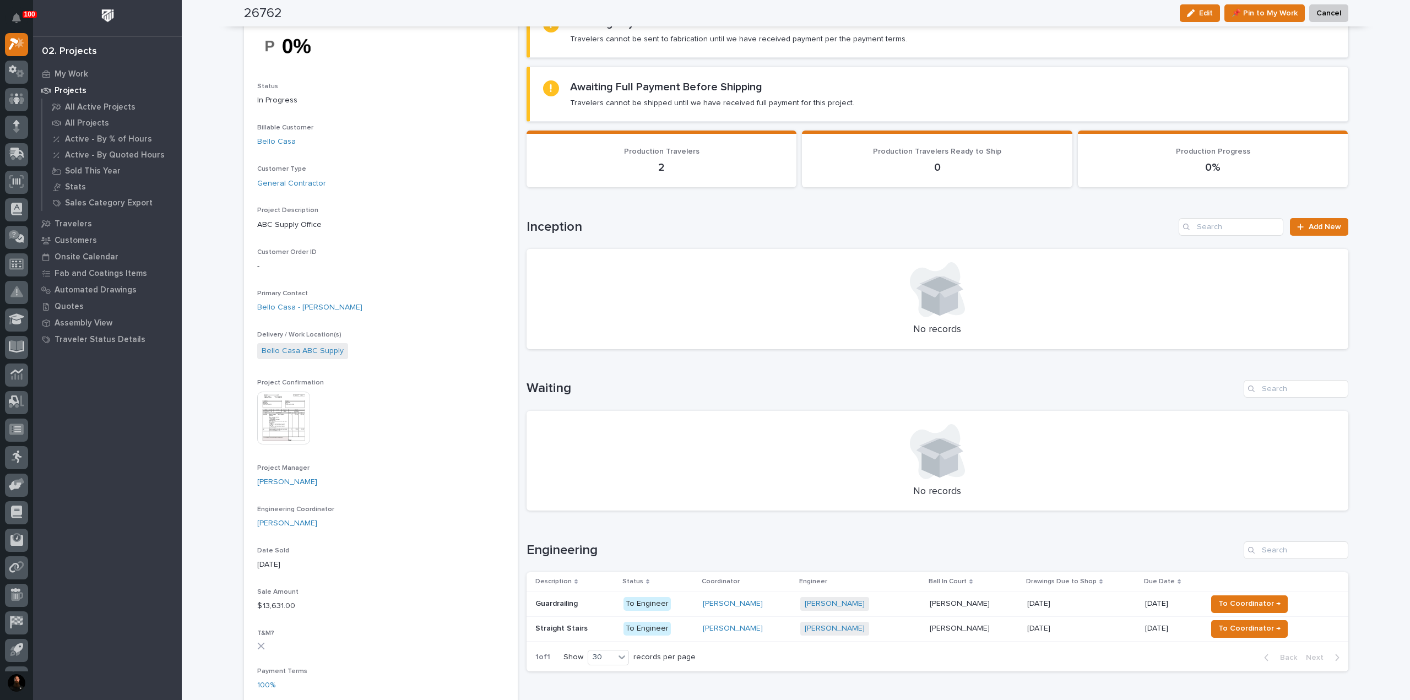
scroll to position [73, 0]
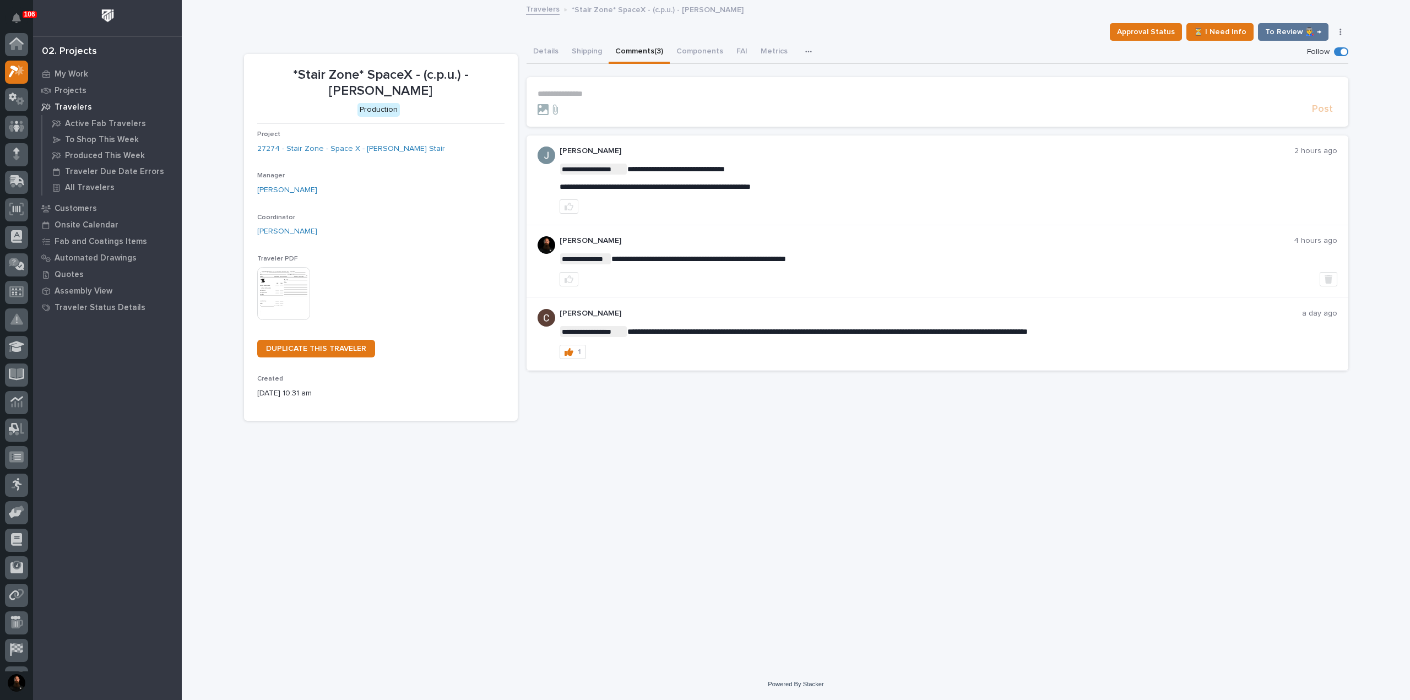
scroll to position [28, 0]
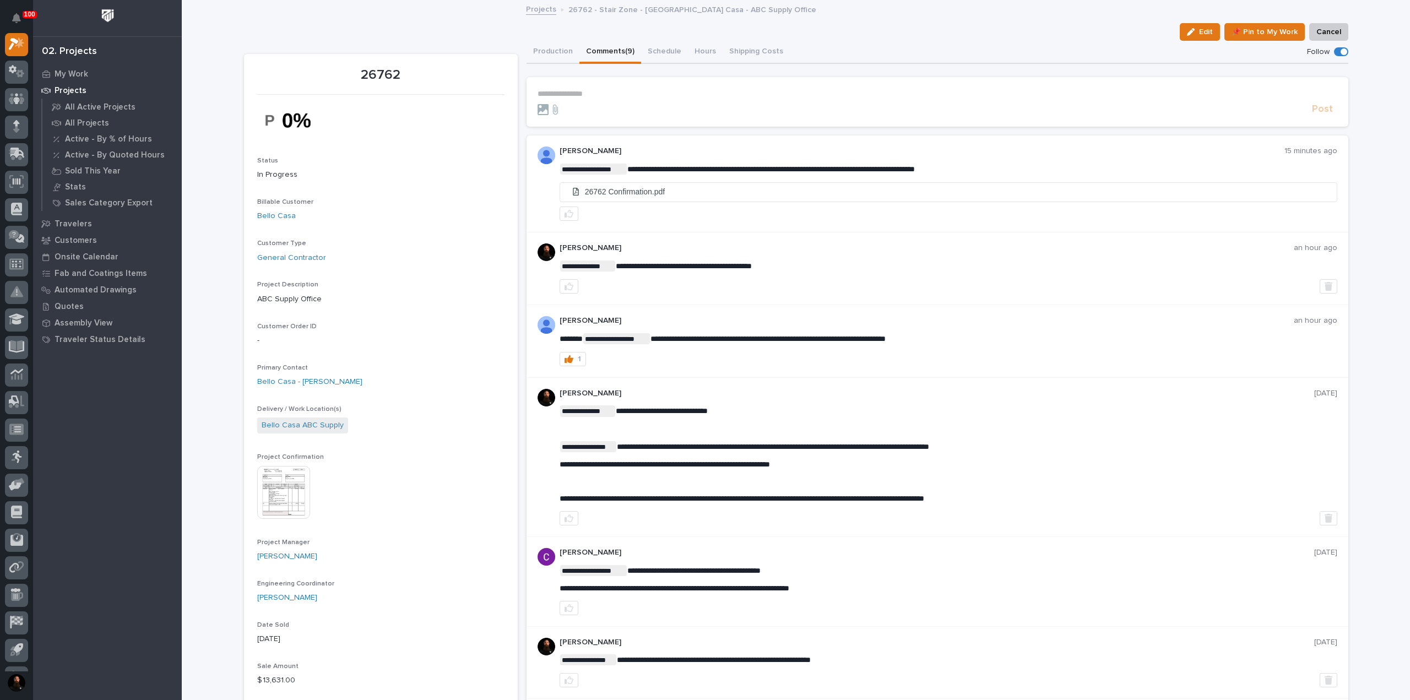
click at [287, 475] on img at bounding box center [283, 492] width 53 height 53
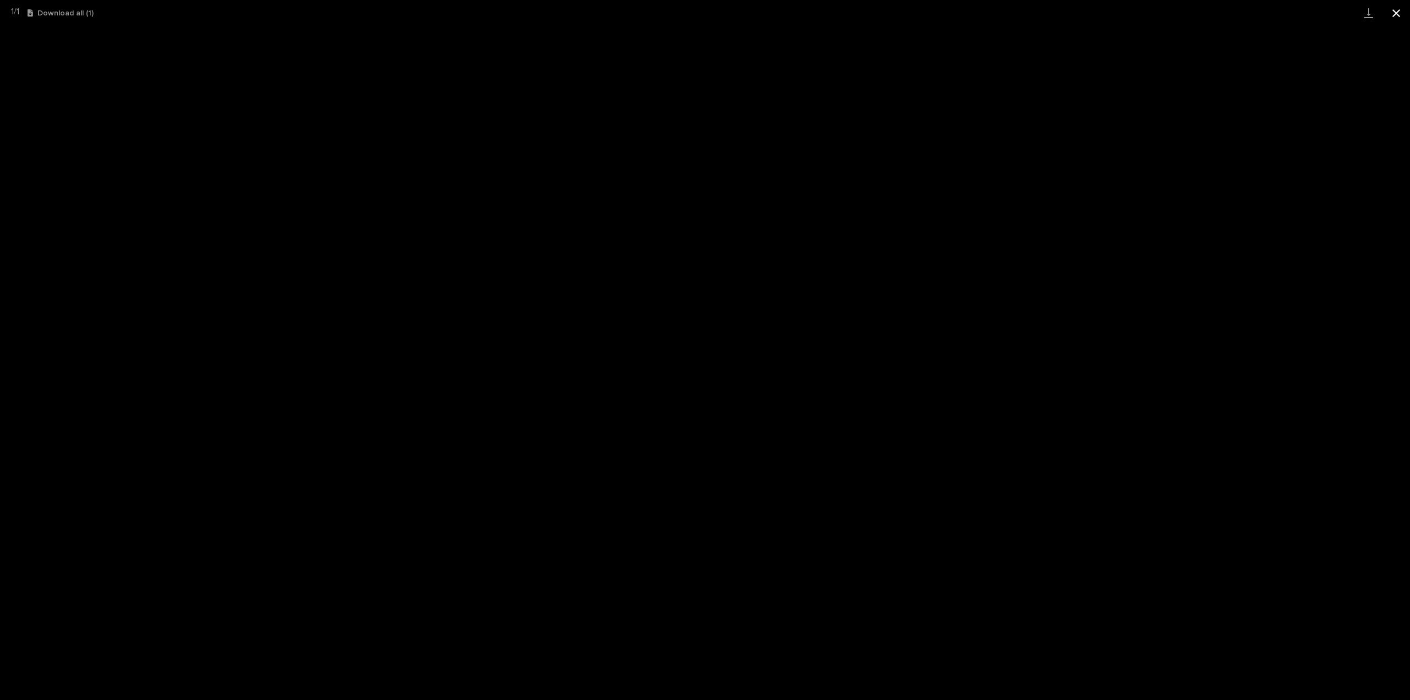
click at [1408, 12] on button "Close gallery" at bounding box center [1396, 13] width 28 height 26
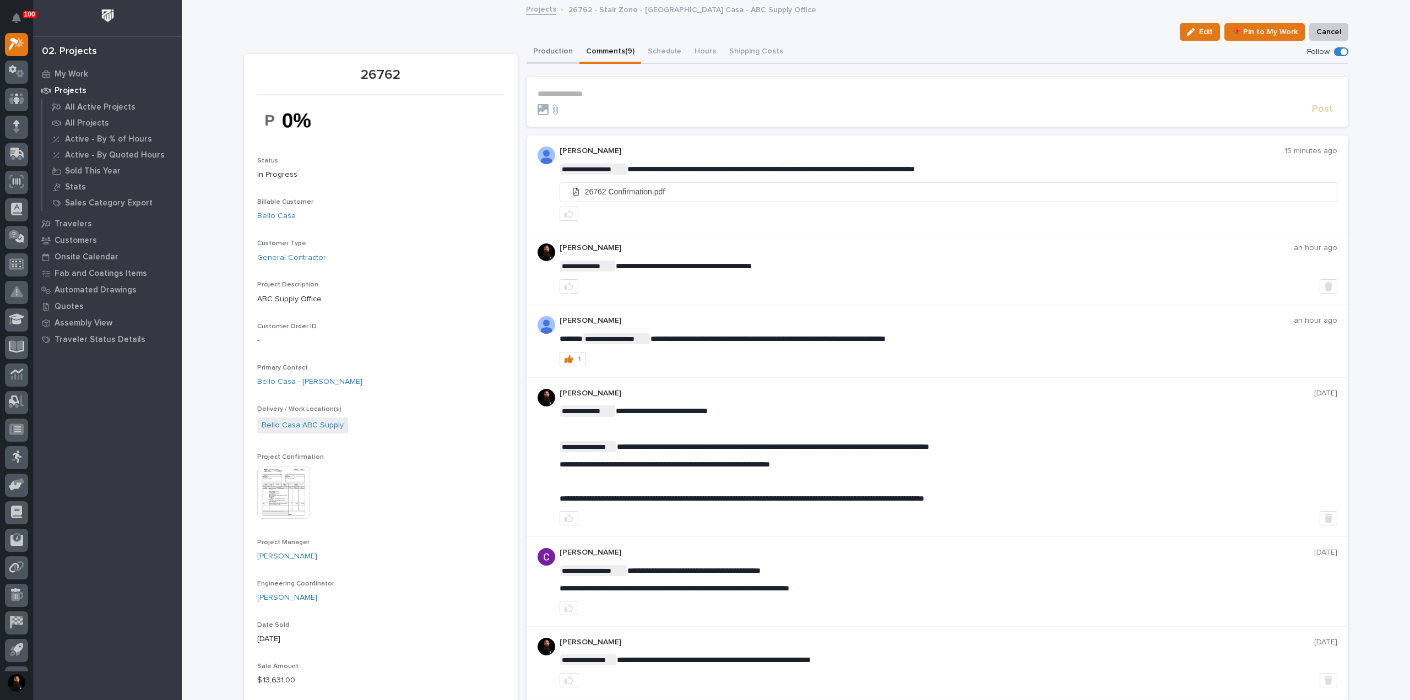
click at [557, 47] on button "Production" at bounding box center [552, 52] width 53 height 23
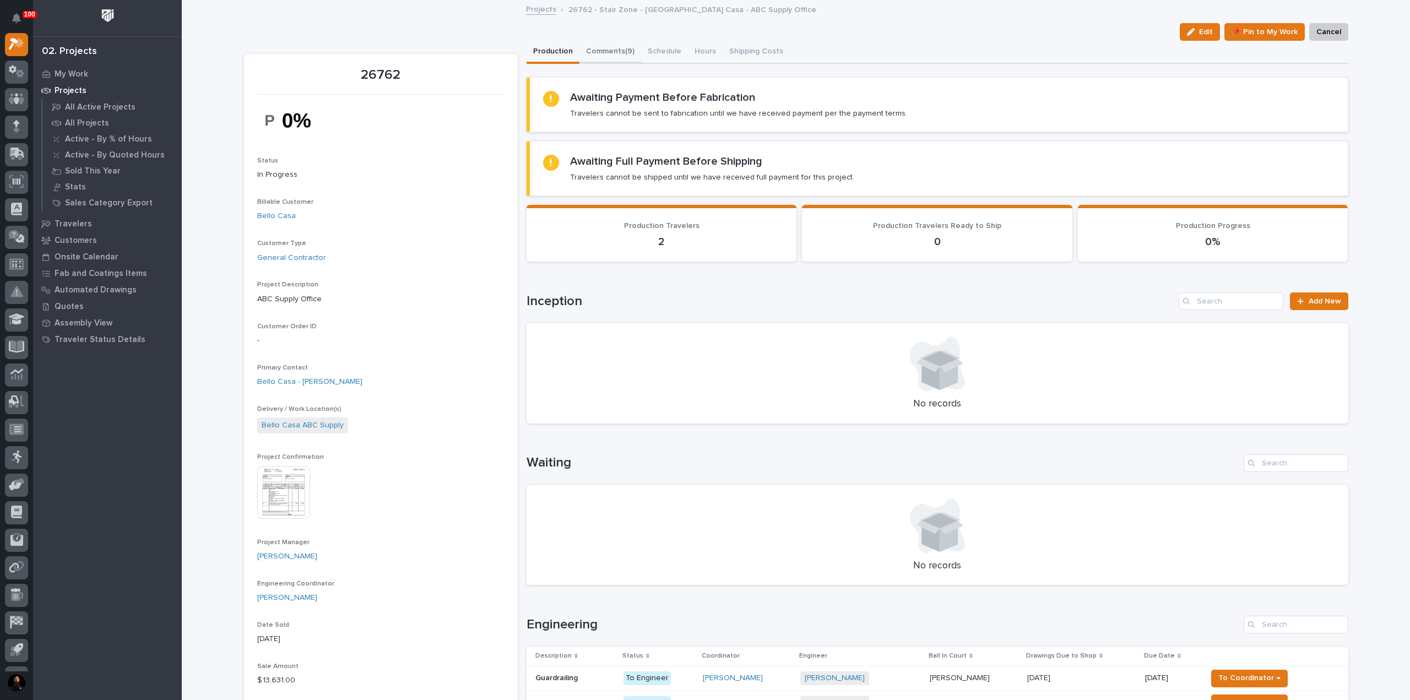
click at [623, 48] on button "Comments (9)" at bounding box center [610, 52] width 62 height 23
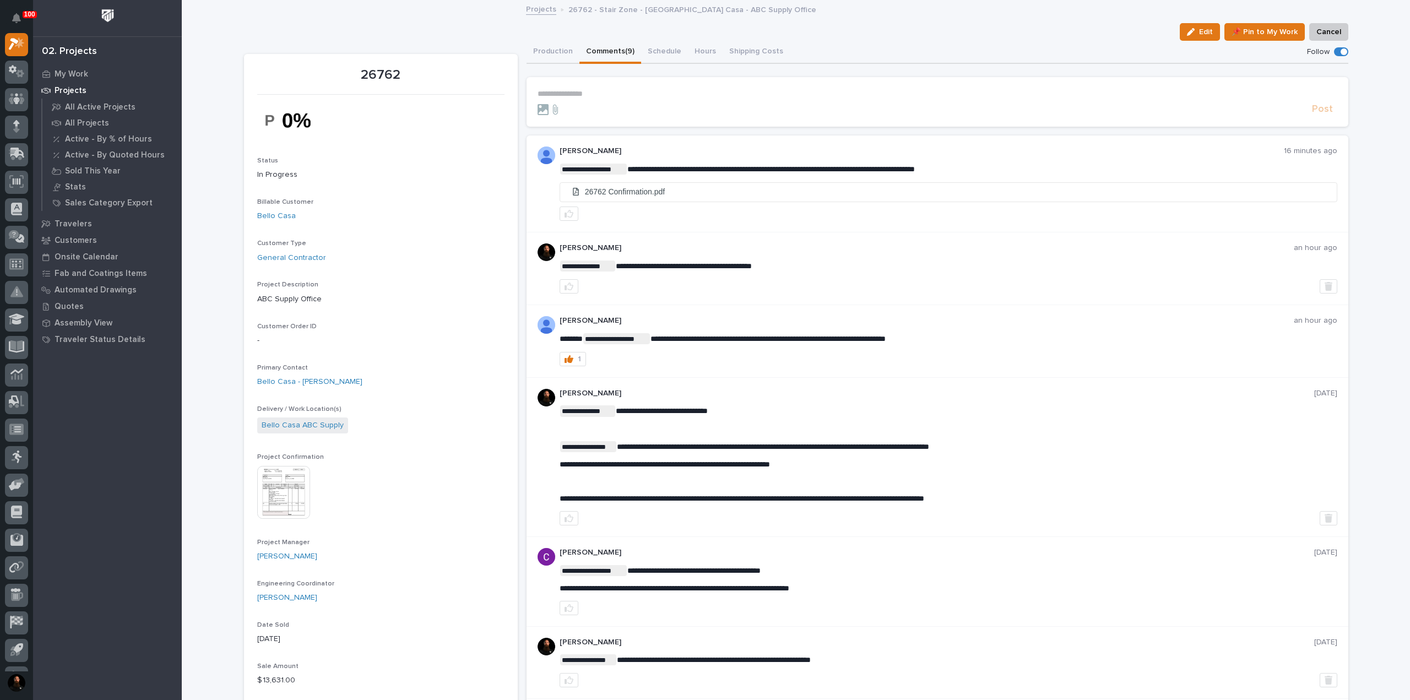
click at [265, 502] on img at bounding box center [283, 492] width 53 height 53
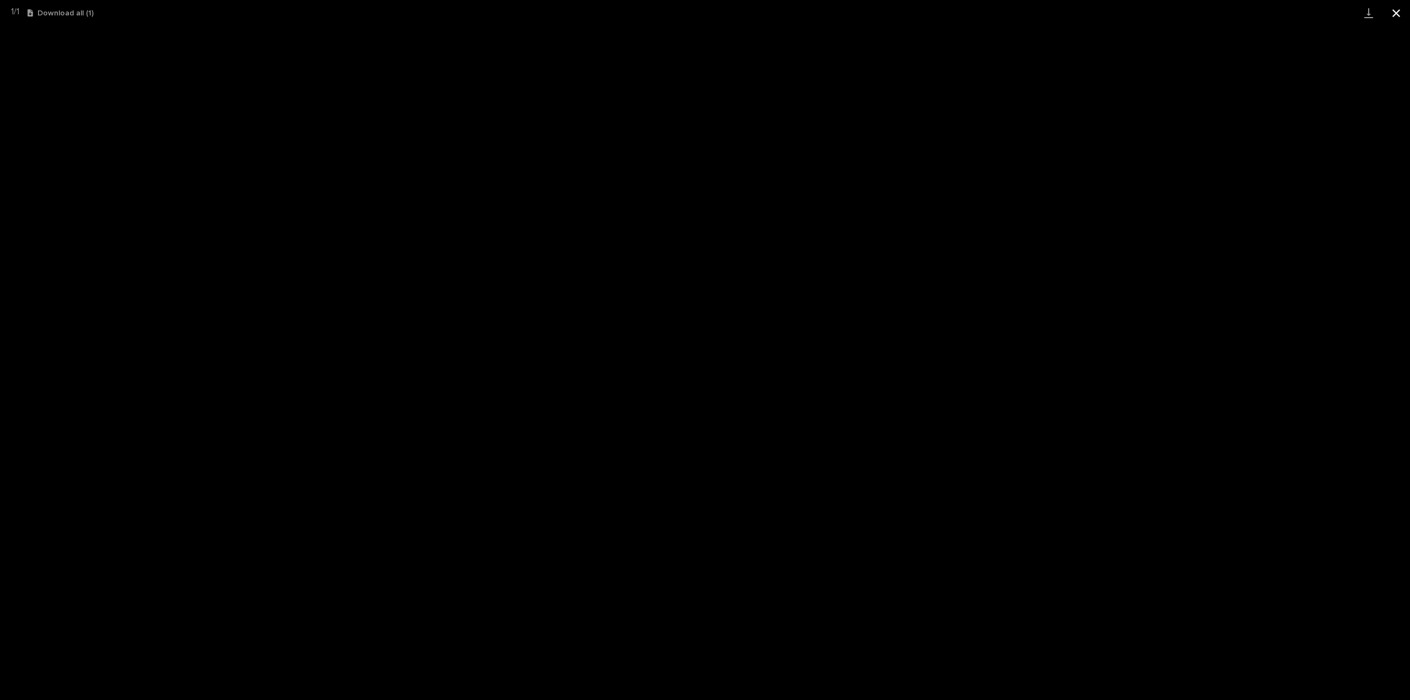
drag, startPoint x: 1392, startPoint y: 18, endPoint x: 1382, endPoint y: 21, distance: 9.8
click at [1392, 18] on button "Close gallery" at bounding box center [1396, 13] width 28 height 26
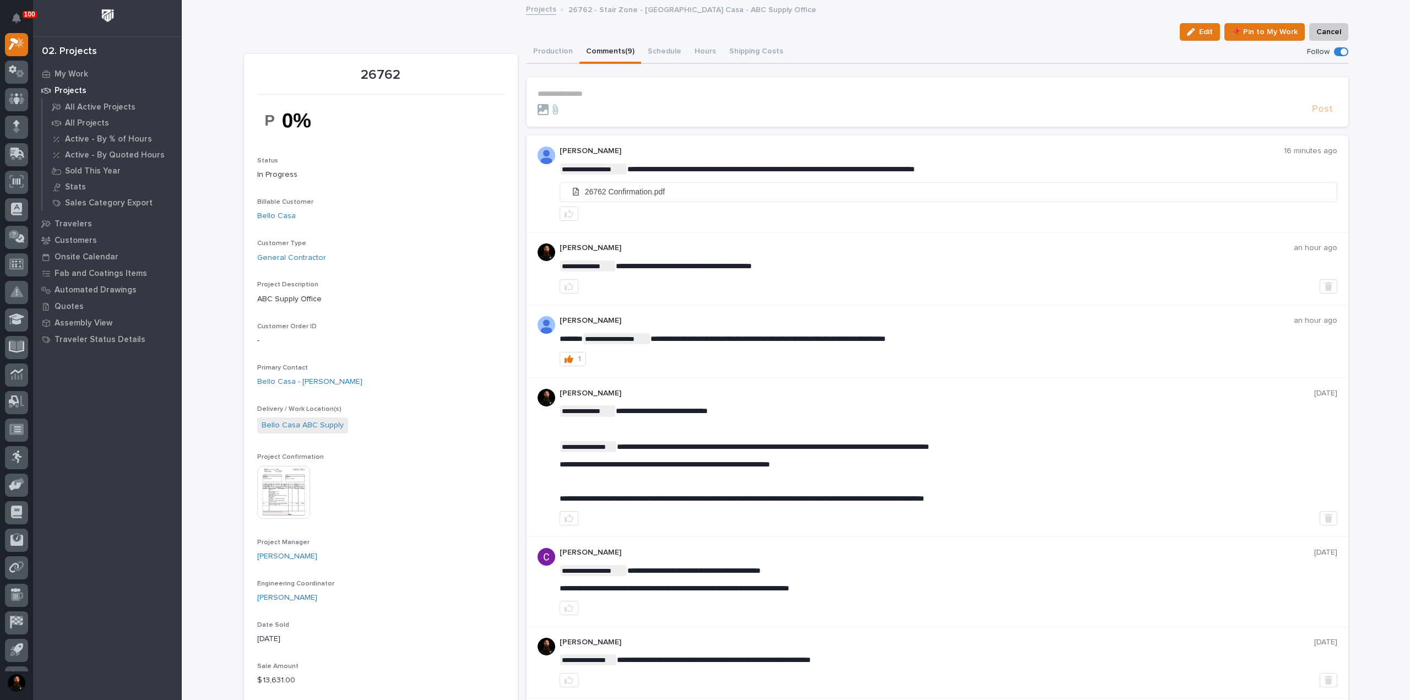
click at [599, 13] on p "26762 - Stair Zone - Bello Casa - ABC Supply Office" at bounding box center [692, 9] width 248 height 12
drag, startPoint x: 599, startPoint y: 13, endPoint x: 607, endPoint y: 21, distance: 11.7
click at [599, 13] on p "26762 - Stair Zone - Bello Casa - ABC Supply Office" at bounding box center [692, 9] width 248 height 12
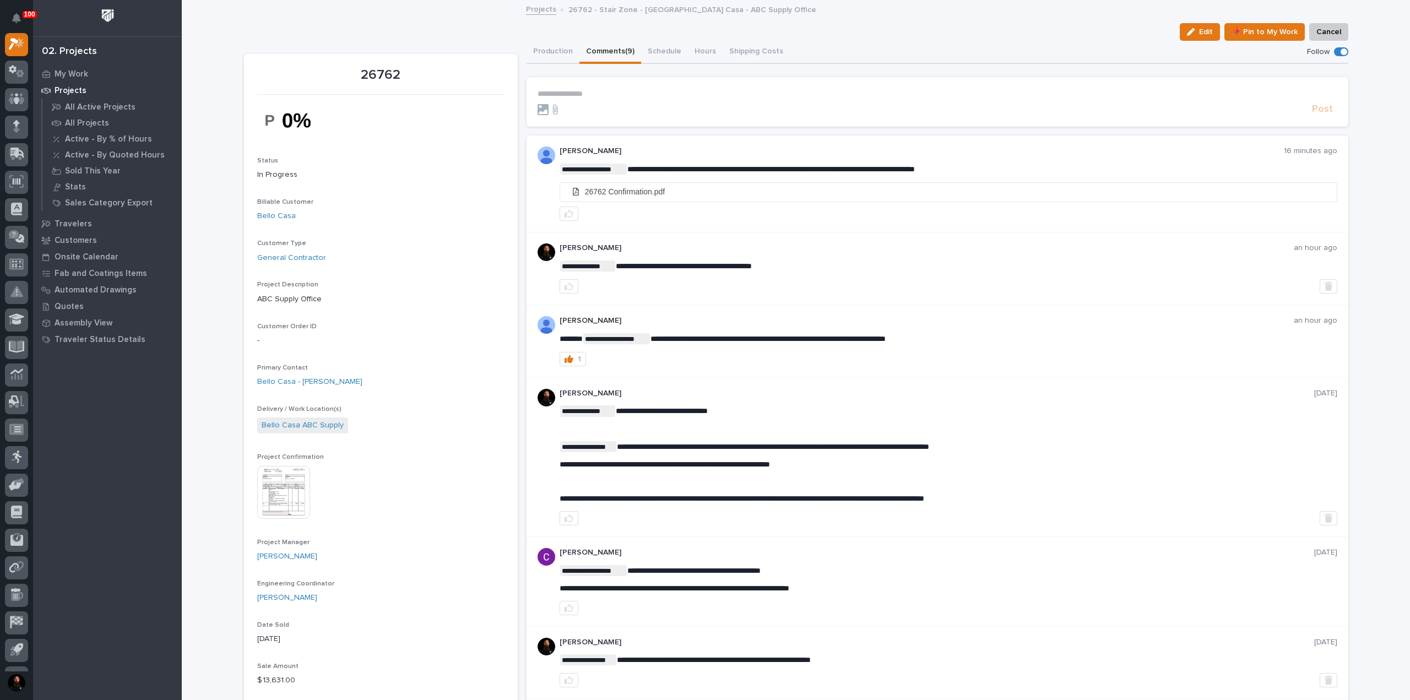
click at [622, 12] on p "26762 - Stair Zone - Bello Casa - ABC Supply Office" at bounding box center [692, 9] width 248 height 12
click at [626, 10] on p "26762 - Stair Zone - Bello Casa - ABC Supply Office" at bounding box center [692, 9] width 248 height 12
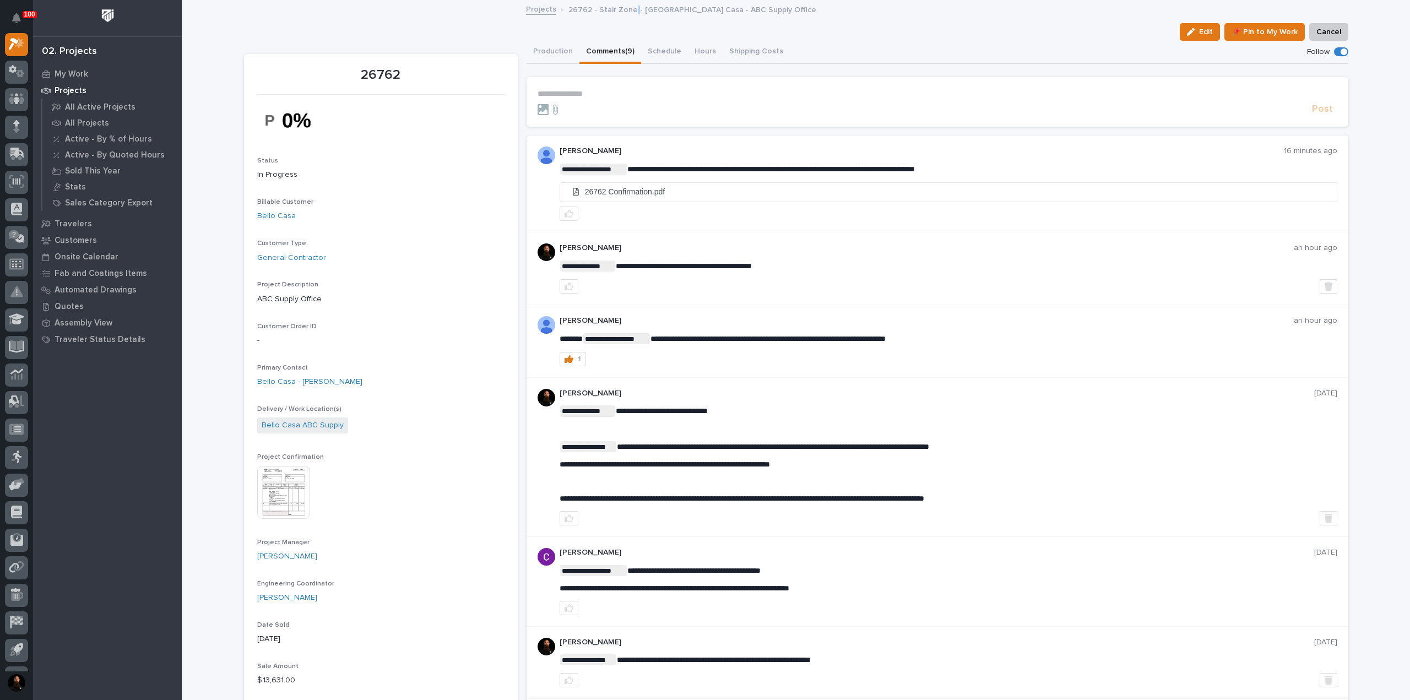
click at [626, 10] on p "26762 - Stair Zone - Bello Casa - ABC Supply Office" at bounding box center [692, 9] width 248 height 12
click at [625, 12] on p "26762 - Stair Zone - Bello Casa - ABC Supply Office" at bounding box center [692, 9] width 248 height 12
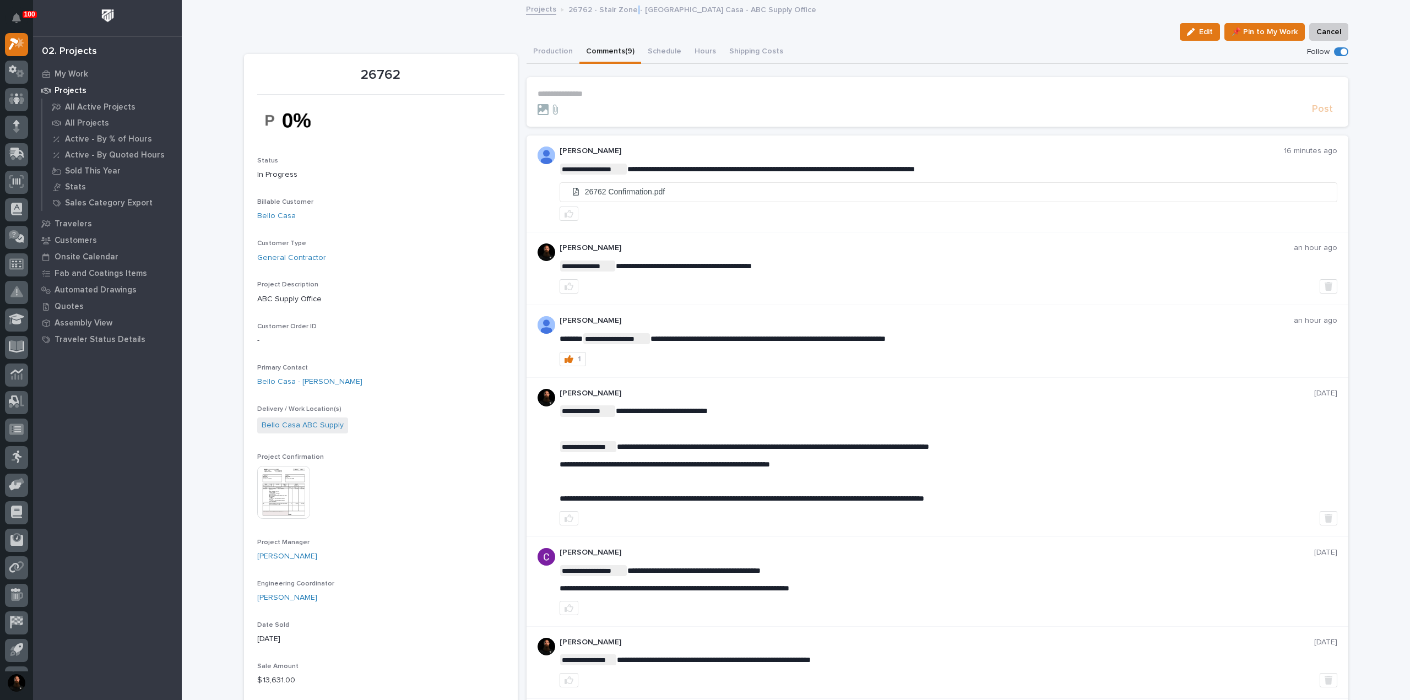
click at [625, 12] on p "26762 - Stair Zone - Bello Casa - ABC Supply Office" at bounding box center [692, 9] width 248 height 12
click at [561, 59] on button "Production" at bounding box center [552, 52] width 53 height 23
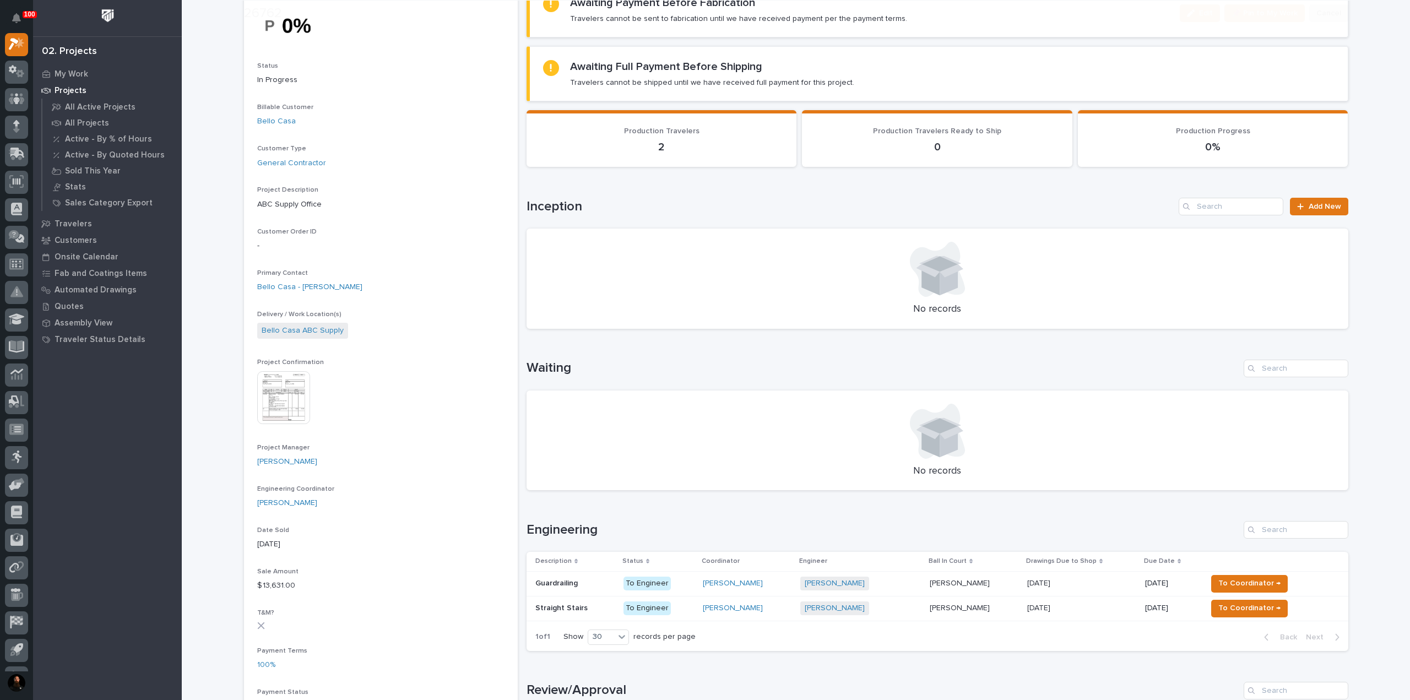
scroll to position [220, 0]
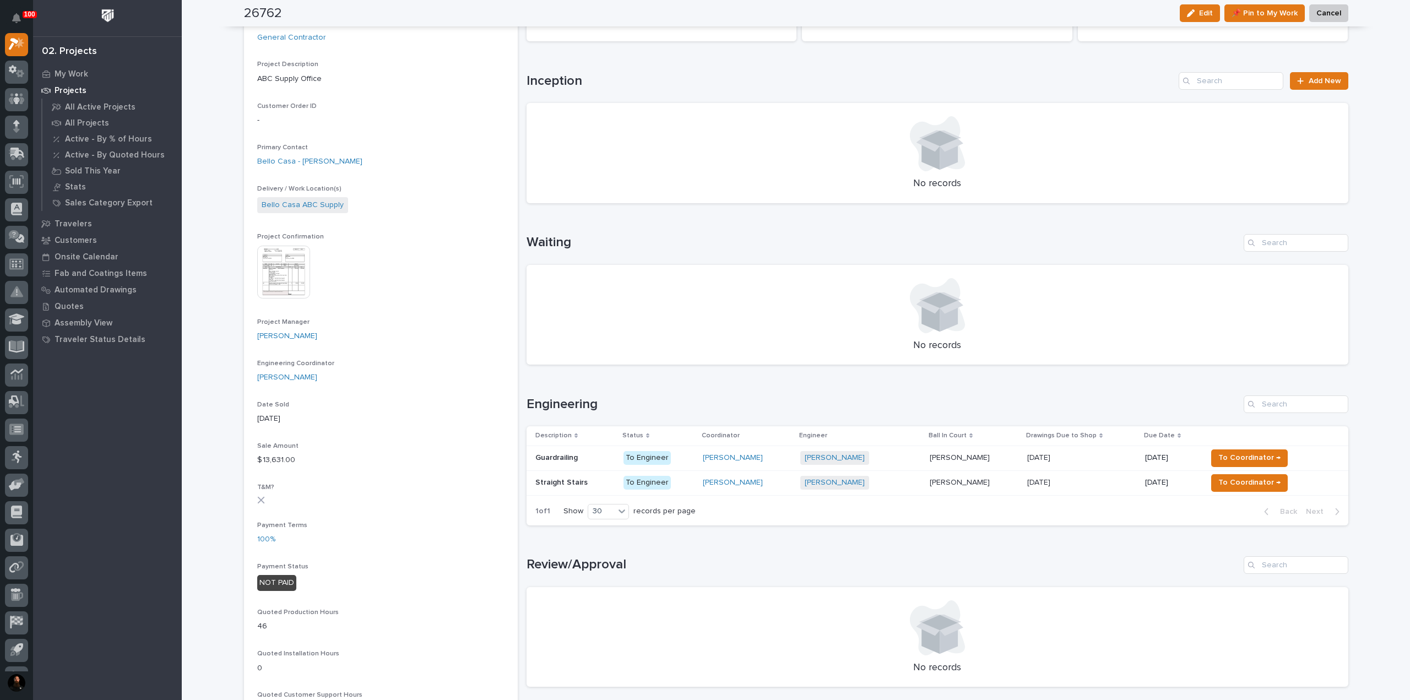
click at [569, 479] on p "Straight Stairs" at bounding box center [562, 482] width 55 height 12
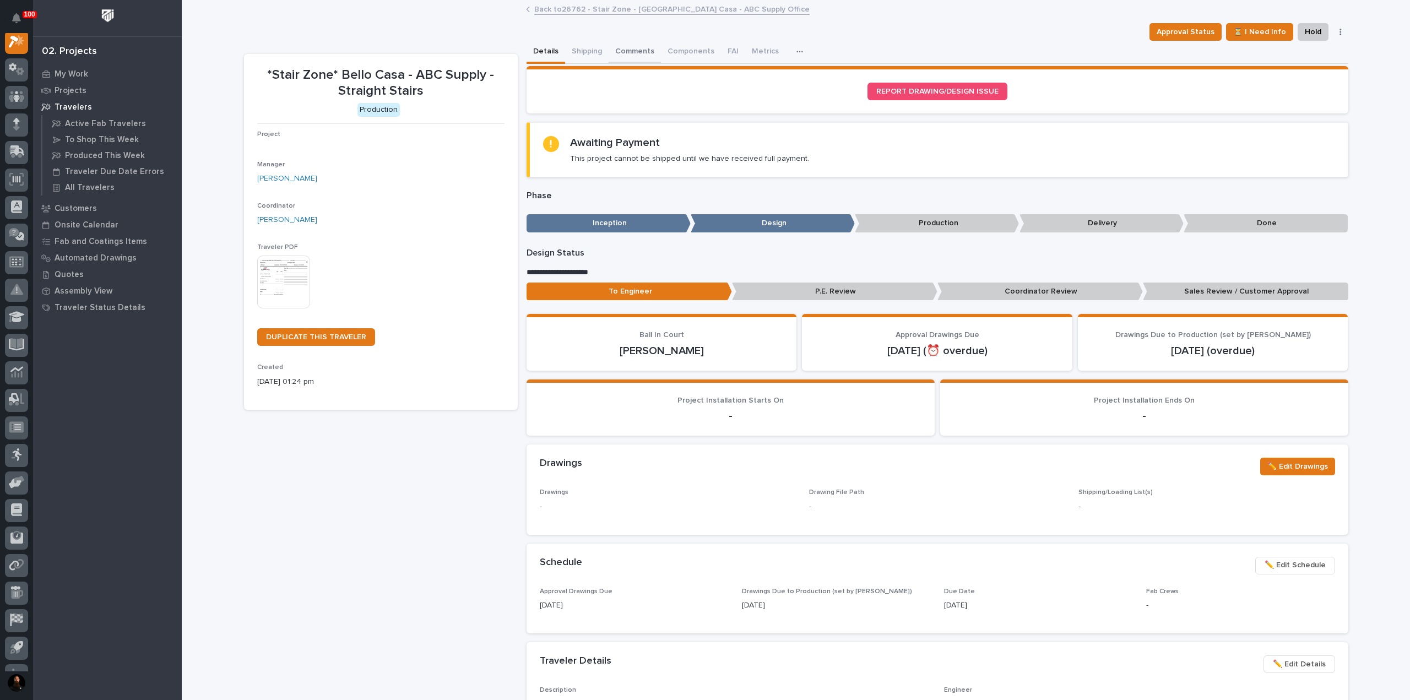
scroll to position [28, 0]
click at [639, 55] on button "Comments (3)" at bounding box center [639, 52] width 61 height 23
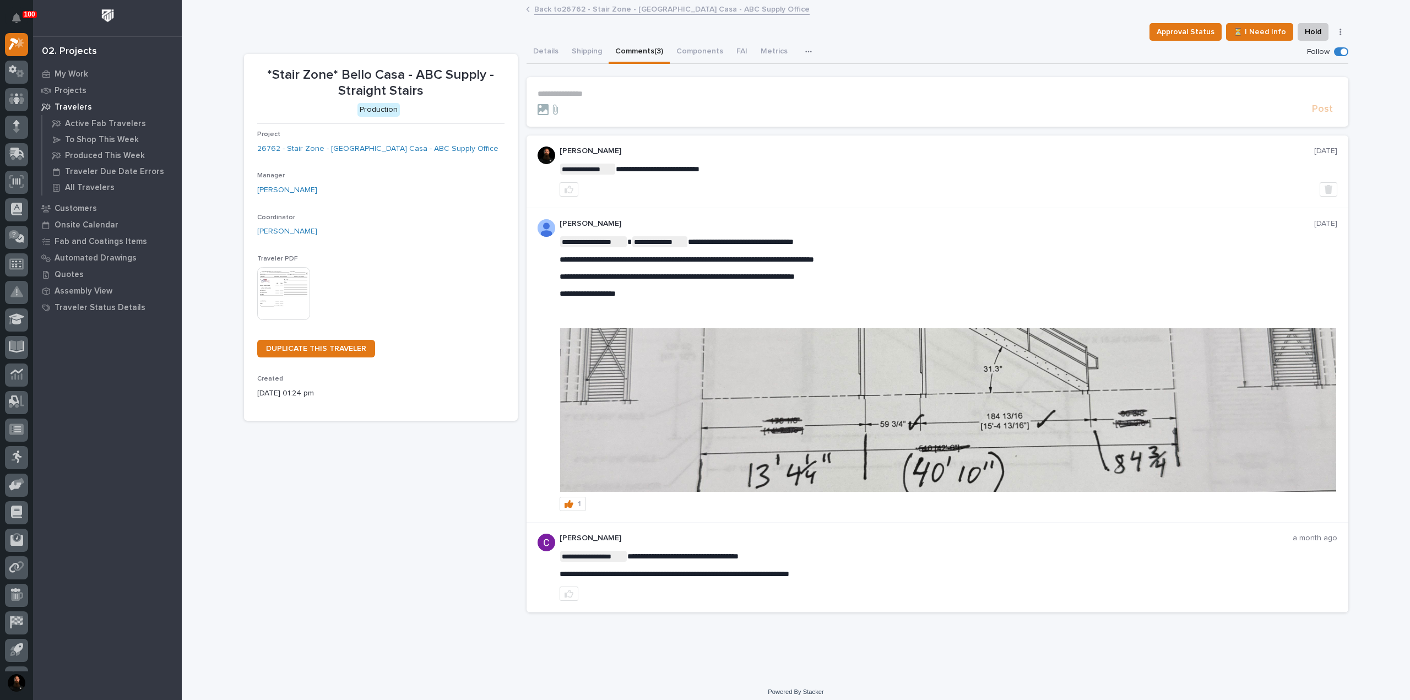
click at [618, 86] on section "**********" at bounding box center [937, 102] width 822 height 50
click at [618, 91] on p "**********" at bounding box center [938, 93] width 800 height 9
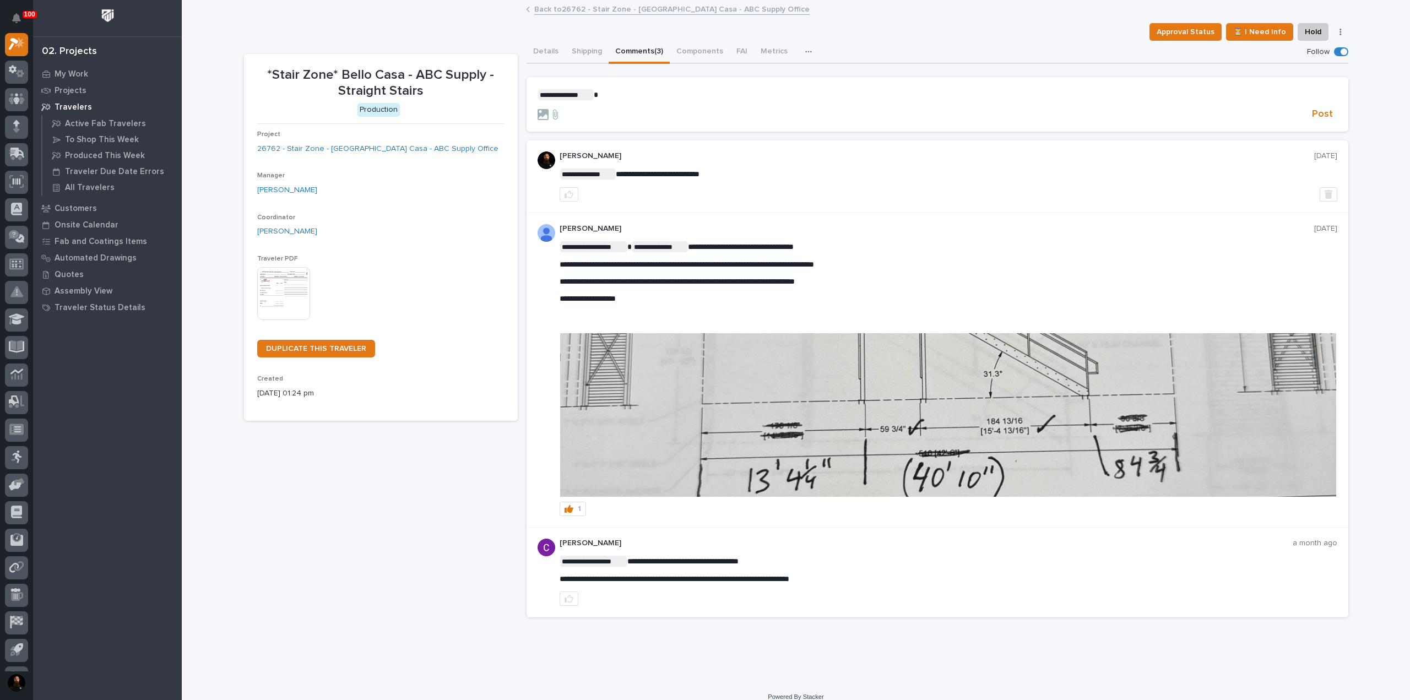
click at [438, 74] on p "*Stair Zone* Bello Casa - ABC Supply - Straight Stairs" at bounding box center [380, 83] width 247 height 32
drag, startPoint x: 438, startPoint y: 74, endPoint x: 435, endPoint y: 92, distance: 18.0
click at [438, 76] on p "*Stair Zone* Bello Casa - ABC Supply - Straight Stairs" at bounding box center [380, 83] width 247 height 32
click at [435, 92] on p "*Stair Zone* Bello Casa - ABC Supply - Straight Stairs" at bounding box center [380, 83] width 247 height 32
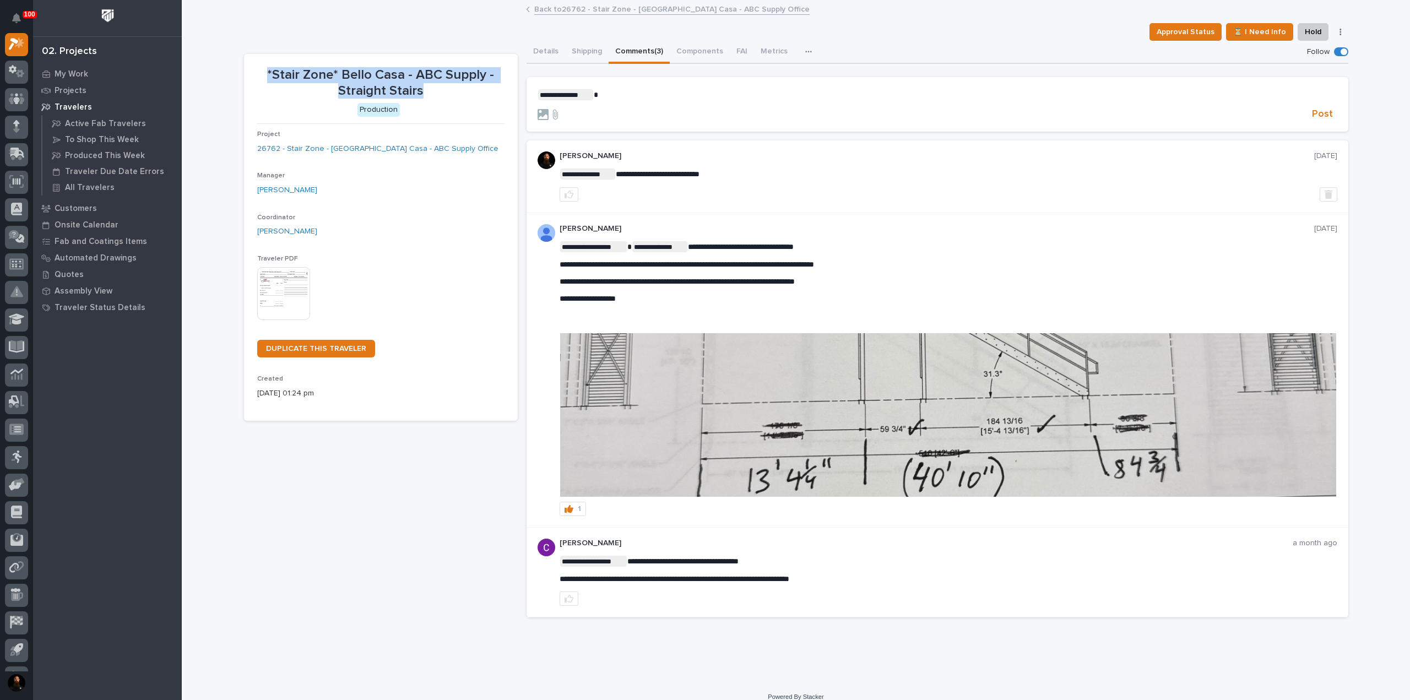
drag, startPoint x: 424, startPoint y: 91, endPoint x: 249, endPoint y: 65, distance: 177.0
click at [249, 65] on section "*Stair Zone* Bello Casa - ABC Supply - Straight Stairs Production Project 26762…" at bounding box center [381, 237] width 274 height 367
click at [257, 68] on p "*Stair Zone* Bello Casa - ABC Supply - Straight Stairs" at bounding box center [380, 83] width 247 height 32
click at [259, 70] on p "*Stair Zone* Bello Casa - ABC Supply - Straight Stairs" at bounding box center [380, 83] width 247 height 32
click at [650, 91] on p "**********" at bounding box center [938, 94] width 800 height 11
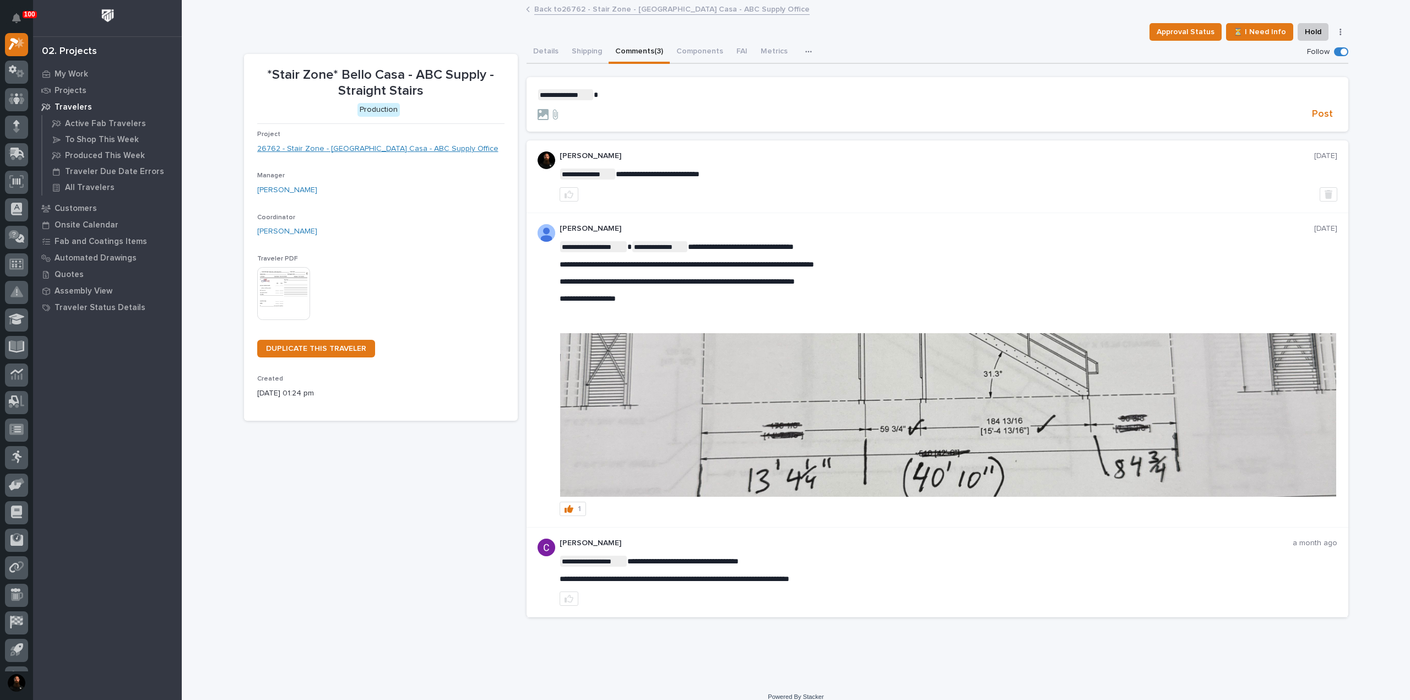
click at [339, 146] on link "26762 - Stair Zone - Bello Casa - ABC Supply Office" at bounding box center [377, 149] width 241 height 12
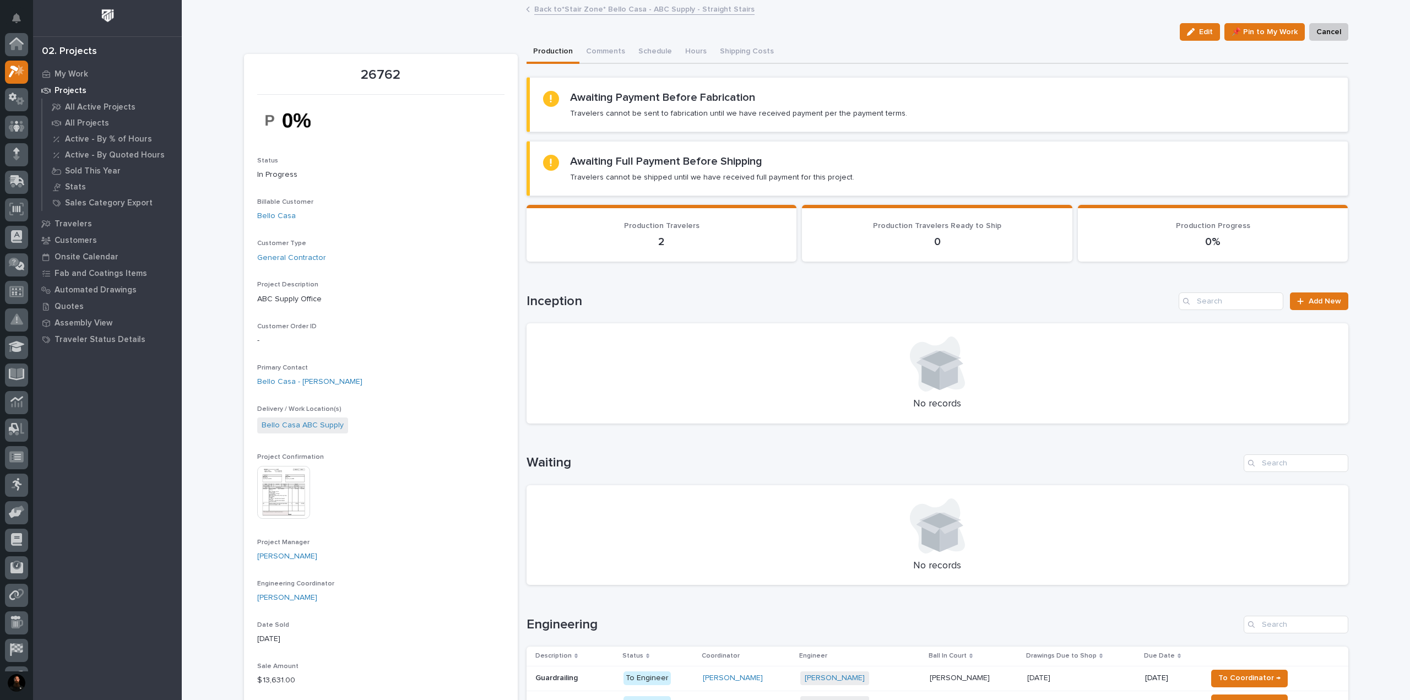
scroll to position [28, 0]
click at [604, 48] on button "Comments (9)" at bounding box center [610, 52] width 62 height 23
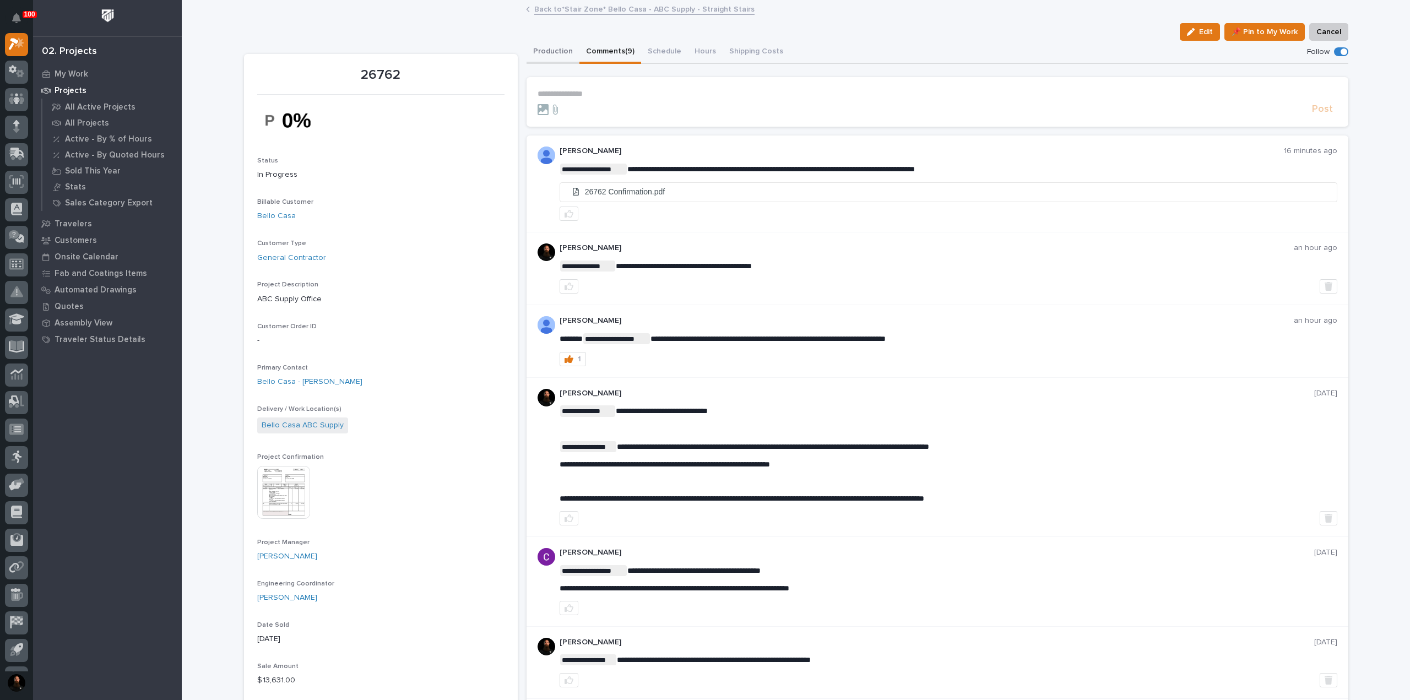
click at [549, 54] on button "Production" at bounding box center [552, 52] width 53 height 23
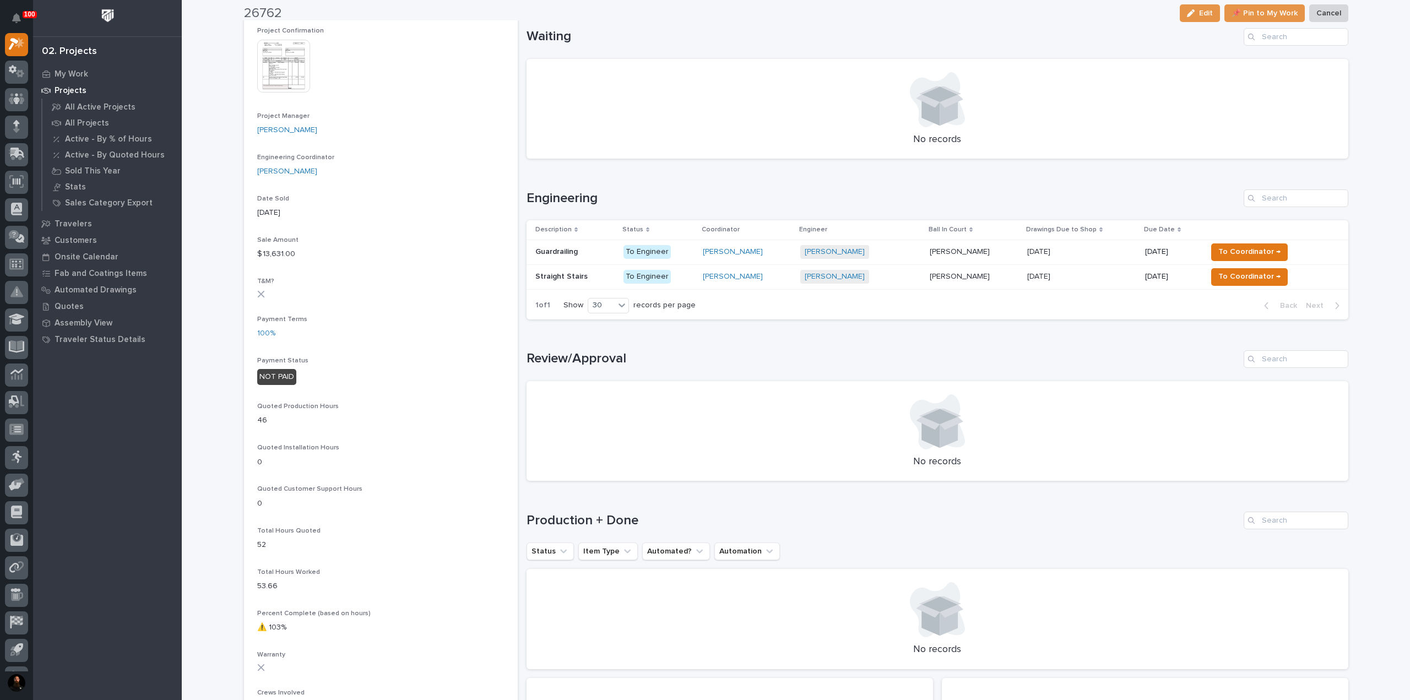
scroll to position [441, 0]
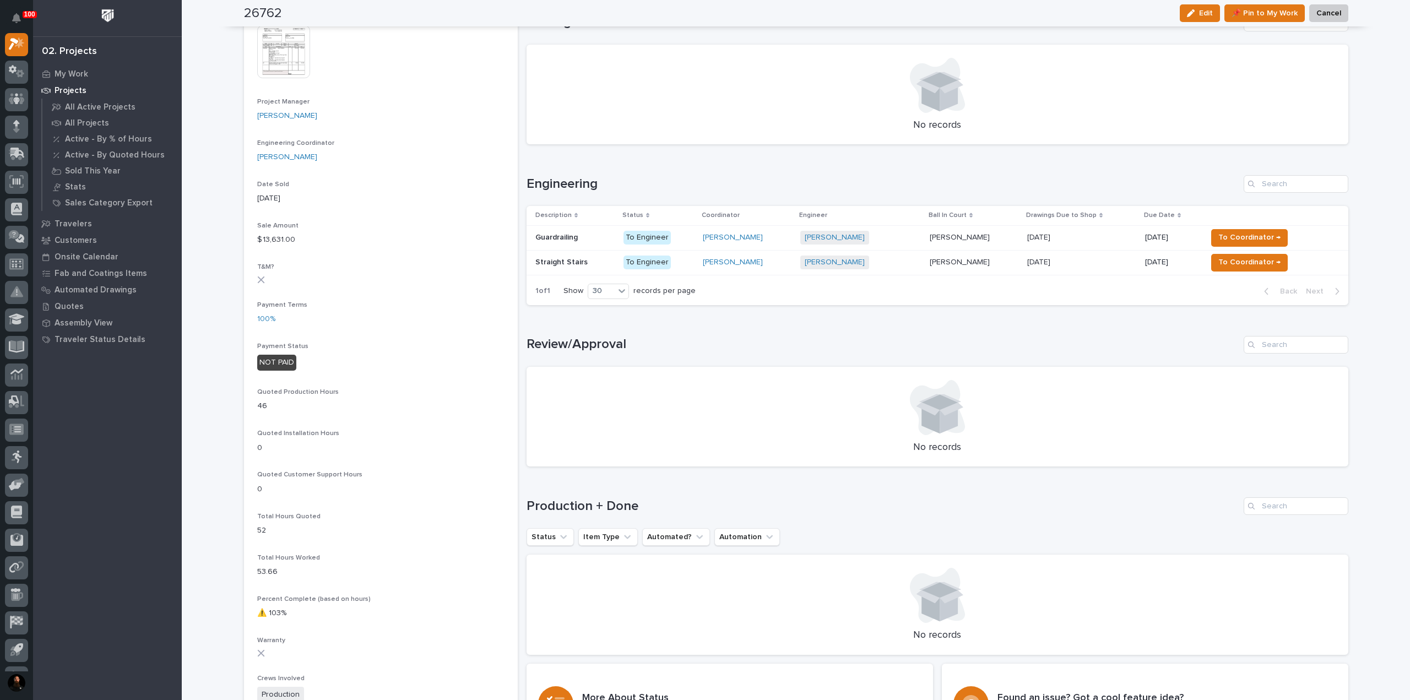
click at [563, 257] on p "Straight Stairs" at bounding box center [562, 262] width 55 height 12
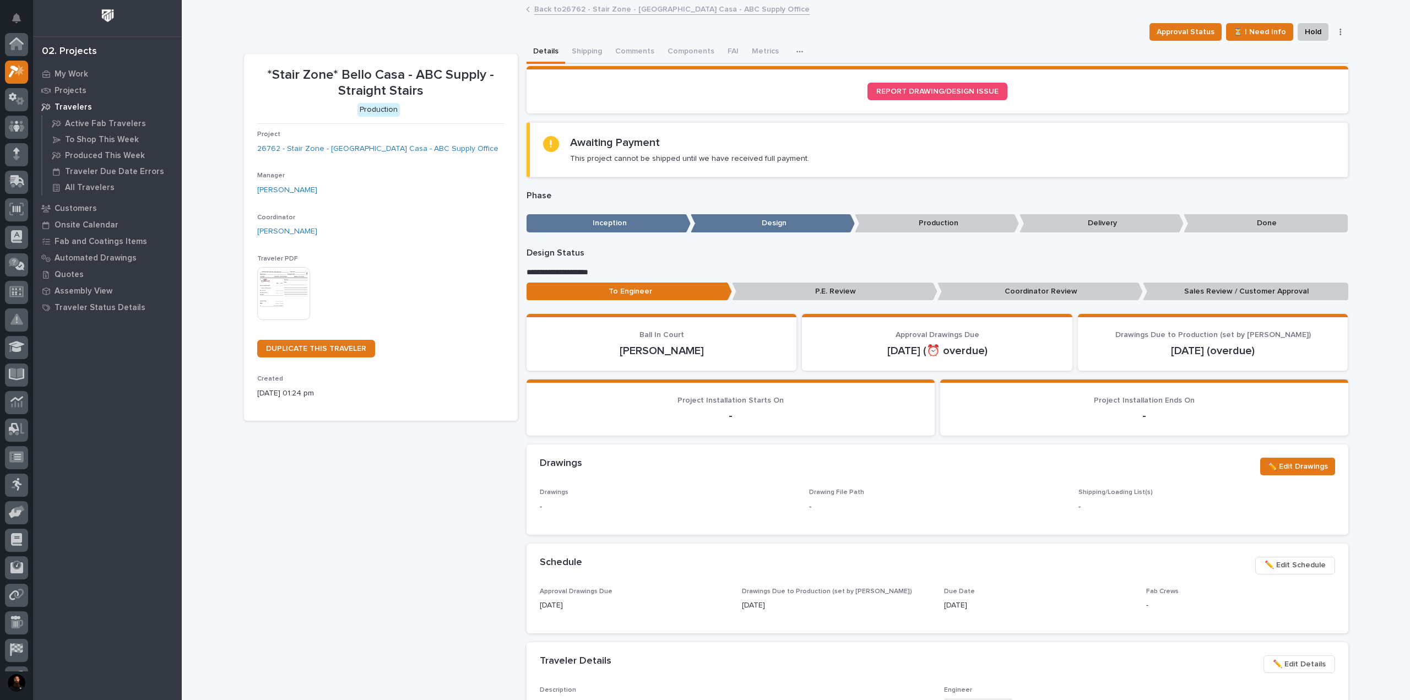
scroll to position [28, 0]
click at [630, 55] on button "Comments (3)" at bounding box center [639, 52] width 61 height 23
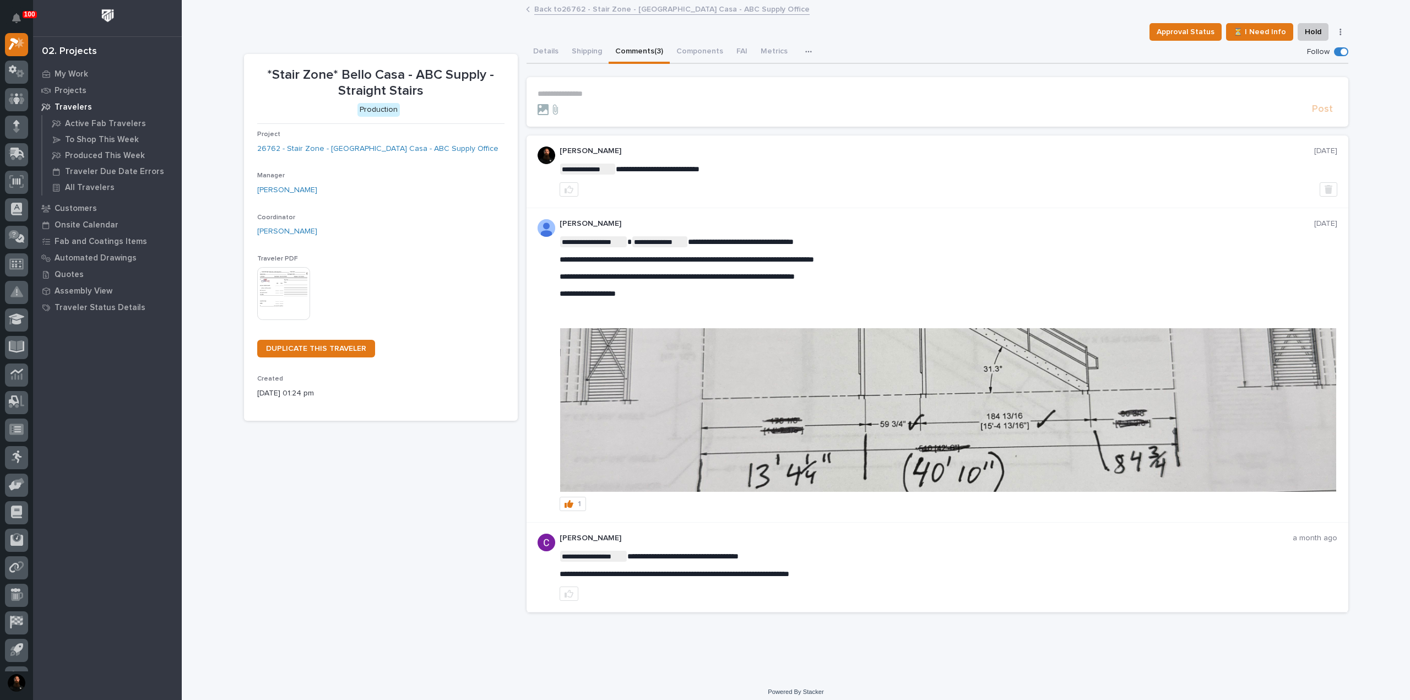
scroll to position [6, 0]
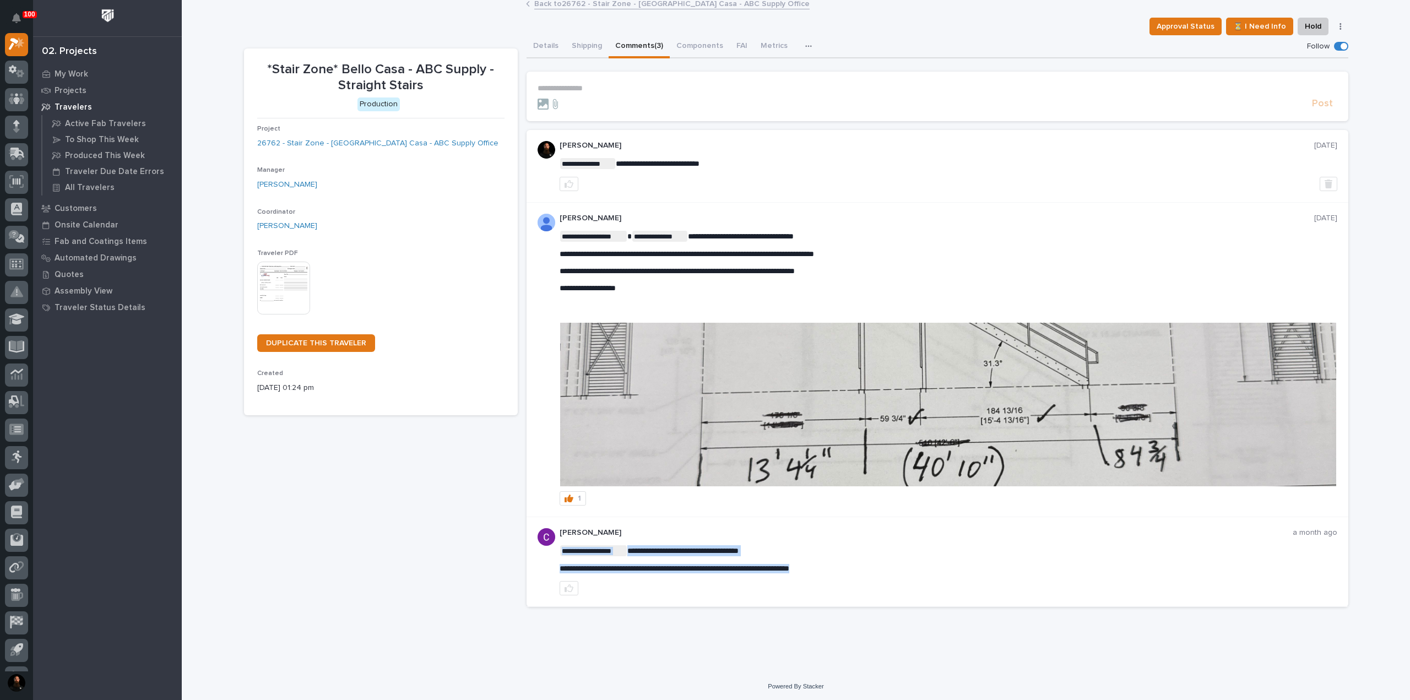
drag, startPoint x: 708, startPoint y: 567, endPoint x: 728, endPoint y: 552, distance: 24.9
click at [709, 566] on span "**********" at bounding box center [675, 568] width 230 height 8
click at [728, 552] on span "**********" at bounding box center [682, 551] width 111 height 8
drag, startPoint x: 849, startPoint y: 568, endPoint x: 869, endPoint y: 581, distance: 23.8
click at [869, 581] on div "**********" at bounding box center [949, 561] width 778 height 67
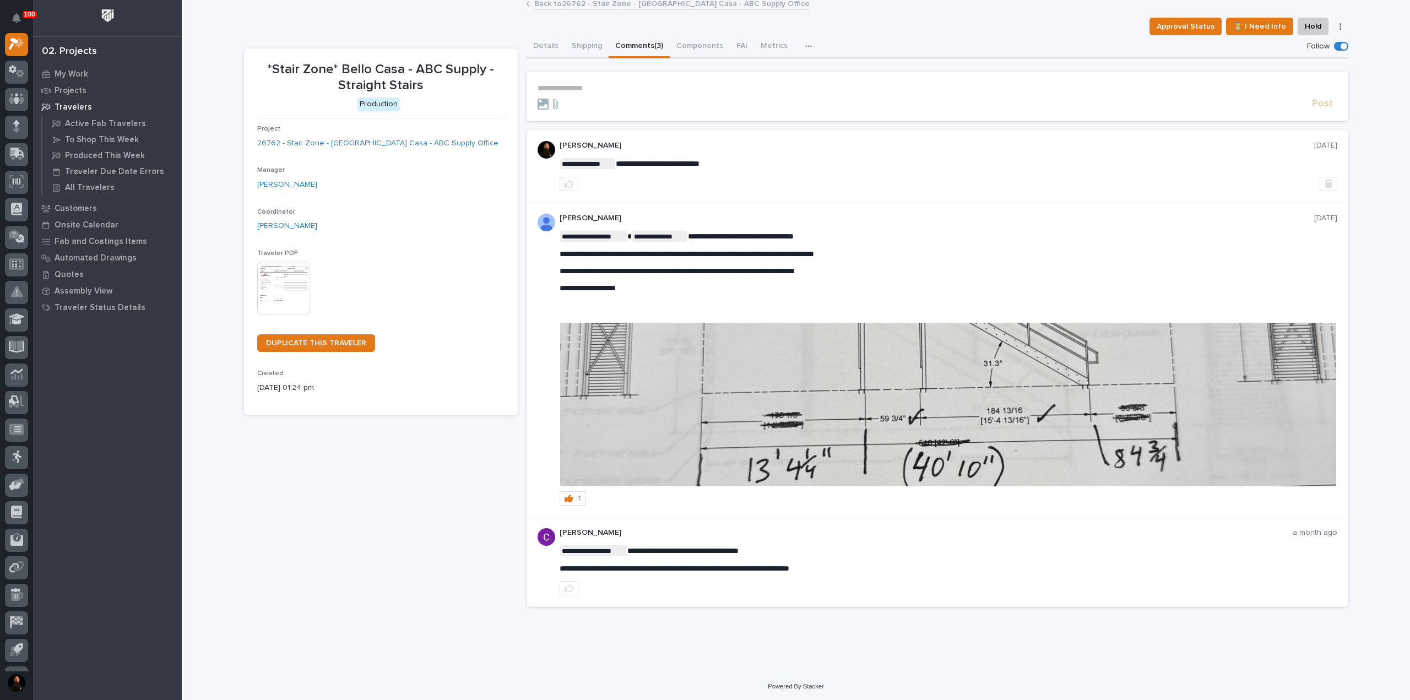
click at [868, 581] on div at bounding box center [949, 588] width 778 height 14
click at [672, 234] on span "**********" at bounding box center [659, 236] width 55 height 11
click at [691, 254] on span "**********" at bounding box center [687, 254] width 254 height 8
click at [691, 276] on div "**********" at bounding box center [949, 270] width 778 height 79
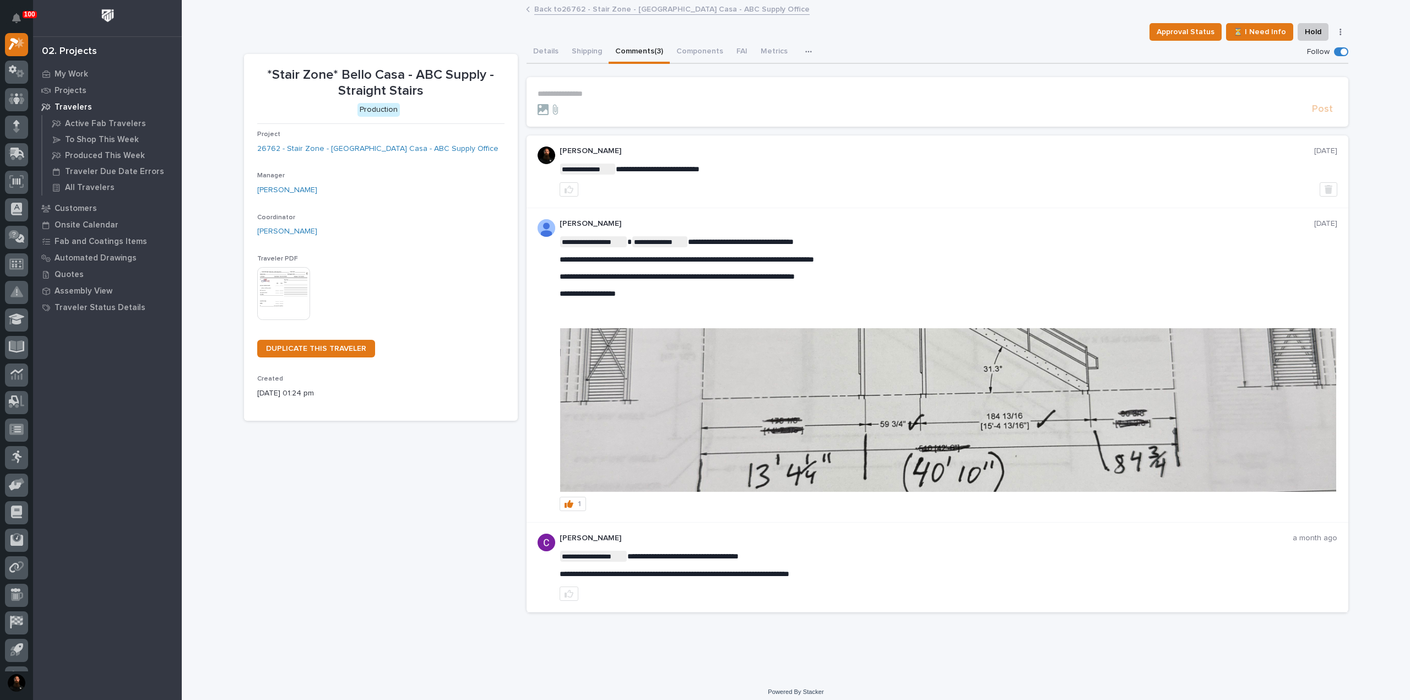
scroll to position [0, 0]
click at [814, 393] on img at bounding box center [948, 410] width 776 height 164
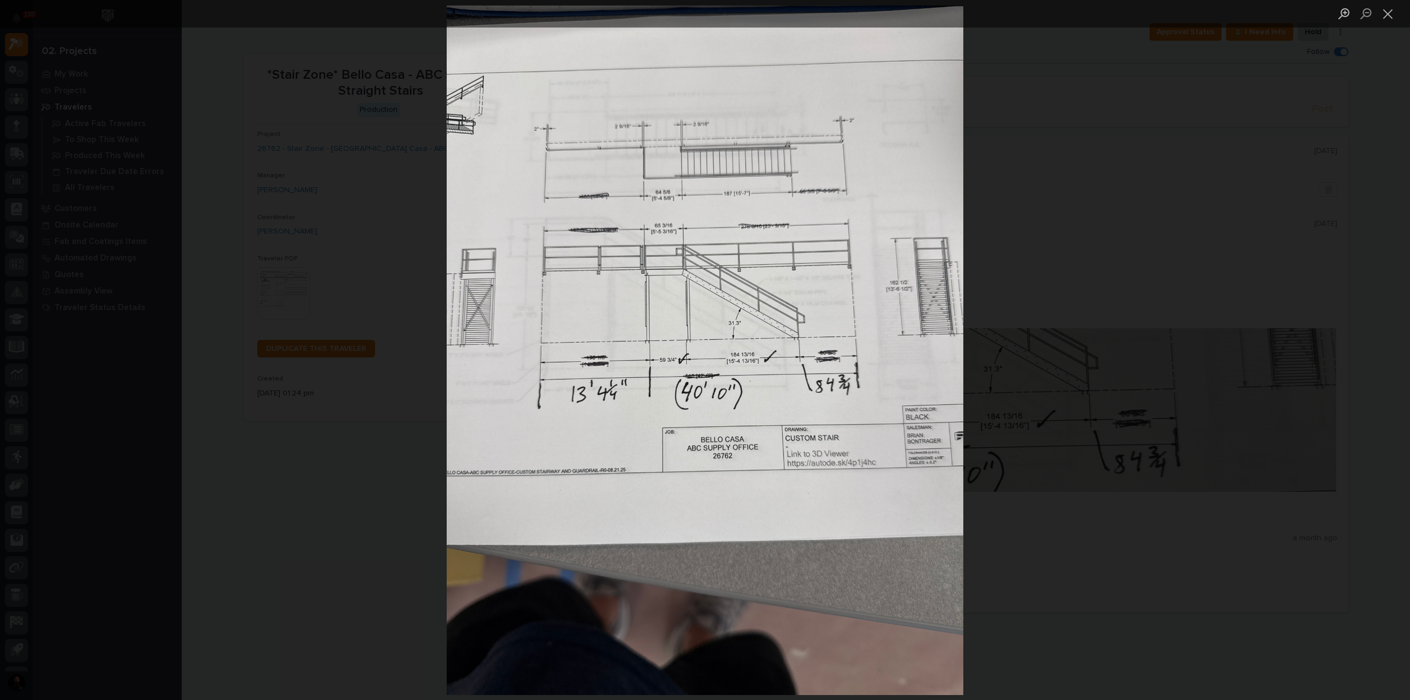
click at [1044, 214] on div "Lightbox" at bounding box center [705, 350] width 1410 height 700
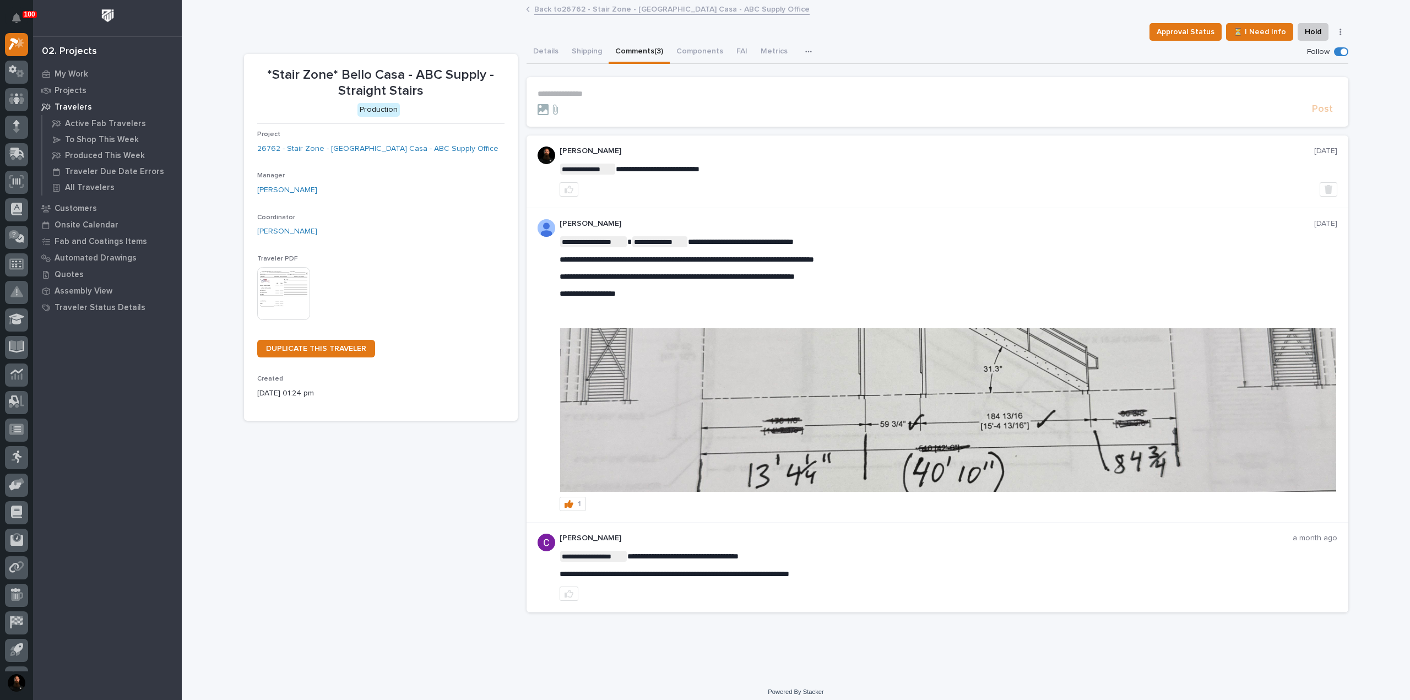
drag, startPoint x: 563, startPoint y: 88, endPoint x: 572, endPoint y: 93, distance: 10.6
click at [563, 88] on section "**********" at bounding box center [937, 102] width 822 height 50
click at [572, 93] on p "**********" at bounding box center [938, 93] width 800 height 9
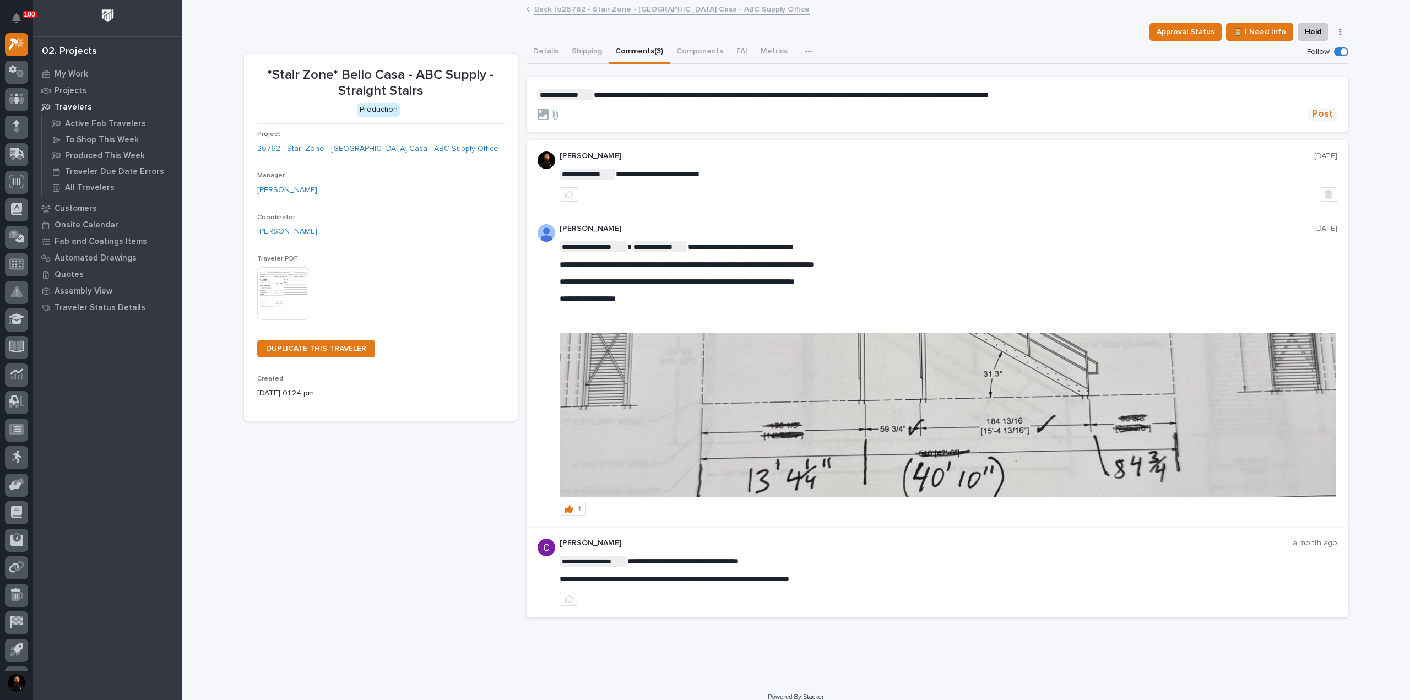
click at [1321, 112] on span "Post" at bounding box center [1322, 114] width 21 height 13
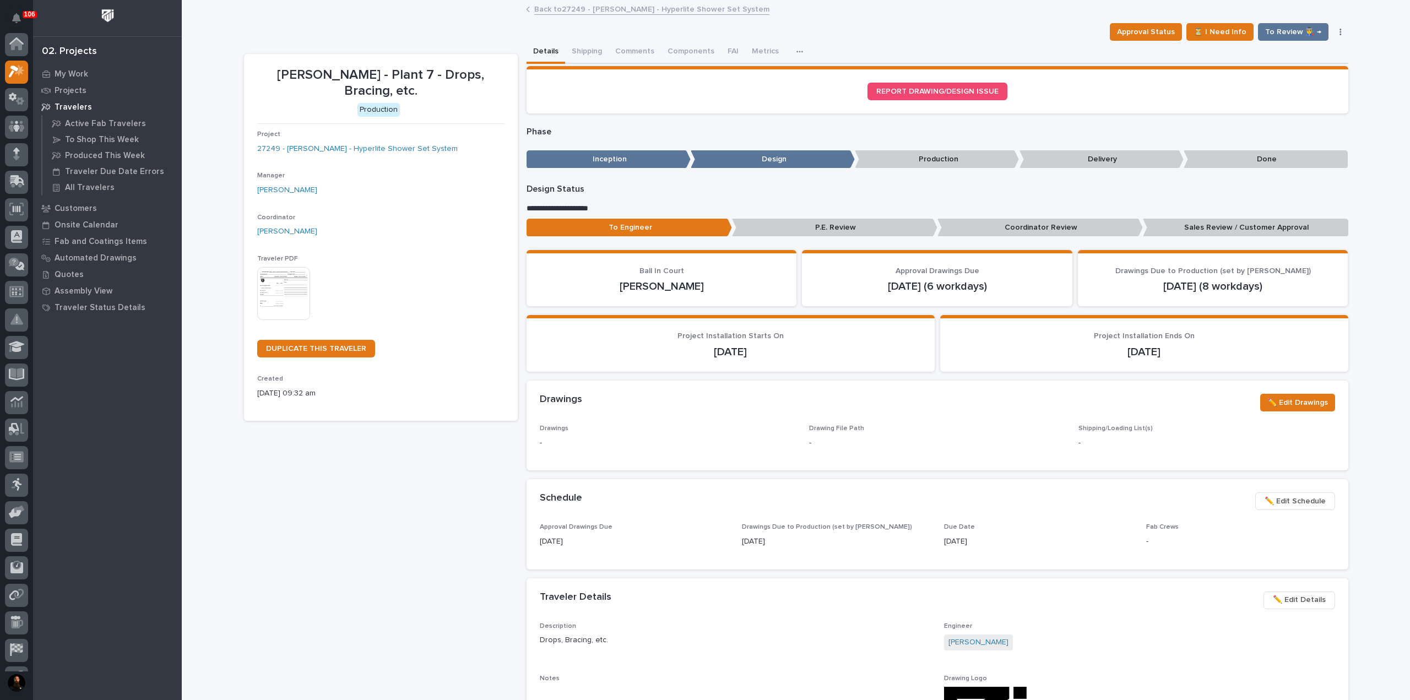
scroll to position [28, 0]
click at [68, 89] on p "Projects" at bounding box center [71, 91] width 32 height 10
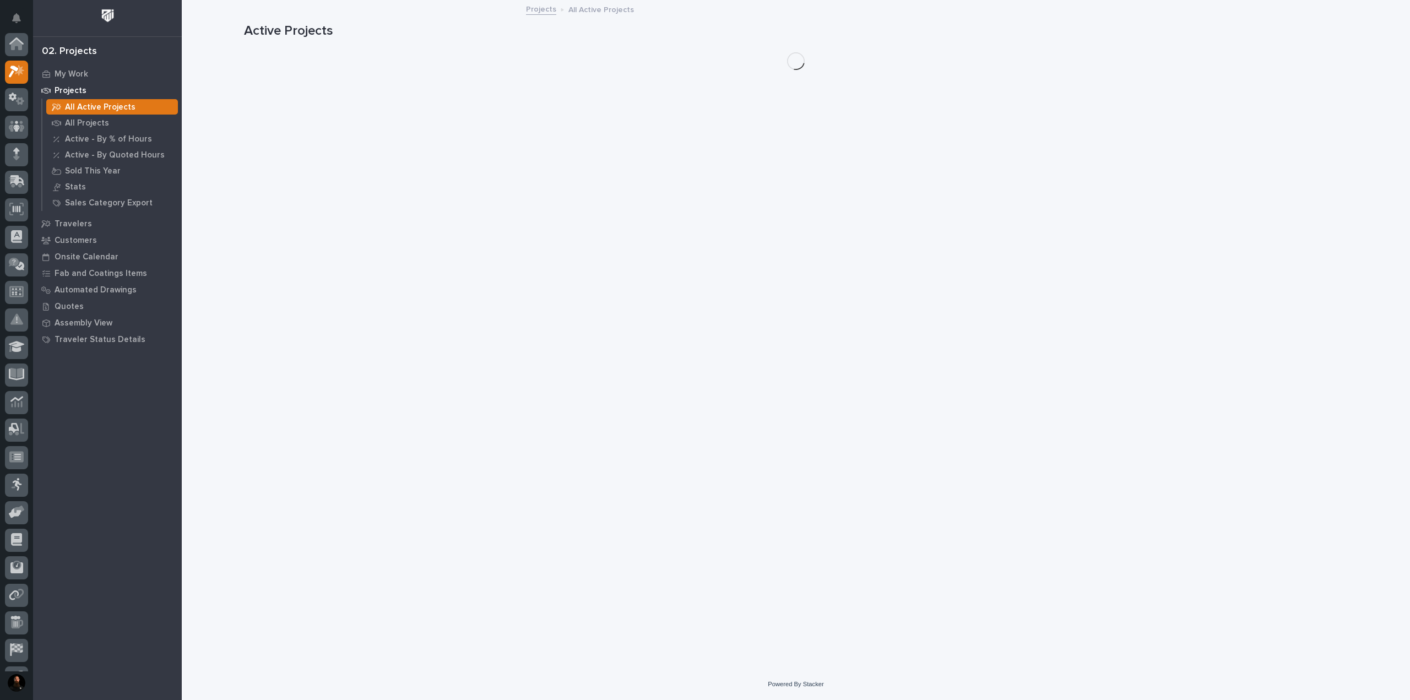
scroll to position [28, 0]
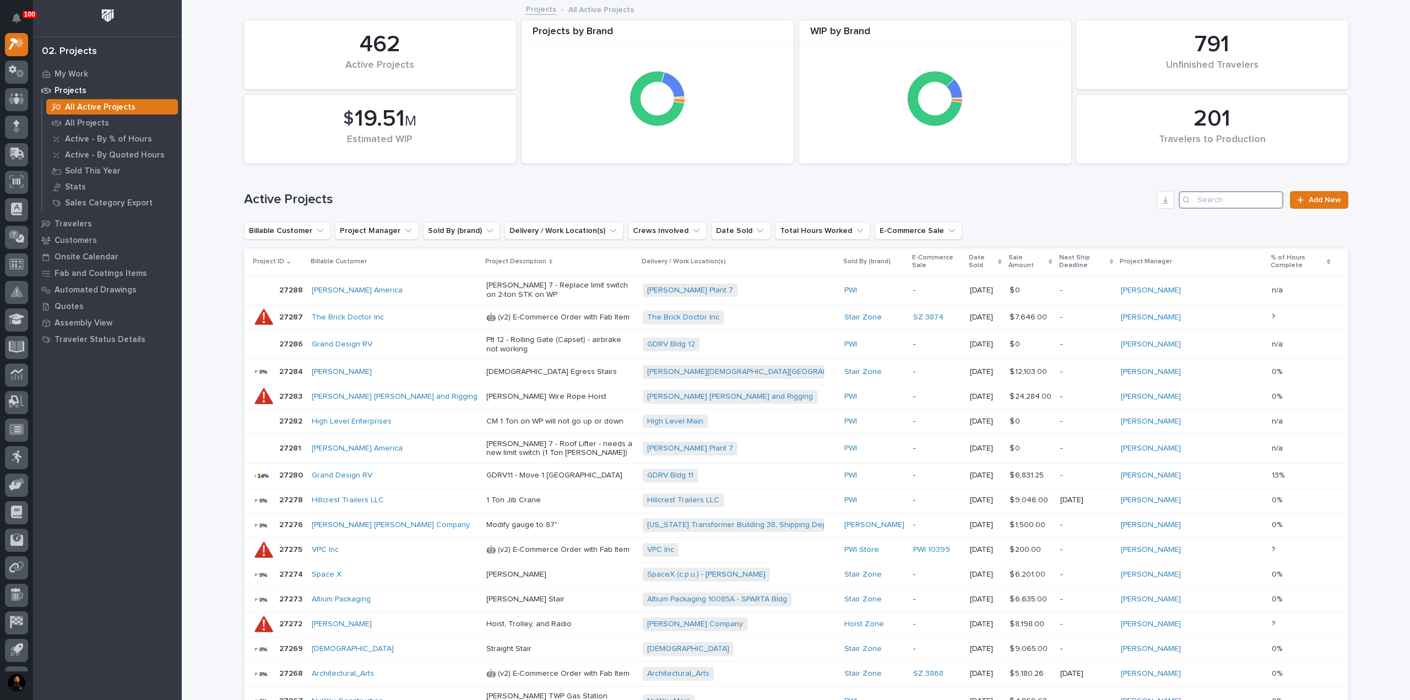
click at [1241, 204] on input "Search" at bounding box center [1231, 200] width 105 height 18
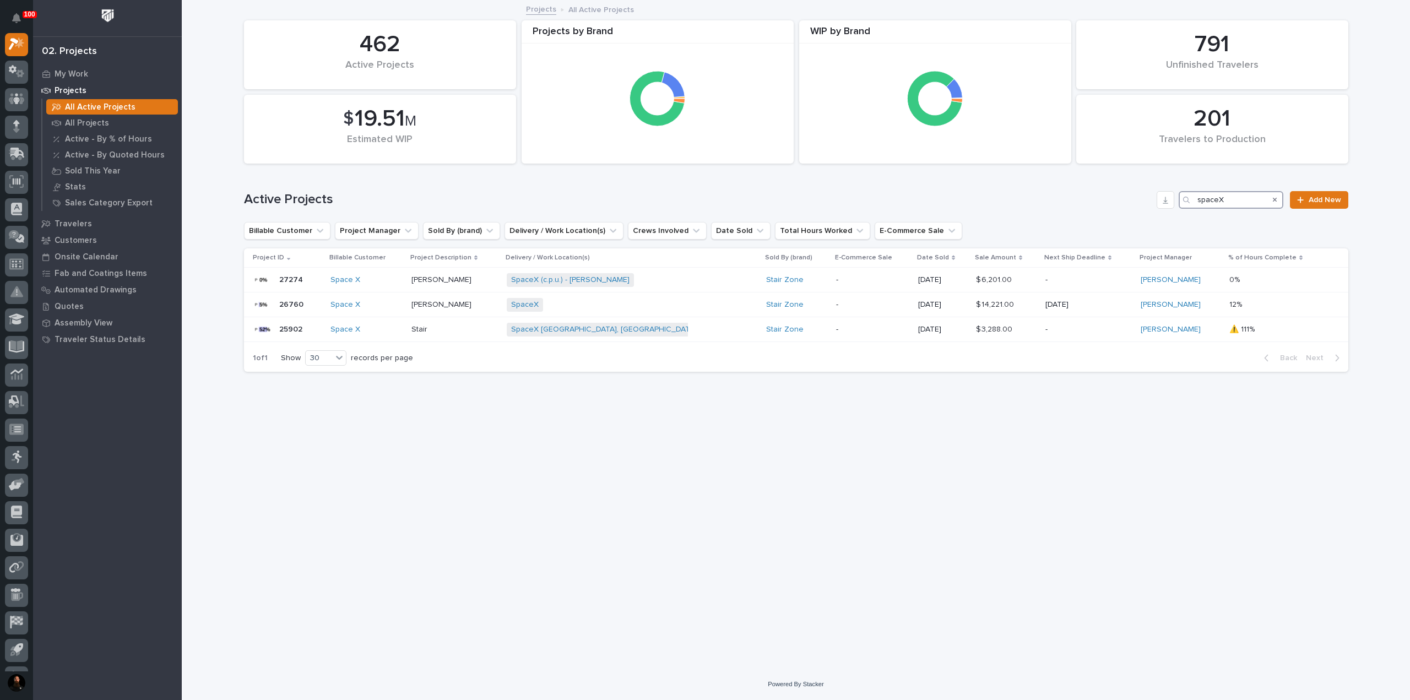
type input "spaceX"
drag, startPoint x: 571, startPoint y: 401, endPoint x: 523, endPoint y: 393, distance: 48.7
click at [571, 401] on div "Loading... Saving… Loading... Saving… 201 Travelers to Production 462 Active Pr…" at bounding box center [795, 321] width 1115 height 640
click at [352, 304] on link "Space X" at bounding box center [345, 304] width 30 height 9
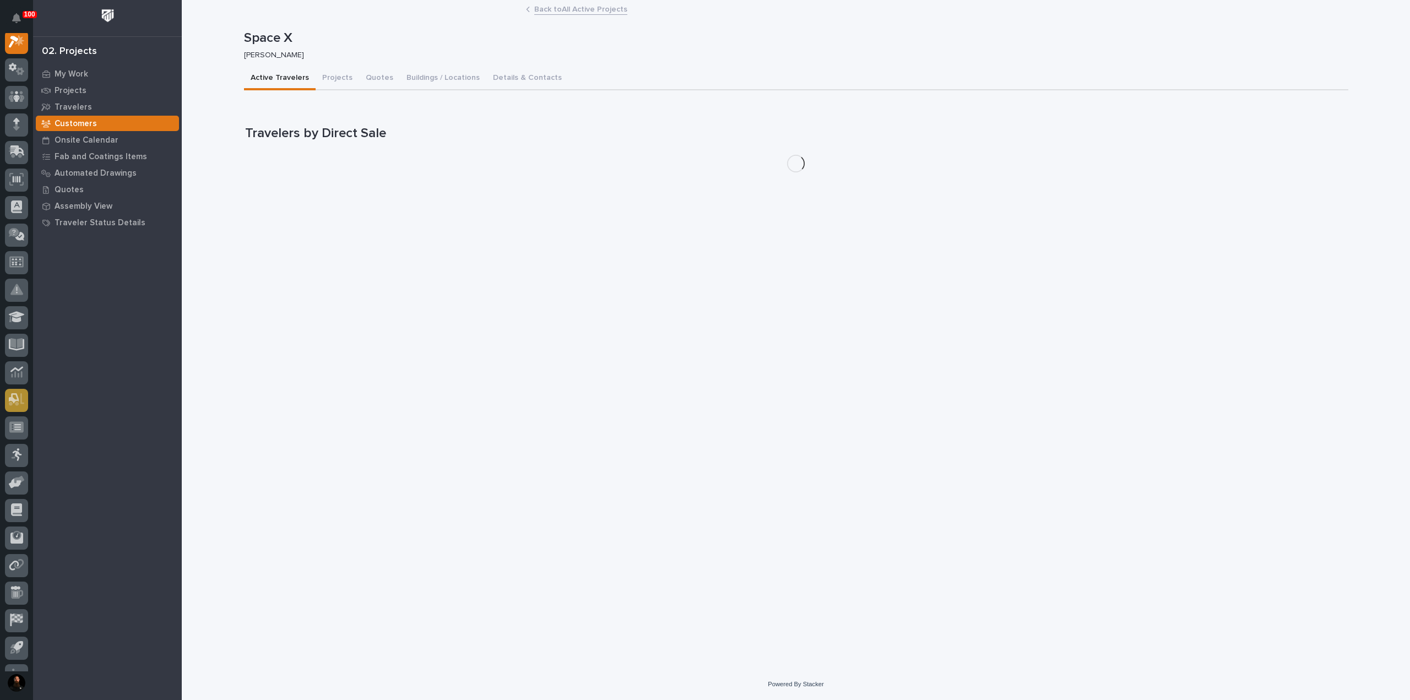
scroll to position [28, 0]
